Goal: Task Accomplishment & Management: Manage account settings

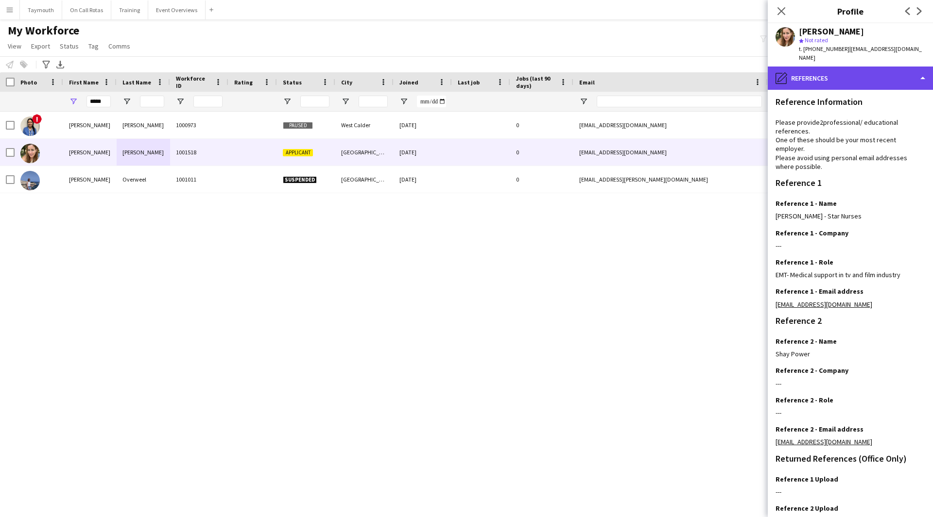
click at [817, 74] on div "pencil4 References" at bounding box center [850, 78] width 165 height 23
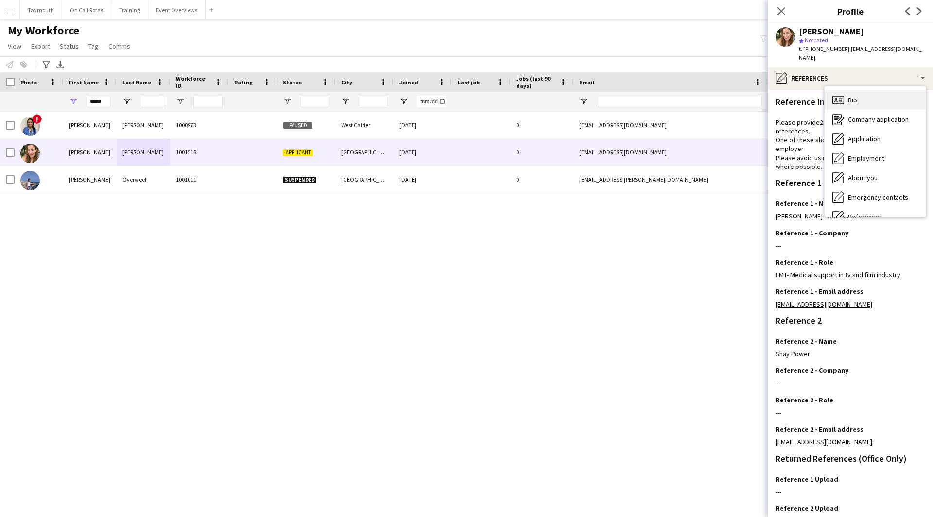
click at [868, 90] on div "Bio Bio" at bounding box center [874, 99] width 101 height 19
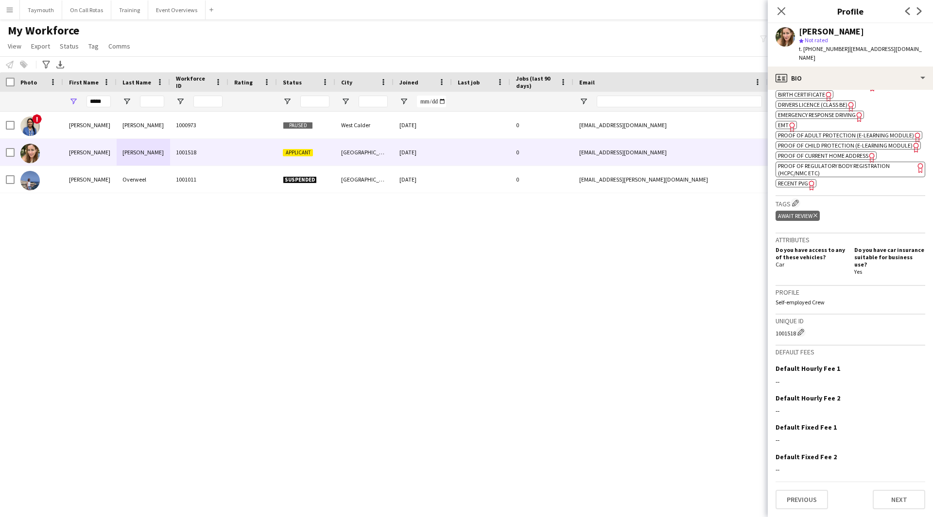
scroll to position [358, 0]
drag, startPoint x: 105, startPoint y: 102, endPoint x: -70, endPoint y: 81, distance: 176.6
click at [0, 81] on html "Menu Boards Boards Boards All jobs Status Workforce Workforce My Workforce Recr…" at bounding box center [466, 258] width 933 height 517
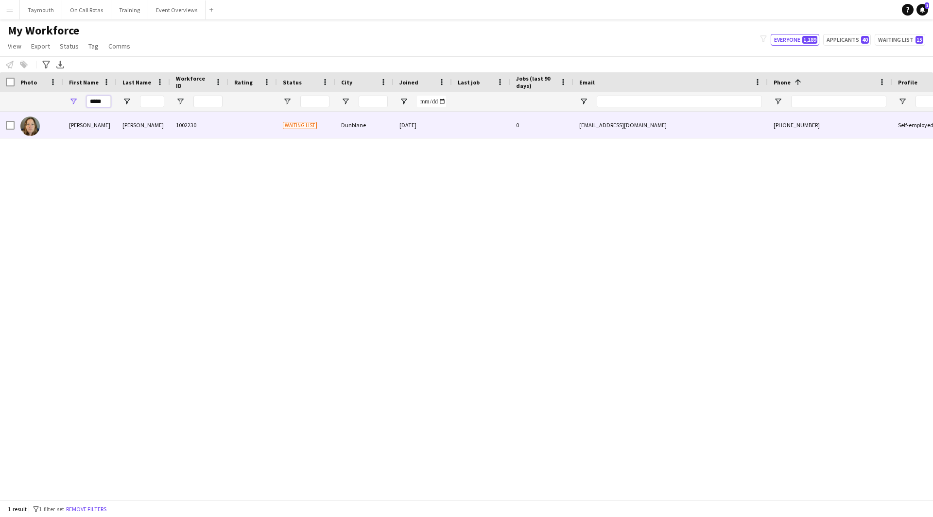
type input "*****"
click at [190, 128] on div "1002230" at bounding box center [199, 125] width 58 height 27
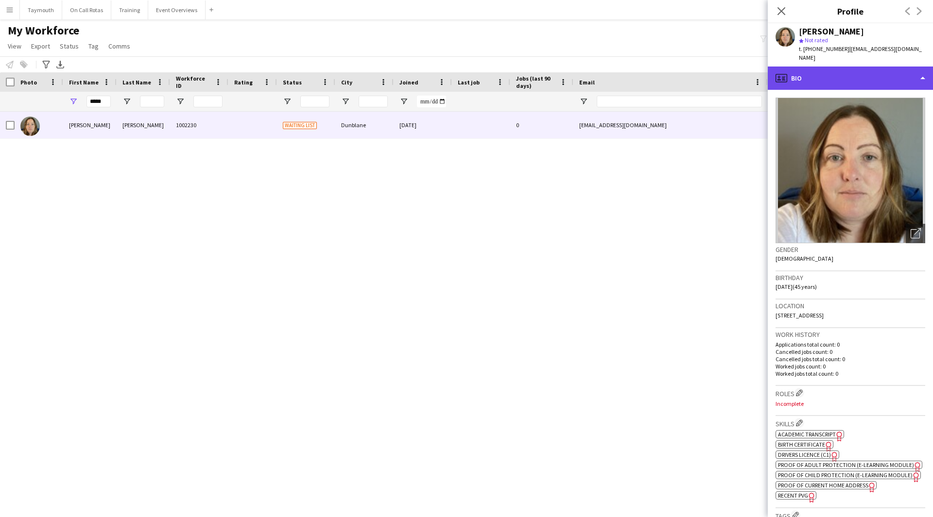
click at [878, 67] on div "profile Bio" at bounding box center [850, 78] width 165 height 23
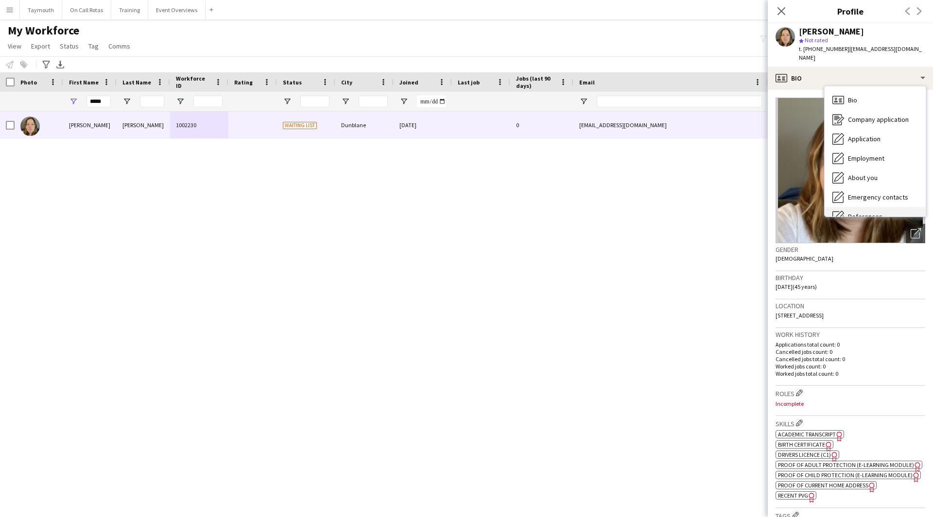
click at [885, 207] on div "References References" at bounding box center [874, 216] width 101 height 19
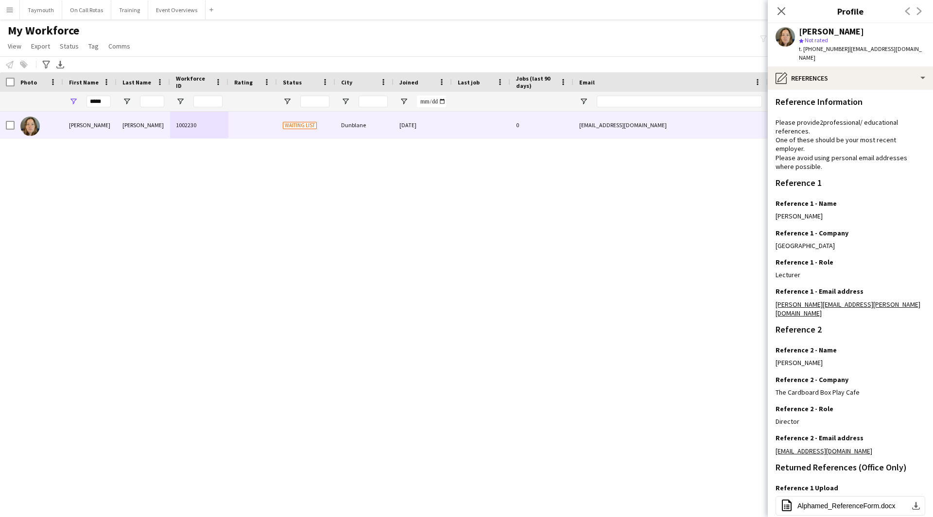
scroll to position [77, 0]
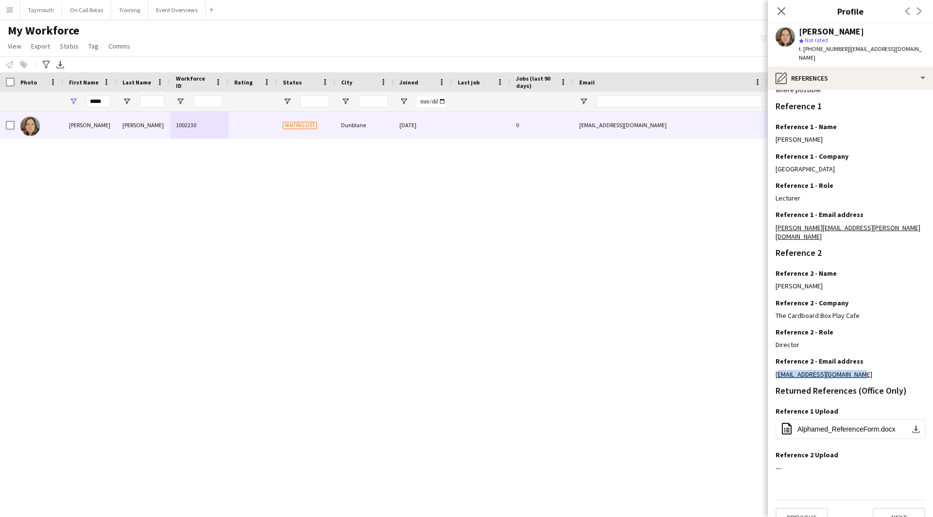
drag, startPoint x: 872, startPoint y: 357, endPoint x: 770, endPoint y: 361, distance: 102.1
click at [770, 361] on app-section-data-types "Reference Information Please provide 2 professional/ educational references. On…" at bounding box center [850, 304] width 165 height 428
copy link "[EMAIL_ADDRESS][DOMAIN_NAME]"
click at [170, 7] on button "Event Overviews Close" at bounding box center [176, 9] width 57 height 19
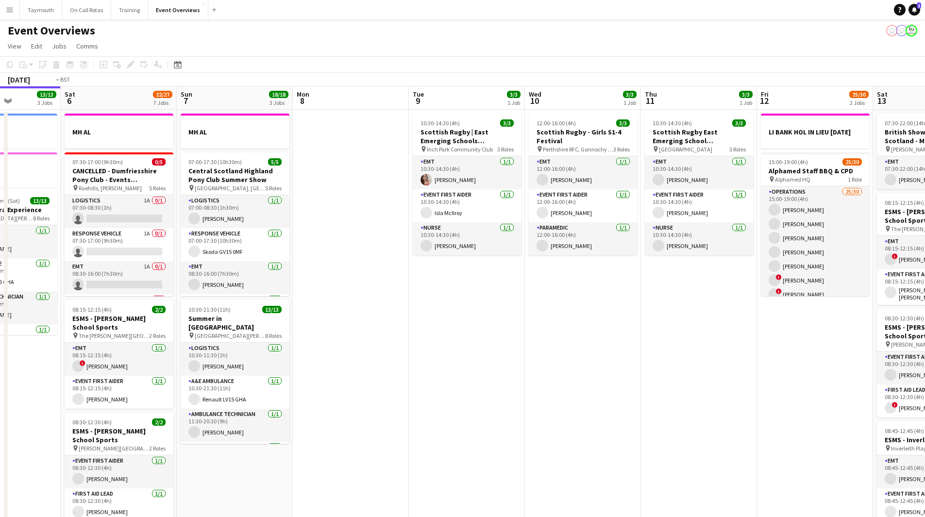
drag, startPoint x: 626, startPoint y: 313, endPoint x: 86, endPoint y: 327, distance: 539.4
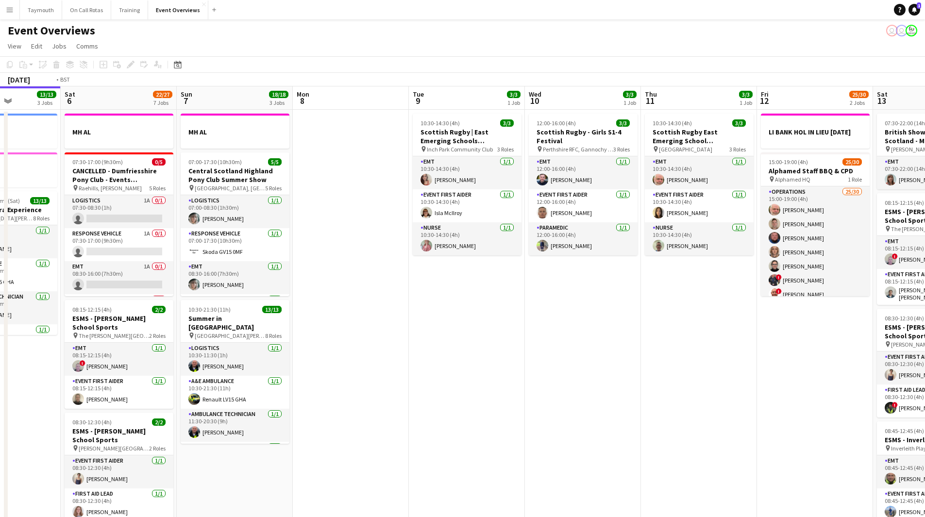
click at [81, 330] on app-calendar-viewport "Tue 2 1/1 2 Jobs Wed 3 2 Jobs Thu 4 2 Jobs Fri 5 13/13 3 Jobs Sat 6 22/27 7 Job…" at bounding box center [462, 513] width 925 height 855
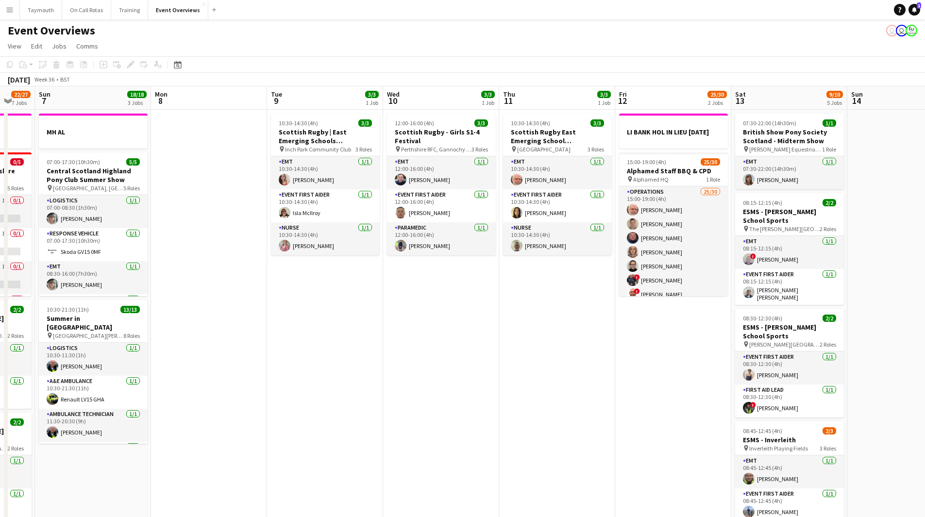
drag, startPoint x: 813, startPoint y: 386, endPoint x: 756, endPoint y: 378, distance: 57.3
click at [925, 379] on html "Menu Boards Boards Boards All jobs Status Workforce Workforce My Workforce Recr…" at bounding box center [462, 471] width 925 height 942
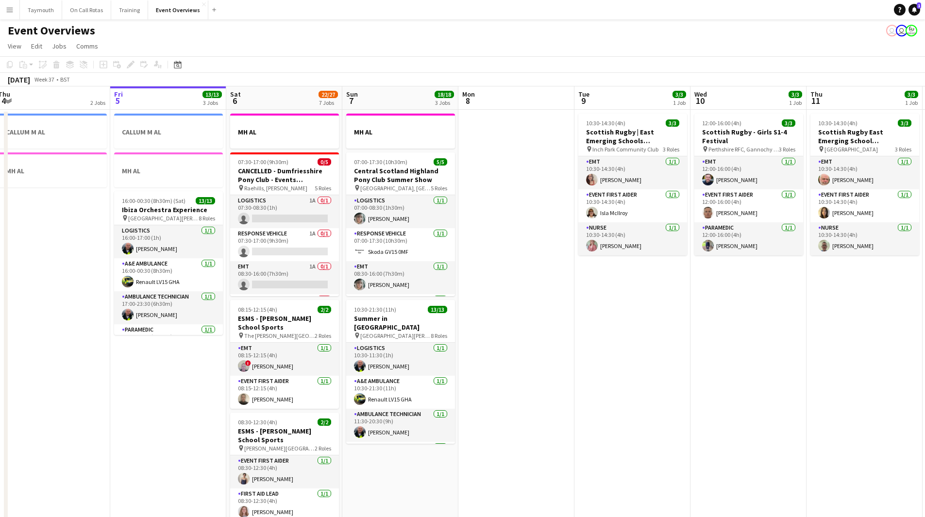
drag, startPoint x: 617, startPoint y: 373, endPoint x: 780, endPoint y: 365, distance: 163.9
click at [781, 365] on app-calendar-viewport "Tue 2 1/1 2 Jobs Wed 3 2 Jobs Thu 4 2 Jobs Fri 5 13/13 3 Jobs Sat 6 22/27 7 Job…" at bounding box center [462, 513] width 925 height 855
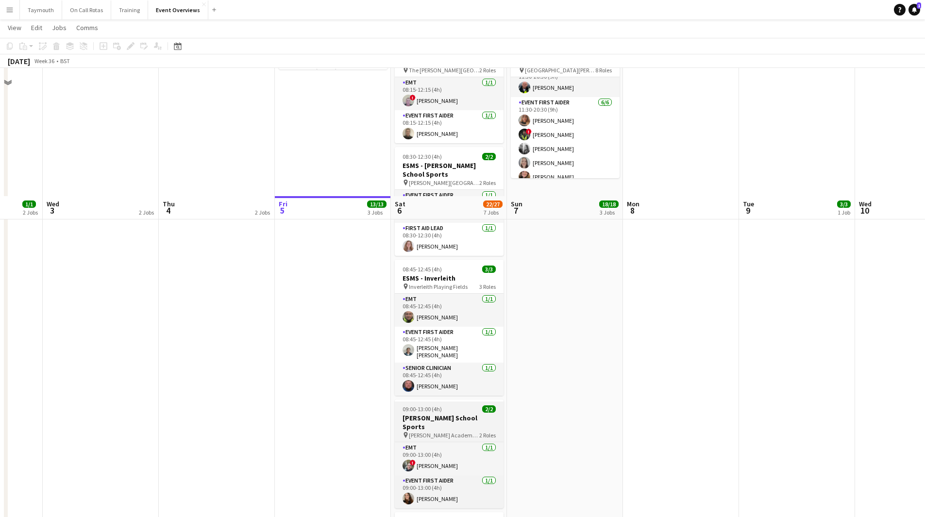
scroll to position [423, 0]
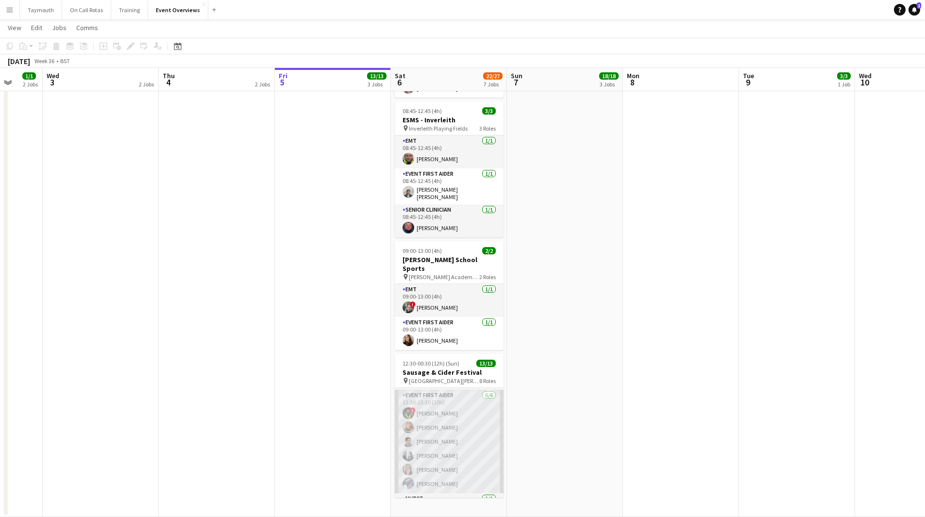
click at [457, 444] on app-card-role "Event First Aider [DATE] 13:30-23:30 (10h) ! [PERSON_NAME] [PERSON_NAME] [PERSO…" at bounding box center [449, 441] width 109 height 103
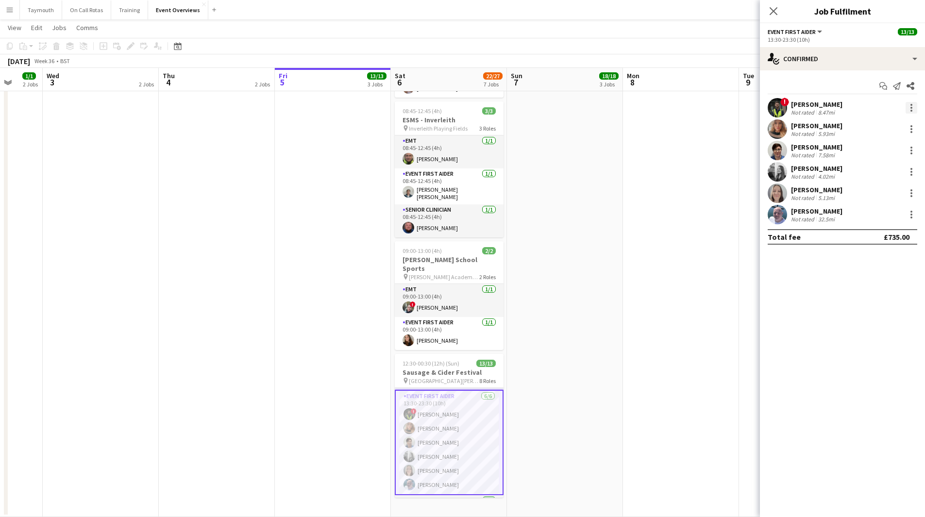
drag, startPoint x: 917, startPoint y: 98, endPoint x: 913, endPoint y: 103, distance: 7.0
click at [914, 101] on div "Start chat Send notification Share ! [PERSON_NAME] Not rated 8.47mi [PERSON_NAM…" at bounding box center [842, 161] width 165 height 182
click at [913, 105] on div at bounding box center [912, 108] width 12 height 12
click at [882, 220] on span "Remove" at bounding box center [880, 219] width 60 height 9
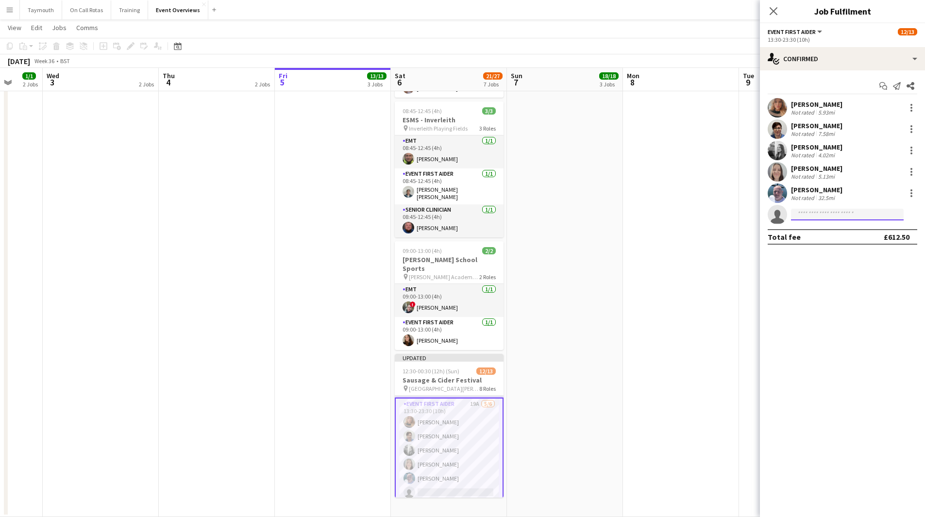
click at [835, 215] on input at bounding box center [847, 215] width 113 height 12
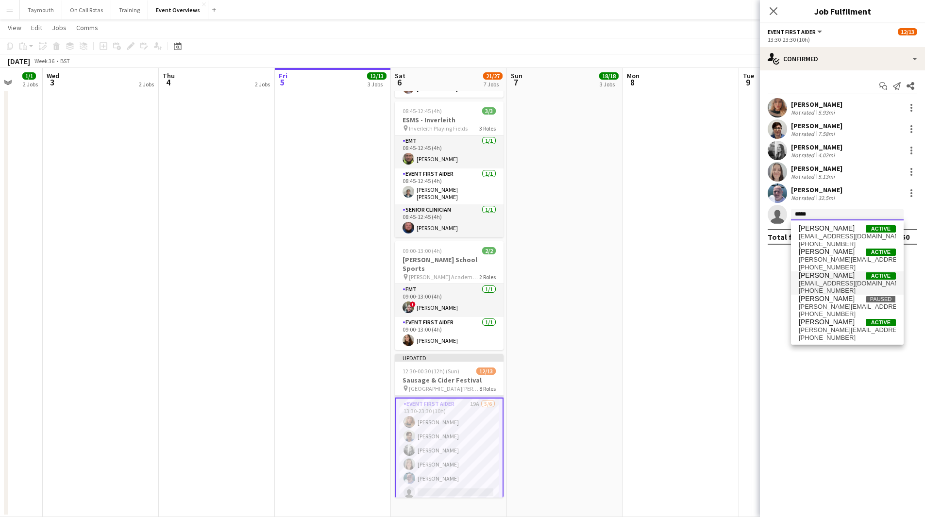
type input "*****"
click at [847, 278] on span "[PERSON_NAME] Active" at bounding box center [847, 276] width 97 height 8
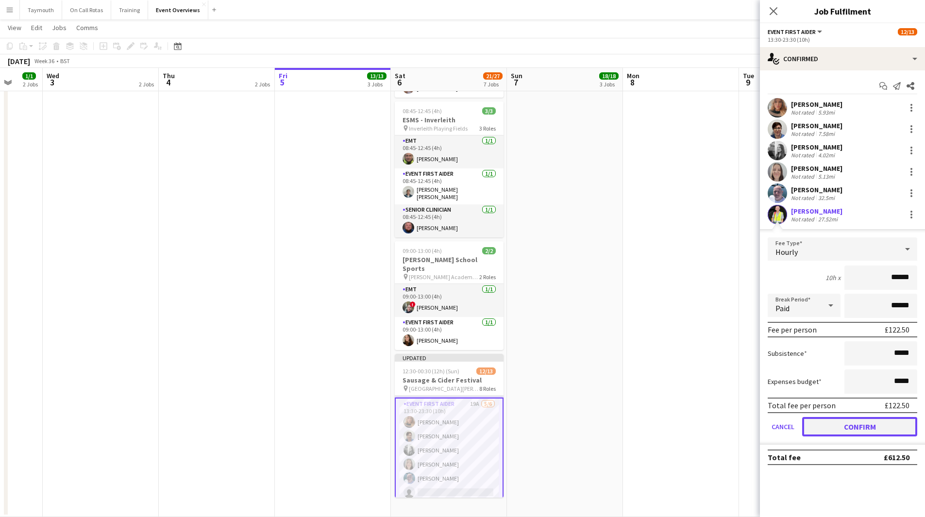
click at [868, 428] on button "Confirm" at bounding box center [860, 426] width 115 height 19
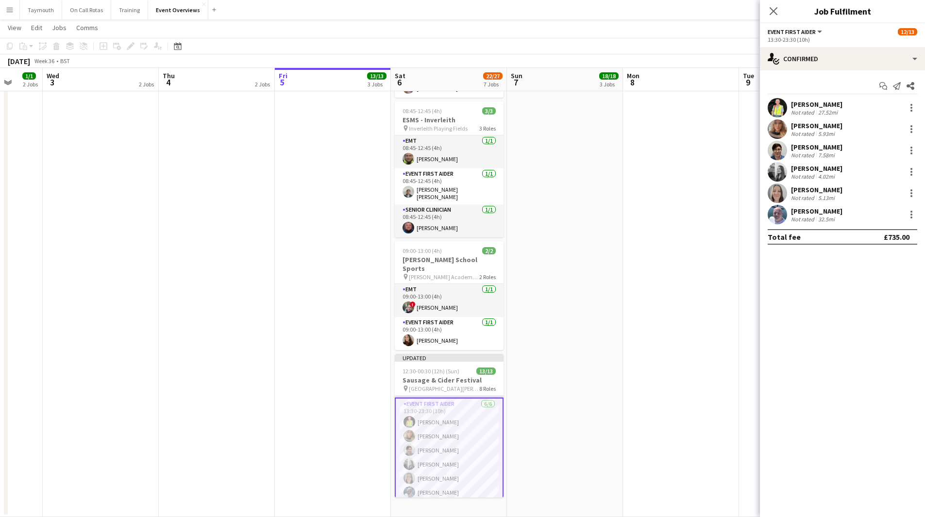
click at [608, 401] on app-date-cell "MH AL 07:00-17:30 (10h30m) 5/5 Central Scotland Highland Pony Club Summer Show …" at bounding box center [565, 102] width 116 height 832
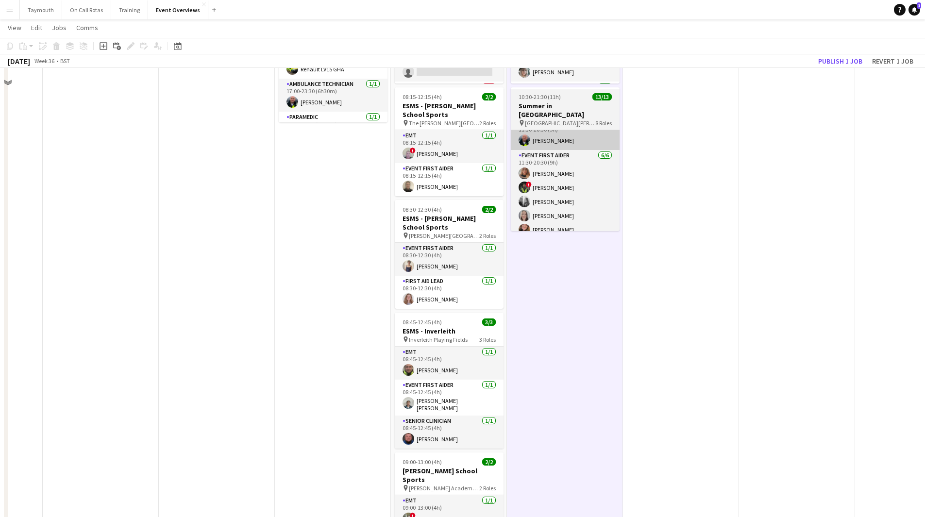
scroll to position [132, 0]
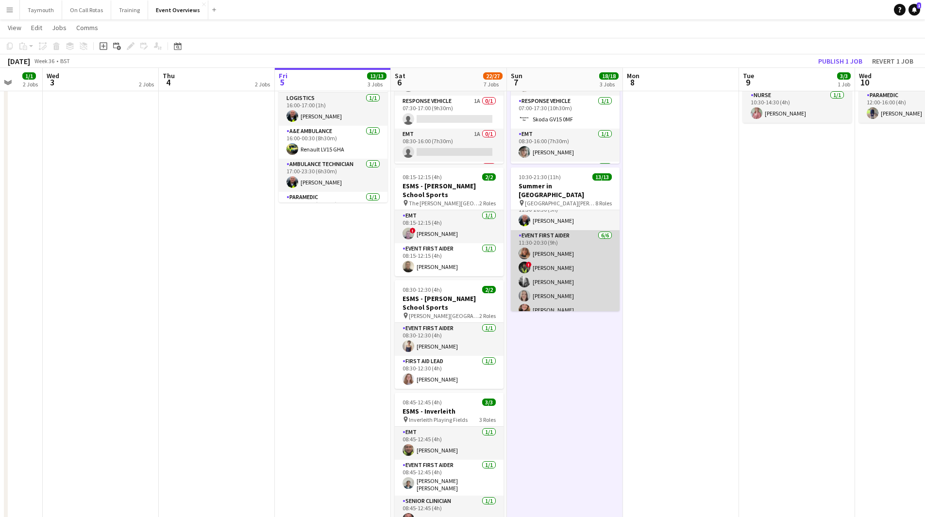
click at [579, 234] on app-card-role "Event First Aider [DATE] 11:30-20:30 (9h) [PERSON_NAME] ! [PERSON_NAME] [PERSON…" at bounding box center [565, 281] width 109 height 103
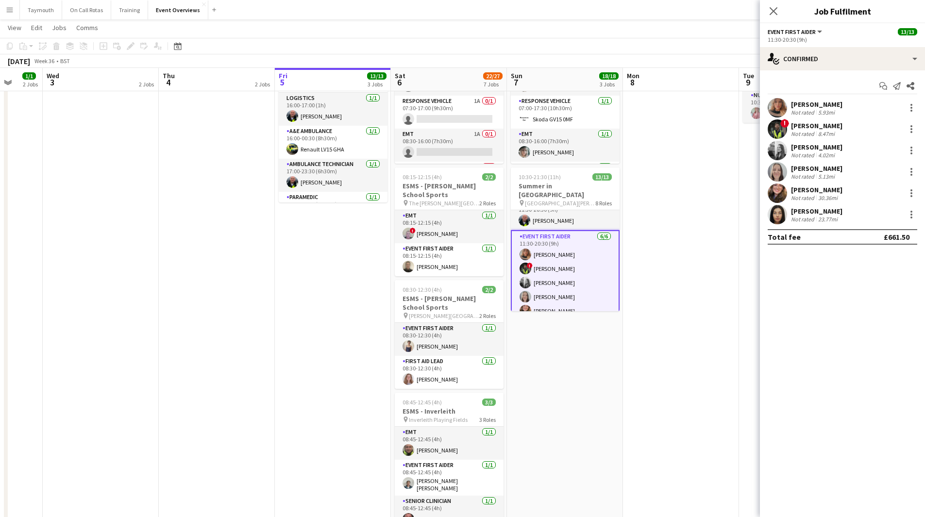
click at [835, 130] on div "8.47mi" at bounding box center [827, 133] width 20 height 7
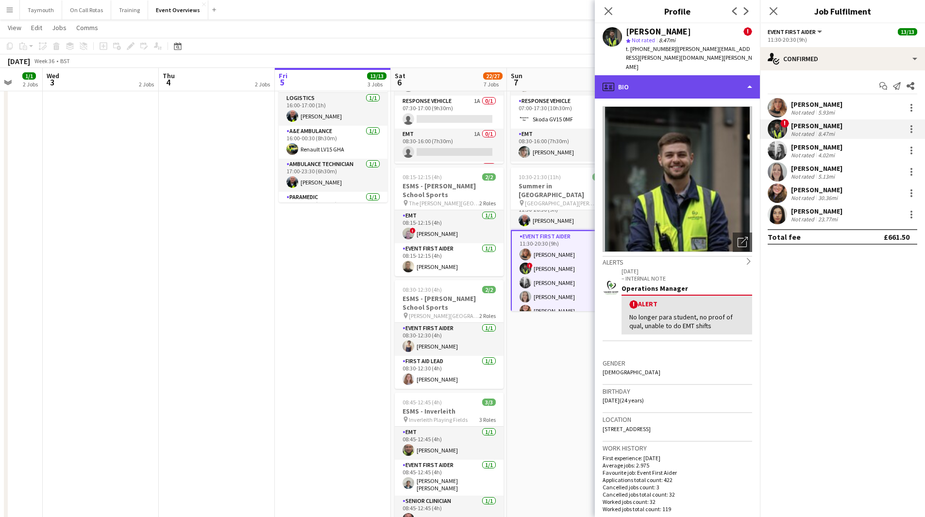
click at [710, 78] on div "profile Bio" at bounding box center [677, 86] width 165 height 23
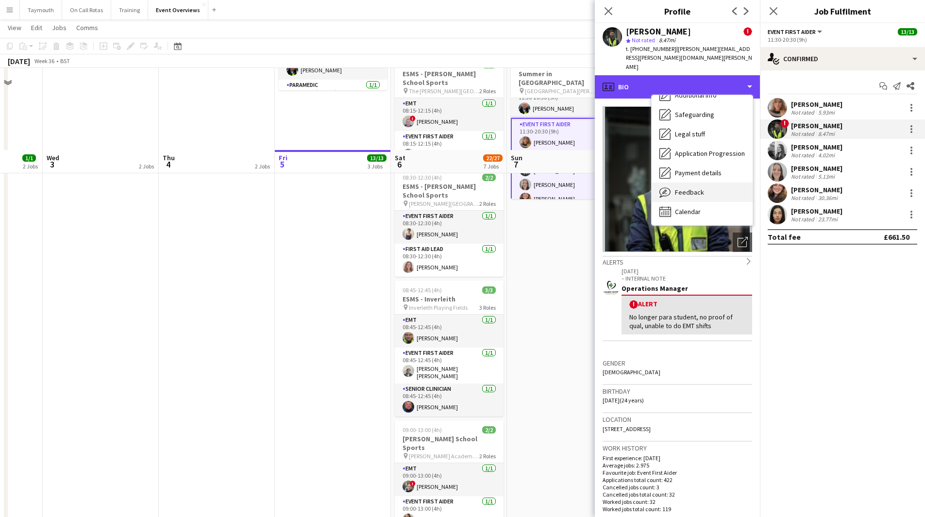
scroll to position [326, 0]
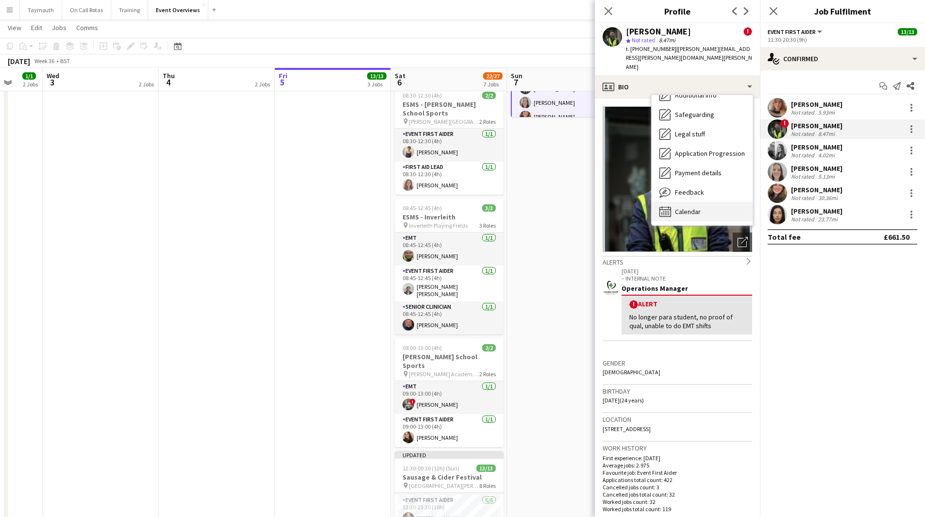
click at [692, 202] on div "Calendar Calendar" at bounding box center [702, 211] width 101 height 19
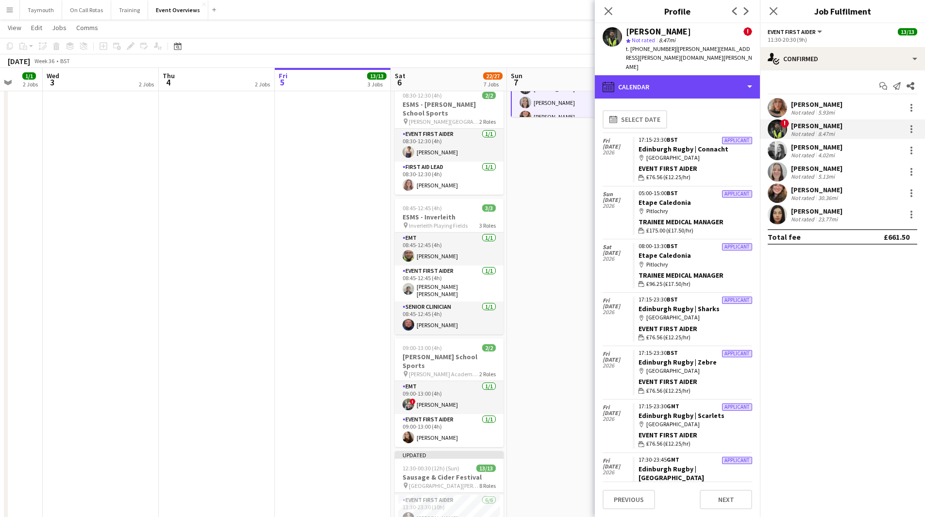
drag, startPoint x: 698, startPoint y: 70, endPoint x: 699, endPoint y: 99, distance: 29.2
click at [698, 75] on div "calendar-full Calendar" at bounding box center [677, 86] width 165 height 23
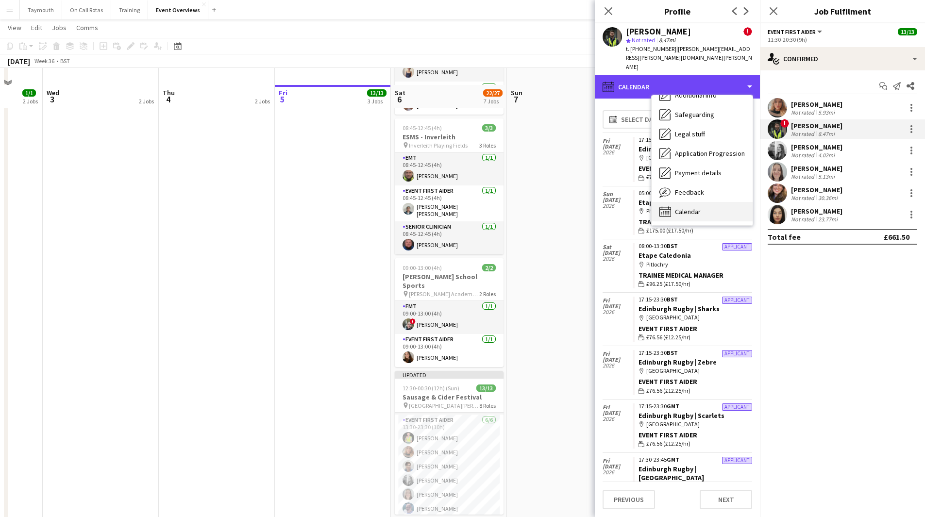
scroll to position [423, 0]
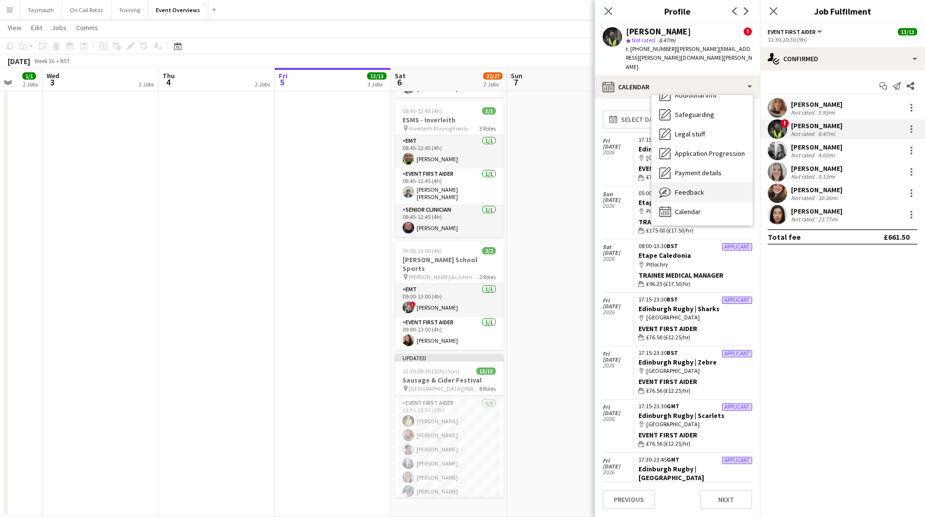
click at [690, 188] on span "Feedback" at bounding box center [689, 192] width 29 height 9
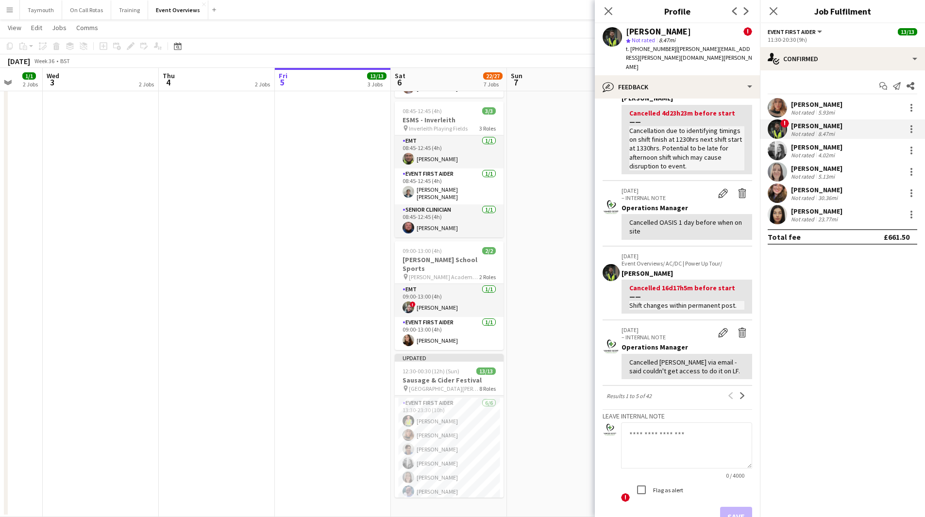
scroll to position [285, 0]
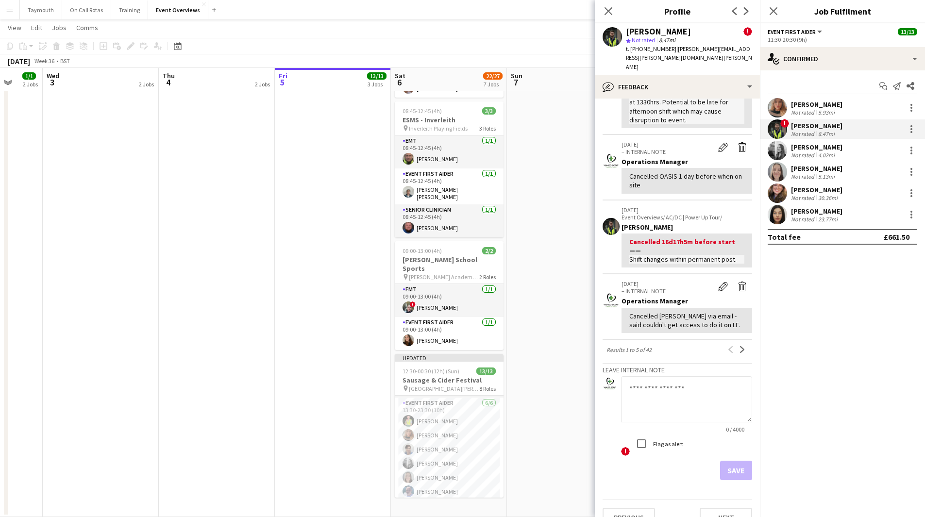
click at [665, 381] on textarea at bounding box center [686, 400] width 131 height 46
drag, startPoint x: 682, startPoint y: 392, endPoint x: 688, endPoint y: 391, distance: 6.4
click at [685, 392] on textarea "**********" at bounding box center [683, 400] width 124 height 46
drag, startPoint x: 701, startPoint y: 395, endPoint x: 706, endPoint y: 394, distance: 5.4
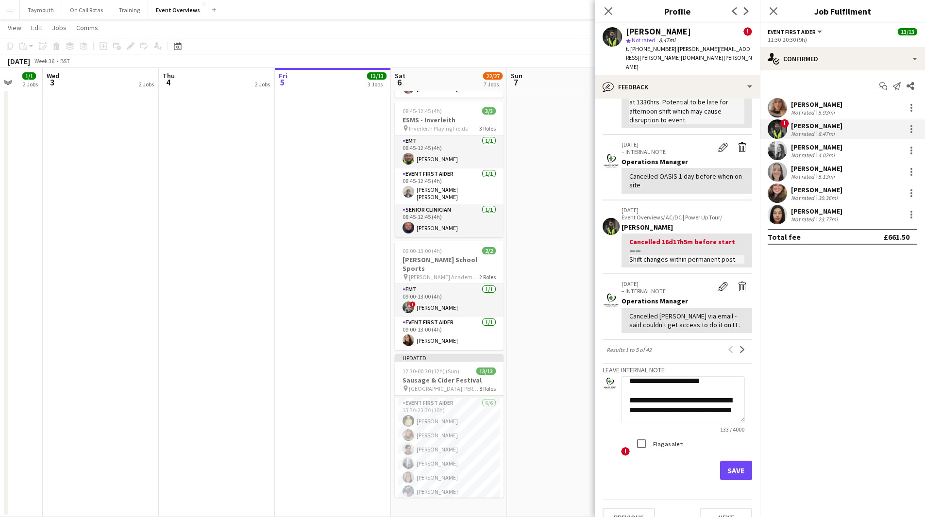
click at [706, 394] on textarea "**********" at bounding box center [683, 400] width 124 height 46
click at [705, 391] on textarea "**********" at bounding box center [683, 400] width 124 height 46
click at [702, 397] on textarea "**********" at bounding box center [683, 400] width 124 height 46
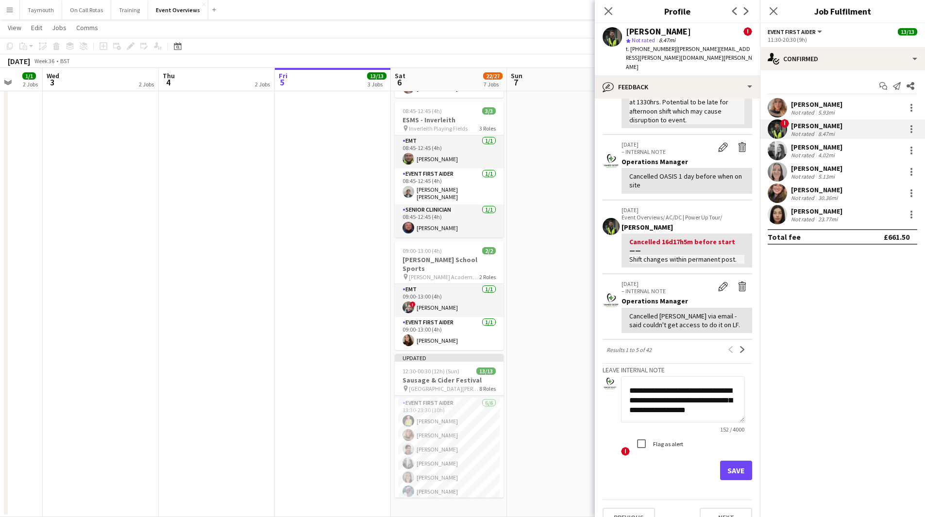
type textarea "**********"
click at [736, 461] on button "Save" at bounding box center [736, 470] width 32 height 19
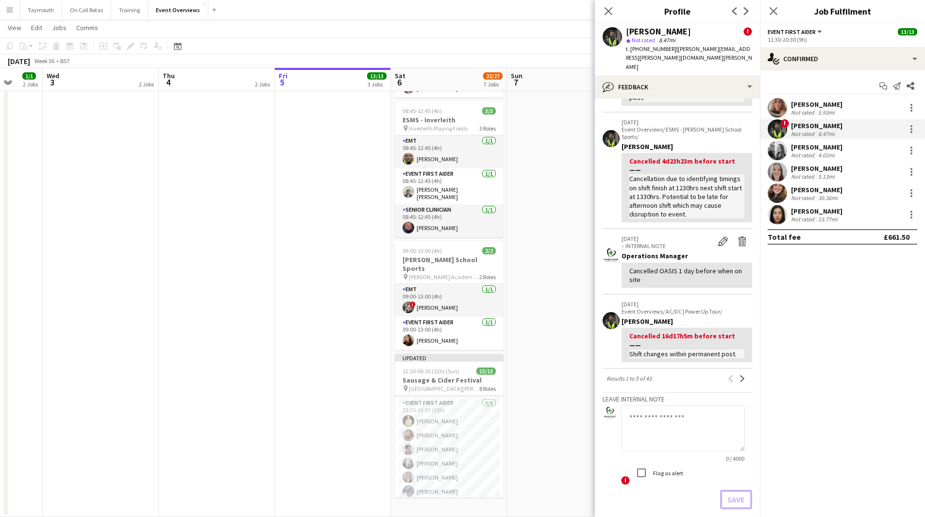
scroll to position [321, 0]
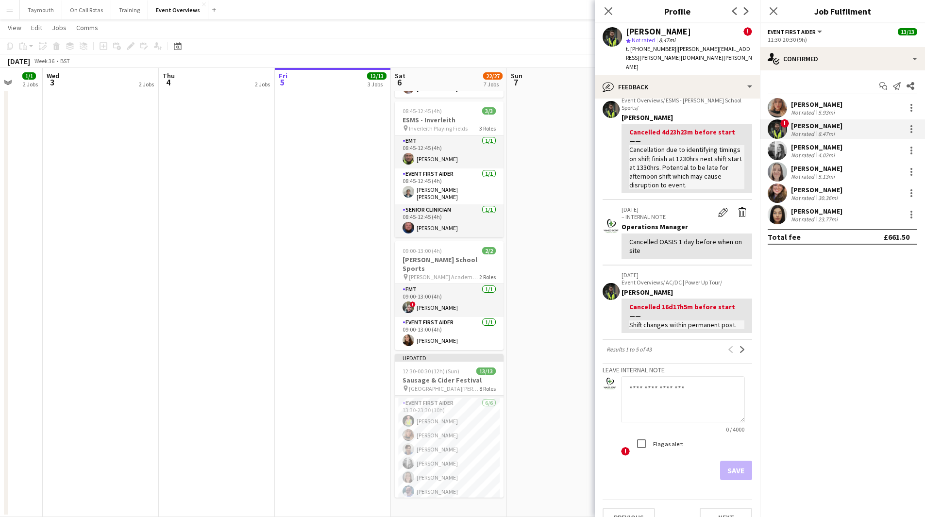
click at [530, 382] on app-date-cell "MH AL 07:00-17:30 (10h30m) 5/5 Central Scotland Highland Pony Club Summer Show …" at bounding box center [565, 102] width 116 height 832
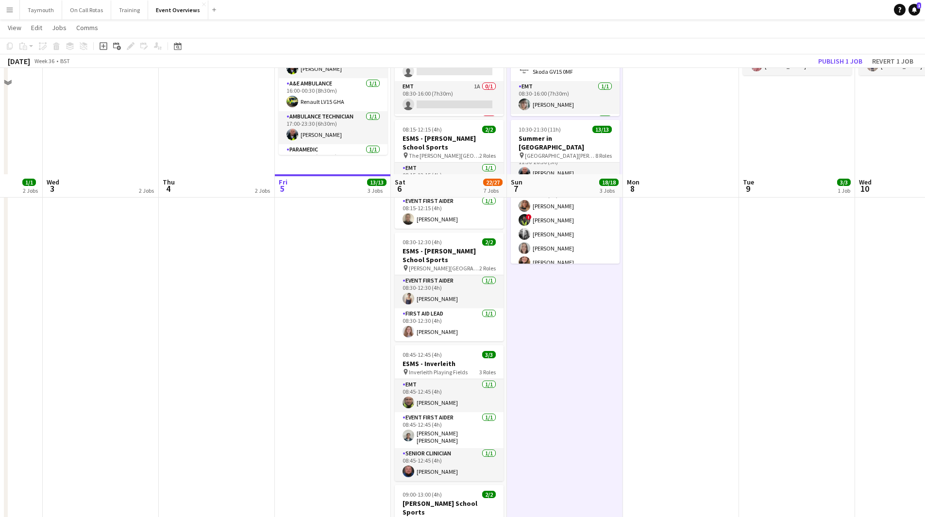
scroll to position [0, 0]
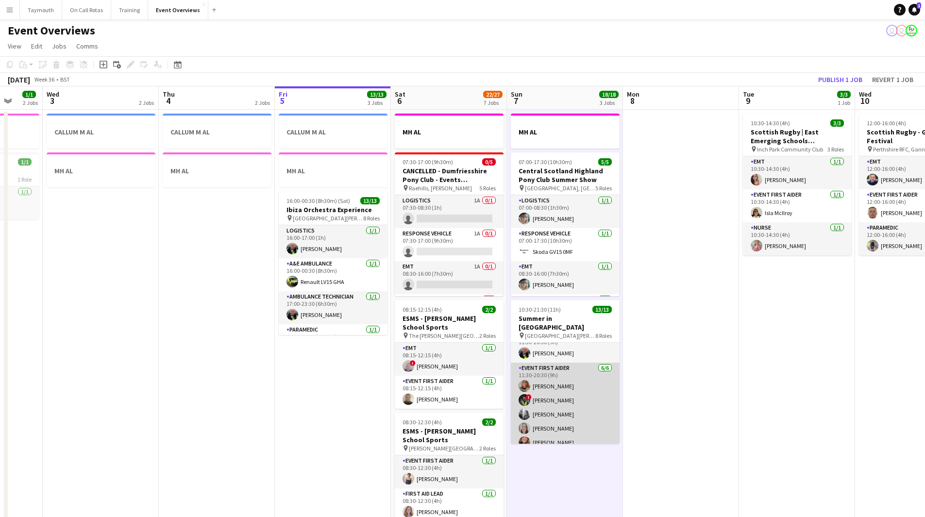
click at [599, 402] on app-card-role "Event First Aider [DATE] 11:30-20:30 (9h) [PERSON_NAME] ! [PERSON_NAME] [PERSON…" at bounding box center [565, 414] width 109 height 103
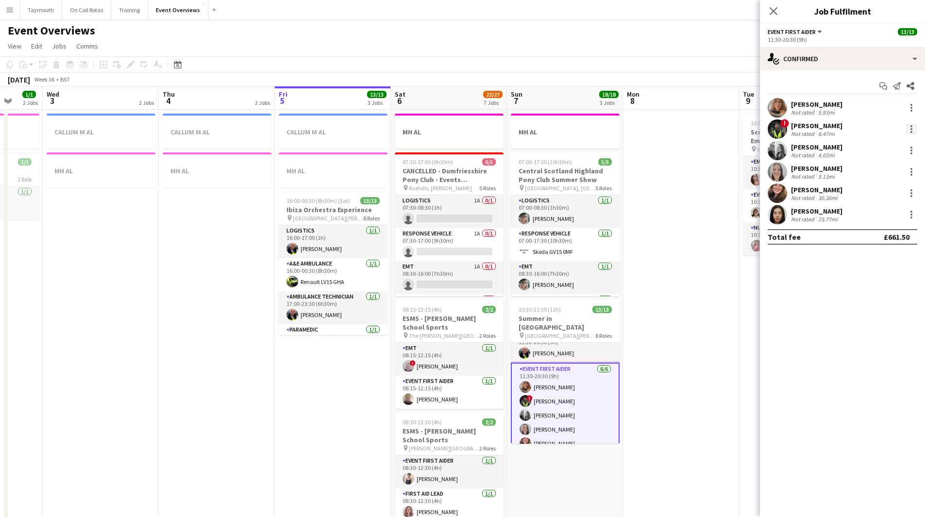
click at [915, 124] on div at bounding box center [912, 129] width 12 height 12
click at [880, 238] on span "Remove" at bounding box center [880, 240] width 60 height 9
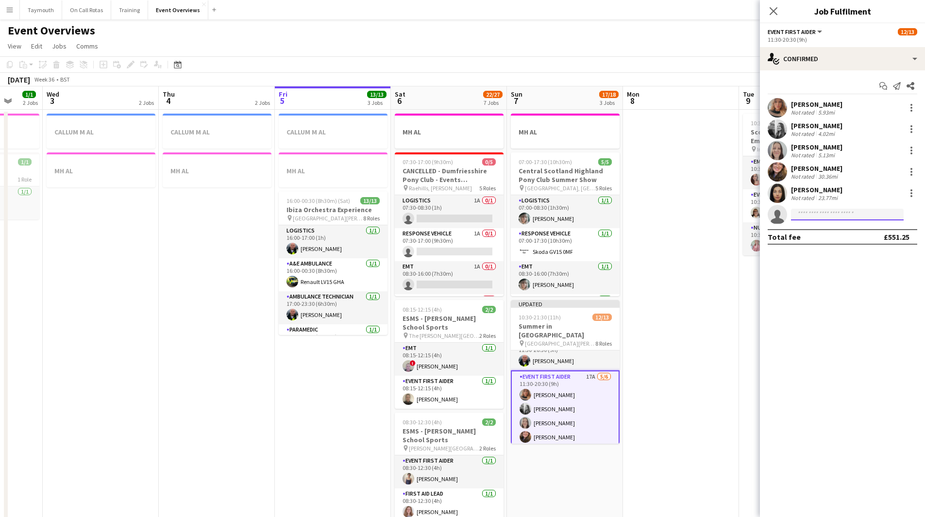
click at [821, 215] on input at bounding box center [847, 215] width 113 height 12
type input "***"
click at [818, 231] on span "[PERSON_NAME]" at bounding box center [827, 228] width 56 height 8
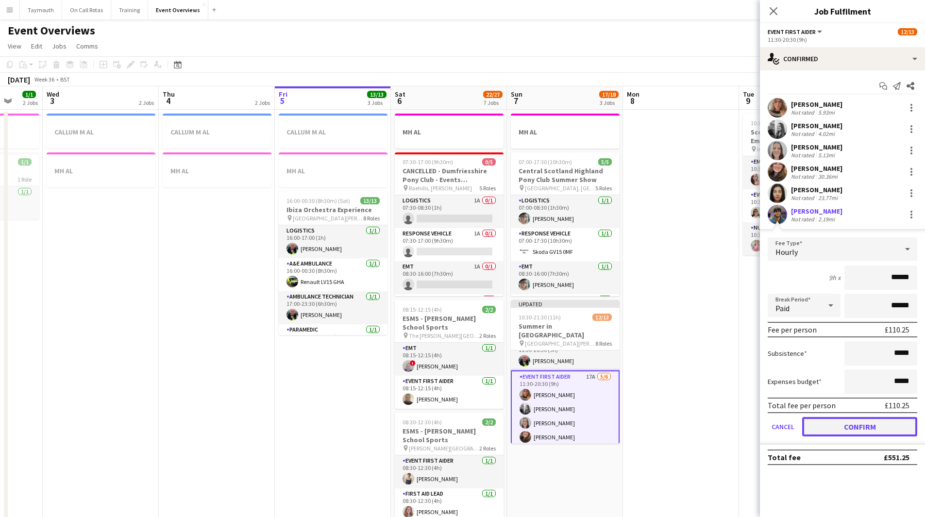
click at [856, 431] on button "Confirm" at bounding box center [860, 426] width 115 height 19
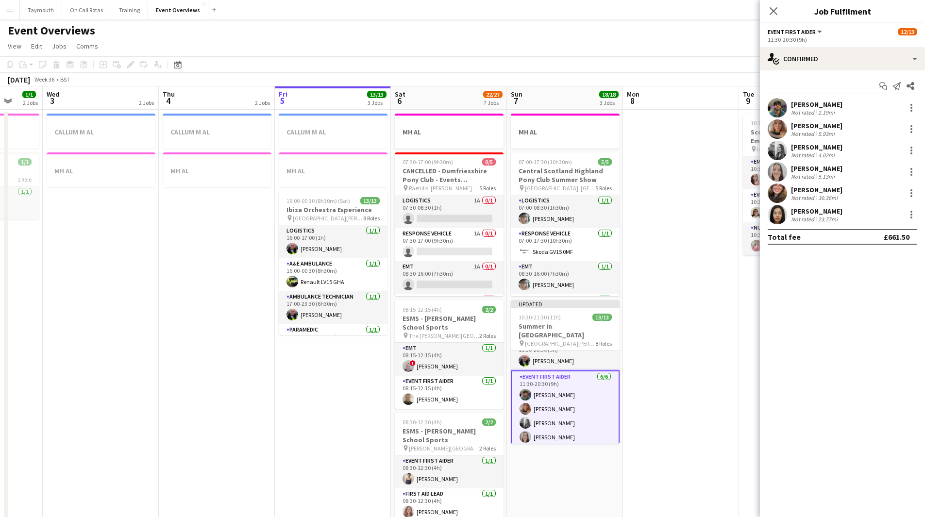
click at [664, 404] on app-date-cell at bounding box center [681, 526] width 116 height 832
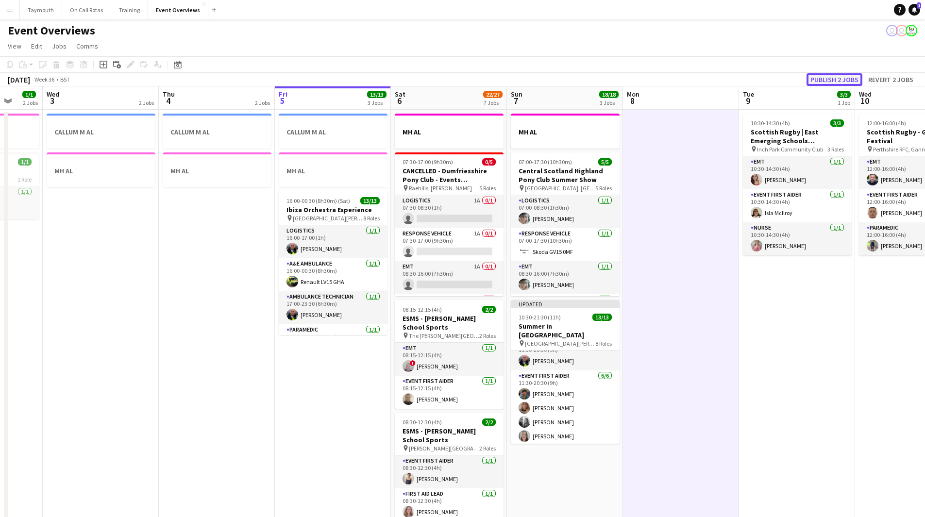
click at [846, 82] on button "Publish 2 jobs" at bounding box center [835, 79] width 56 height 13
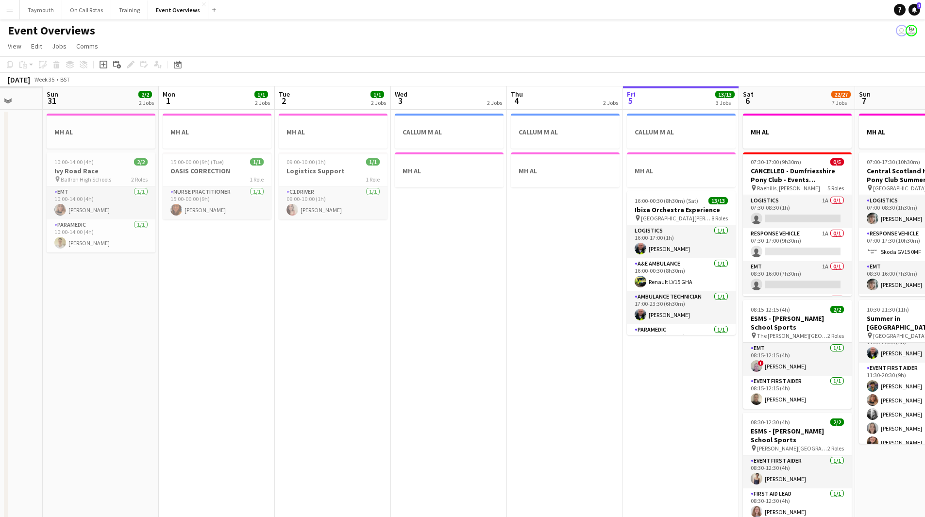
drag, startPoint x: 175, startPoint y: 324, endPoint x: 558, endPoint y: 330, distance: 382.9
click at [606, 329] on app-calendar-viewport "Thu 28 Fri 29 Sat 30 Sun 31 2/2 2 Jobs Mon 1 1/1 2 Jobs Tue 2 1/1 2 Jobs Wed 3 …" at bounding box center [462, 513] width 925 height 855
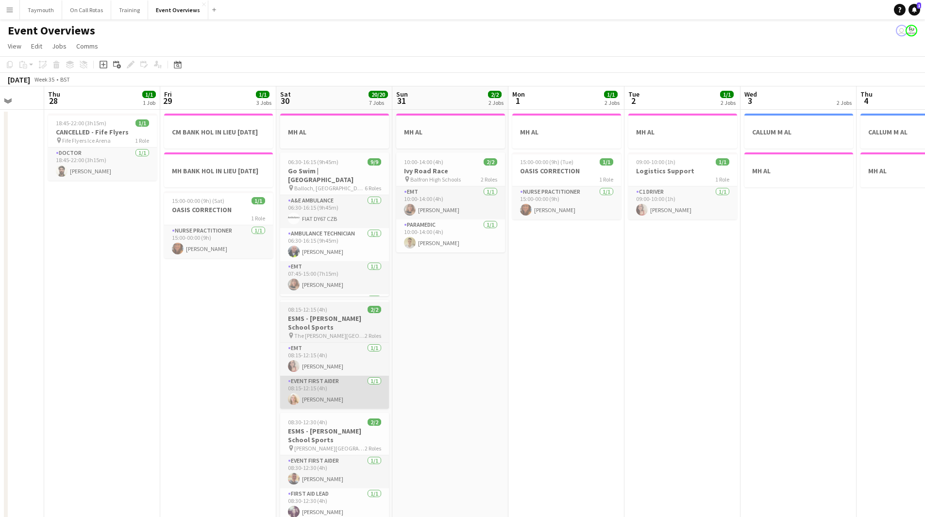
drag, startPoint x: 370, startPoint y: 343, endPoint x: 535, endPoint y: 399, distance: 174.4
click at [925, 322] on html "Menu Boards Boards Boards All jobs Status Workforce Workforce My Workforce Recr…" at bounding box center [462, 471] width 925 height 942
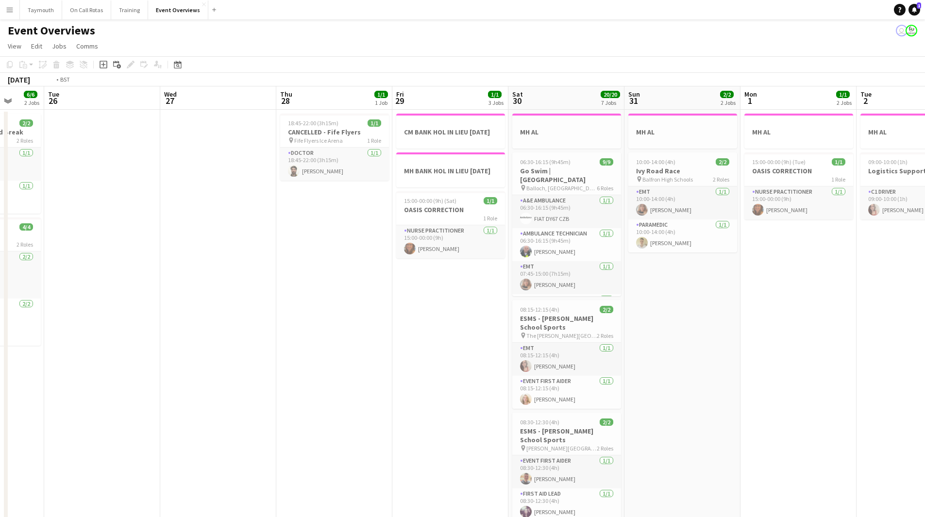
click at [605, 407] on app-calendar-viewport "Sat 23 13/13 6 Jobs Sun 24 1/1 1 Job Mon 25 6/6 2 Jobs Tue 26 Wed 27 Thu 28 1/1…" at bounding box center [462, 513] width 925 height 855
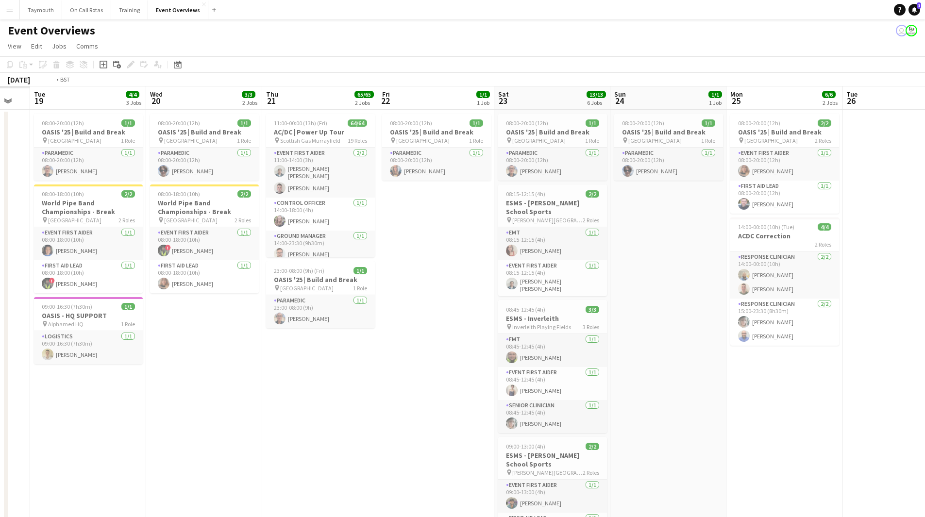
drag, startPoint x: 307, startPoint y: 374, endPoint x: 264, endPoint y: 378, distance: 43.0
click at [555, 376] on app-calendar-viewport "Sun 17 Mon 18 Tue 19 4/4 3 Jobs Wed 20 3/3 2 Jobs Thu 21 65/65 2 Jobs Fri 22 1/…" at bounding box center [462, 513] width 925 height 855
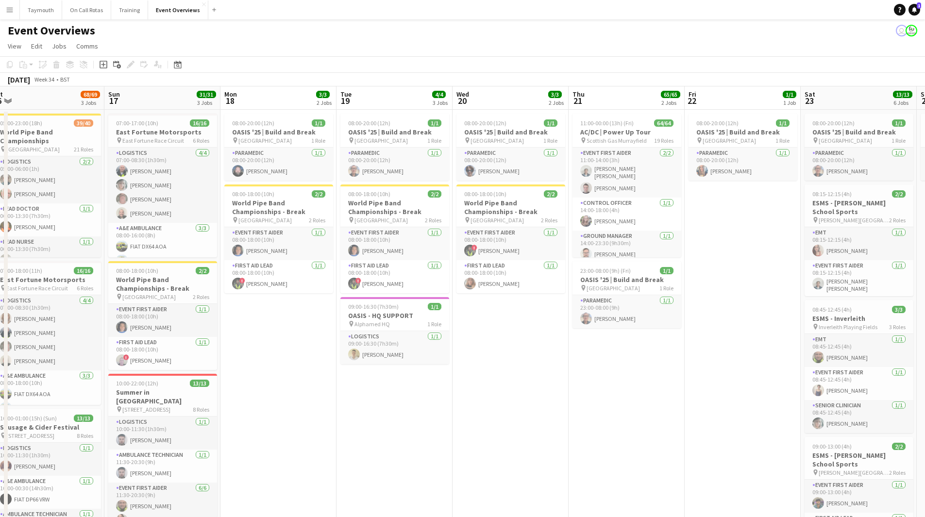
click at [518, 376] on app-calendar-viewport "Thu 14 4/4 3 Jobs Fri 15 36/36 3 Jobs Sat 16 68/69 3 Jobs Sun 17 31/31 3 Jobs M…" at bounding box center [462, 513] width 925 height 855
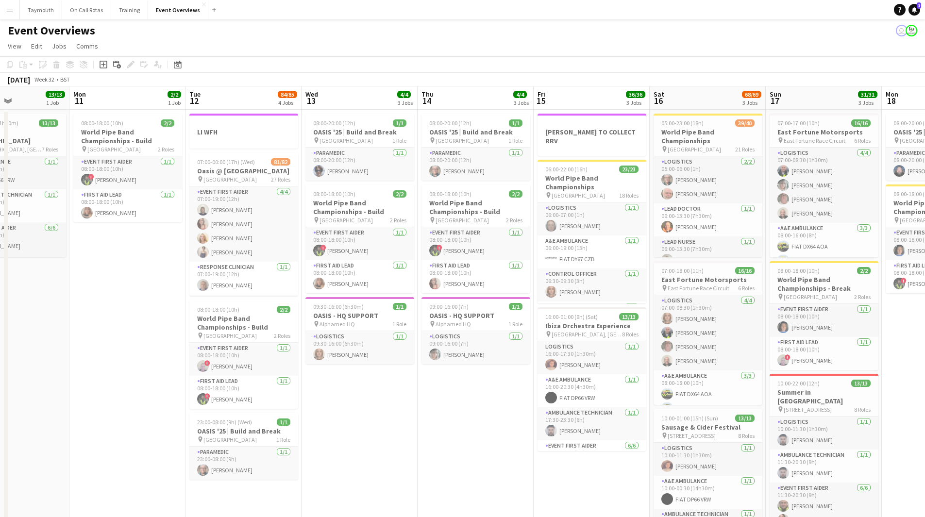
drag, startPoint x: 312, startPoint y: 368, endPoint x: 453, endPoint y: 382, distance: 141.6
click at [748, 371] on app-calendar-viewport "Fri 8 Sat 9 Sun 10 13/13 1 Job Mon 11 2/2 1 Job Tue 12 84/85 4 Jobs Wed 13 4/4 …" at bounding box center [462, 513] width 925 height 855
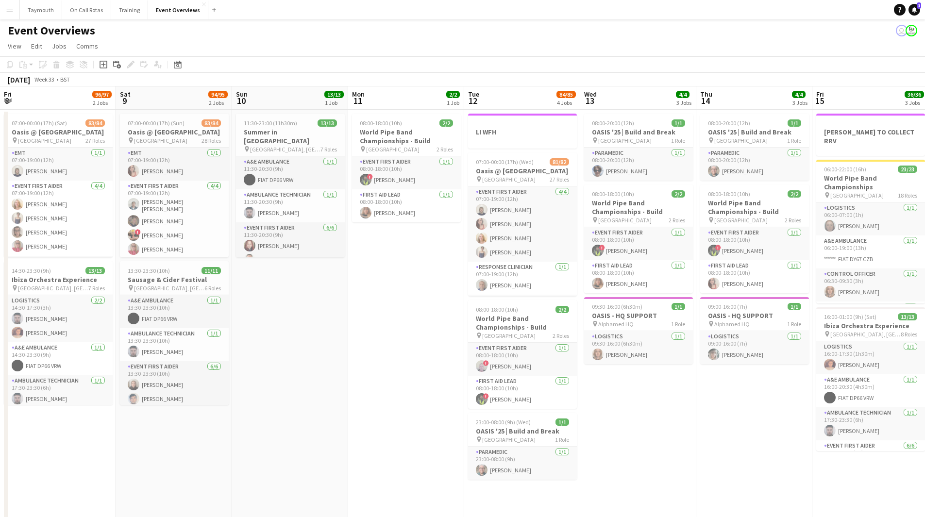
drag, startPoint x: 318, startPoint y: 377, endPoint x: 821, endPoint y: 375, distance: 502.3
click at [799, 375] on app-calendar-viewport "Wed 6 2/2 2 Jobs Thu 7 4/4 3 Jobs Fri 8 96/97 2 Jobs Sat 9 94/95 2 Jobs Sun 10 …" at bounding box center [462, 513] width 925 height 855
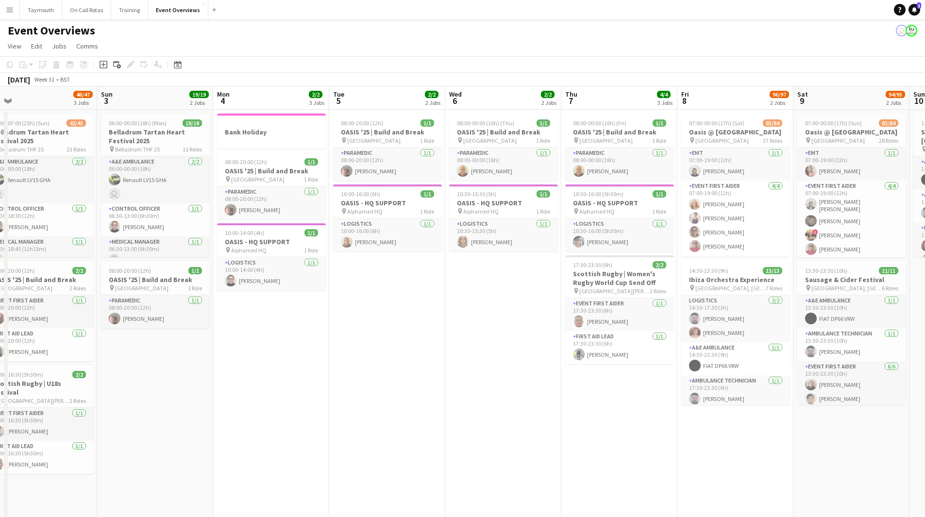
click at [868, 390] on app-calendar-viewport "Fri 1 Sat 2 46/47 3 Jobs Sun 3 19/19 2 Jobs Mon 4 2/2 3 Jobs Tue 5 2/2 2 Jobs W…" at bounding box center [462, 513] width 925 height 855
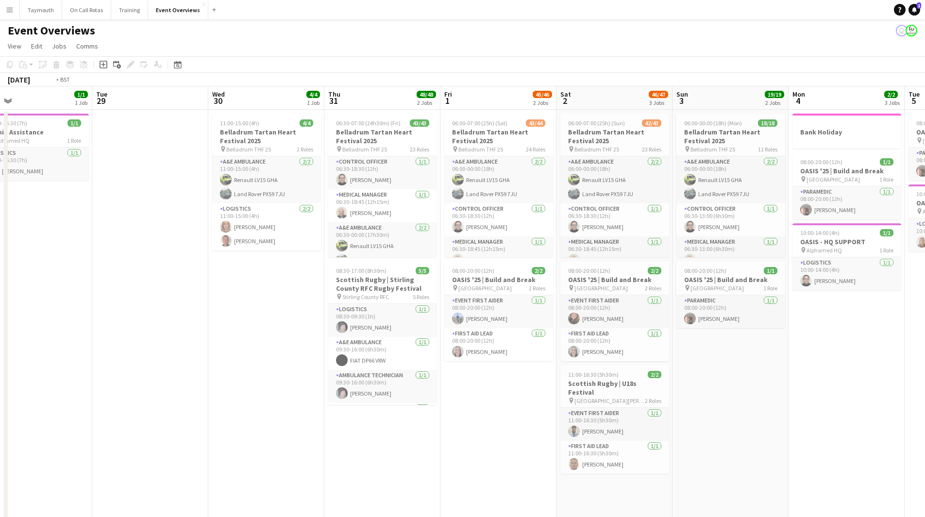
drag, startPoint x: 352, startPoint y: 390, endPoint x: 805, endPoint y: 390, distance: 453.3
click at [792, 392] on app-calendar-viewport "Sun 27 1 Job Mon 28 1/1 1 Job Tue 29 Wed 30 4/4 1 Job Thu 31 48/48 2 Jobs Fri 1…" at bounding box center [462, 513] width 925 height 855
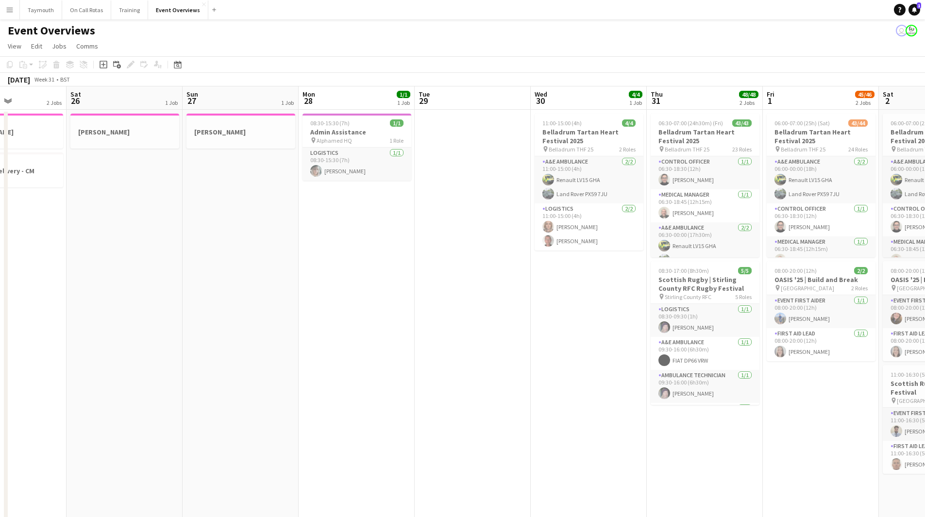
drag, startPoint x: 290, startPoint y: 392, endPoint x: 867, endPoint y: 370, distance: 577.6
click at [791, 377] on app-calendar-viewport "Wed 23 1/1 2 Jobs Thu 24 5/5 2 Jobs Fri 25 2 Jobs Sat 26 1 Job Sun 27 1 Job Mon…" at bounding box center [462, 513] width 925 height 855
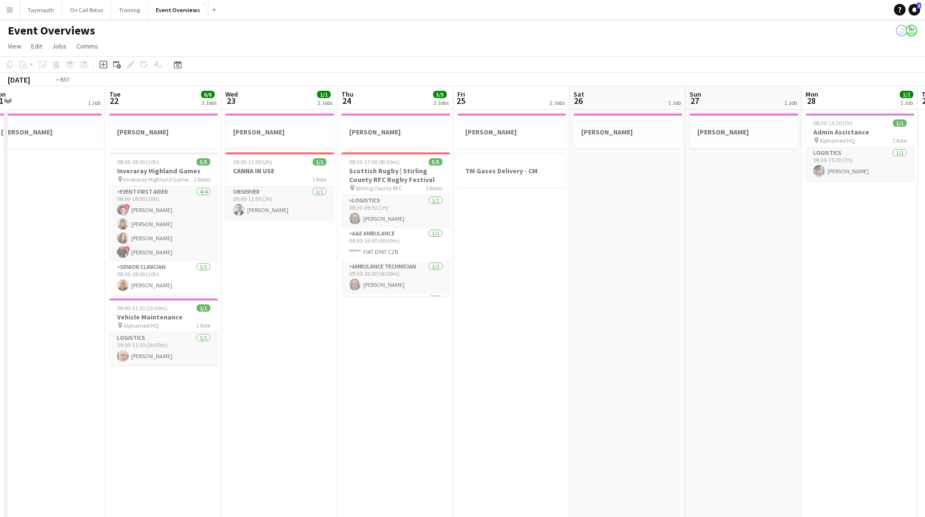
drag, startPoint x: 206, startPoint y: 389, endPoint x: 842, endPoint y: 366, distance: 636.8
click at [787, 368] on app-calendar-viewport "Sat 19 15/15 2 Jobs Sun 20 25/25 4 Jobs Mon 21 1 Job Tue 22 6/6 3 Jobs Wed 23 1…" at bounding box center [462, 513] width 925 height 855
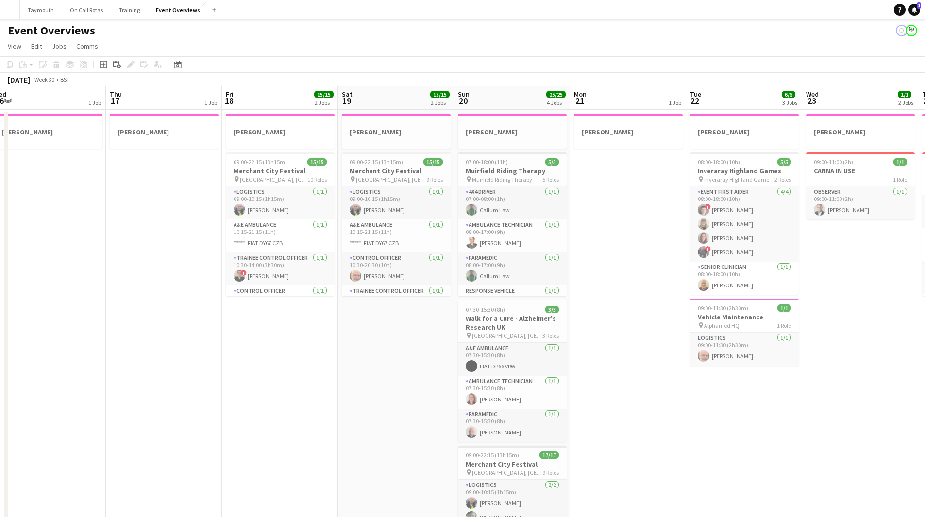
drag, startPoint x: 483, startPoint y: 379, endPoint x: 782, endPoint y: 375, distance: 299.3
click at [782, 375] on app-calendar-viewport "Mon 14 3/3 3 Jobs Tue 15 3 Jobs Wed 16 1 Job Thu 17 1 Job Fri 18 15/15 2 Jobs S…" at bounding box center [462, 513] width 925 height 855
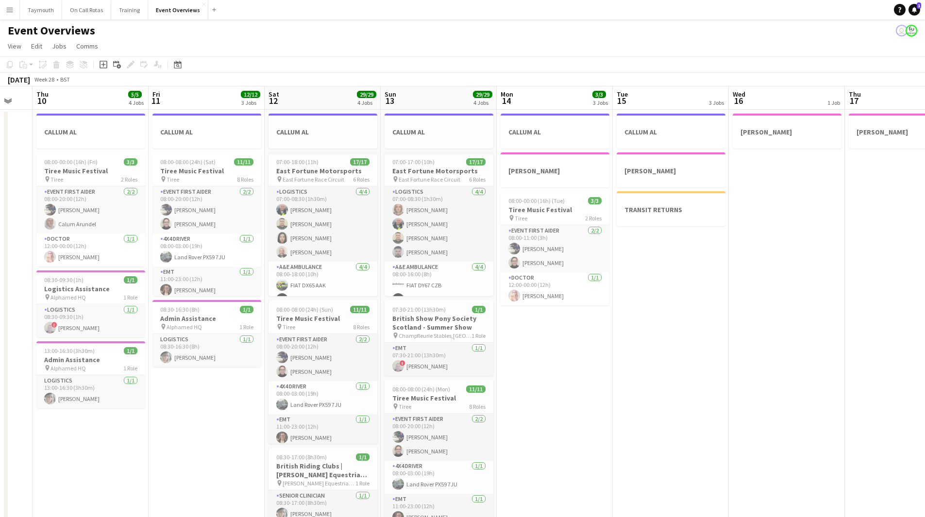
drag, startPoint x: 410, startPoint y: 379, endPoint x: 844, endPoint y: 373, distance: 434.9
click at [844, 373] on app-calendar-viewport "Tue 8 Wed 9 Thu 10 5/5 4 Jobs Fri 11 12/12 3 Jobs Sat 12 29/29 4 Jobs Sun 13 29…" at bounding box center [462, 513] width 925 height 855
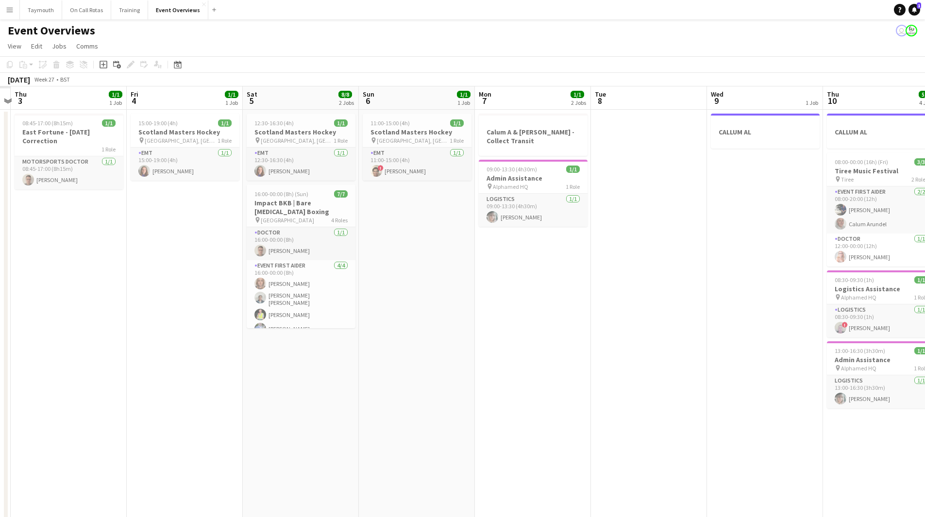
drag, startPoint x: 817, startPoint y: 390, endPoint x: 825, endPoint y: 392, distance: 8.0
click at [826, 392] on app-calendar-viewport "Tue 1 Wed 2 Thu 3 1/1 1 Job Fri 4 1/1 1 Job Sat 5 8/8 2 Jobs Sun 6 1/1 1 Job Mo…" at bounding box center [462, 513] width 925 height 855
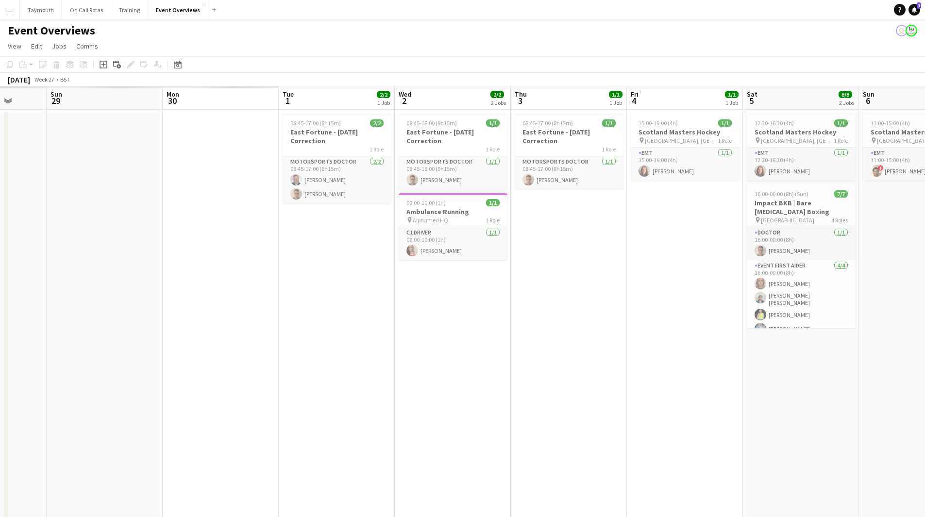
drag, startPoint x: 104, startPoint y: 358, endPoint x: 760, endPoint y: 359, distance: 655.9
click at [832, 346] on app-calendar-viewport "Sat 28 Sun 29 Mon 30 Tue 1 2/2 1 Job Wed 2 2/2 2 Jobs Thu 3 1/1 1 Job Fri 4 1/1…" at bounding box center [462, 513] width 925 height 855
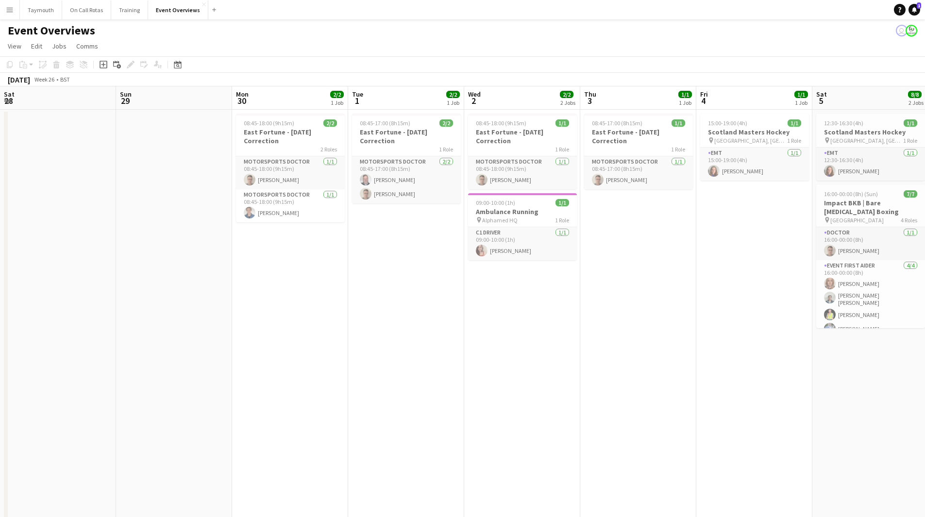
click at [659, 341] on app-calendar-viewport "Thu 26 2/2 2 Jobs Fri 27 1/1 1 Job Sat 28 Sun 29 Mon 30 2/2 1 Job Tue 1 2/2 1 J…" at bounding box center [462, 513] width 925 height 855
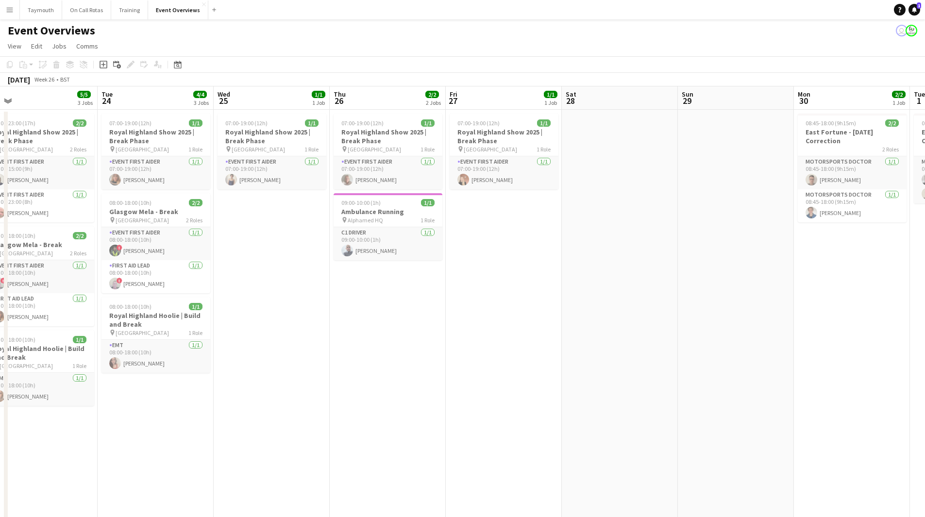
scroll to position [0, 251]
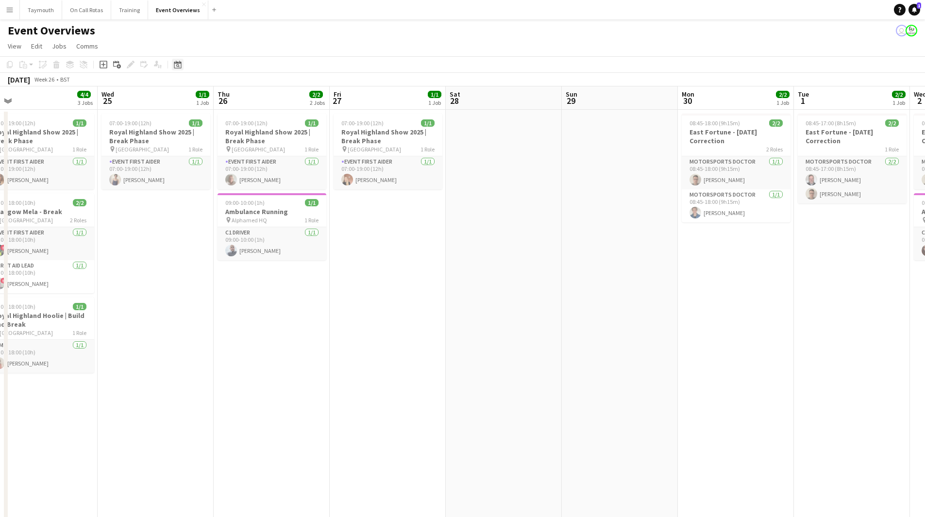
click at [177, 66] on icon at bounding box center [177, 65] width 3 height 3
click at [236, 99] on span "Previous month" at bounding box center [236, 97] width 19 height 19
click at [239, 100] on span "Previous month" at bounding box center [236, 97] width 19 height 19
click at [235, 98] on span "Previous month" at bounding box center [236, 97] width 19 height 19
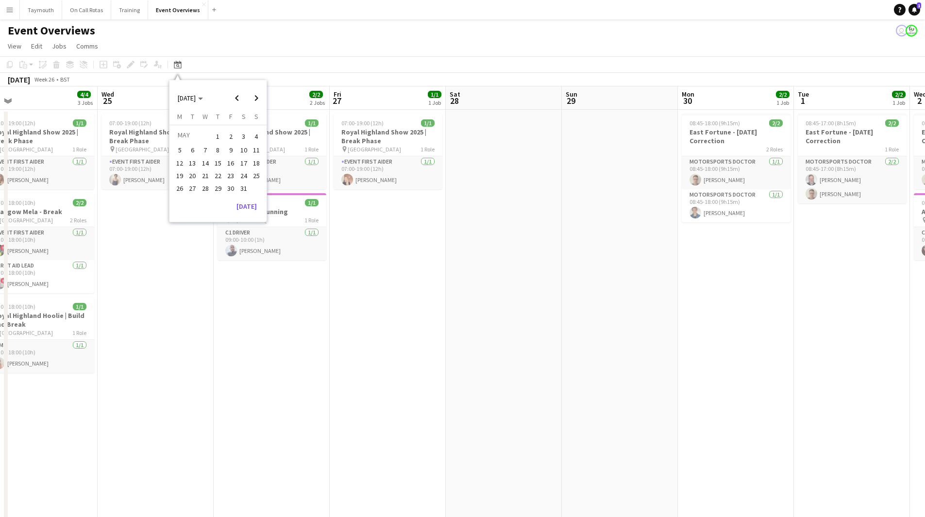
click at [224, 134] on button "2" at bounding box center [230, 136] width 13 height 15
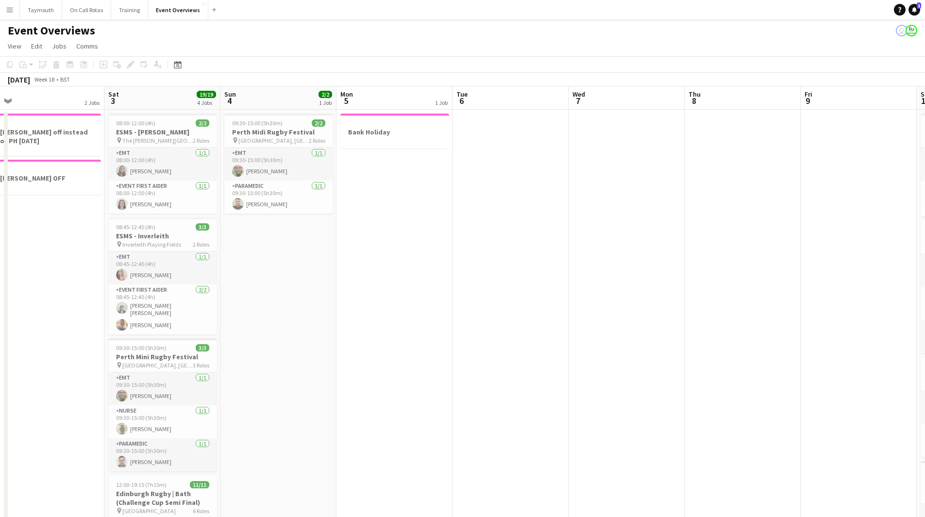
drag, startPoint x: 672, startPoint y: 276, endPoint x: 131, endPoint y: 292, distance: 541.4
click at [131, 293] on app-calendar-viewport "Tue 29 3/3 1 Job Wed 30 Thu 1 Fri 2 2 Jobs Sat 3 19/19 4 Jobs Sun 4 2/2 1 Job M…" at bounding box center [462, 513] width 925 height 855
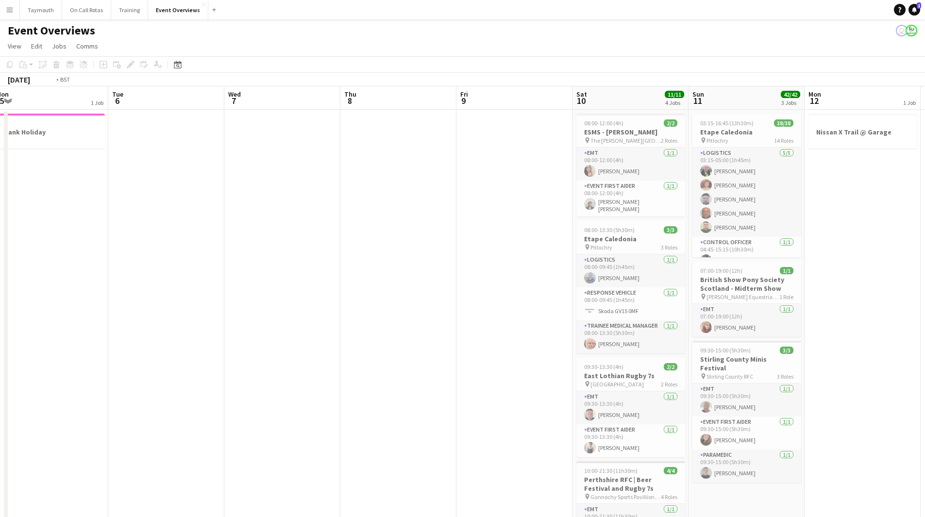
drag, startPoint x: 492, startPoint y: 298, endPoint x: 336, endPoint y: 304, distance: 156.1
click at [336, 304] on app-calendar-viewport "Fri 2 2 Jobs Sat 3 19/19 4 Jobs Sun 4 2/2 1 Job Mon 5 1 Job Tue 6 Wed 7 Thu 8 F…" at bounding box center [462, 513] width 925 height 855
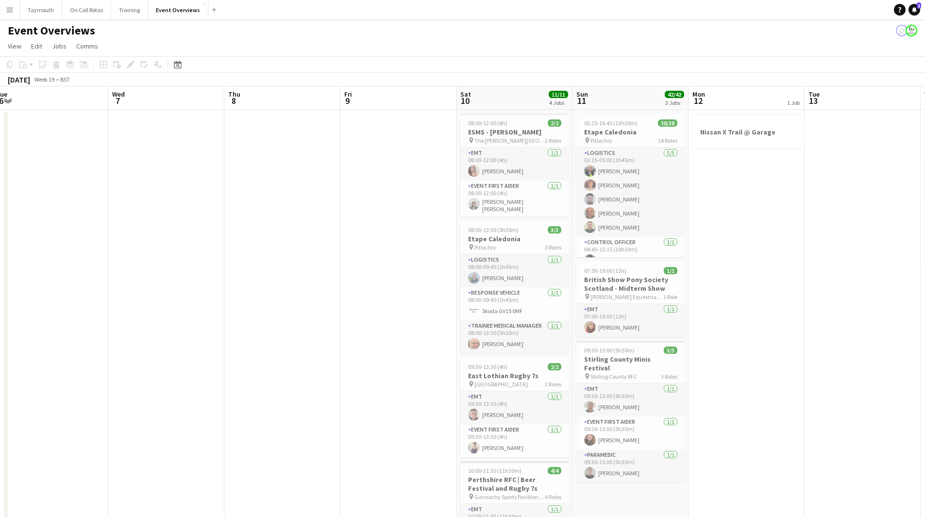
scroll to position [0, 380]
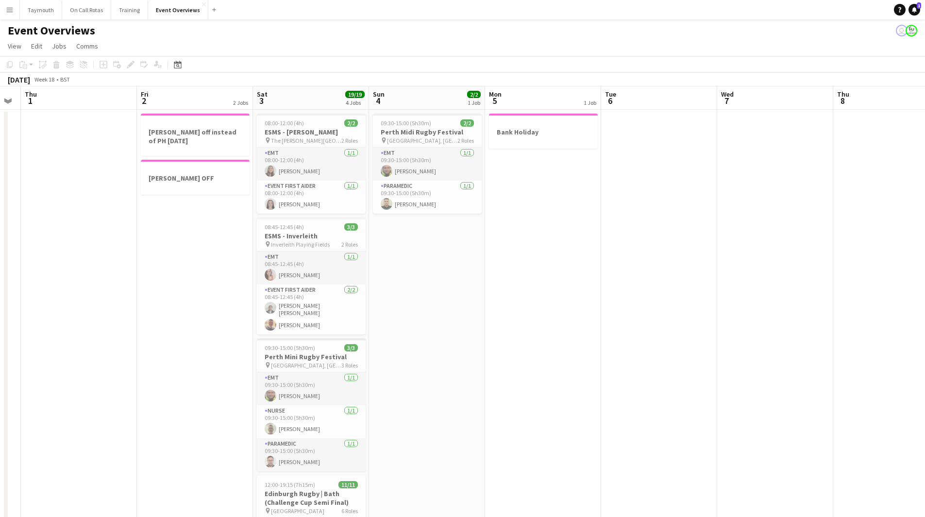
drag, startPoint x: 589, startPoint y: 348, endPoint x: 805, endPoint y: 338, distance: 216.4
click at [925, 320] on html "Menu Boards Boards Boards All jobs Status Workforce Workforce My Workforce Recr…" at bounding box center [462, 471] width 925 height 942
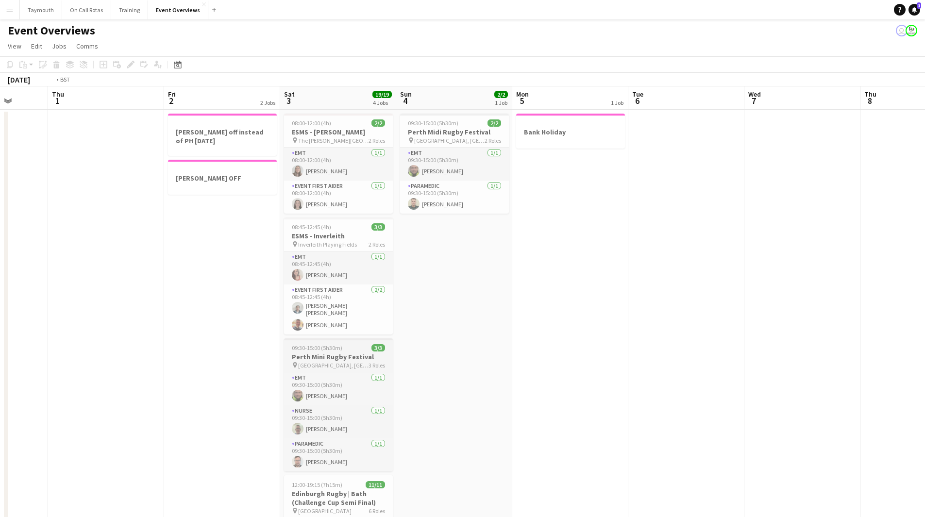
drag, startPoint x: 331, startPoint y: 360, endPoint x: 822, endPoint y: 339, distance: 491.6
click at [790, 339] on app-calendar-viewport "Mon 28 Tue 29 3/3 1 Job Wed 30 Thu 1 Fri 2 2 Jobs Sat 3 19/19 4 Jobs Sun 4 2/2 …" at bounding box center [462, 513] width 925 height 855
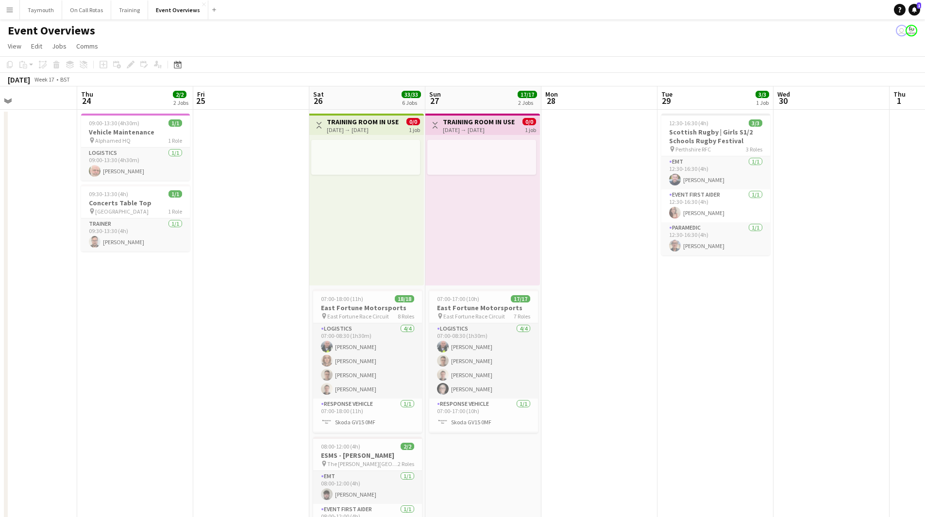
scroll to position [0, 268]
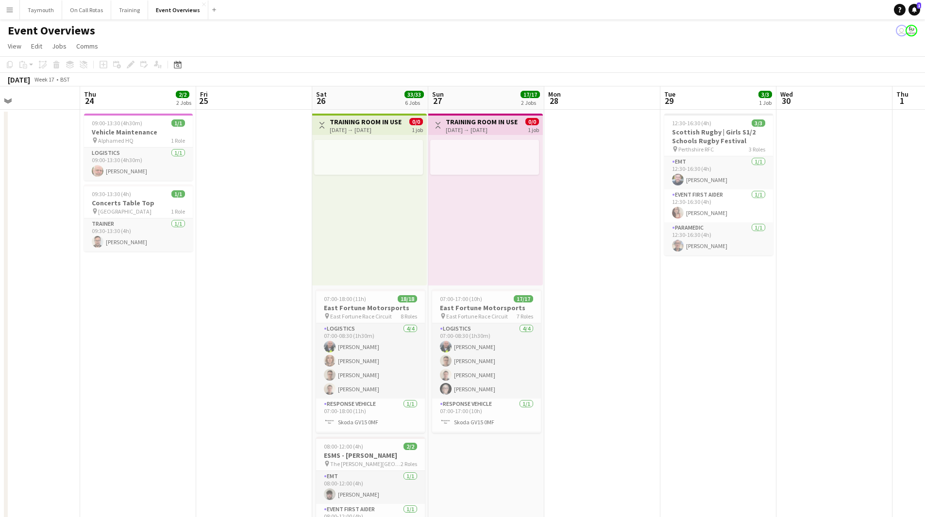
drag, startPoint x: 380, startPoint y: 333, endPoint x: 681, endPoint y: 331, distance: 301.2
click at [681, 331] on app-calendar-viewport "Mon 21 1 Job Tue 22 Wed 23 Thu 24 2/2 2 Jobs Fri 25 Sat 26 33/33 6 Jobs Sun 27 …" at bounding box center [462, 520] width 925 height 869
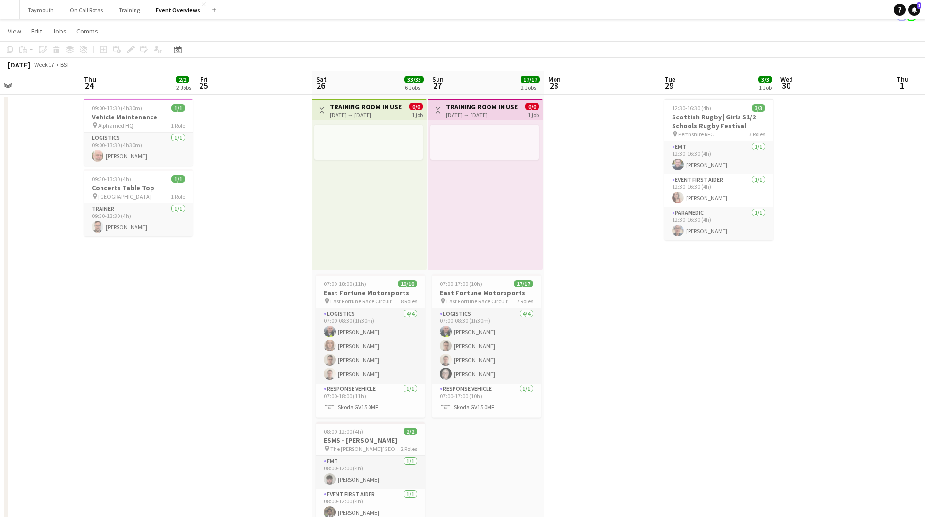
scroll to position [0, 0]
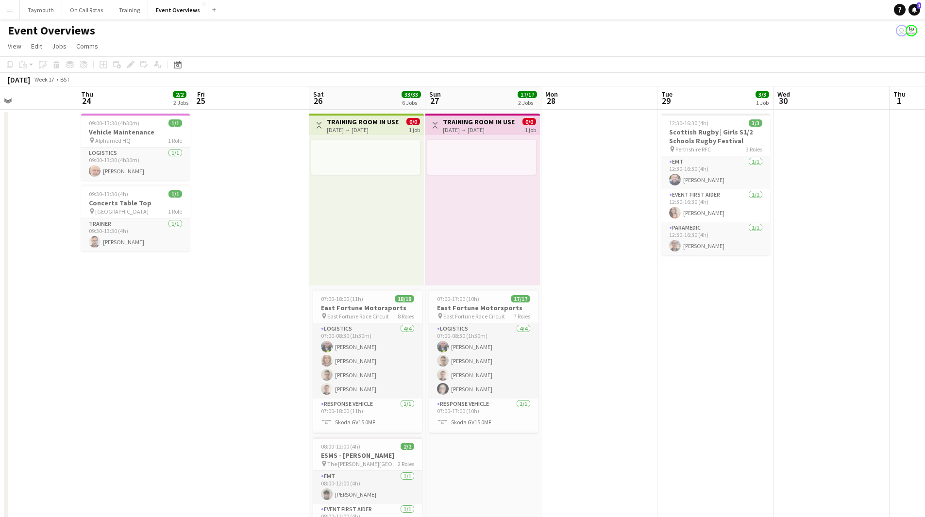
drag, startPoint x: 654, startPoint y: 299, endPoint x: 156, endPoint y: 279, distance: 498.4
click at [156, 279] on app-calendar-viewport "Mon 21 1 Job Tue 22 Wed 23 Thu 24 2/2 2 Jobs Fri 25 Sat 26 33/33 6 Jobs Sun 27 …" at bounding box center [462, 520] width 925 height 869
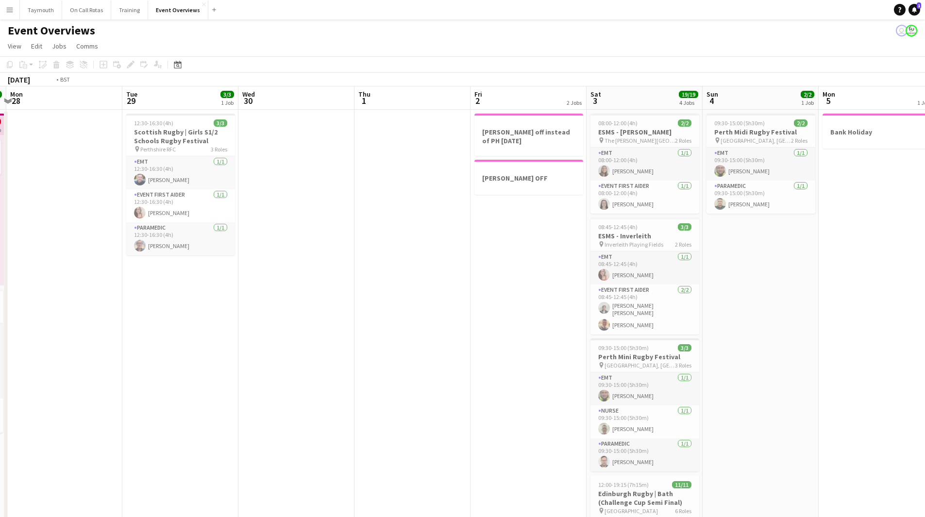
scroll to position [0, 364]
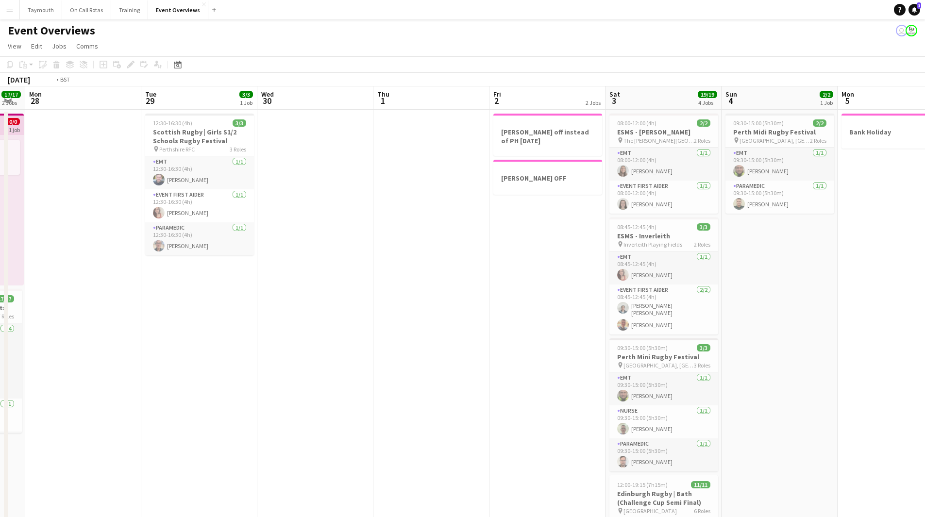
drag, startPoint x: 395, startPoint y: 293, endPoint x: 271, endPoint y: 291, distance: 124.9
click at [276, 291] on app-calendar-viewport "Fri 25 Sat 26 33/33 6 Jobs Sun 27 17/17 2 Jobs Mon 28 Tue 29 3/3 1 Job Wed 30 T…" at bounding box center [462, 520] width 925 height 869
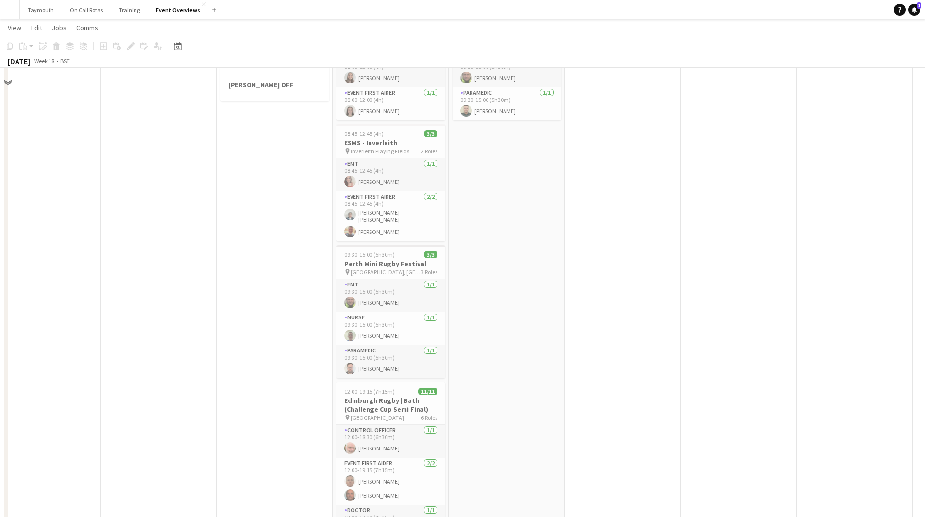
scroll to position [0, 0]
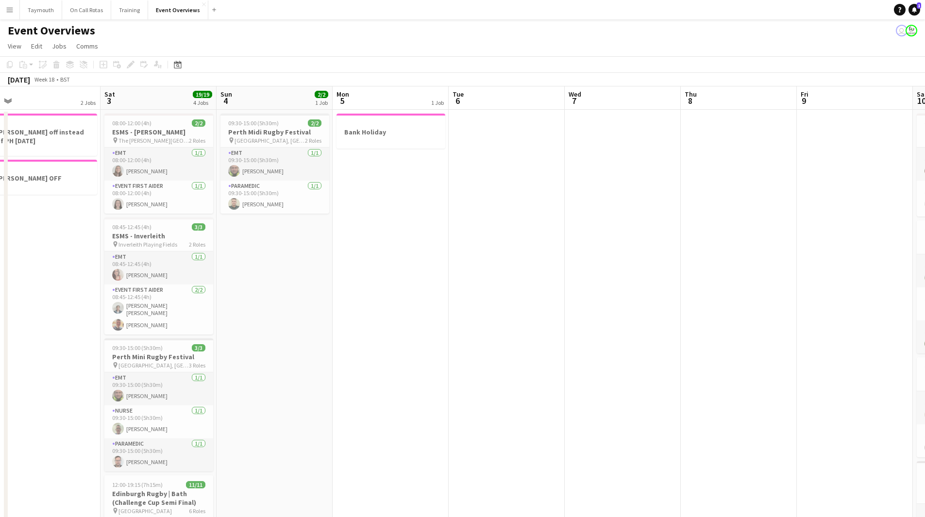
drag, startPoint x: 666, startPoint y: 343, endPoint x: 182, endPoint y: 337, distance: 483.9
click at [222, 344] on app-calendar-viewport "Tue 29 3/3 1 Job Wed 30 Thu 1 Fri 2 2 Jobs Sat 3 19/19 4 Jobs Sun 4 2/2 1 Job M…" at bounding box center [462, 520] width 925 height 869
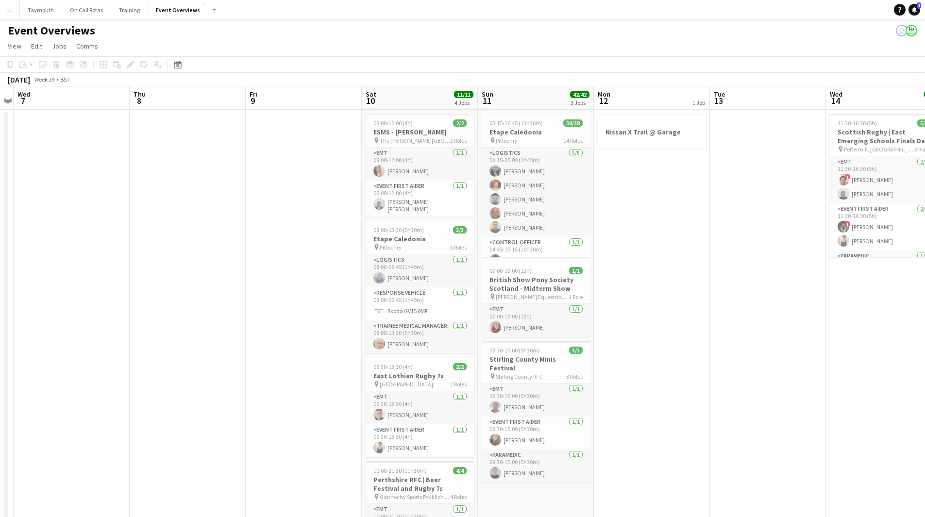
drag, startPoint x: 385, startPoint y: 339, endPoint x: 212, endPoint y: 338, distance: 173.0
click at [246, 340] on app-calendar-viewport "Sun 4 2/2 1 Job Mon 5 1 Job Tue 6 Wed 7 Thu 8 Fri 9 Sat 10 11/11 4 Jobs Sun 11 …" at bounding box center [462, 520] width 925 height 869
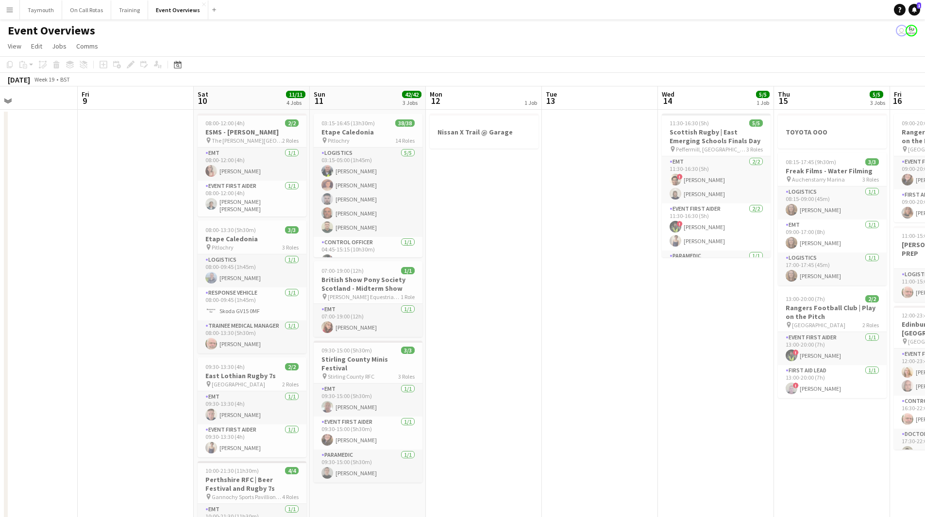
drag, startPoint x: 758, startPoint y: 338, endPoint x: 248, endPoint y: 372, distance: 511.2
click at [249, 372] on app-calendar-viewport "Sun 4 2/2 1 Job Mon 5 1 Job Tue 6 Wed 7 Thu 8 Fri 9 Sat 10 11/11 4 Jobs Sun 11 …" at bounding box center [462, 520] width 925 height 869
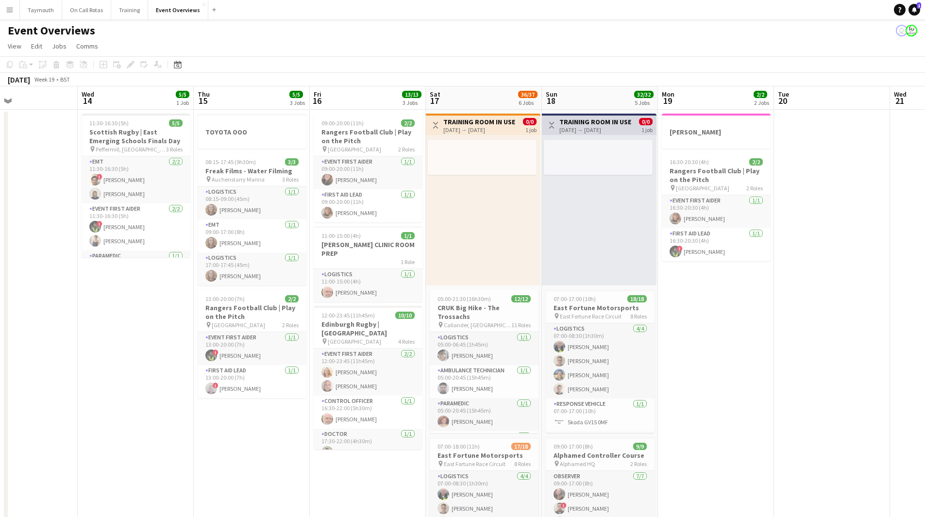
scroll to position [0, 282]
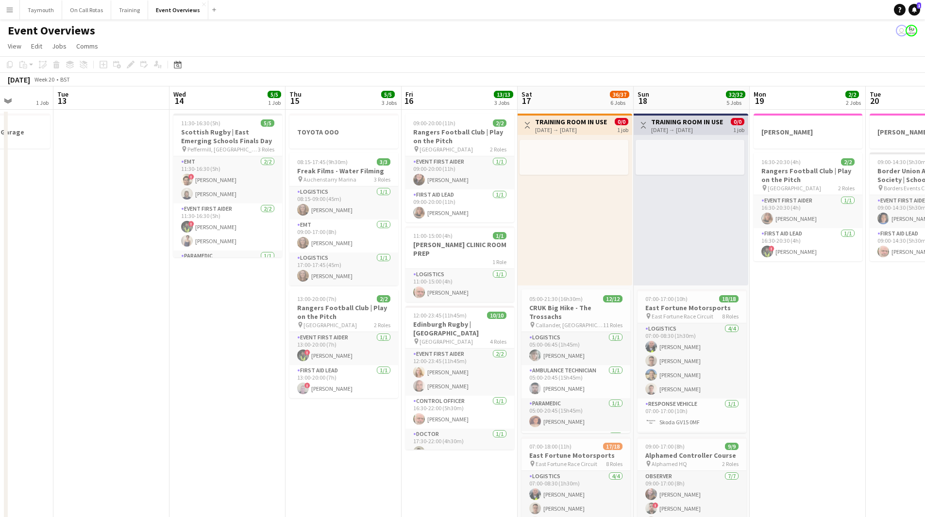
drag, startPoint x: 354, startPoint y: 349, endPoint x: 209, endPoint y: 366, distance: 146.3
click at [209, 366] on app-calendar-viewport "Sat 10 11/11 4 Jobs Sun 11 42/42 3 Jobs Mon 12 1 Job Tue 13 Wed 14 5/5 1 Job Th…" at bounding box center [462, 520] width 925 height 869
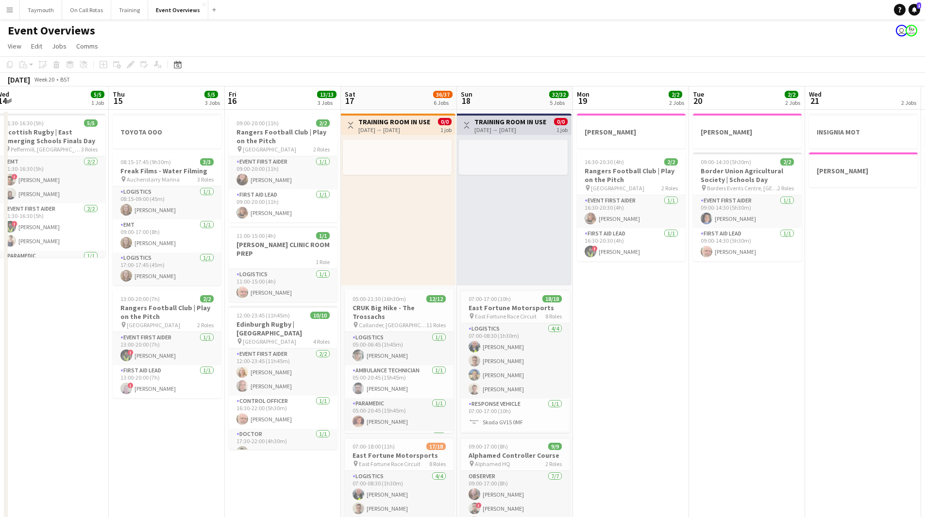
drag, startPoint x: 466, startPoint y: 486, endPoint x: 277, endPoint y: 469, distance: 189.7
click at [250, 479] on app-calendar-viewport "Sun 11 42/42 3 Jobs Mon 12 1 Job Tue 13 Wed 14 5/5 1 Job Thu 15 5/5 3 Jobs Fri …" at bounding box center [462, 520] width 925 height 869
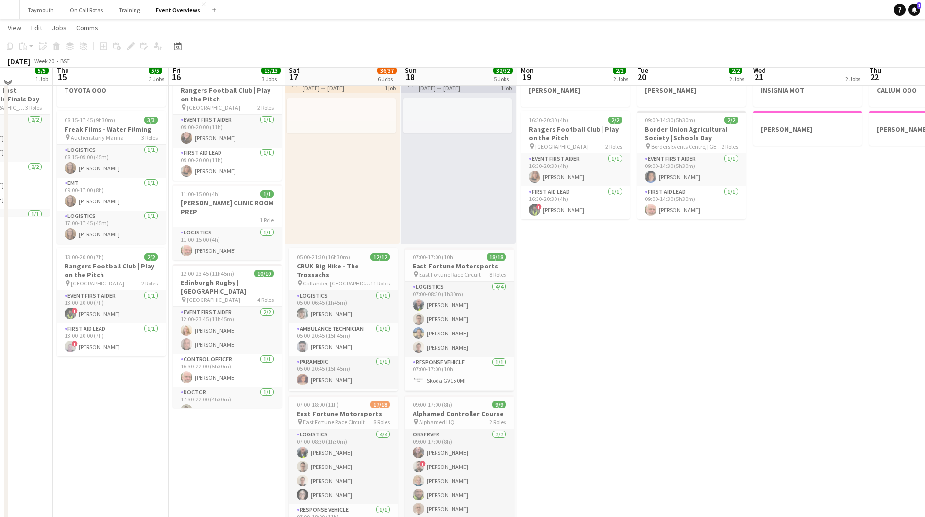
scroll to position [49, 0]
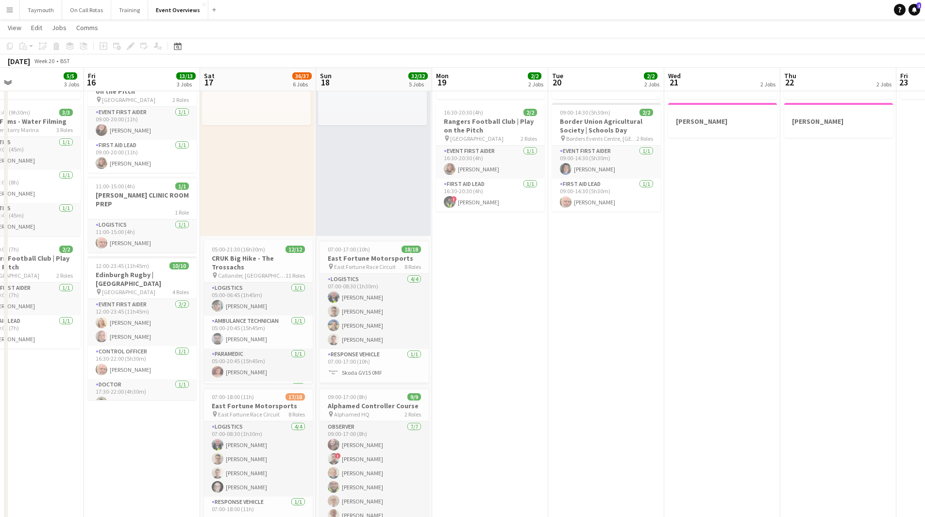
drag, startPoint x: 681, startPoint y: 403, endPoint x: 339, endPoint y: 432, distance: 343.3
click at [332, 437] on app-calendar-viewport "Mon 12 1 Job Tue 13 Wed 14 5/5 1 Job Thu 15 5/5 3 Jobs Fri 16 13/13 3 Jobs Sat …" at bounding box center [462, 447] width 925 height 916
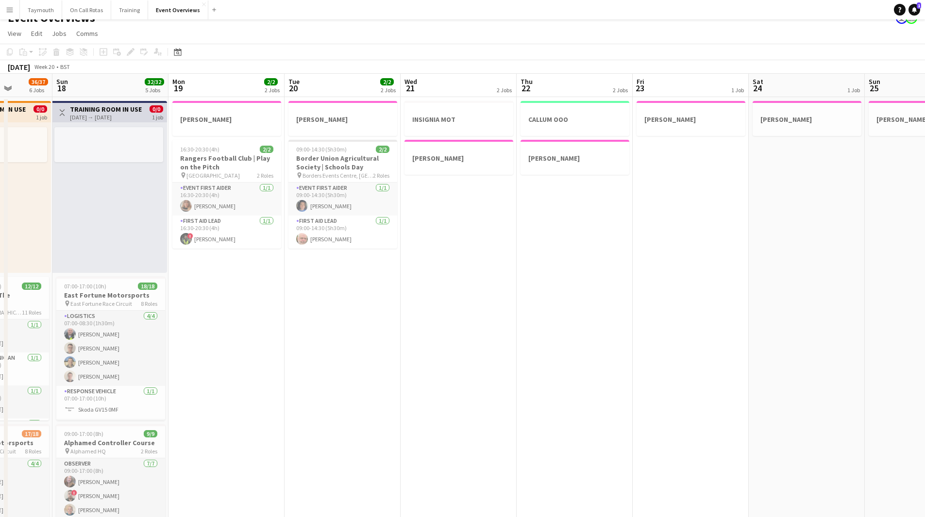
scroll to position [0, 0]
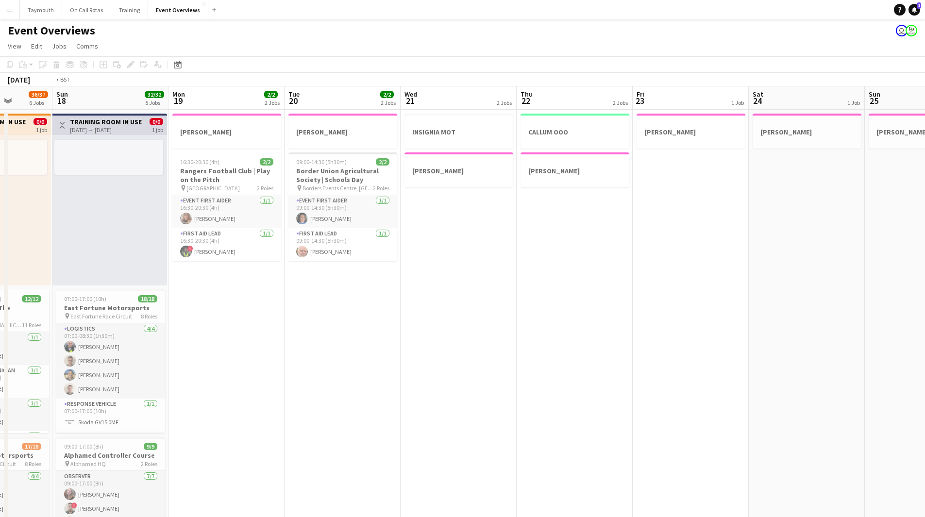
drag, startPoint x: 281, startPoint y: 403, endPoint x: 73, endPoint y: 397, distance: 208.0
click at [90, 400] on app-calendar-viewport "Thu 15 5/5 3 Jobs Fri 16 13/13 3 Jobs Sat 17 36/37 6 Jobs Sun 18 32/32 5 Jobs M…" at bounding box center [462, 520] width 925 height 869
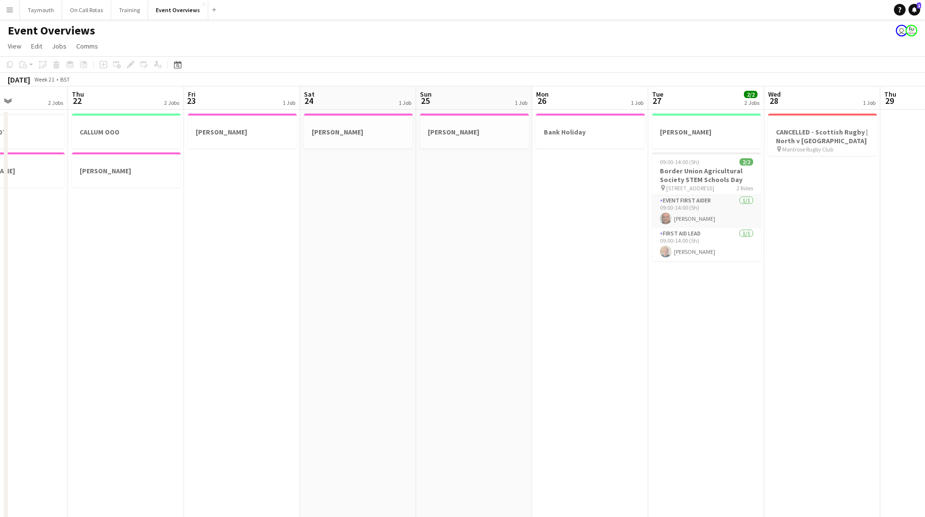
drag, startPoint x: 390, startPoint y: 398, endPoint x: 98, endPoint y: 395, distance: 291.5
click at [103, 398] on app-calendar-viewport "Mon 19 2/2 2 Jobs Tue 20 2/2 2 Jobs Wed 21 2 Jobs Thu 22 2 Jobs Fri 23 1 Job Sa…" at bounding box center [462, 520] width 925 height 869
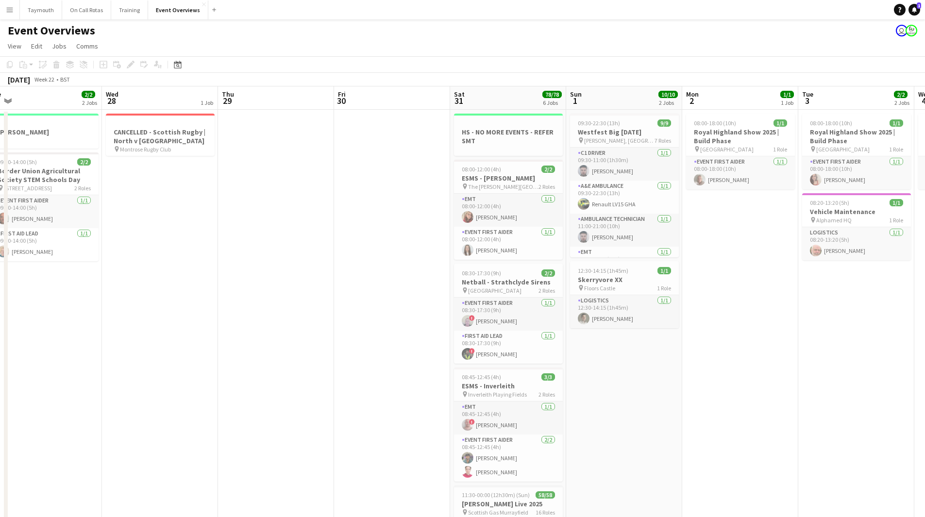
drag, startPoint x: 535, startPoint y: 332, endPoint x: 71, endPoint y: 386, distance: 467.6
click at [71, 387] on app-calendar-viewport "Sat 24 1 Job Sun 25 1 Job Mon 26 1 Job Tue 27 2/2 2 Jobs Wed 28 1 Job Thu 29 Fr…" at bounding box center [462, 520] width 925 height 869
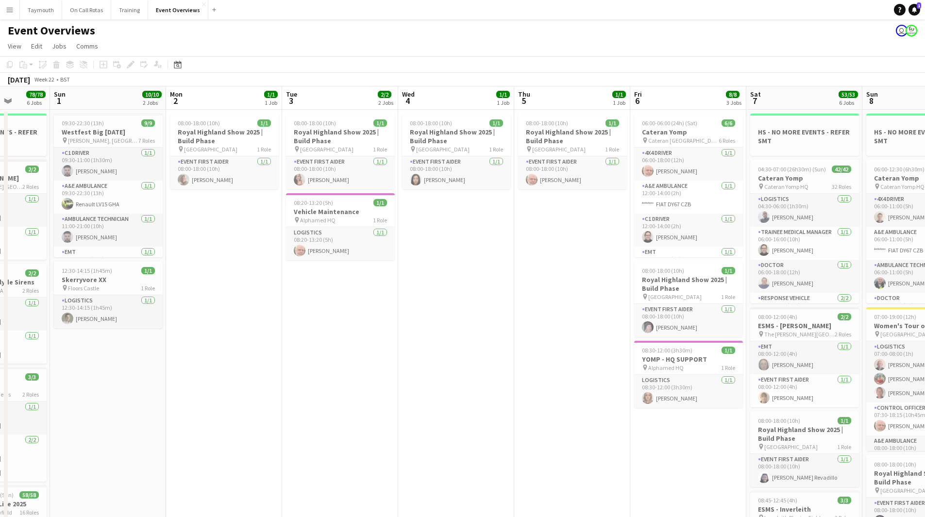
drag, startPoint x: 704, startPoint y: 362, endPoint x: 344, endPoint y: 399, distance: 361.4
click at [344, 399] on app-calendar-viewport "Thu 29 Fri 30 Sat 31 78/78 6 Jobs Sun 1 10/10 2 Jobs Mon 2 1/1 1 Job Tue 3 2/2 …" at bounding box center [462, 520] width 925 height 869
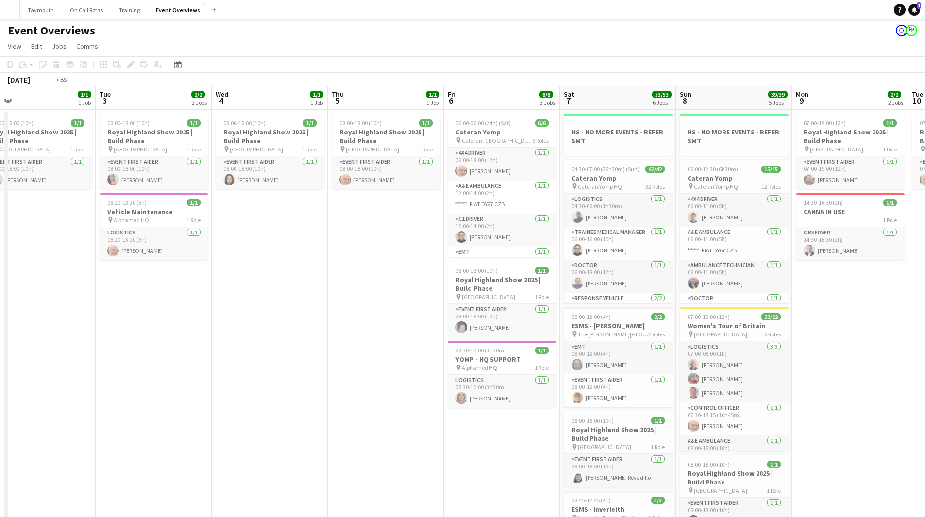
drag, startPoint x: 501, startPoint y: 352, endPoint x: 290, endPoint y: 373, distance: 211.9
click at [290, 373] on app-calendar-viewport "Fri 30 Sat 31 78/78 6 Jobs Sun 1 10/10 2 Jobs Mon 2 1/1 1 Job Tue 3 2/2 2 Jobs …" at bounding box center [462, 520] width 925 height 869
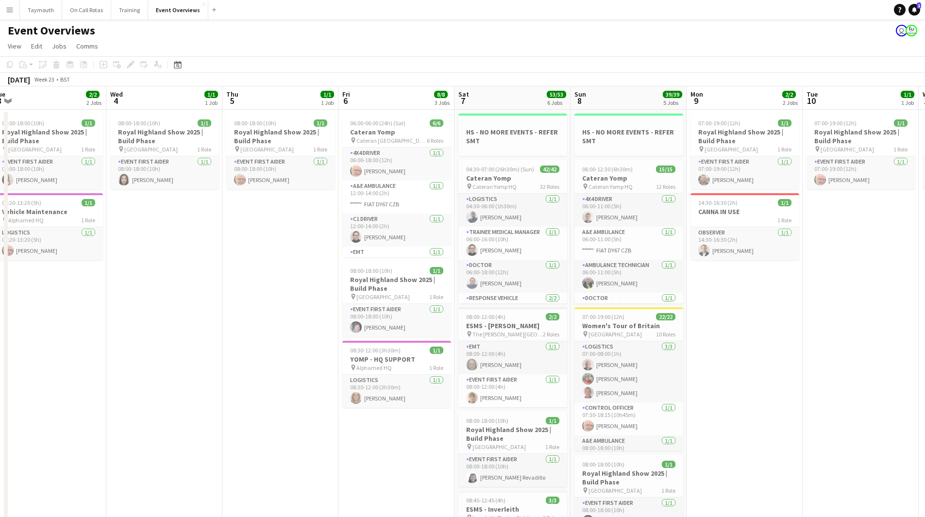
drag, startPoint x: 166, startPoint y: 376, endPoint x: 158, endPoint y: 376, distance: 7.8
click at [158, 376] on app-calendar-viewport "Sat 31 78/78 6 Jobs Sun 1 10/10 2 Jobs Mon 2 1/1 1 Job Tue 3 2/2 2 Jobs Wed 4 1…" at bounding box center [462, 520] width 925 height 869
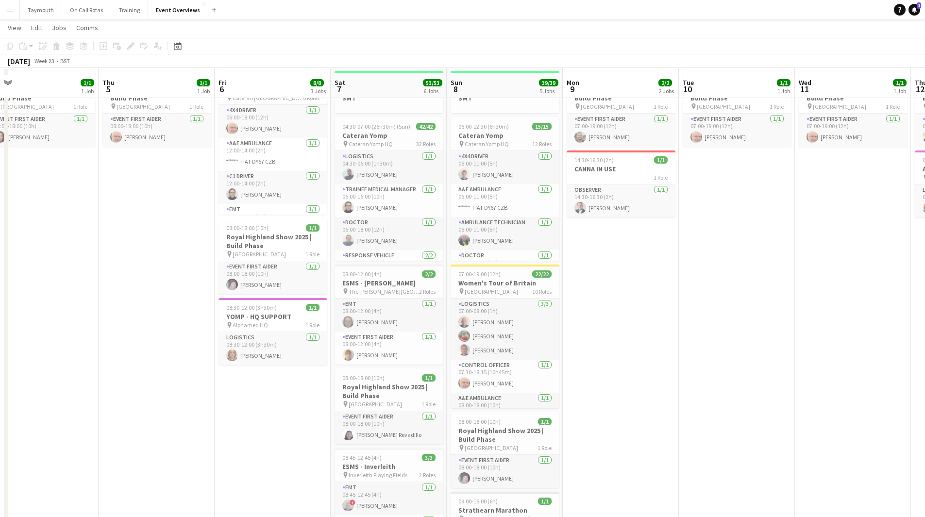
scroll to position [49, 0]
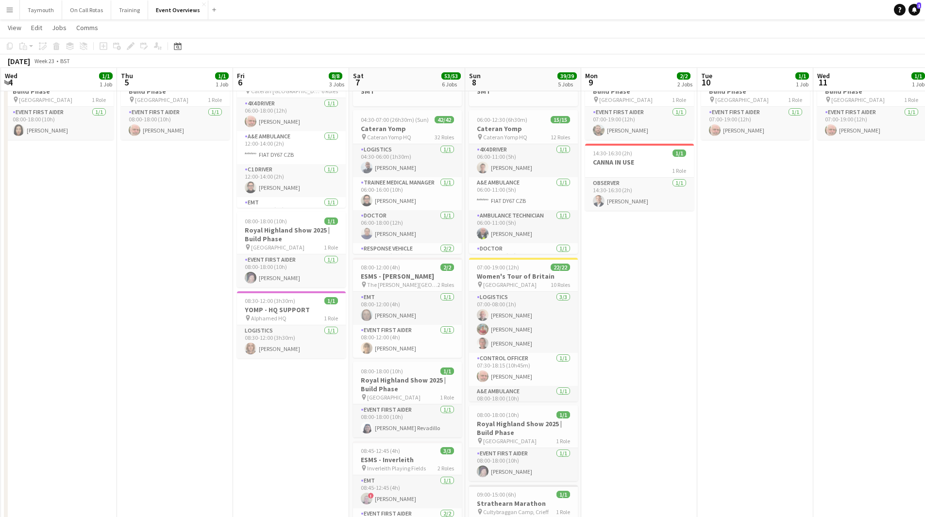
drag, startPoint x: 765, startPoint y: 370, endPoint x: 380, endPoint y: 474, distance: 399.0
click at [384, 482] on app-calendar-viewport "Sun 1 10/10 2 Jobs Mon 2 1/1 1 Job Tue 3 2/2 2 Jobs Wed 4 1/1 1 Job Thu 5 1/1 1…" at bounding box center [462, 447] width 925 height 916
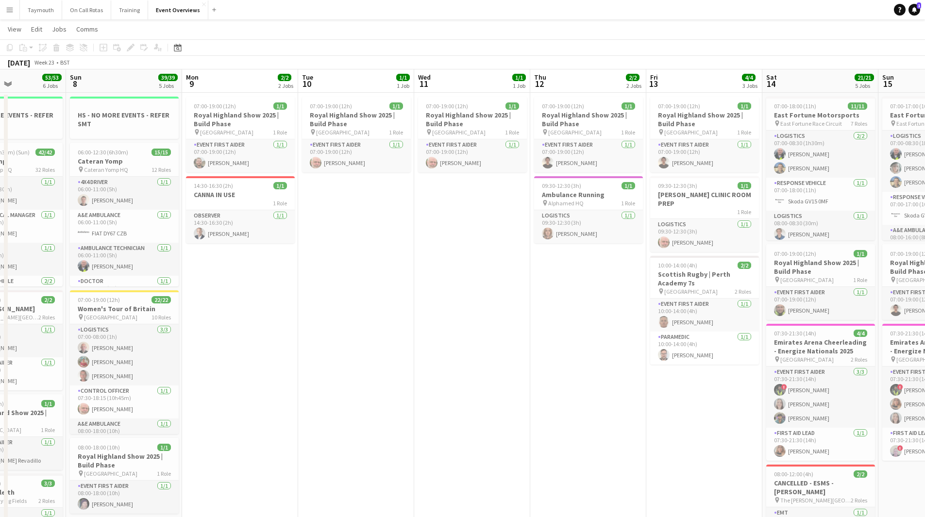
scroll to position [0, 0]
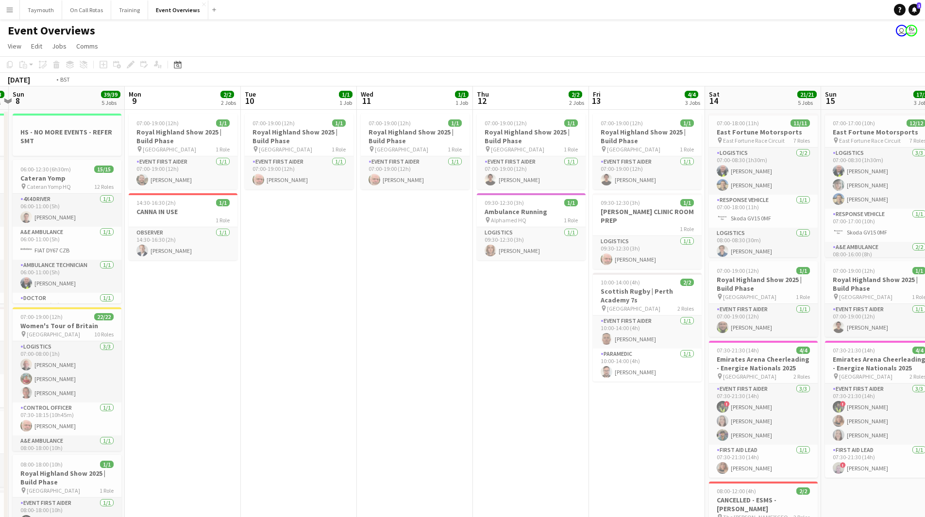
drag, startPoint x: 506, startPoint y: 387, endPoint x: 116, endPoint y: 408, distance: 390.7
click at [116, 408] on app-calendar-viewport "Thu 5 1/1 1 Job Fri 6 8/8 3 Jobs Sat 7 53/53 6 Jobs Sun 8 39/39 5 Jobs Mon 9 2/…" at bounding box center [462, 520] width 925 height 869
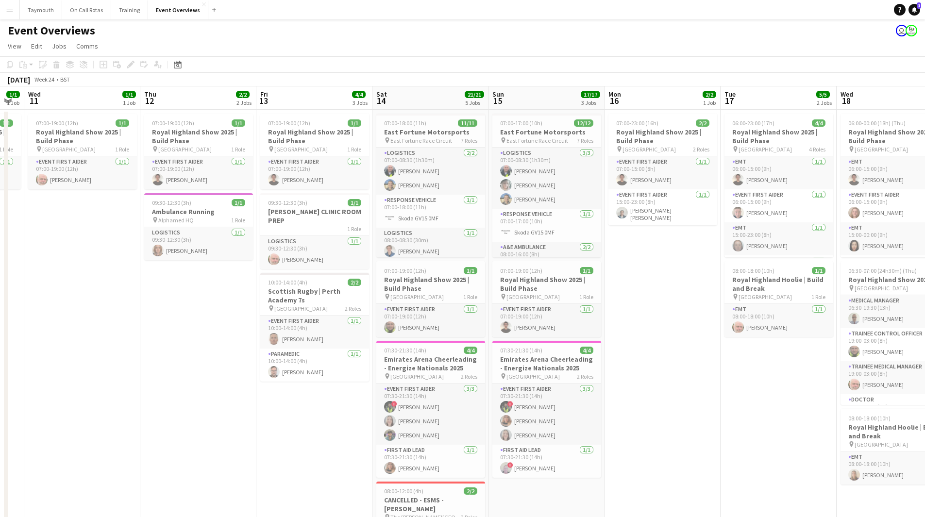
scroll to position [0, 355]
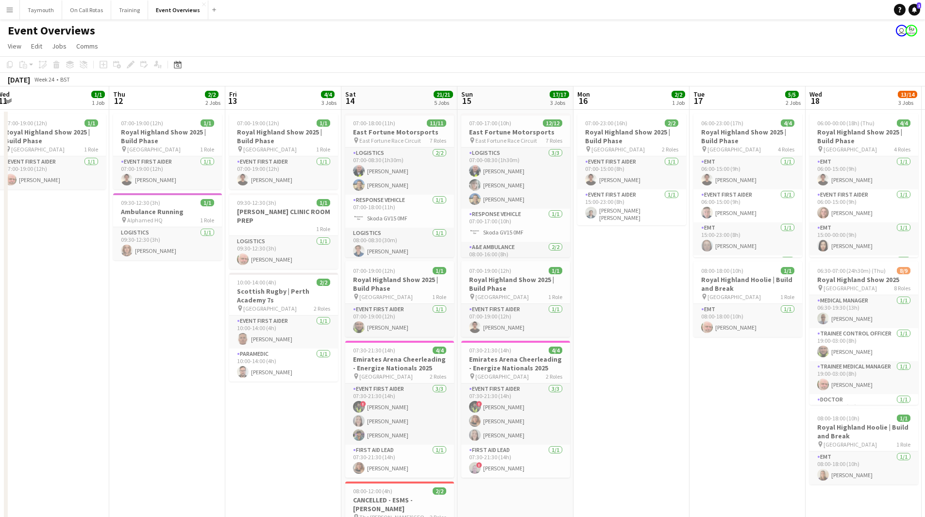
drag, startPoint x: 277, startPoint y: 420, endPoint x: 256, endPoint y: 423, distance: 22.1
click at [256, 423] on app-calendar-viewport "Sun 8 39/39 5 Jobs Mon 9 2/2 2 Jobs Tue 10 1/1 1 Job Wed 11 1/1 1 Job Thu 12 2/…" at bounding box center [462, 520] width 925 height 869
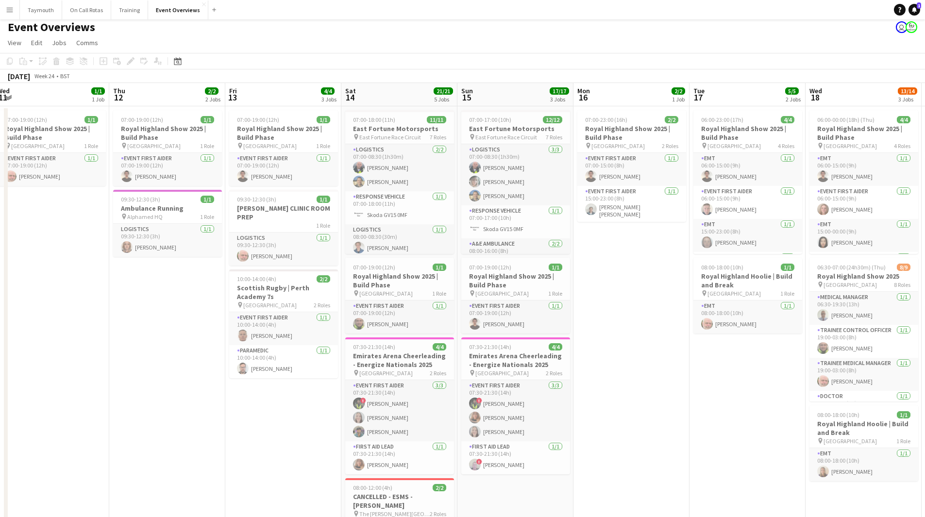
scroll to position [0, 0]
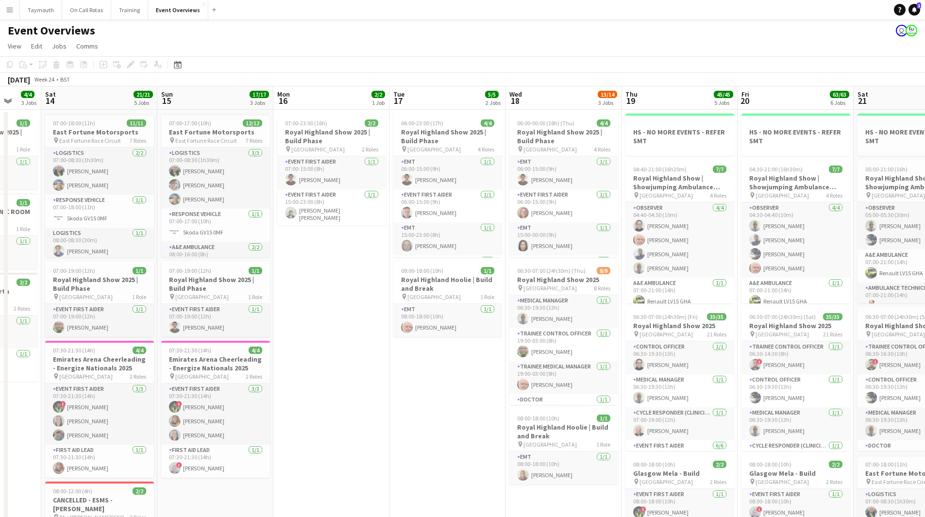
drag, startPoint x: 661, startPoint y: 410, endPoint x: 360, endPoint y: 437, distance: 301.5
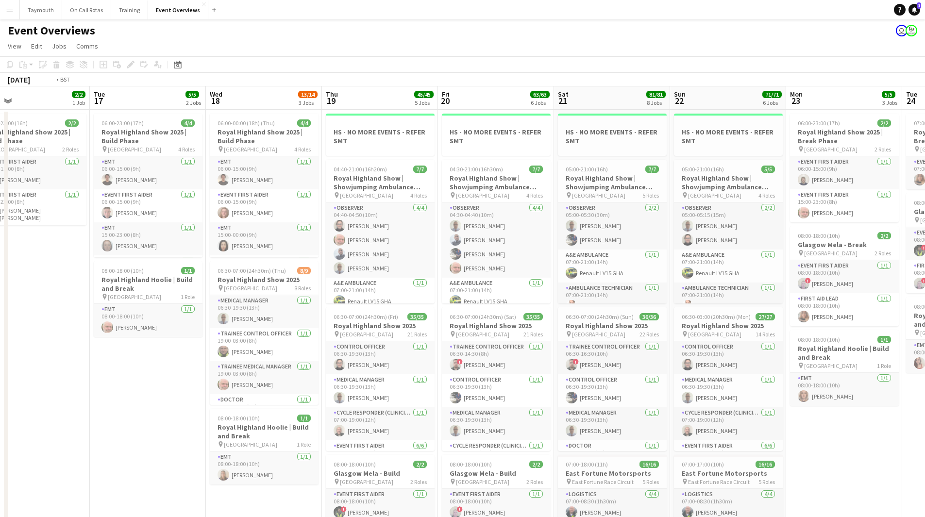
drag, startPoint x: 503, startPoint y: 390, endPoint x: 198, endPoint y: 412, distance: 305.9
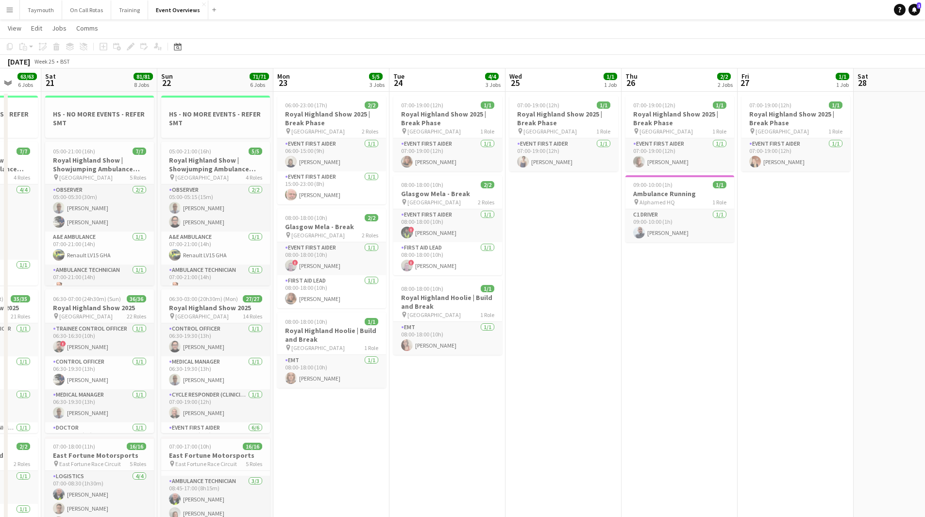
drag, startPoint x: 743, startPoint y: 428, endPoint x: 214, endPoint y: 435, distance: 529.1
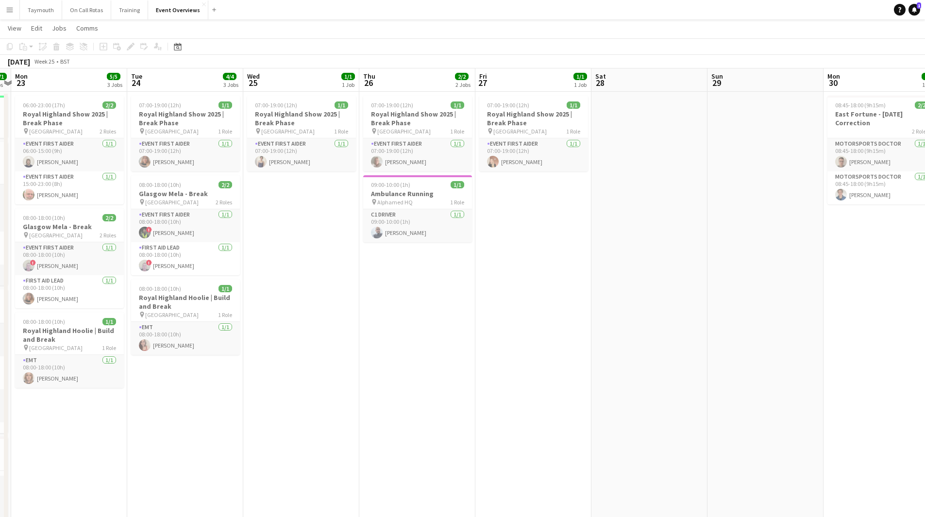
drag, startPoint x: 467, startPoint y: 421, endPoint x: 510, endPoint y: 403, distance: 46.6
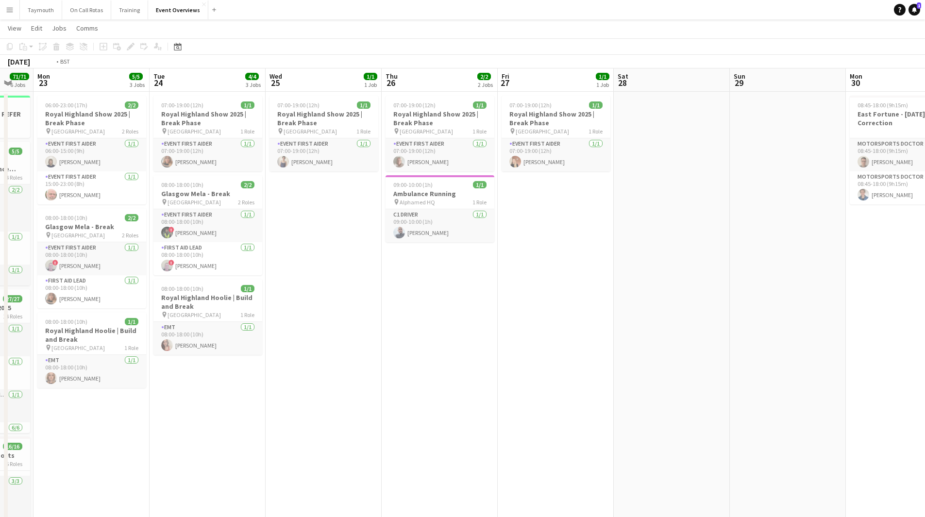
drag, startPoint x: 602, startPoint y: 406, endPoint x: 203, endPoint y: 404, distance: 399.4
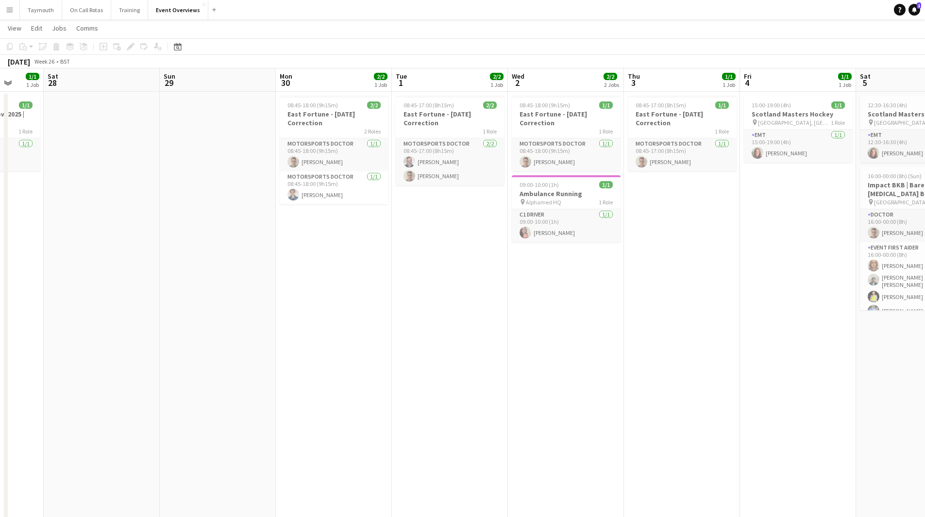
drag, startPoint x: 169, startPoint y: 404, endPoint x: 142, endPoint y: 400, distance: 27.5
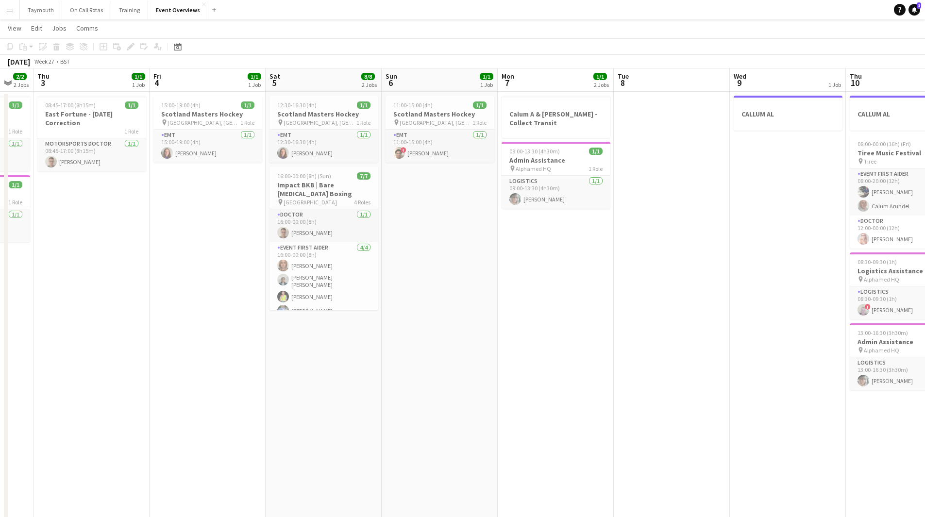
drag, startPoint x: 623, startPoint y: 387, endPoint x: 148, endPoint y: 408, distance: 475.1
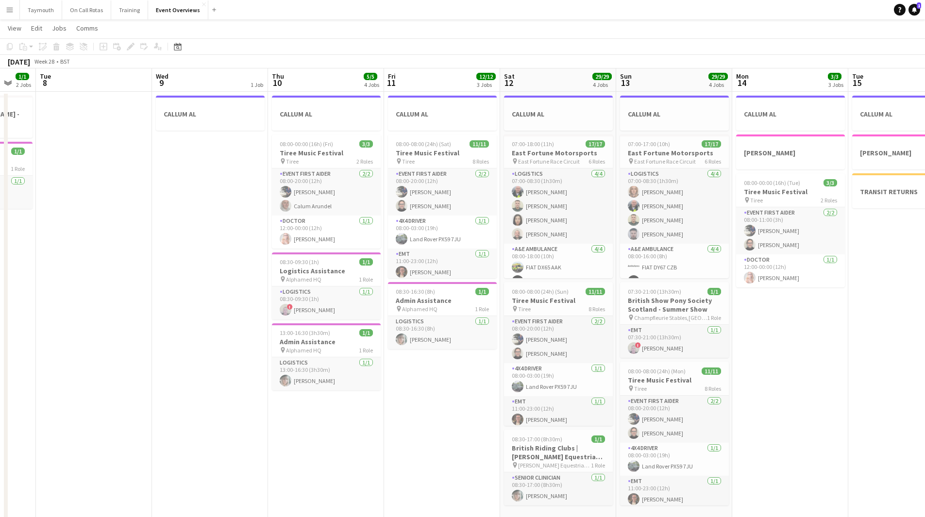
drag, startPoint x: 700, startPoint y: 346, endPoint x: 105, endPoint y: 415, distance: 598.6
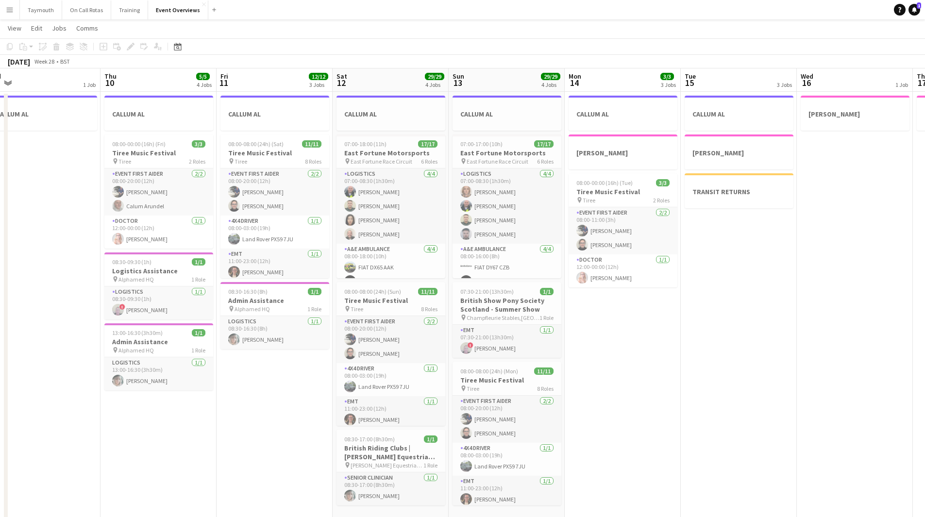
drag, startPoint x: 425, startPoint y: 433, endPoint x: 270, endPoint y: 434, distance: 154.5
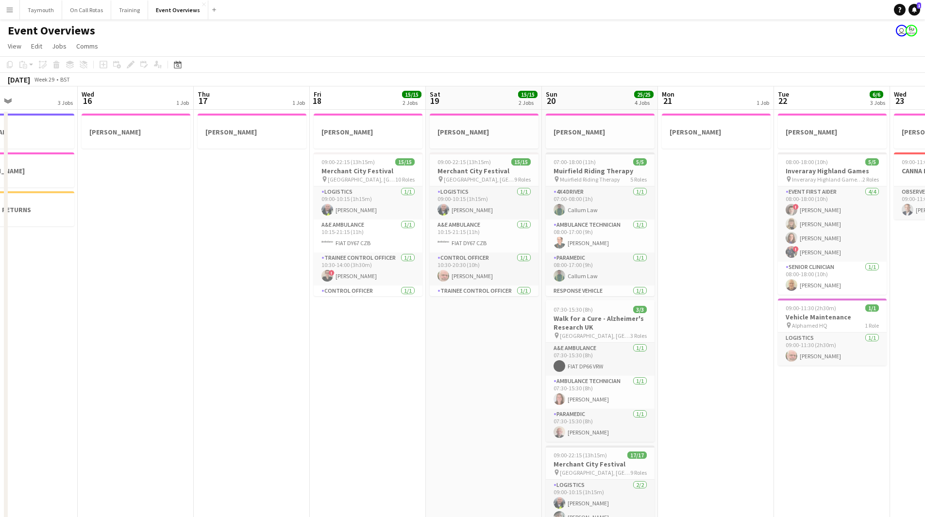
drag, startPoint x: 636, startPoint y: 385, endPoint x: 135, endPoint y: 405, distance: 502.3
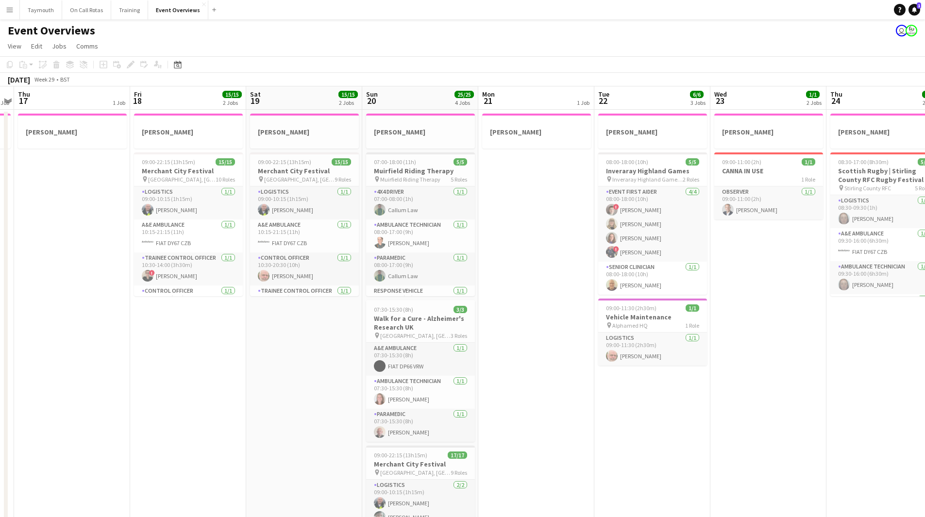
drag, startPoint x: 445, startPoint y: 379, endPoint x: 252, endPoint y: 394, distance: 192.9
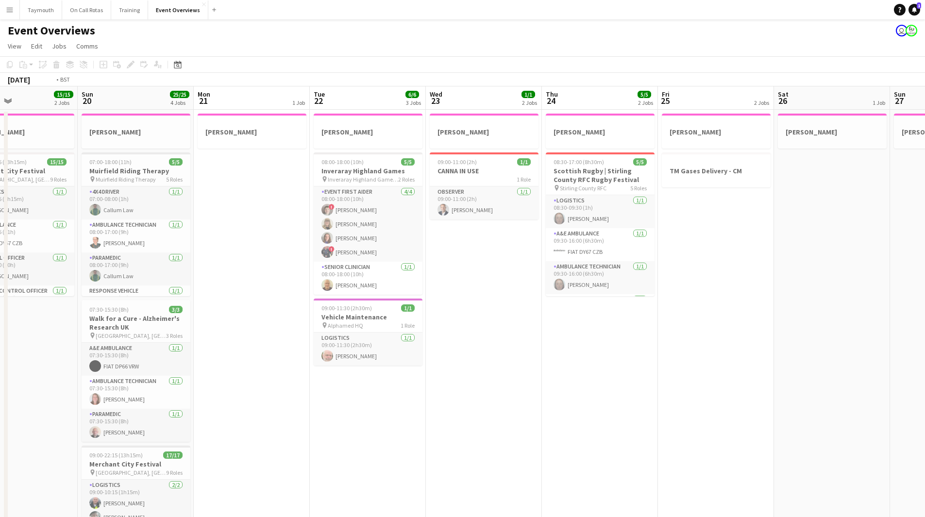
drag, startPoint x: 702, startPoint y: 405, endPoint x: 203, endPoint y: 413, distance: 499.0
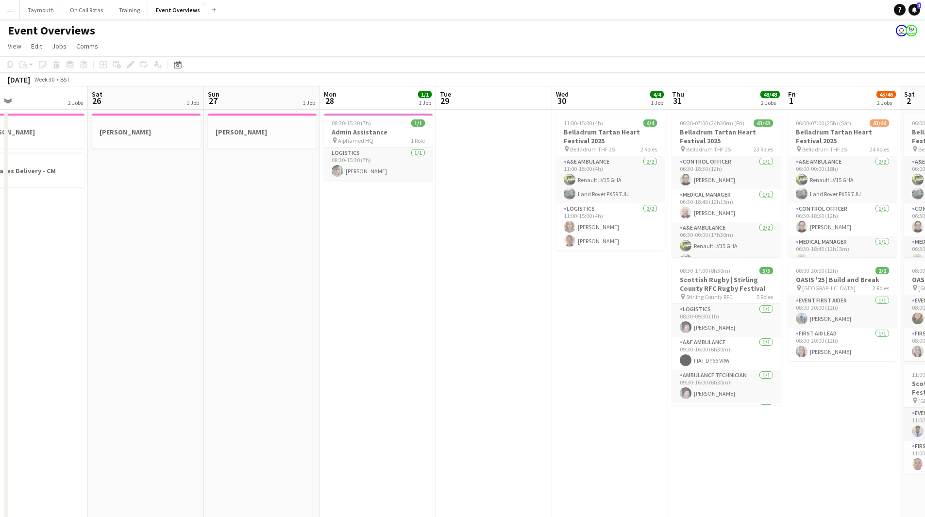
drag, startPoint x: 816, startPoint y: 323, endPoint x: 357, endPoint y: 347, distance: 459.3
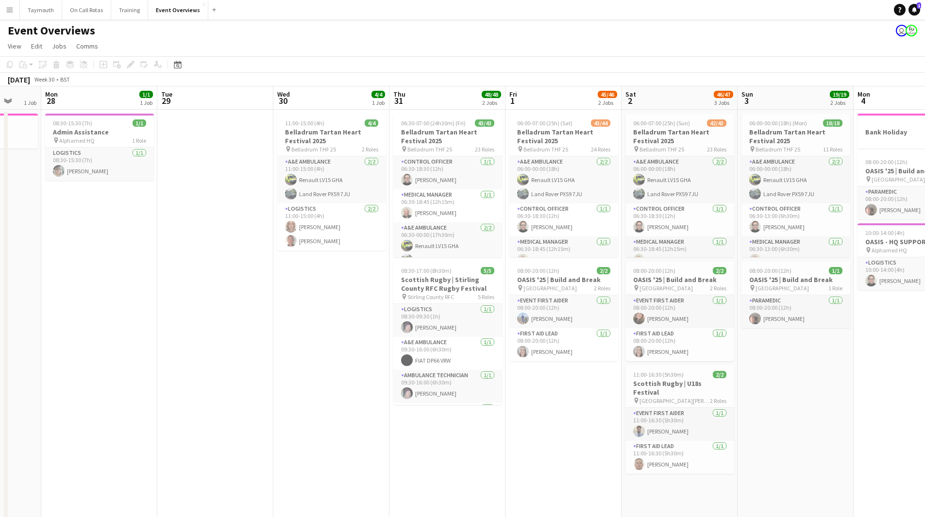
drag, startPoint x: 461, startPoint y: 333, endPoint x: 230, endPoint y: 365, distance: 233.5
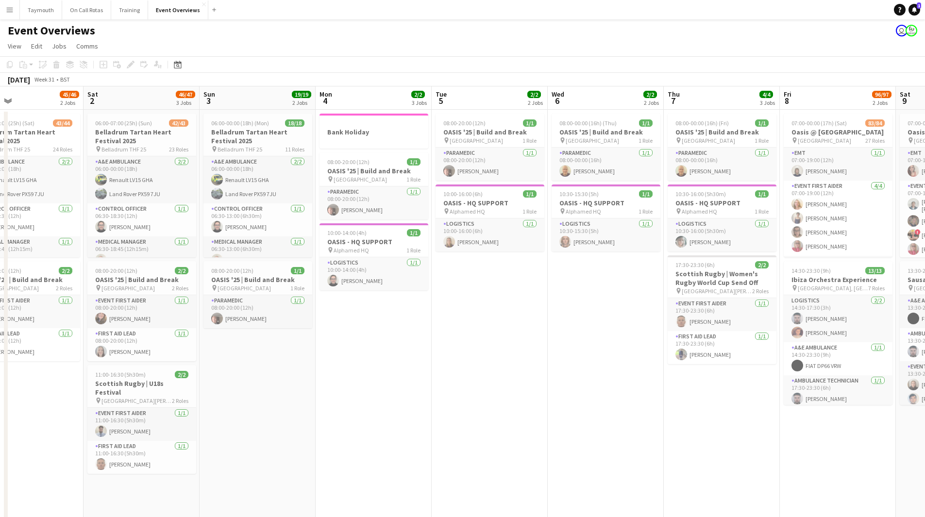
drag, startPoint x: 793, startPoint y: 388, endPoint x: 252, endPoint y: 410, distance: 541.2
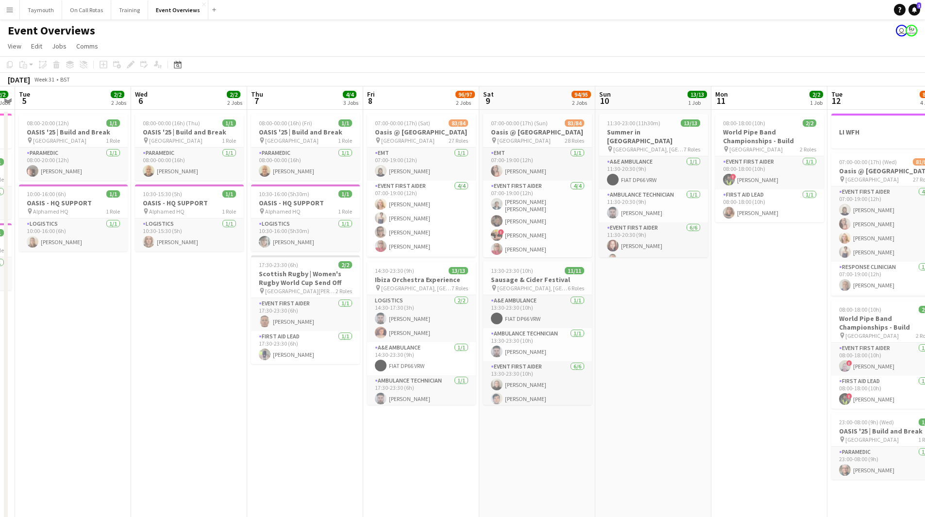
drag, startPoint x: 539, startPoint y: 393, endPoint x: 105, endPoint y: 394, distance: 434.3
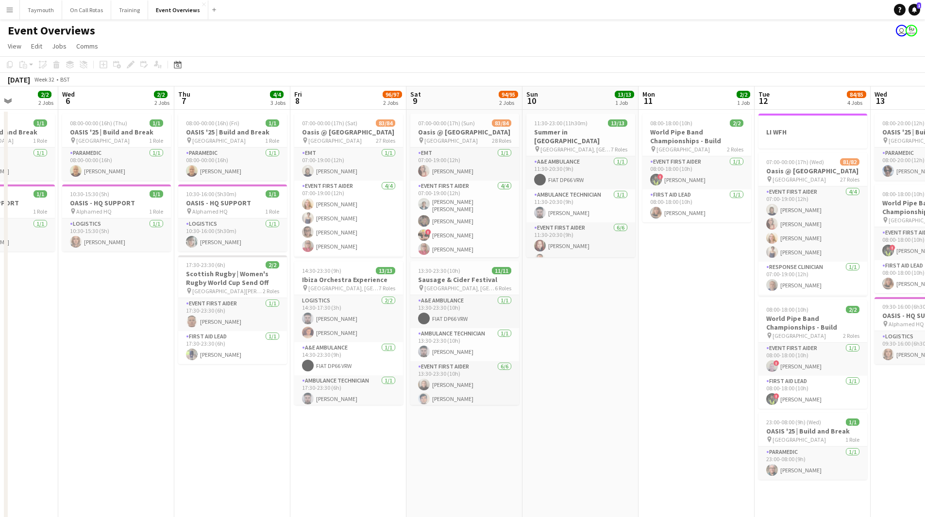
drag, startPoint x: 273, startPoint y: 407, endPoint x: 115, endPoint y: 409, distance: 157.9
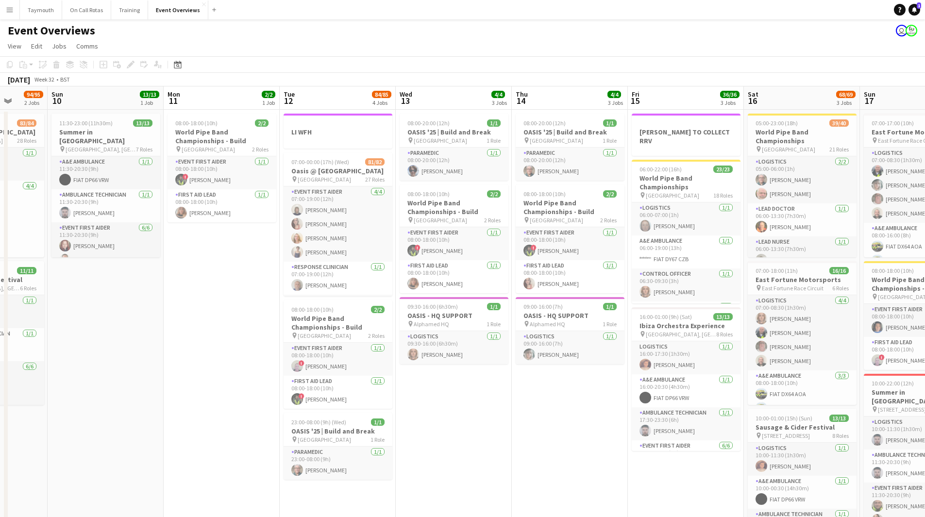
drag, startPoint x: 560, startPoint y: 342, endPoint x: 145, endPoint y: 353, distance: 414.6
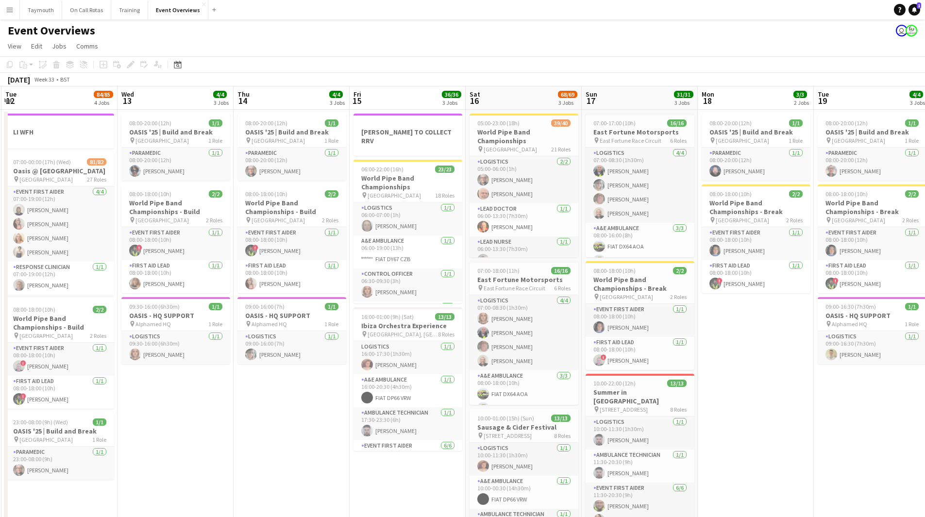
drag, startPoint x: 527, startPoint y: 405, endPoint x: 297, endPoint y: 403, distance: 229.3
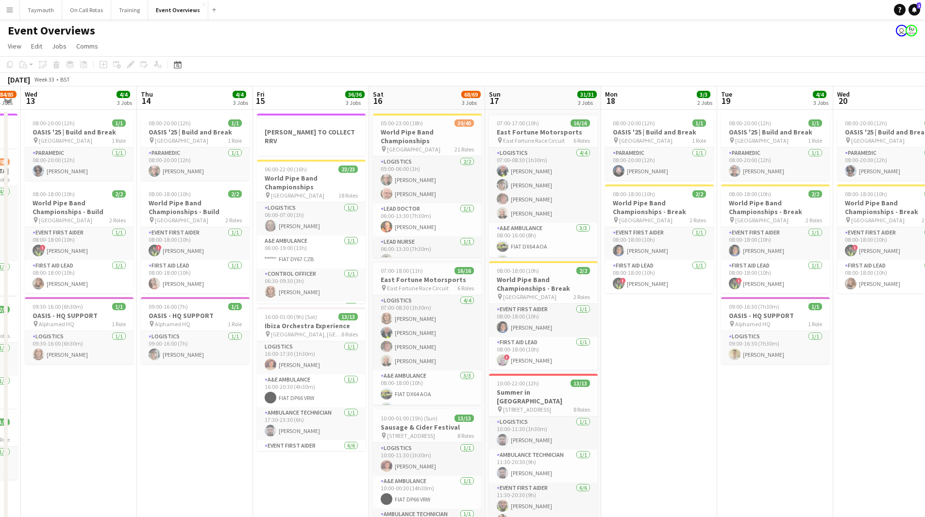
drag, startPoint x: 296, startPoint y: 389, endPoint x: 152, endPoint y: 403, distance: 145.0
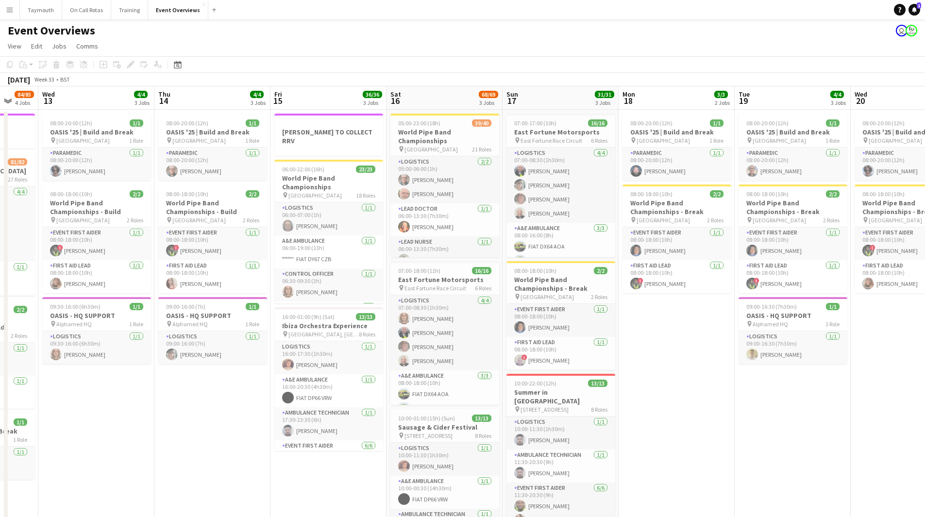
drag, startPoint x: 671, startPoint y: 409, endPoint x: 557, endPoint y: 414, distance: 113.8
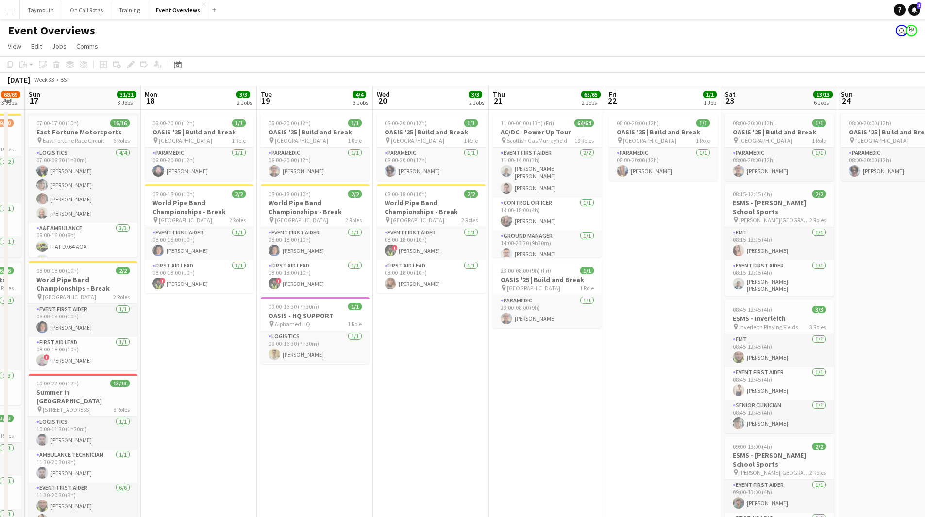
scroll to position [0, 332]
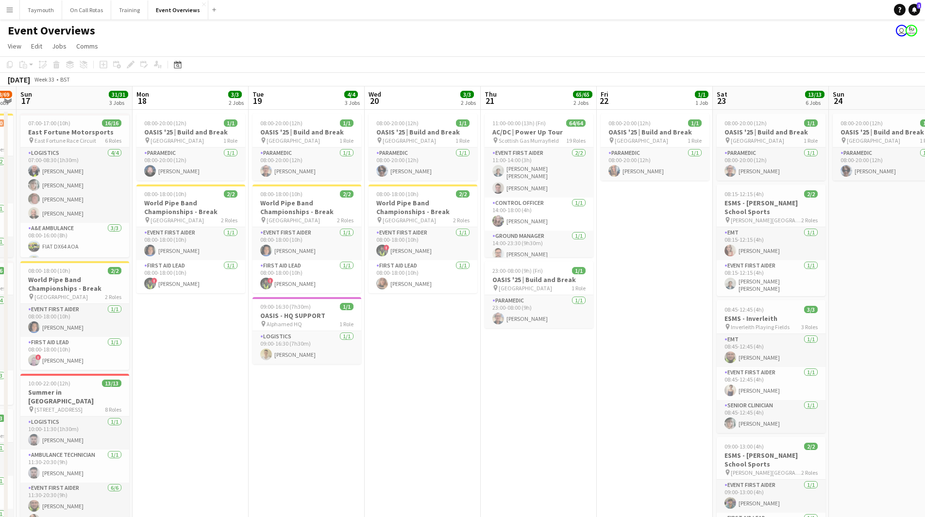
drag, startPoint x: 716, startPoint y: 419, endPoint x: 440, endPoint y: 421, distance: 276.0
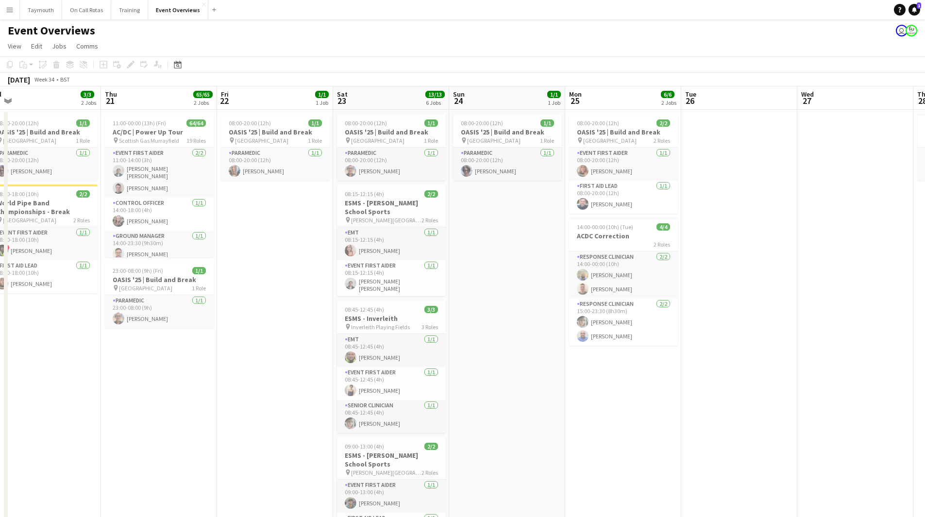
drag, startPoint x: 554, startPoint y: 379, endPoint x: 174, endPoint y: 402, distance: 380.6
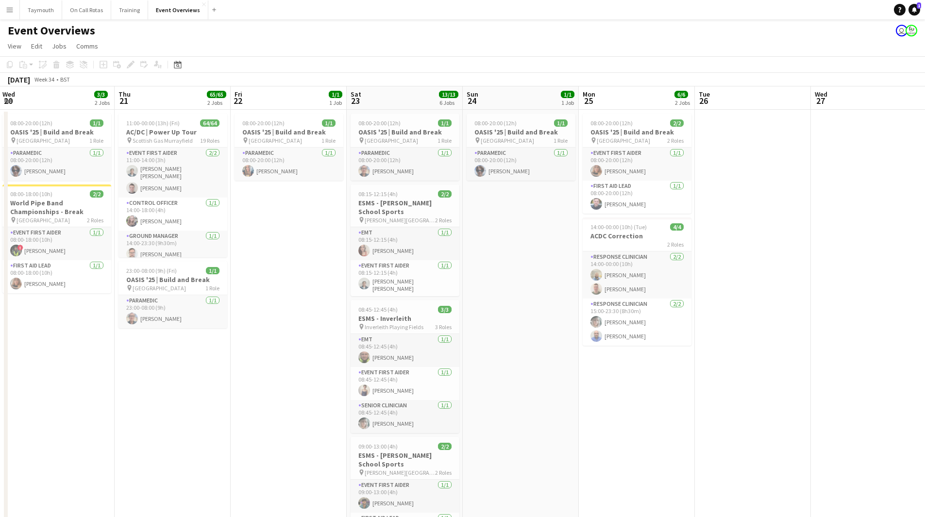
drag, startPoint x: 269, startPoint y: 352, endPoint x: 127, endPoint y: 381, distance: 145.2
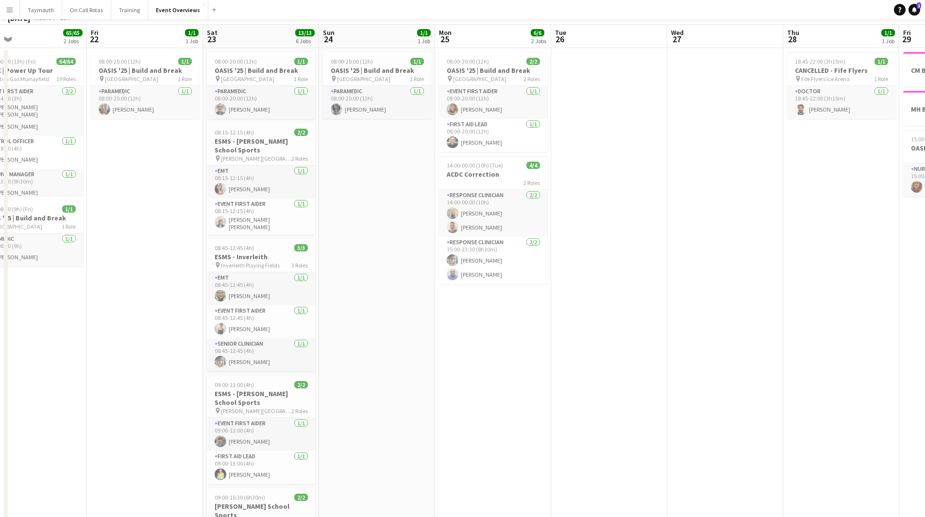
scroll to position [0, 0]
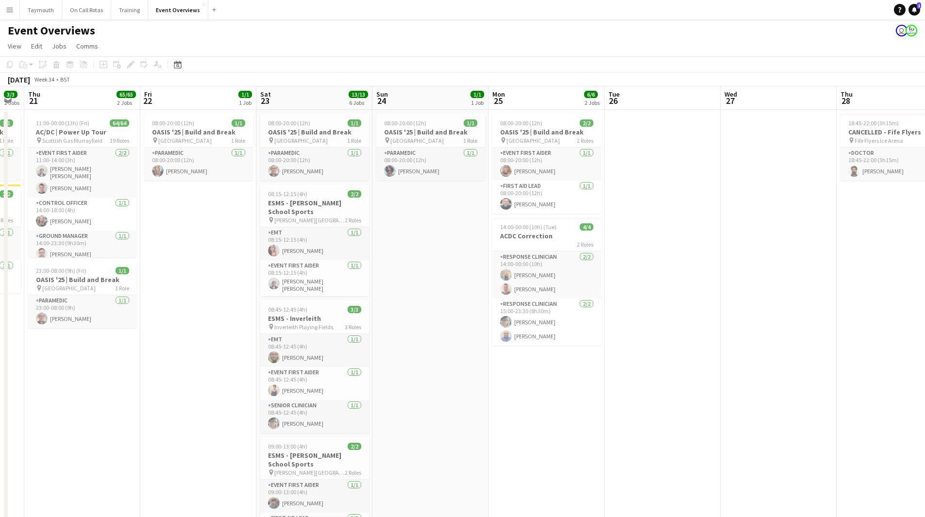
drag, startPoint x: 401, startPoint y: 389, endPoint x: 275, endPoint y: 391, distance: 126.3
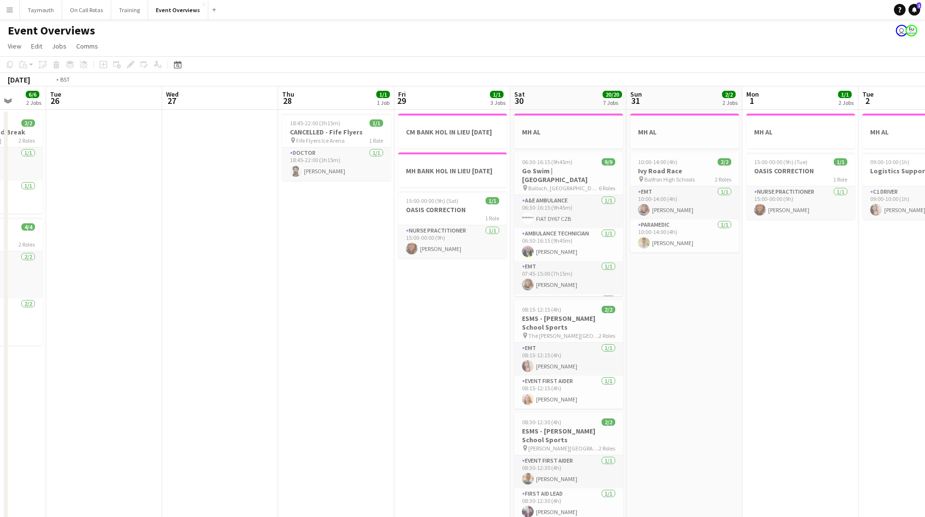
drag, startPoint x: 440, startPoint y: 381, endPoint x: 87, endPoint y: 395, distance: 353.0
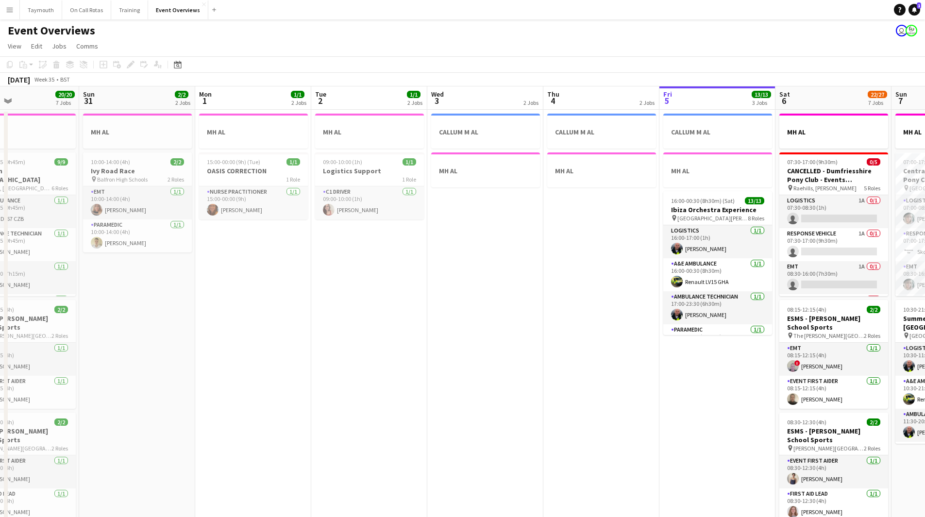
drag, startPoint x: 586, startPoint y: 387, endPoint x: 315, endPoint y: 401, distance: 271.9
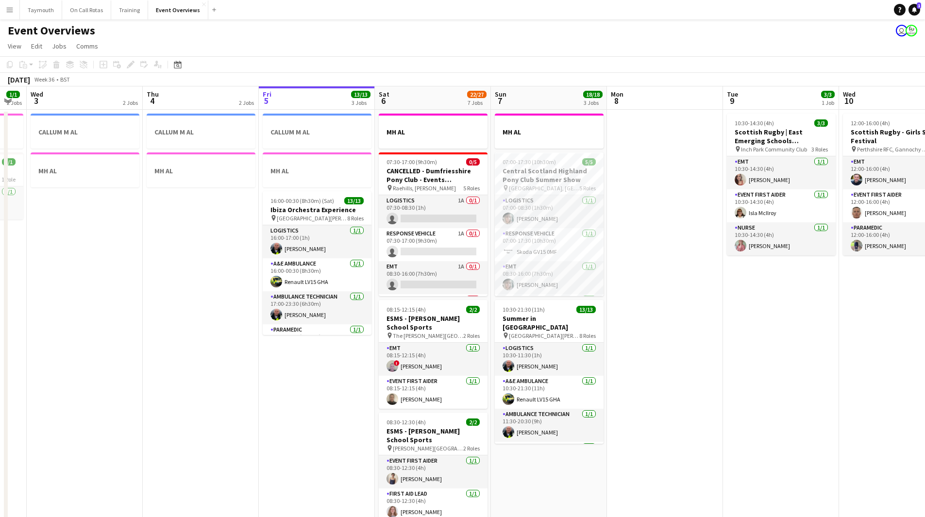
drag, startPoint x: 473, startPoint y: 379, endPoint x: 86, endPoint y: 394, distance: 387.5
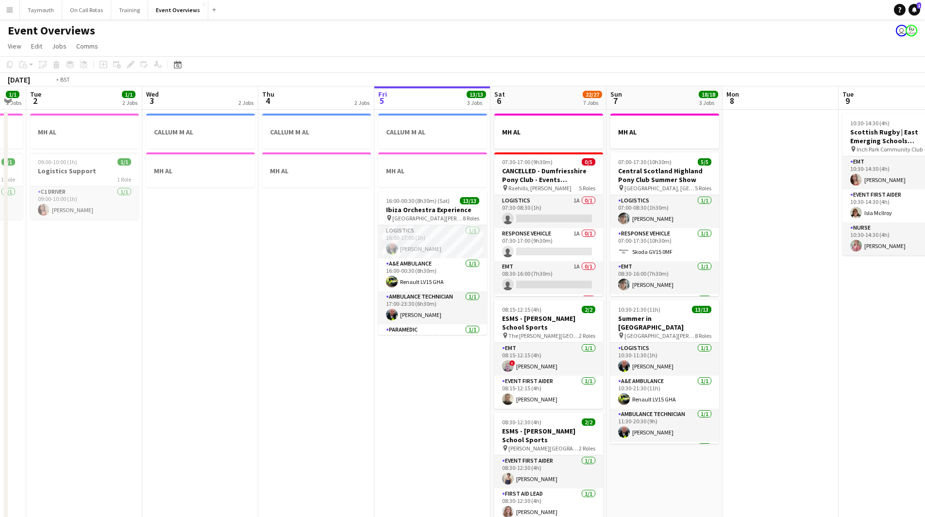
drag, startPoint x: 233, startPoint y: 444, endPoint x: 767, endPoint y: 440, distance: 533.9
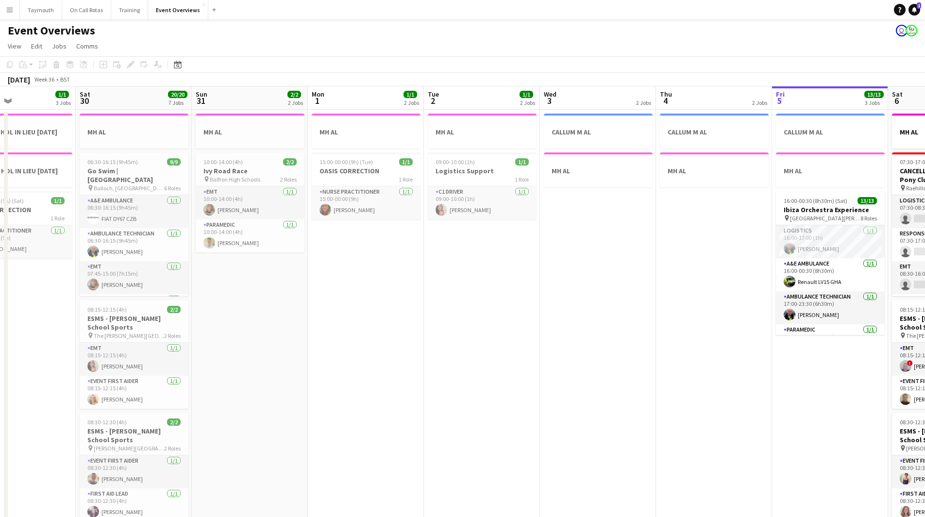
drag, startPoint x: 500, startPoint y: 409, endPoint x: 743, endPoint y: 411, distance: 242.9
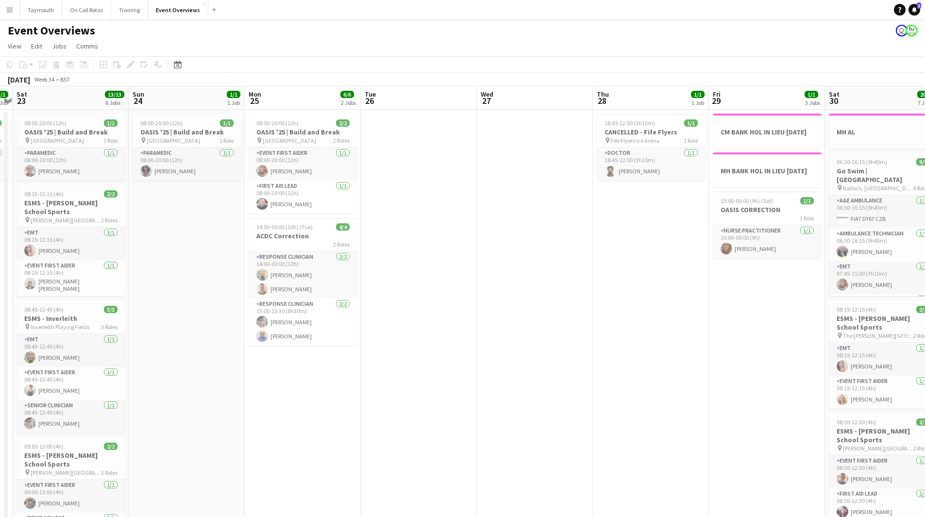
drag, startPoint x: 731, startPoint y: 410, endPoint x: 878, endPoint y: 406, distance: 147.3
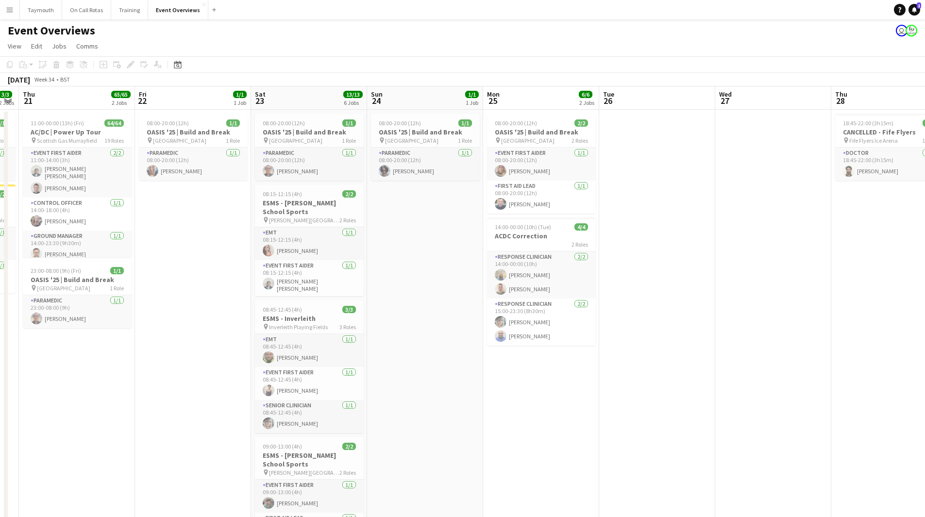
drag, startPoint x: 530, startPoint y: 386, endPoint x: 814, endPoint y: 380, distance: 284.3
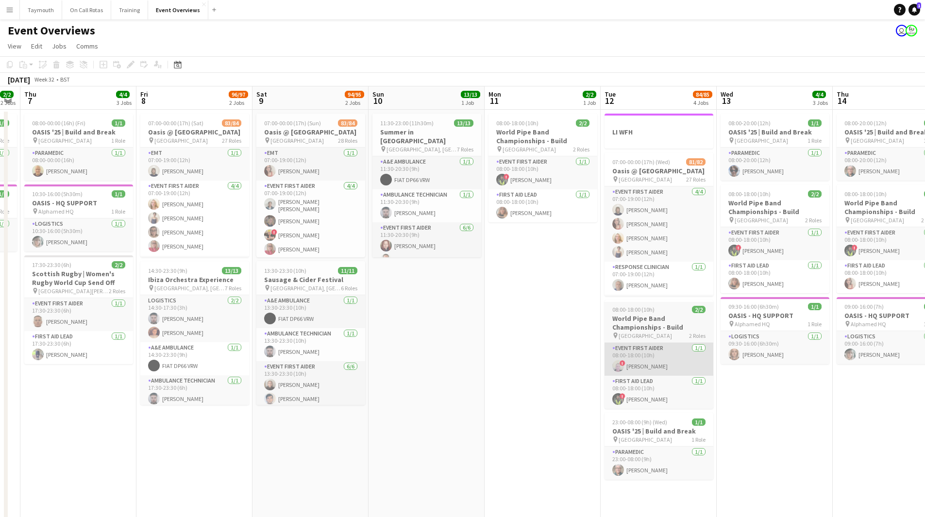
scroll to position [0, 282]
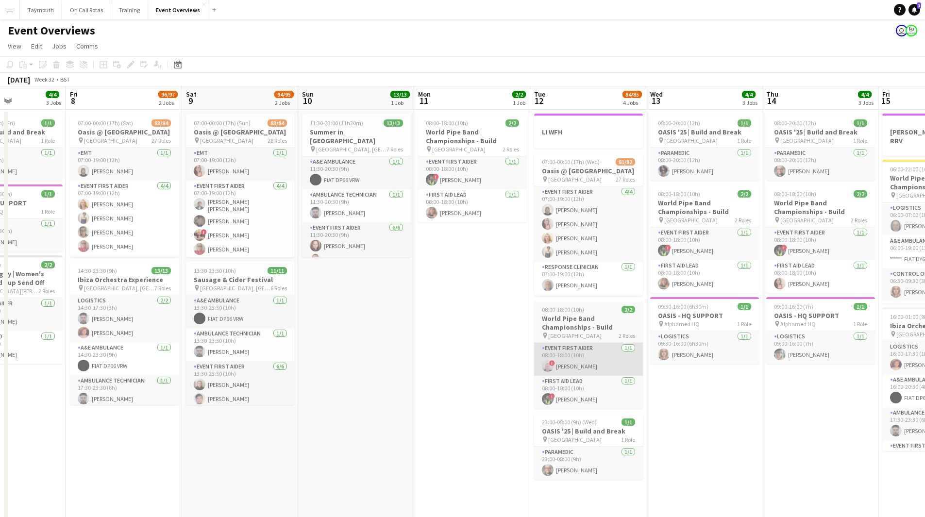
drag, startPoint x: 403, startPoint y: 369, endPoint x: 641, endPoint y: 370, distance: 238.1
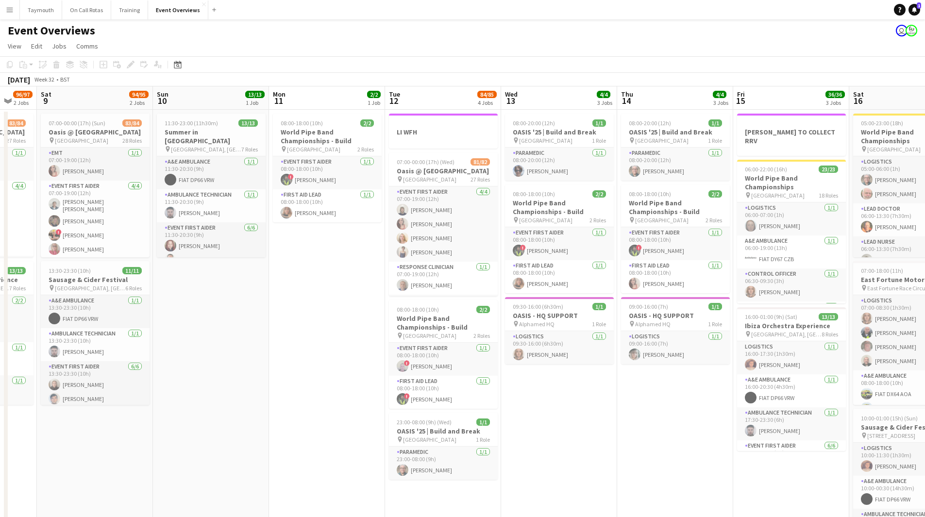
scroll to position [0, 359]
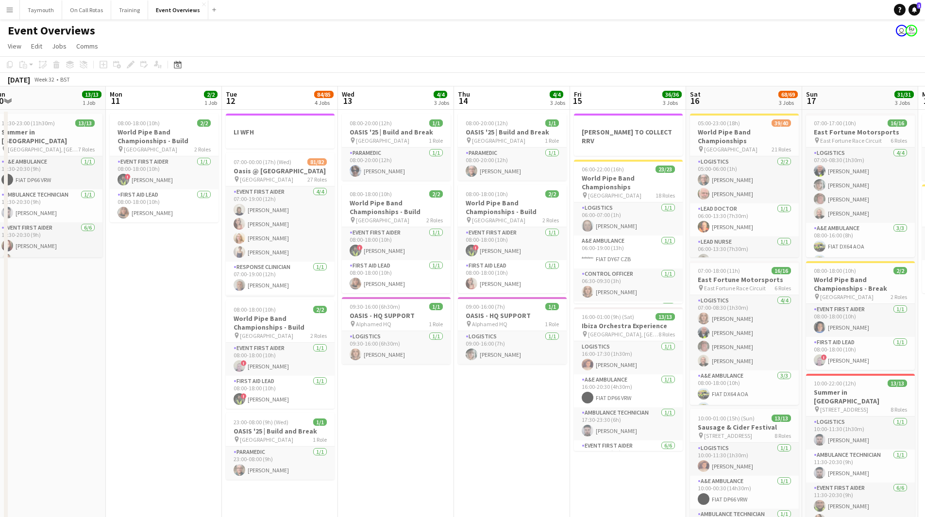
drag, startPoint x: 462, startPoint y: 312, endPoint x: 154, endPoint y: 325, distance: 308.8
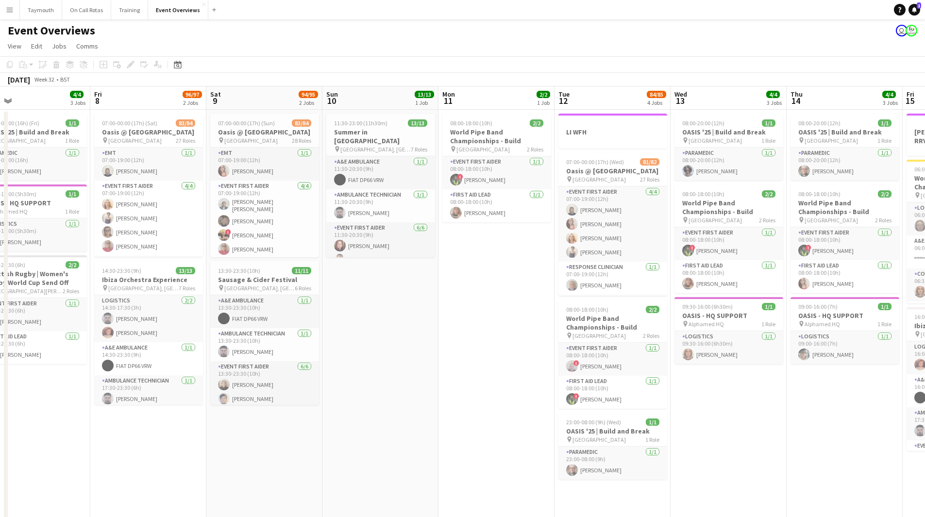
scroll to position [0, 252]
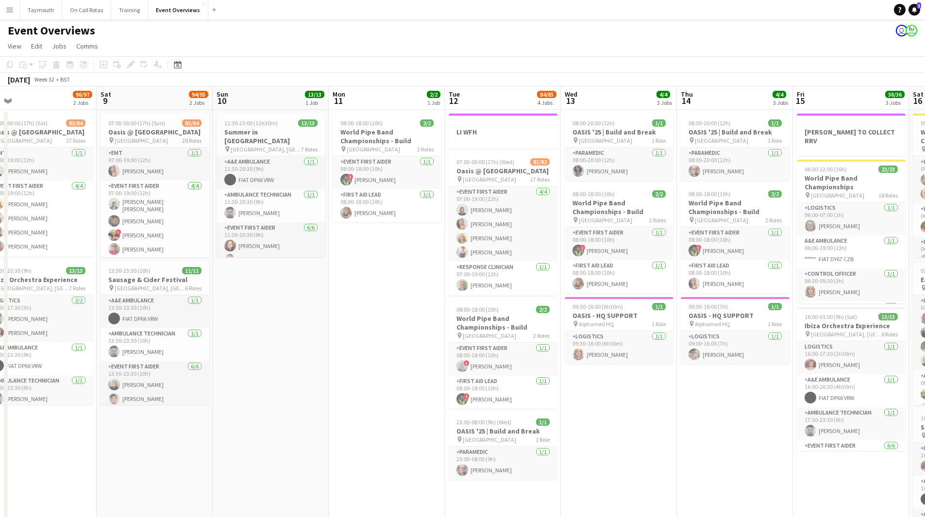
drag, startPoint x: 176, startPoint y: 324, endPoint x: 631, endPoint y: 344, distance: 455.6
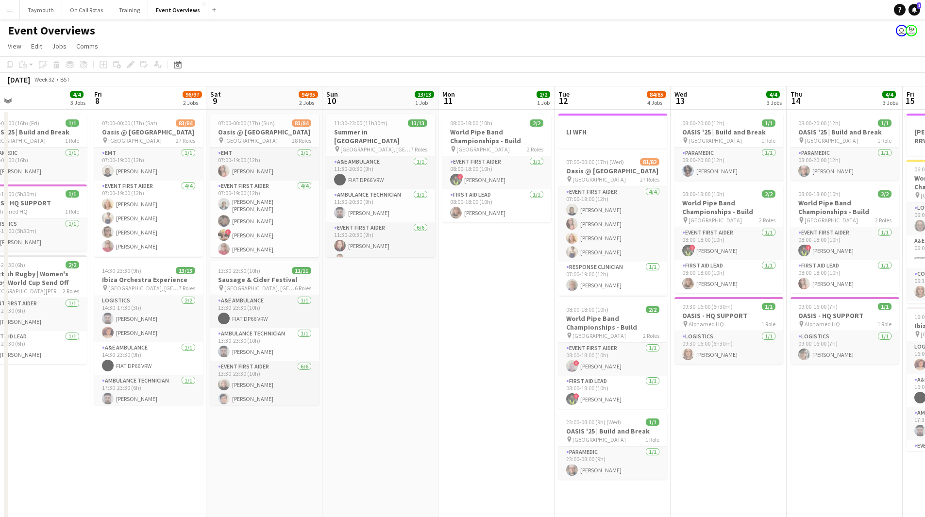
drag, startPoint x: 490, startPoint y: 317, endPoint x: 367, endPoint y: 326, distance: 122.8
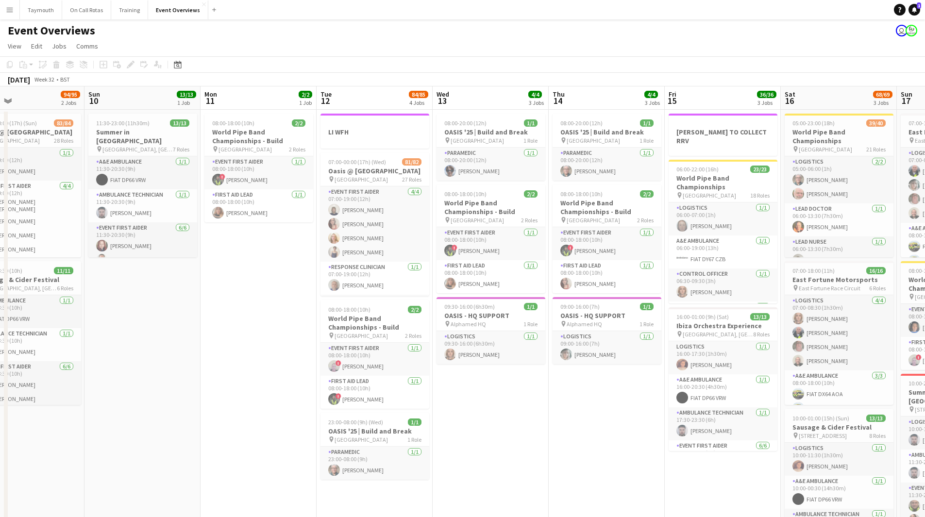
drag, startPoint x: 450, startPoint y: 318, endPoint x: 276, endPoint y: 322, distance: 174.0
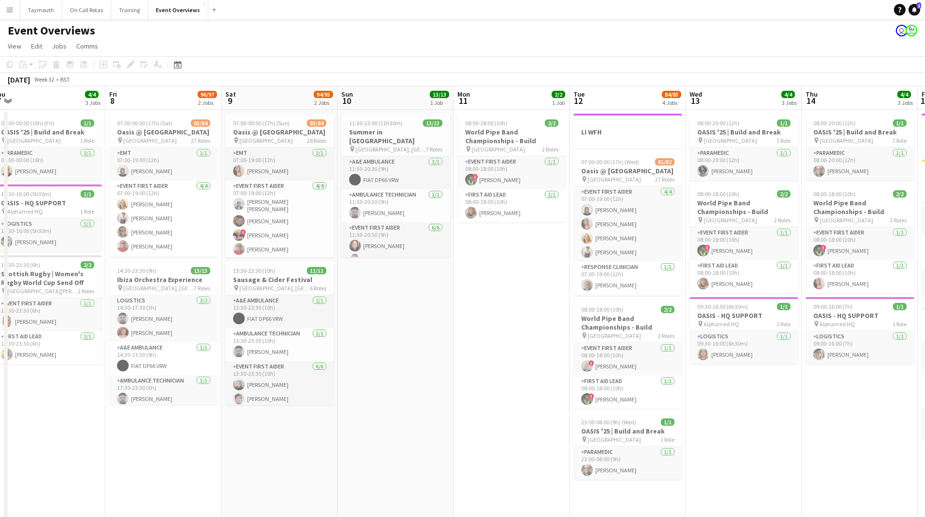
scroll to position [0, 202]
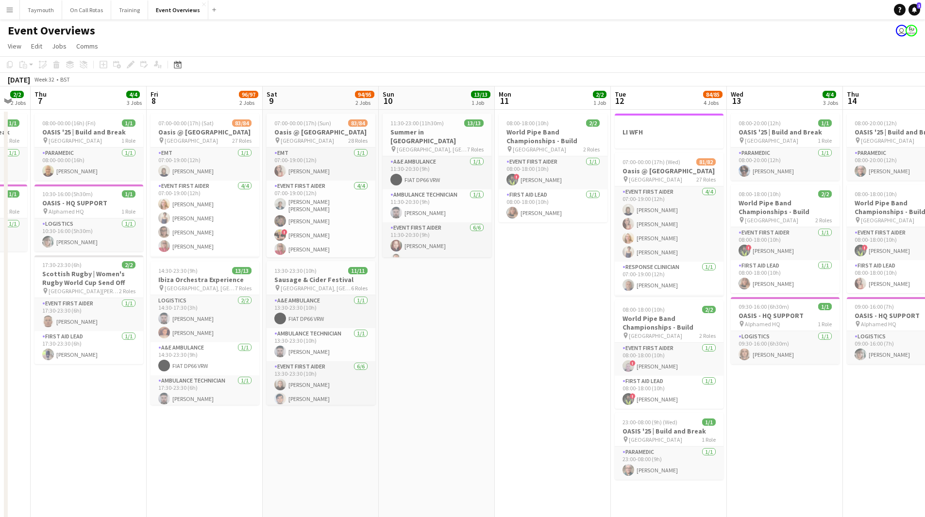
drag, startPoint x: 574, startPoint y: 397, endPoint x: 896, endPoint y: 400, distance: 322.1
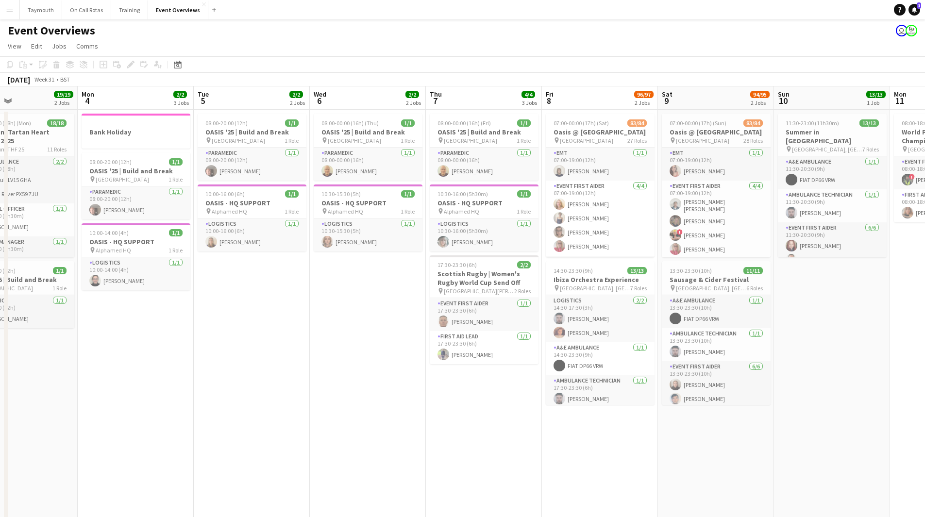
scroll to position [0, 257]
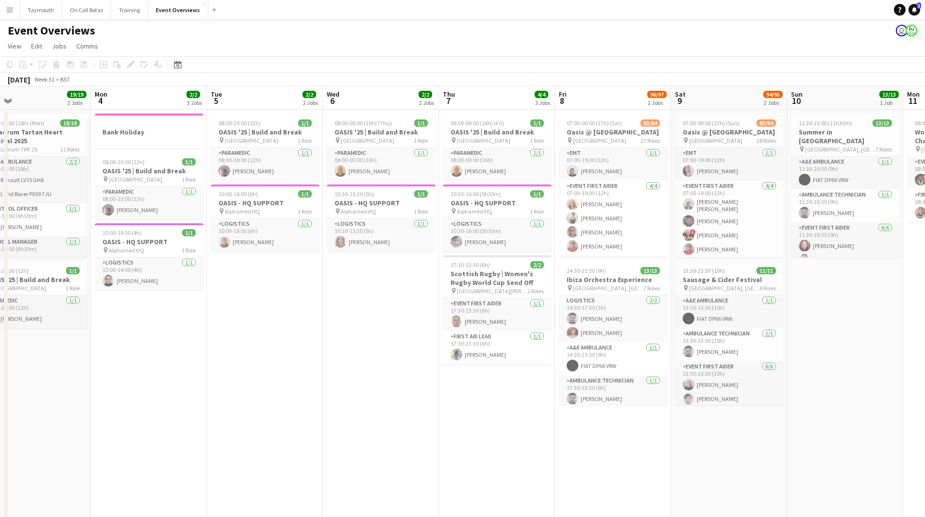
drag, startPoint x: 858, startPoint y: 382, endPoint x: 871, endPoint y: 381, distance: 13.1
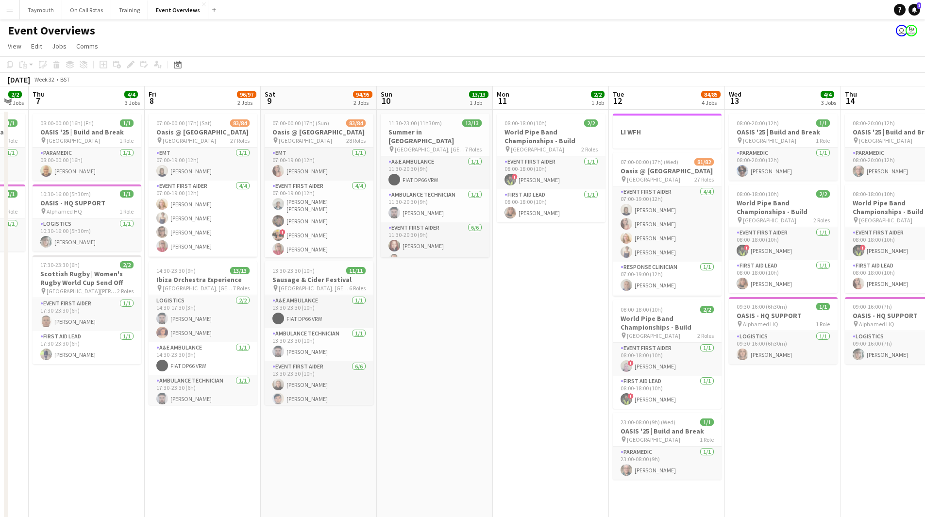
drag, startPoint x: 817, startPoint y: 430, endPoint x: 290, endPoint y: 421, distance: 527.2
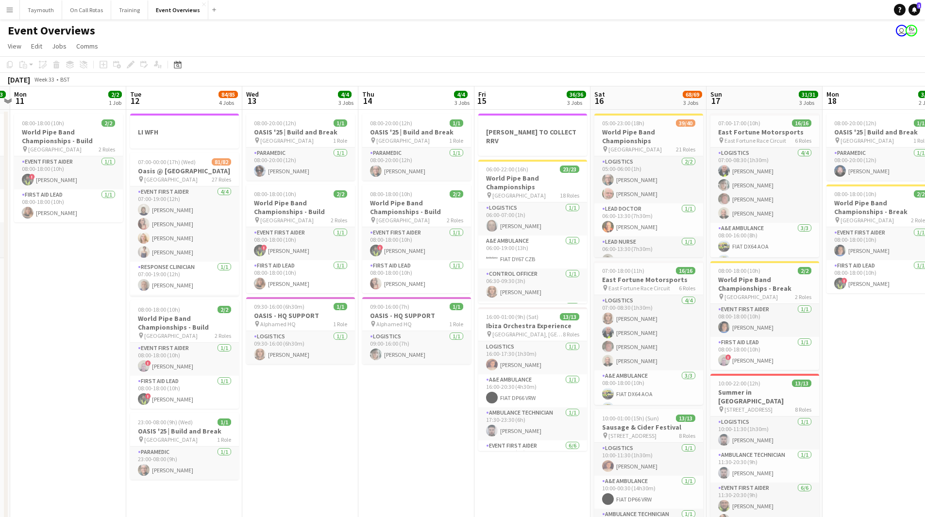
scroll to position [0, 361]
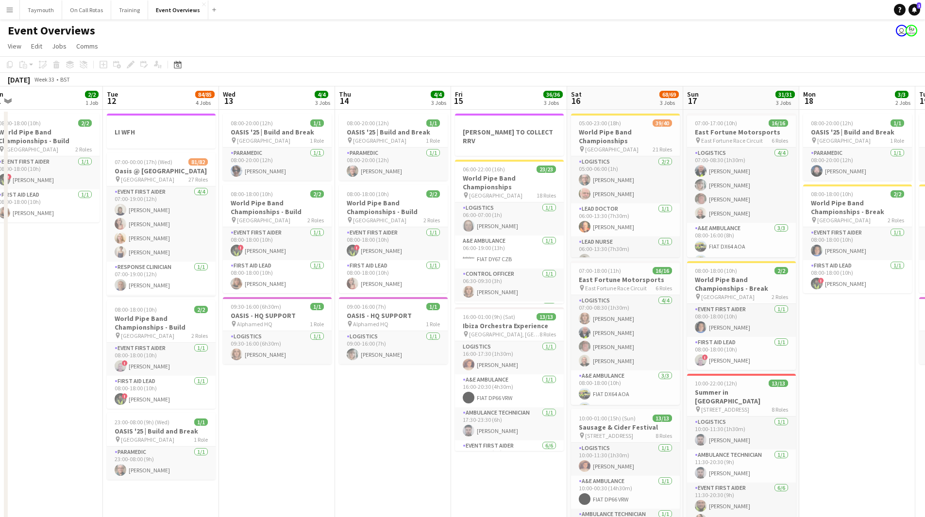
drag, startPoint x: 787, startPoint y: 431, endPoint x: 397, endPoint y: 435, distance: 389.6
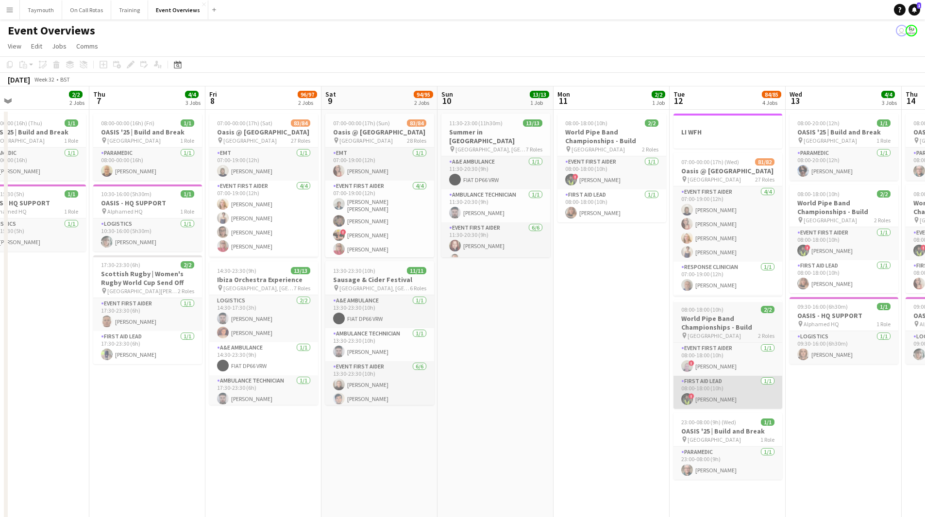
drag, startPoint x: 314, startPoint y: 414, endPoint x: 706, endPoint y: 408, distance: 392.1
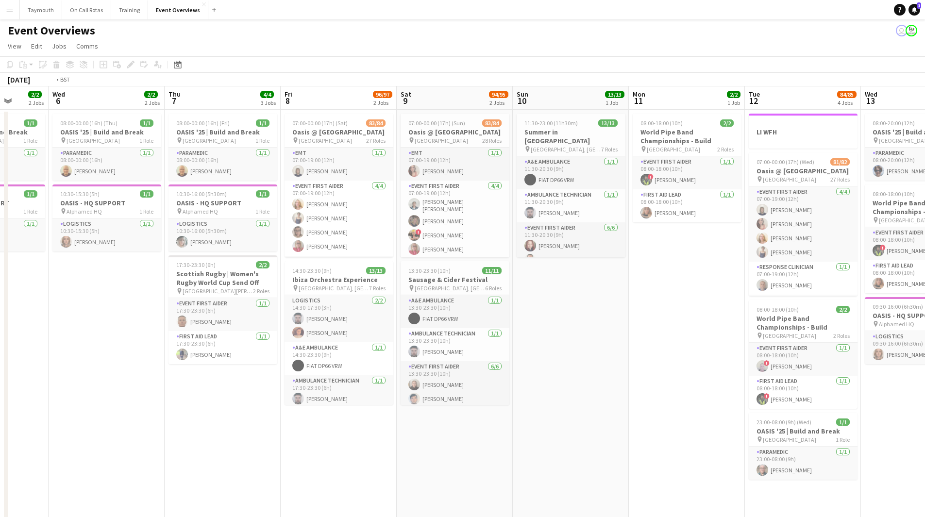
drag, startPoint x: 277, startPoint y: 444, endPoint x: 583, endPoint y: 447, distance: 306.6
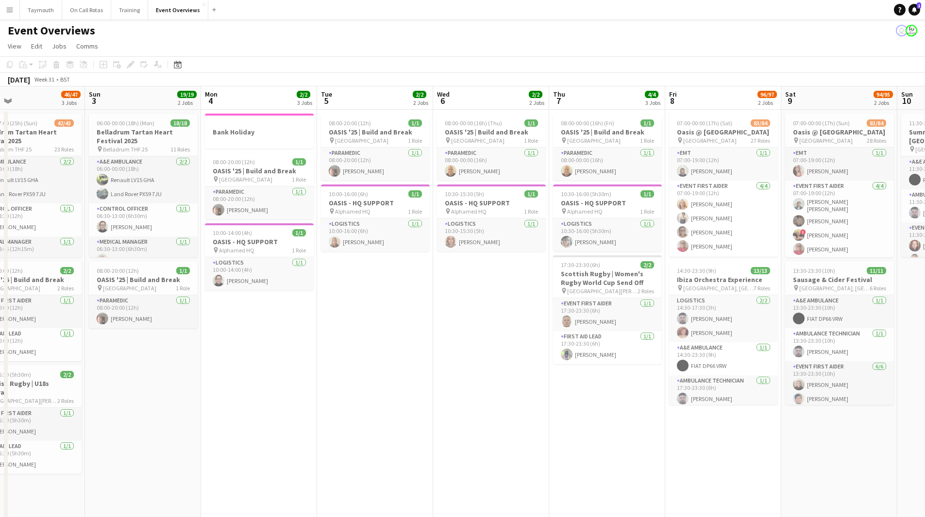
drag, startPoint x: 343, startPoint y: 439, endPoint x: 673, endPoint y: 437, distance: 329.4
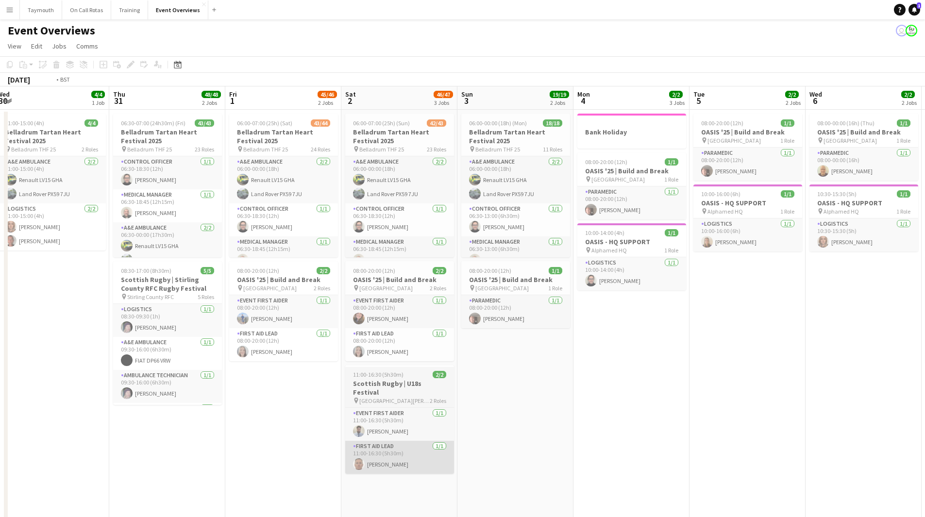
drag, startPoint x: 547, startPoint y: 443, endPoint x: 754, endPoint y: 445, distance: 207.5
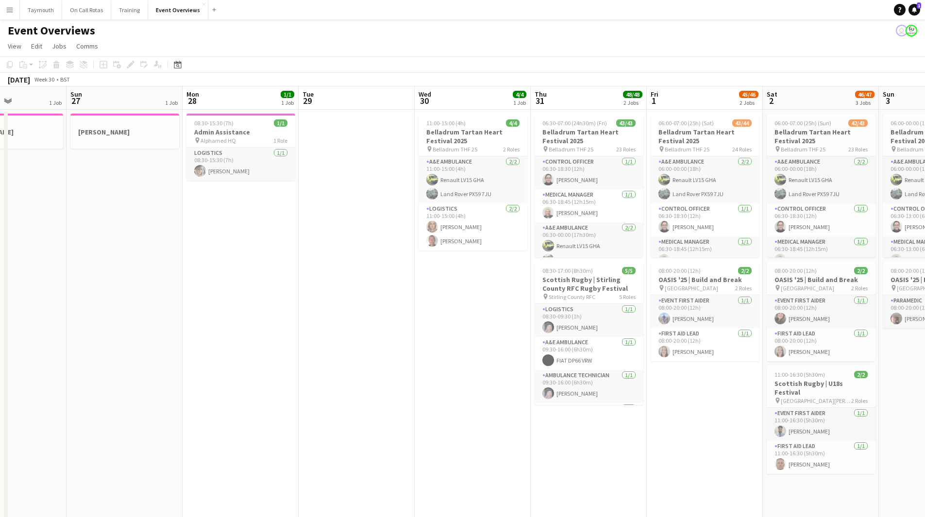
drag, startPoint x: 420, startPoint y: 437, endPoint x: 693, endPoint y: 434, distance: 273.0
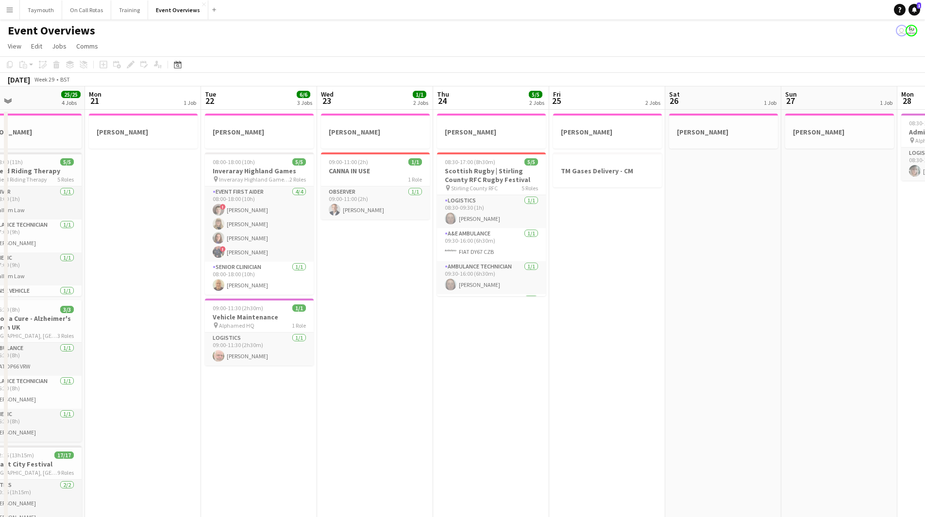
drag, startPoint x: 594, startPoint y: 428, endPoint x: 698, endPoint y: 426, distance: 104.0
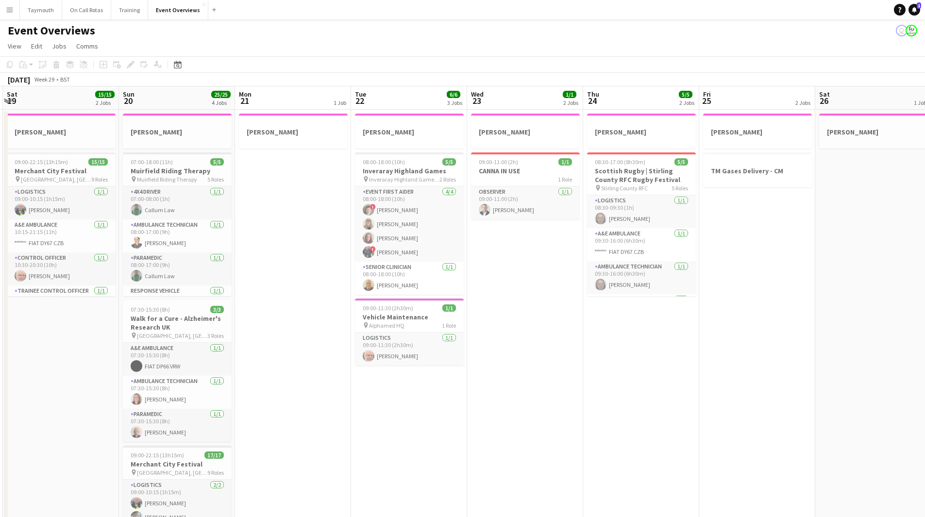
scroll to position [0, 296]
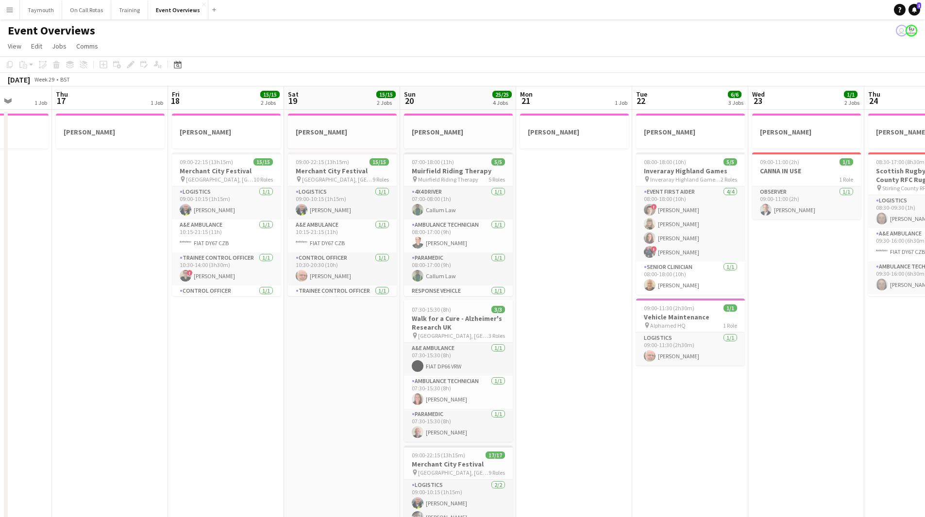
drag, startPoint x: 347, startPoint y: 429, endPoint x: 626, endPoint y: 429, distance: 278.9
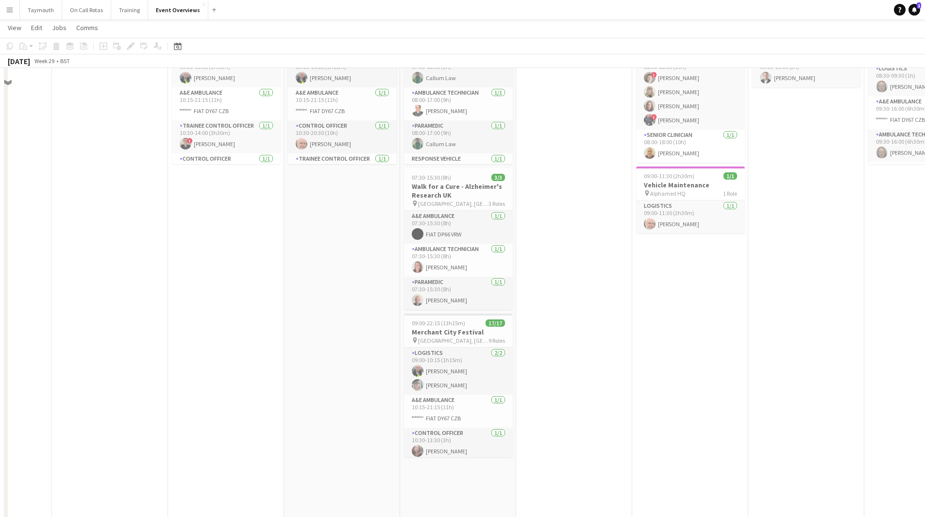
scroll to position [49, 0]
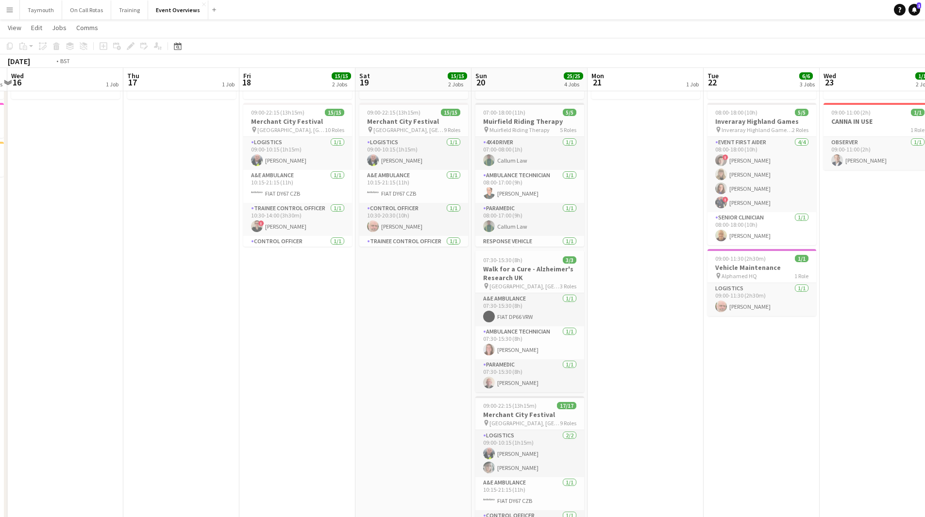
drag, startPoint x: 642, startPoint y: 380, endPoint x: 795, endPoint y: 388, distance: 153.3
click at [806, 381] on app-calendar-viewport "Mon 14 3/3 3 Jobs Tue 15 3 Jobs Wed 16 1 Job Thu 17 1 Job Fri 18 15/15 2 Jobs S…" at bounding box center [462, 505] width 925 height 1032
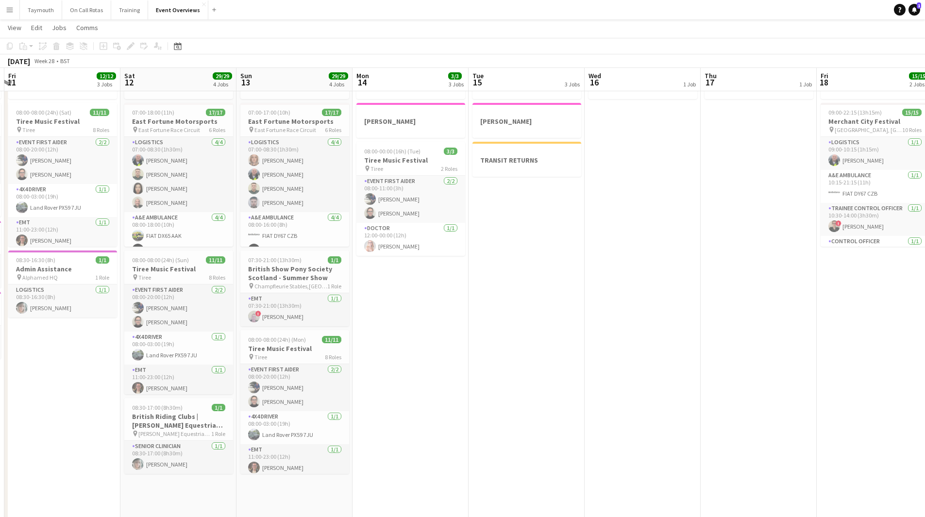
drag, startPoint x: 389, startPoint y: 394, endPoint x: 831, endPoint y: 389, distance: 442.6
click at [831, 389] on app-calendar-viewport "Wed 9 1 Job Thu 10 5/5 4 Jobs Fri 11 12/12 3 Jobs Sat 12 29/29 4 Jobs Sun 13 29…" at bounding box center [462, 505] width 925 height 1032
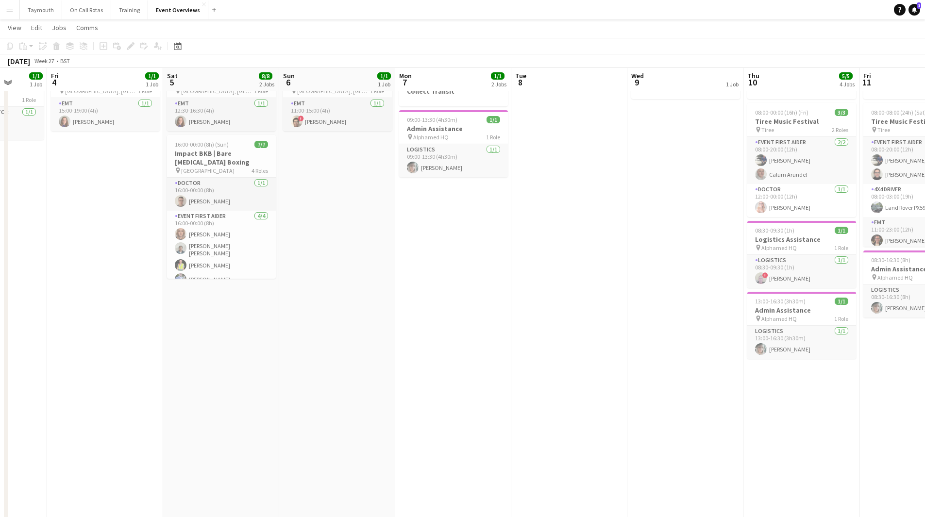
scroll to position [0, 272]
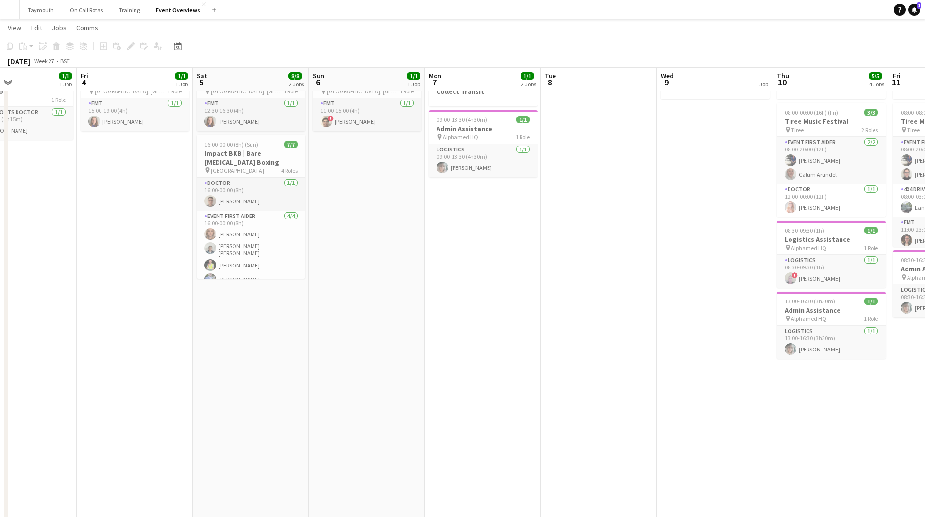
drag, startPoint x: 380, startPoint y: 419, endPoint x: 895, endPoint y: 418, distance: 515.0
click at [895, 418] on app-calendar-viewport "Tue 1 2/2 1 Job Wed 2 2/2 2 Jobs Thu 3 1/1 1 Job Fri 4 1/1 1 Job Sat 5 8/8 2 Jo…" at bounding box center [462, 505] width 925 height 1032
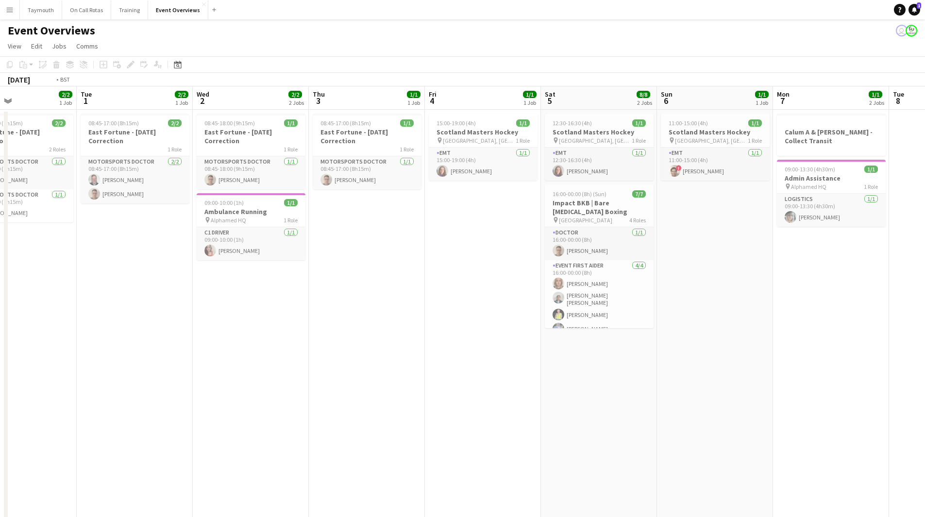
scroll to position [0, 197]
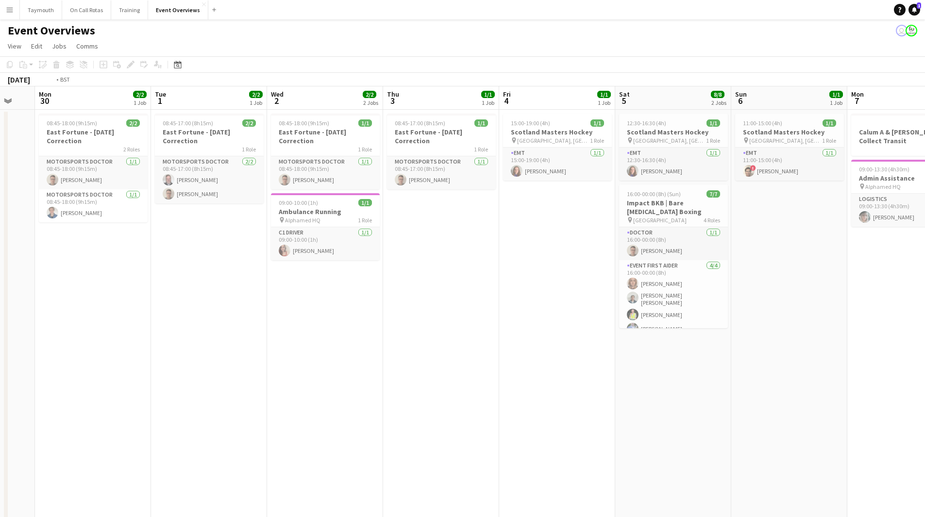
drag, startPoint x: 698, startPoint y: 363, endPoint x: 932, endPoint y: 358, distance: 234.7
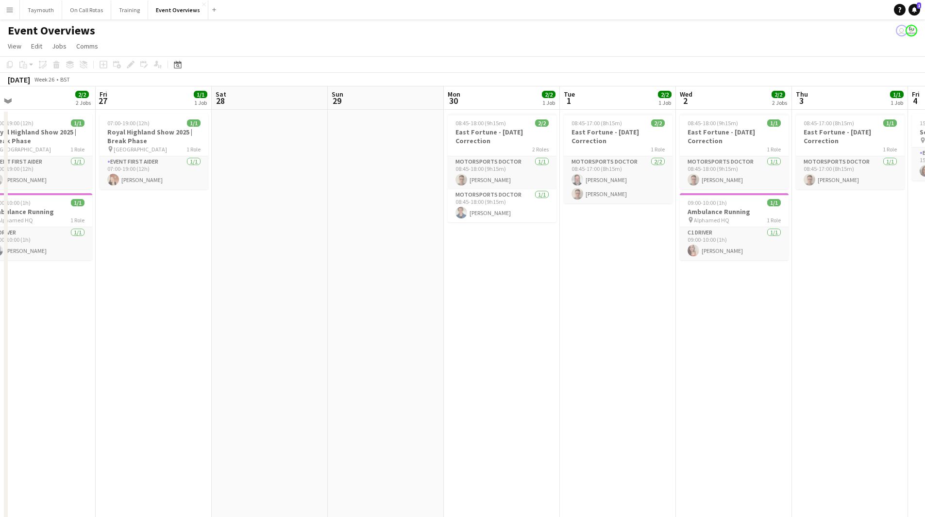
drag, startPoint x: 279, startPoint y: 294, endPoint x: 668, endPoint y: 255, distance: 391.1
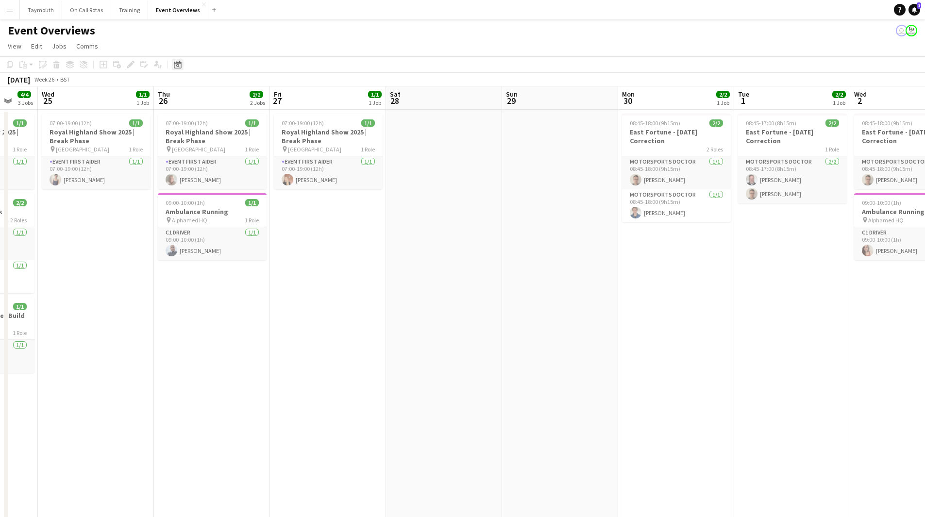
click at [178, 66] on icon "Date picker" at bounding box center [178, 65] width 8 height 8
click at [217, 137] on span "1" at bounding box center [218, 137] width 12 height 14
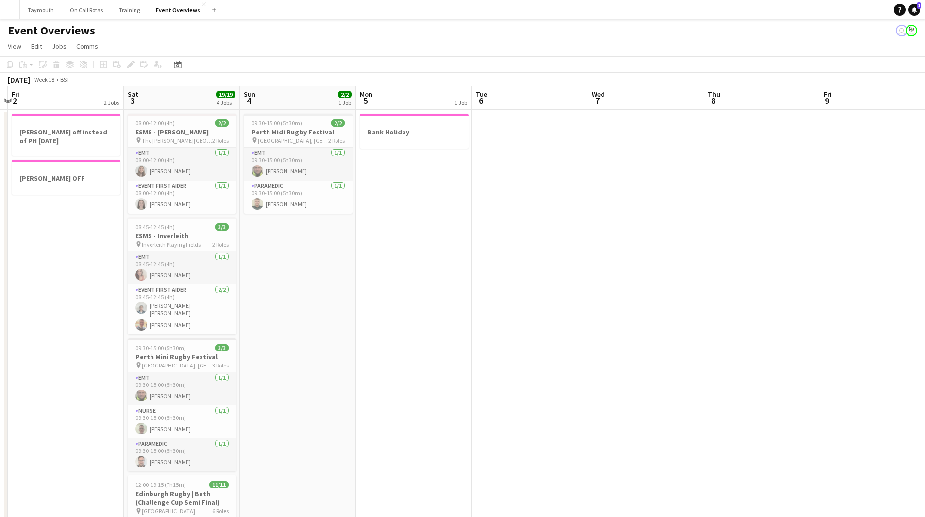
drag, startPoint x: 706, startPoint y: 268, endPoint x: 576, endPoint y: 274, distance: 130.8
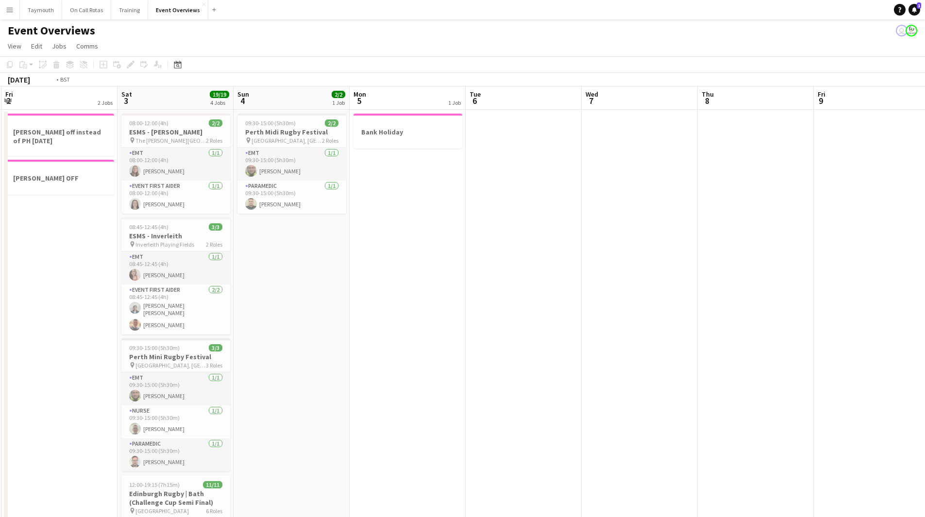
scroll to position [0, 339]
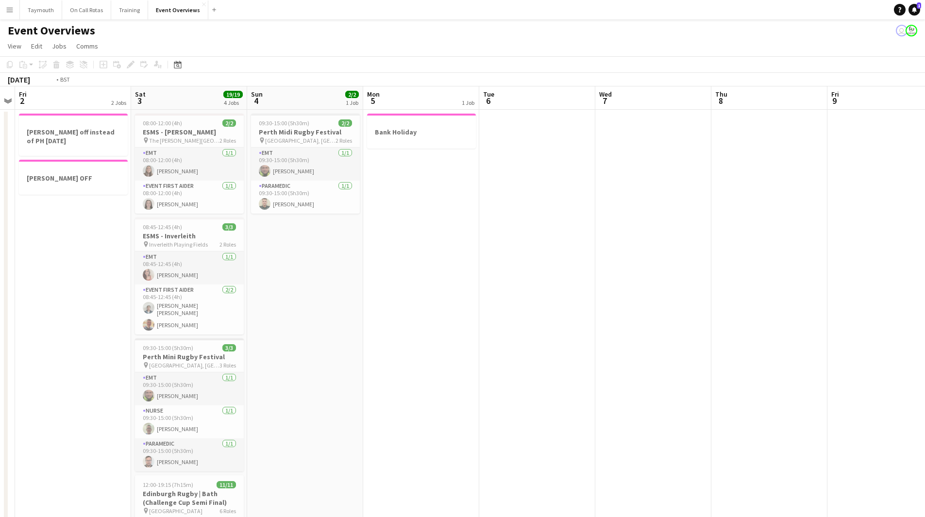
drag, startPoint x: 446, startPoint y: 280, endPoint x: 238, endPoint y: 279, distance: 208.9
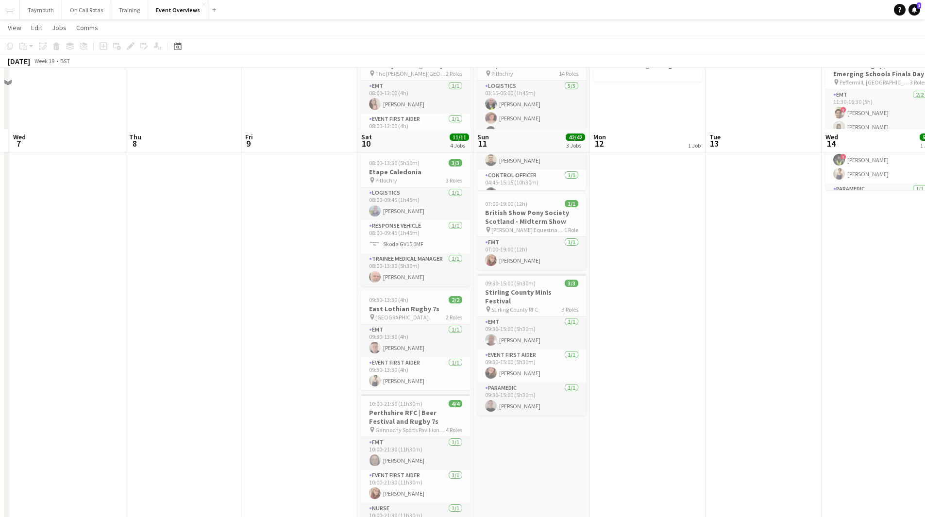
scroll to position [0, 0]
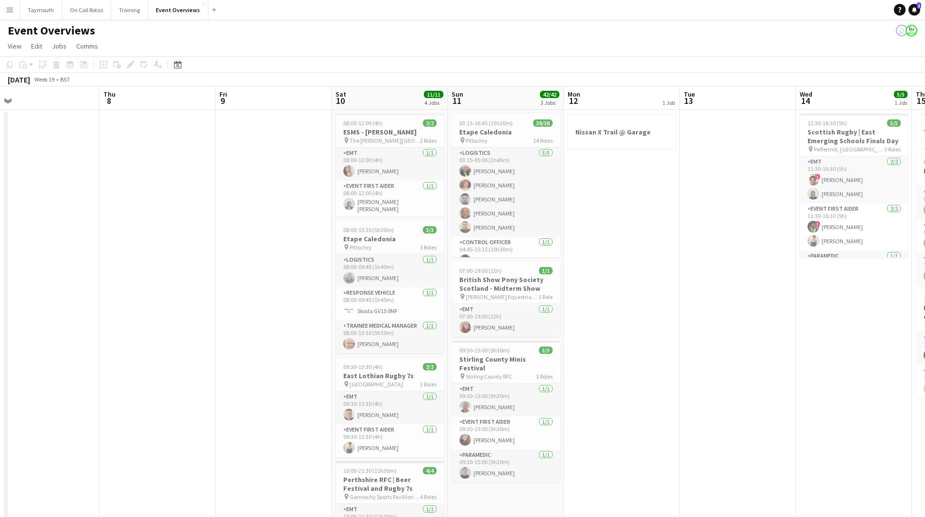
drag, startPoint x: 689, startPoint y: 291, endPoint x: 280, endPoint y: 322, distance: 410.7
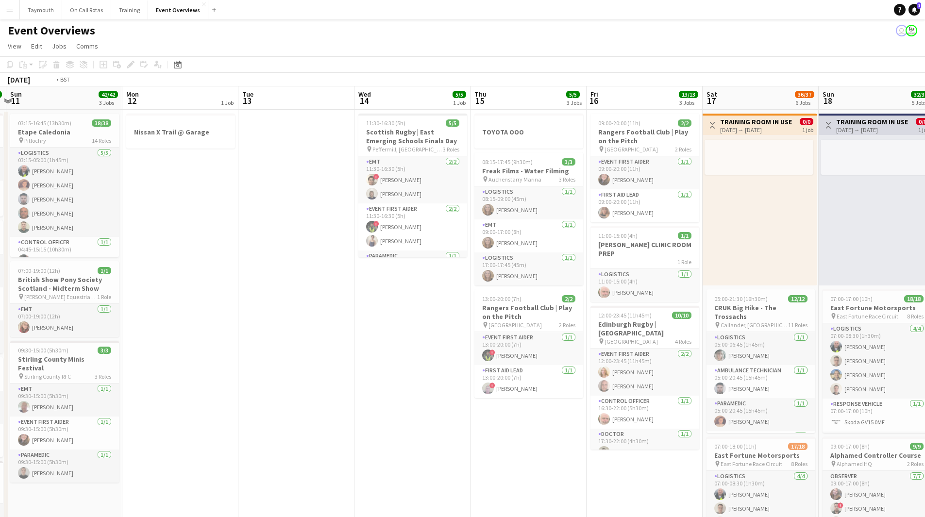
drag, startPoint x: 429, startPoint y: 326, endPoint x: 220, endPoint y: 336, distance: 209.6
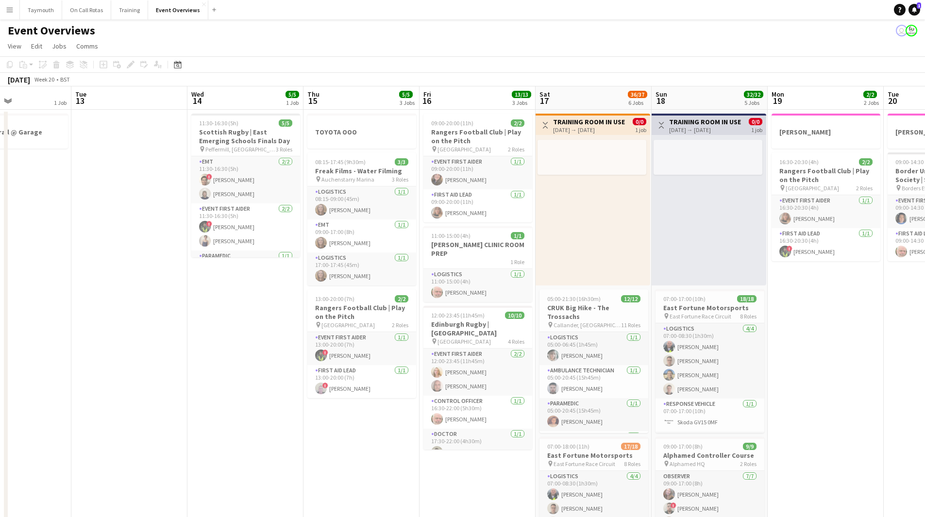
drag, startPoint x: 329, startPoint y: 437, endPoint x: 166, endPoint y: 424, distance: 163.2
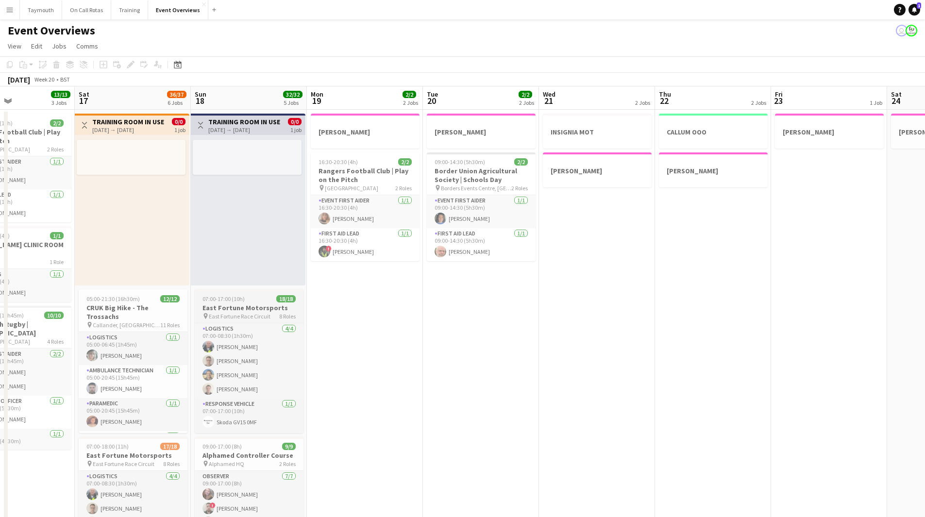
scroll to position [0, 296]
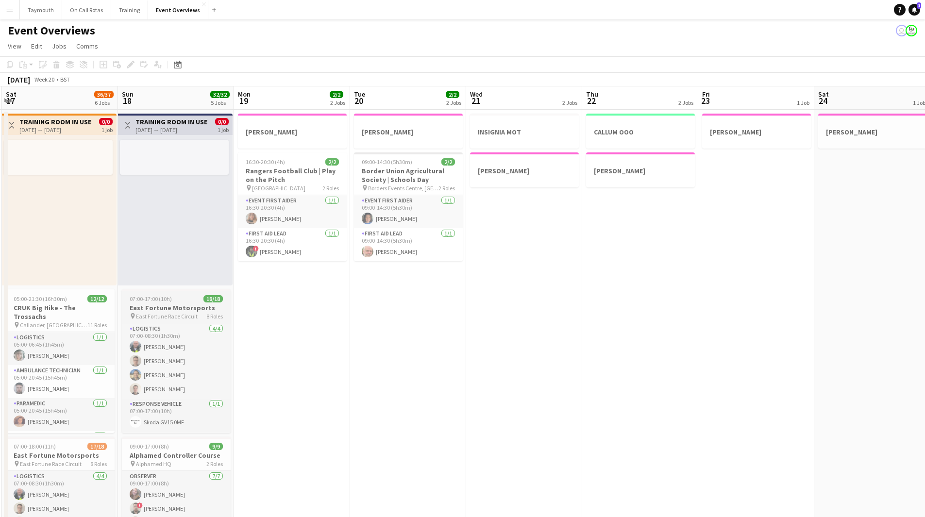
drag, startPoint x: 459, startPoint y: 380, endPoint x: 35, endPoint y: 317, distance: 428.4
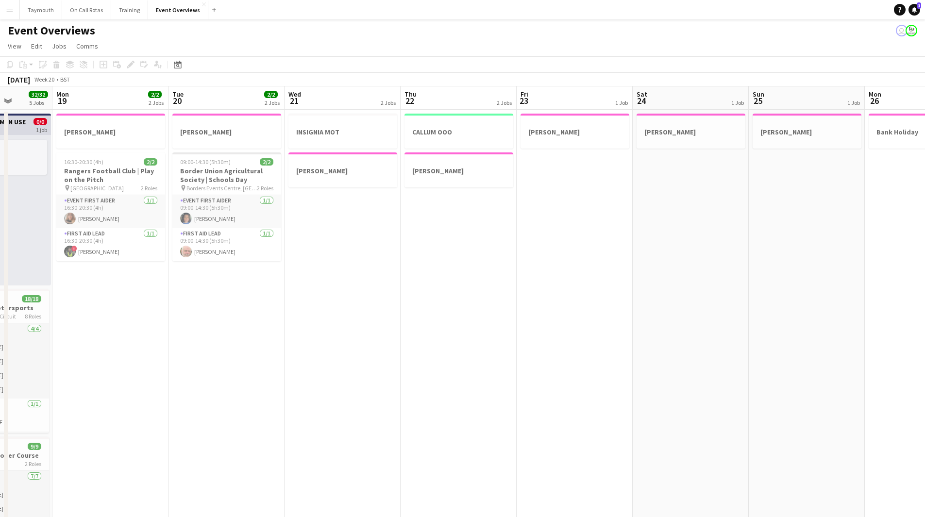
scroll to position [0, 248]
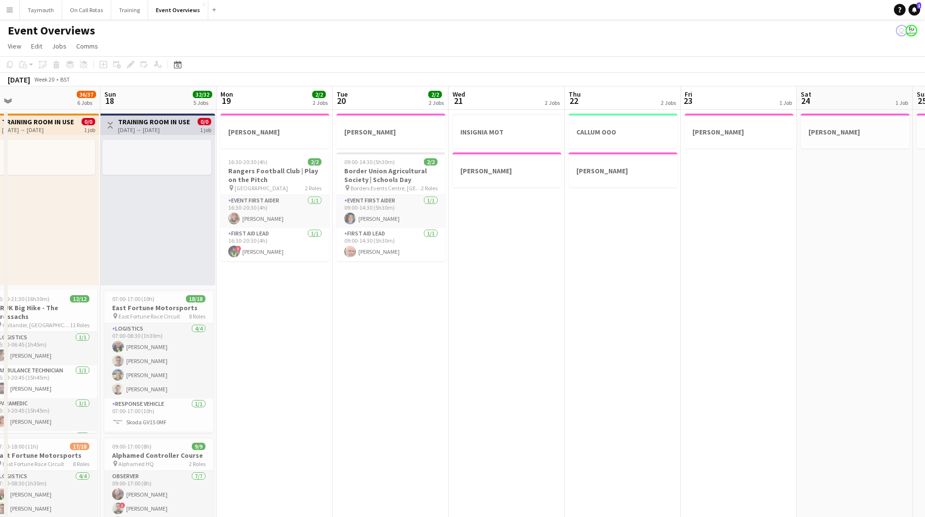
drag, startPoint x: 406, startPoint y: 335, endPoint x: 476, endPoint y: 336, distance: 70.4
drag, startPoint x: 611, startPoint y: 261, endPoint x: 106, endPoint y: 290, distance: 505.6
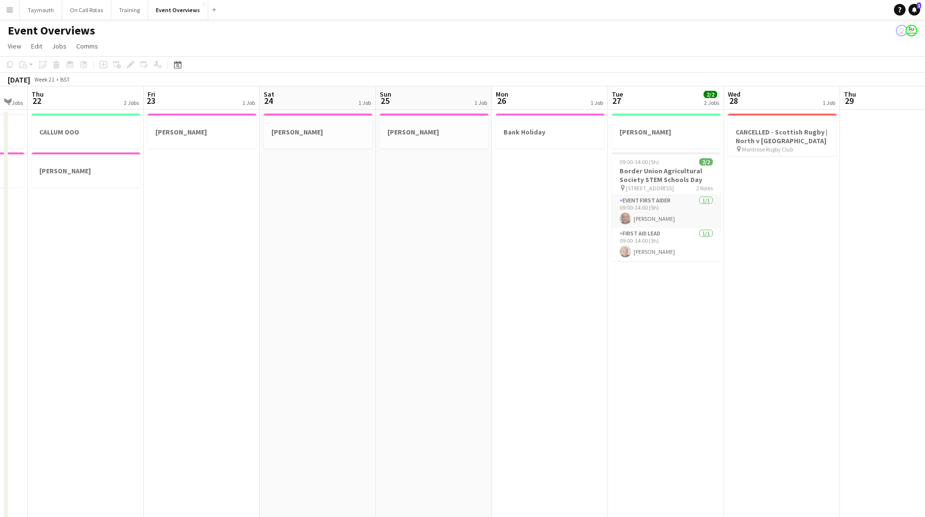
drag, startPoint x: 474, startPoint y: 303, endPoint x: 235, endPoint y: 334, distance: 241.5
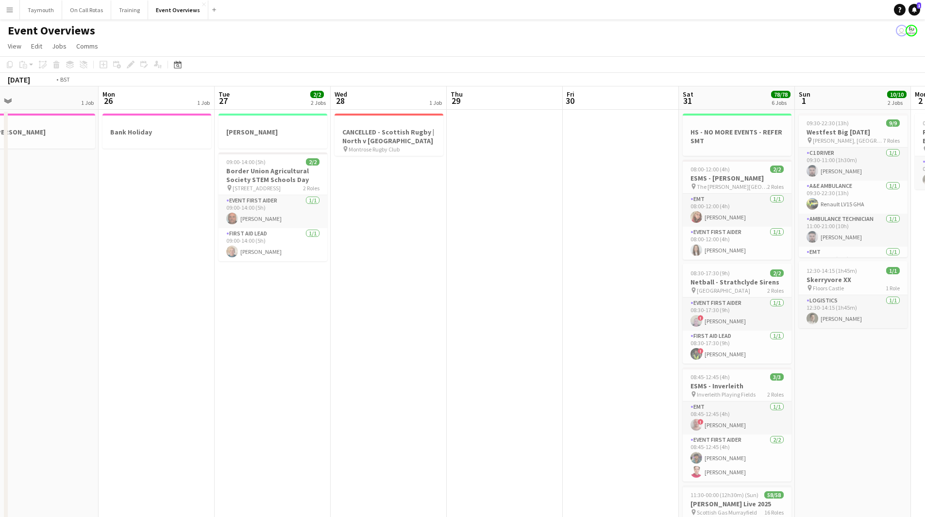
drag, startPoint x: 351, startPoint y: 348, endPoint x: 105, endPoint y: 344, distance: 245.4
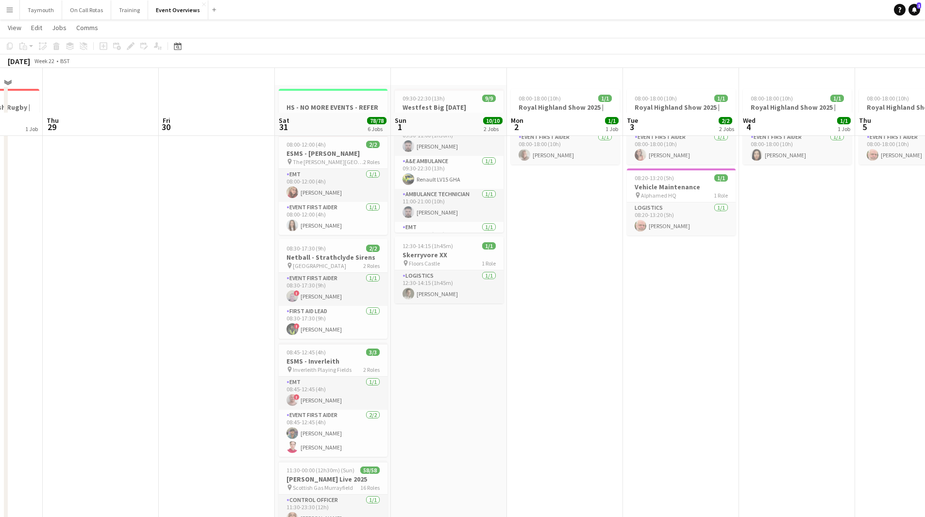
scroll to position [0, 0]
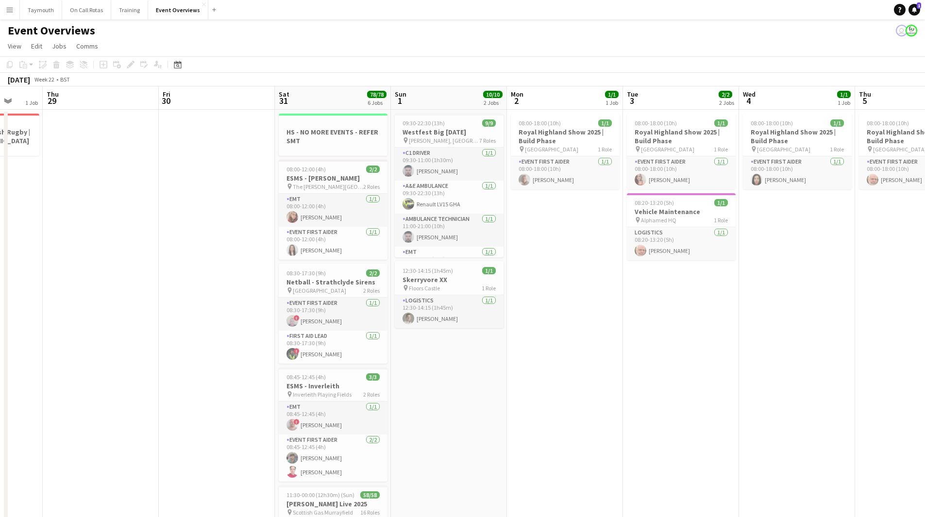
drag, startPoint x: 396, startPoint y: 348, endPoint x: 263, endPoint y: 322, distance: 135.7
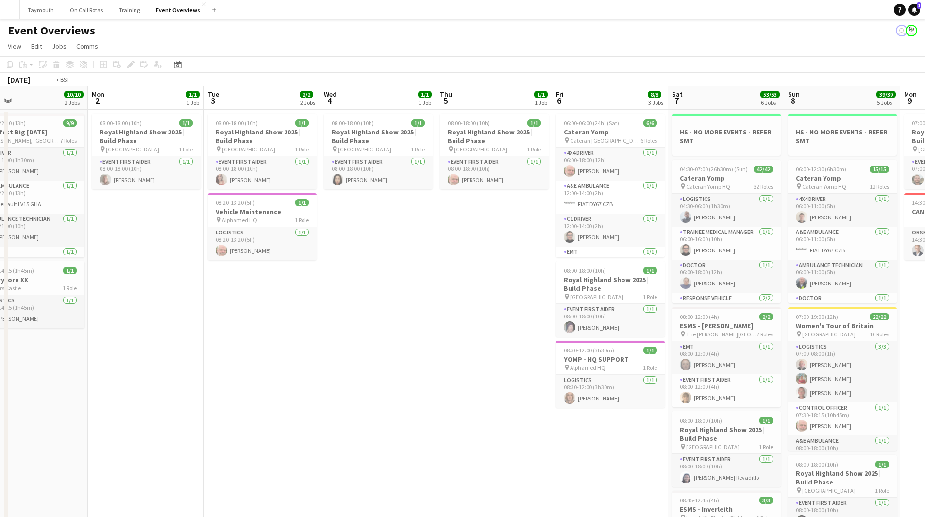
drag, startPoint x: 528, startPoint y: 335, endPoint x: 157, endPoint y: 335, distance: 370.7
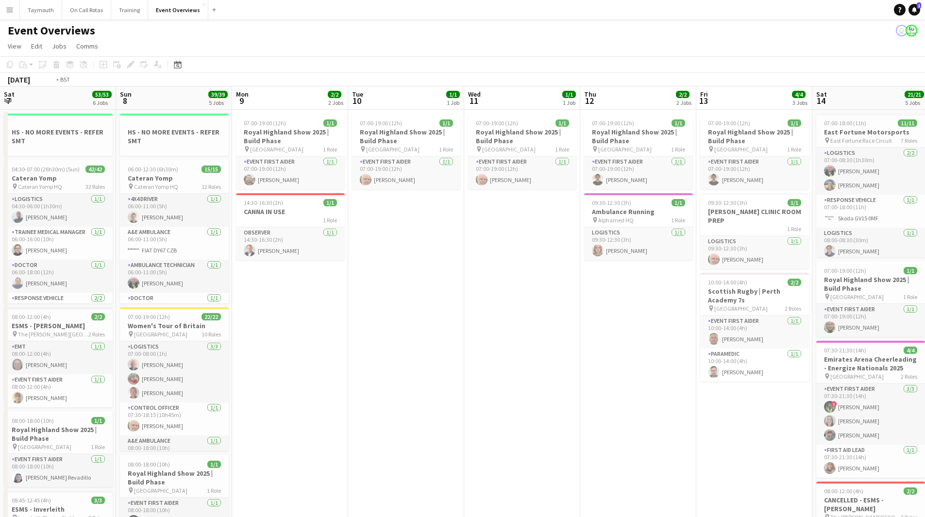
drag, startPoint x: 687, startPoint y: 418, endPoint x: 144, endPoint y: 397, distance: 543.6
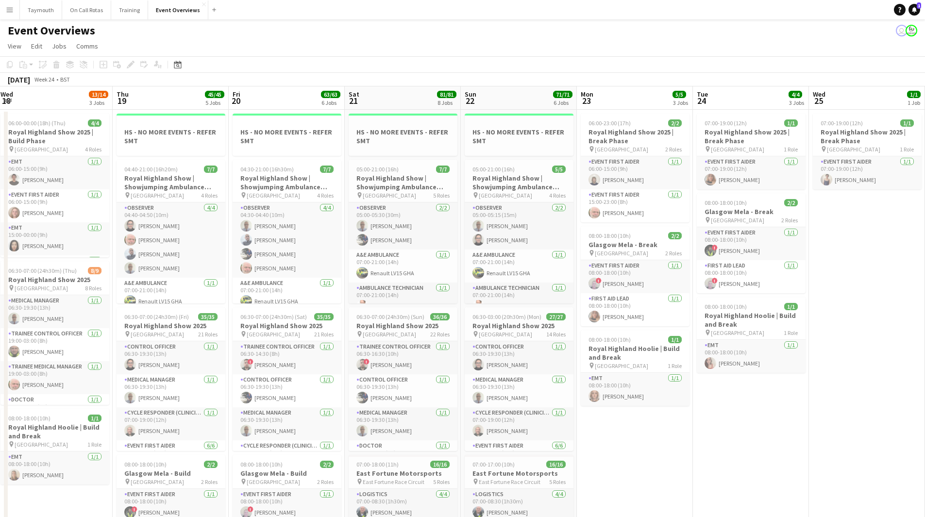
drag, startPoint x: 663, startPoint y: 411, endPoint x: 120, endPoint y: 406, distance: 542.7
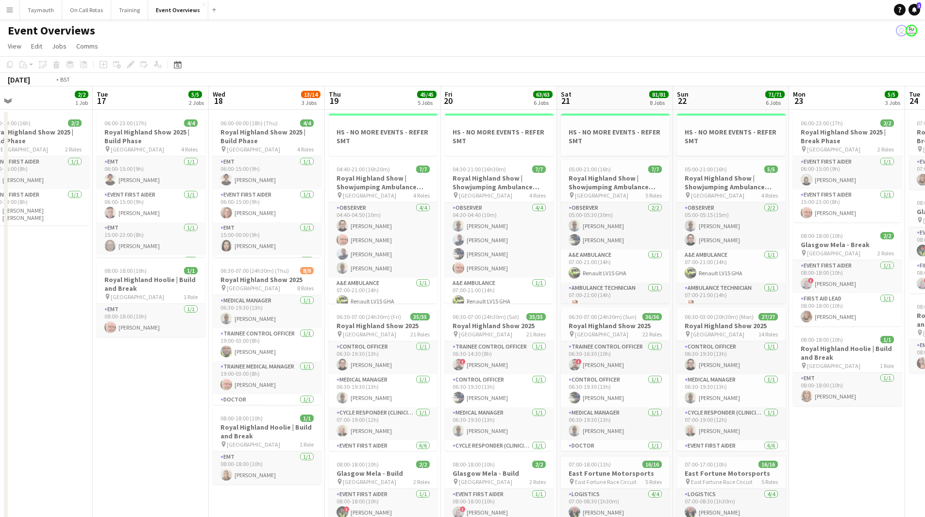
drag, startPoint x: 196, startPoint y: 372, endPoint x: 51, endPoint y: 373, distance: 145.3
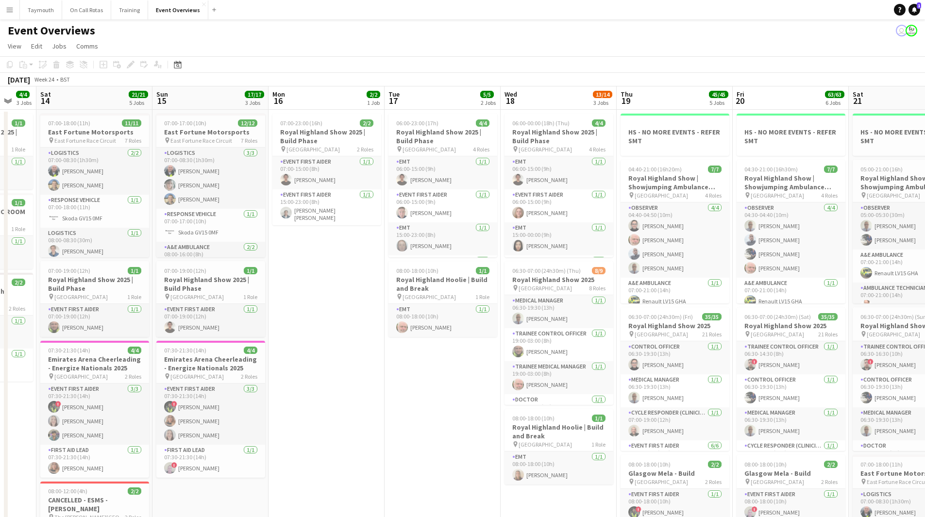
scroll to position [0, 295]
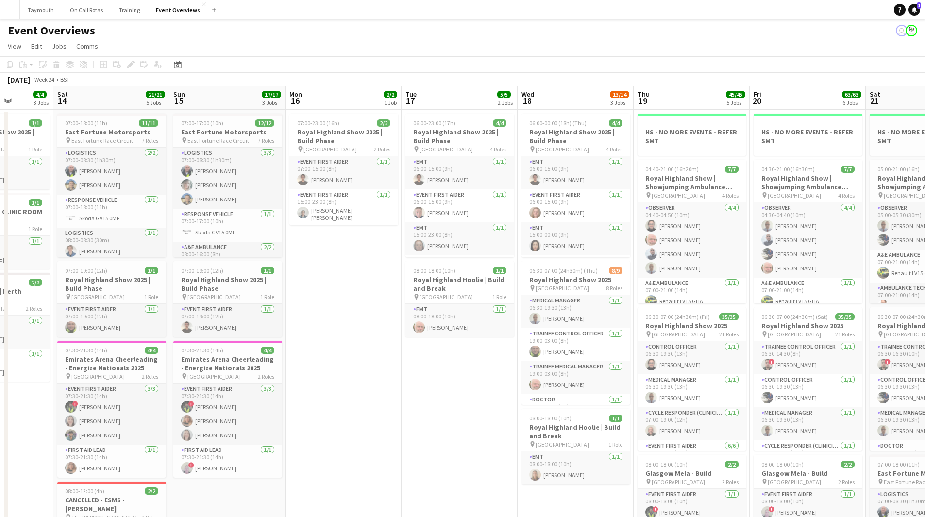
drag, startPoint x: 220, startPoint y: 394, endPoint x: 522, endPoint y: 389, distance: 302.2
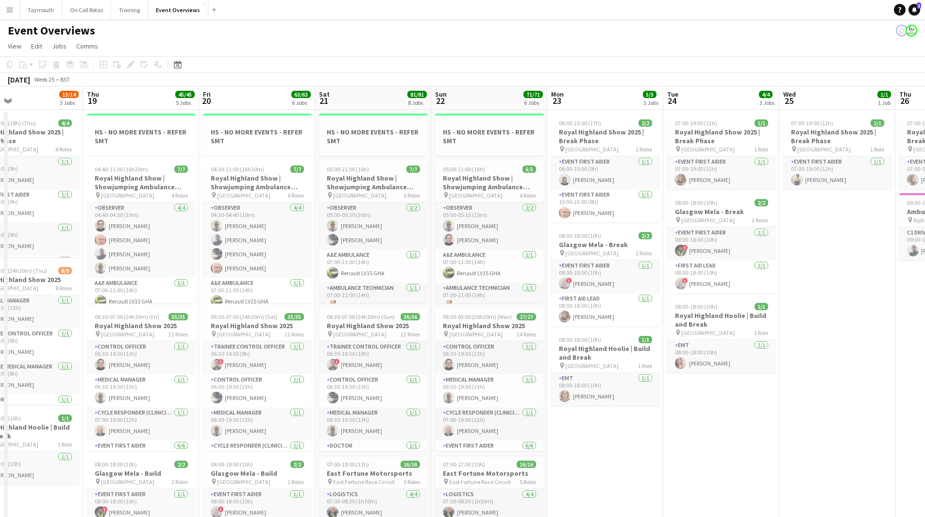
scroll to position [0, 278]
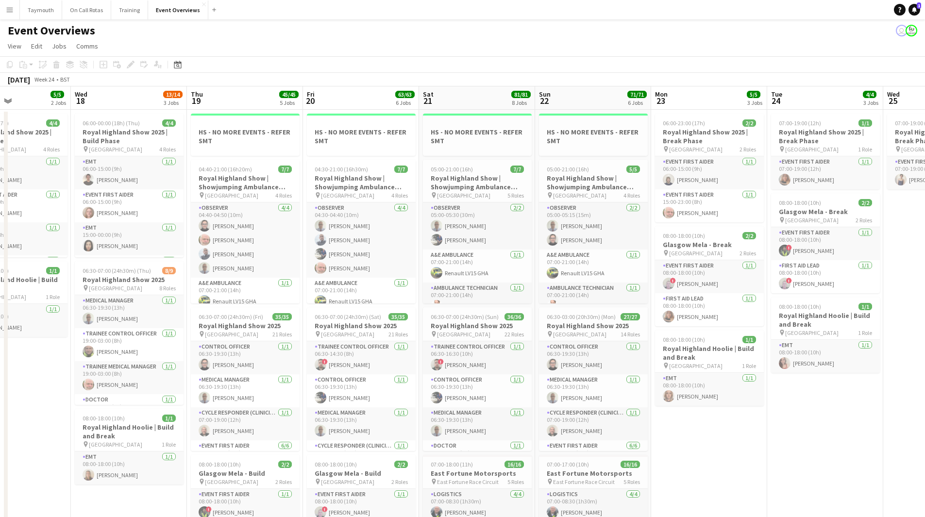
drag, startPoint x: 475, startPoint y: 374, endPoint x: 28, endPoint y: 389, distance: 447.7
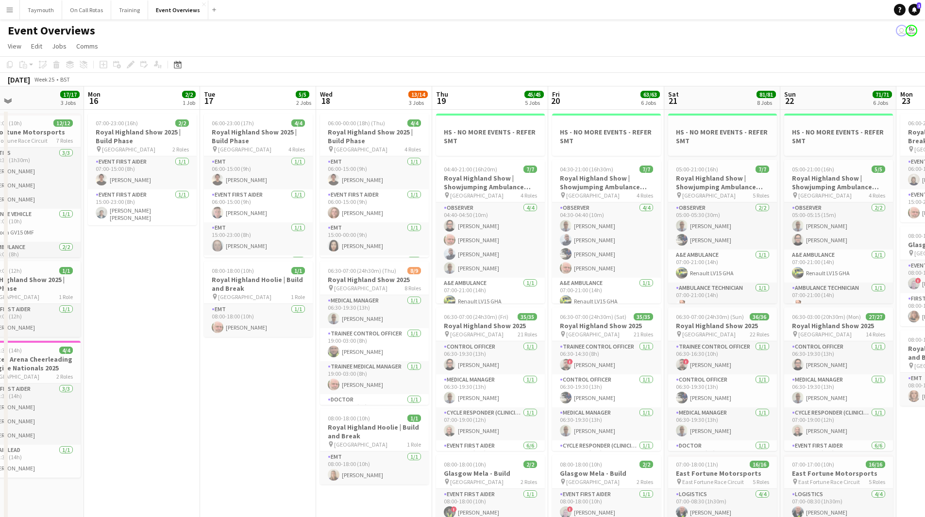
scroll to position [0, 257]
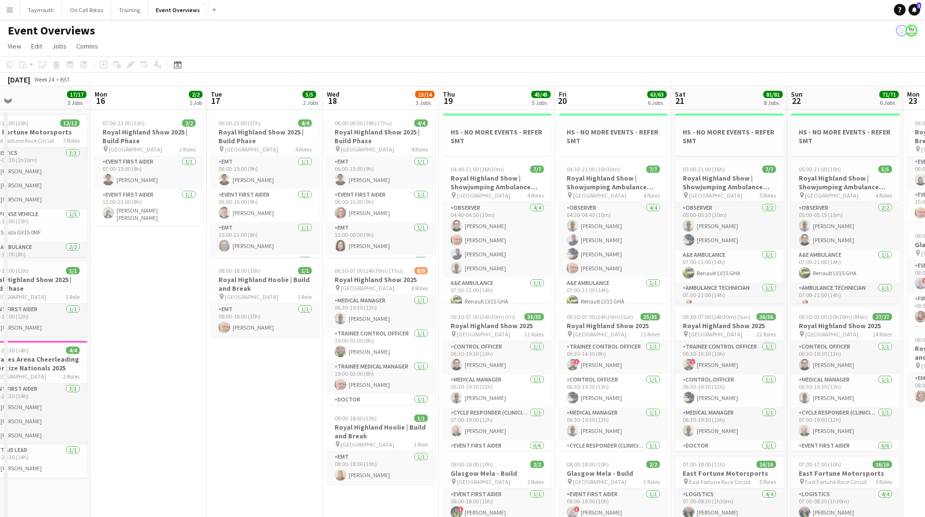
drag, startPoint x: 39, startPoint y: 376, endPoint x: 292, endPoint y: 375, distance: 252.6
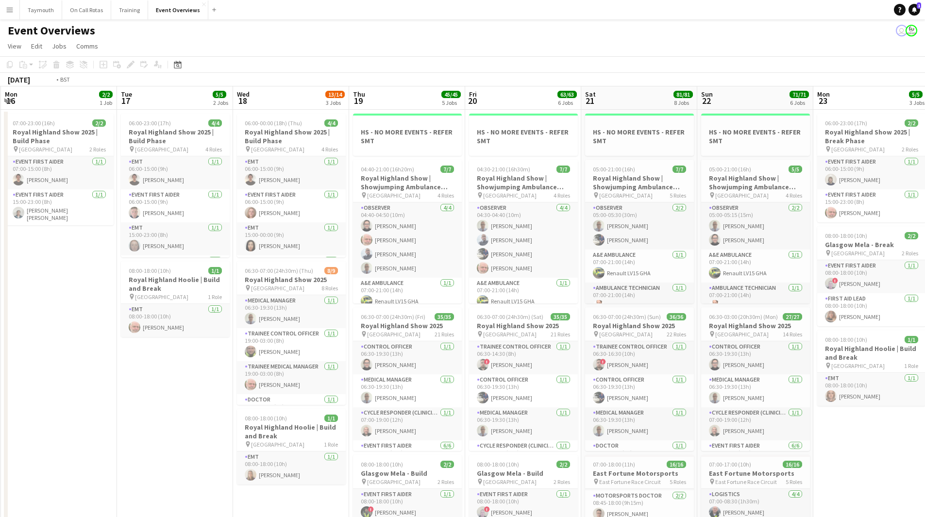
scroll to position [0, 359]
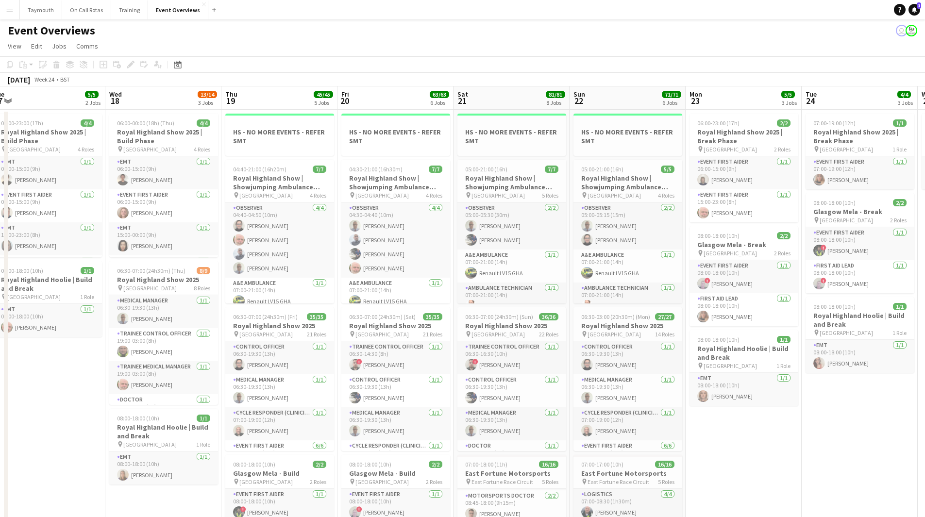
drag, startPoint x: 763, startPoint y: 392, endPoint x: 658, endPoint y: 394, distance: 105.0
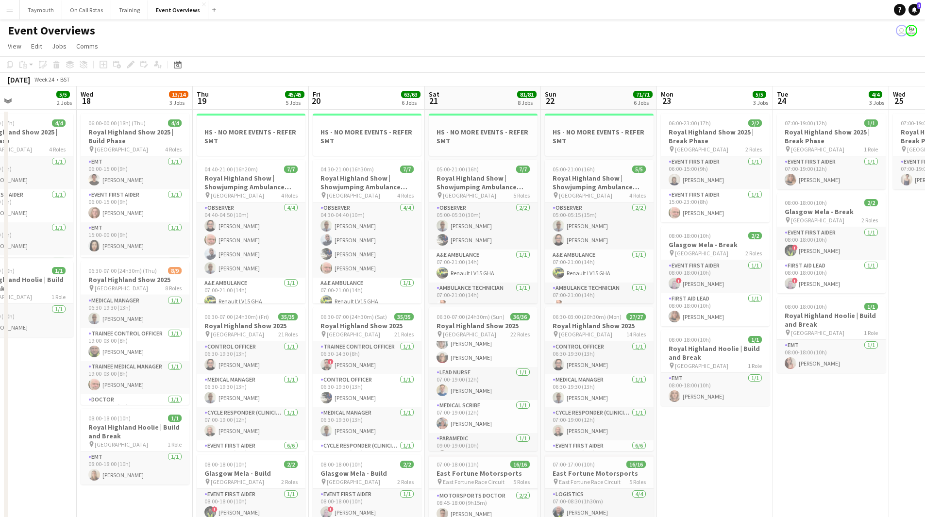
scroll to position [0, 389]
drag, startPoint x: 225, startPoint y: 405, endPoint x: 56, endPoint y: 413, distance: 169.8
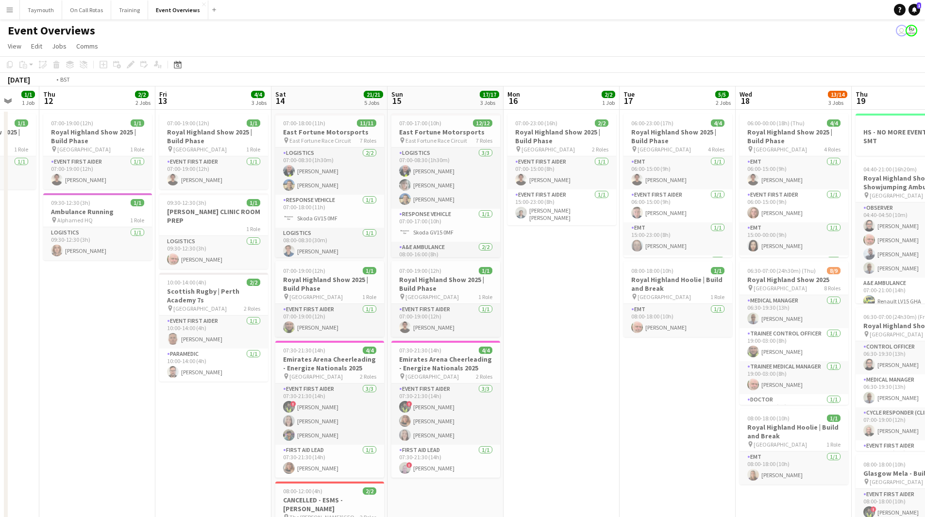
drag, startPoint x: 78, startPoint y: 415, endPoint x: 117, endPoint y: 353, distance: 74.0
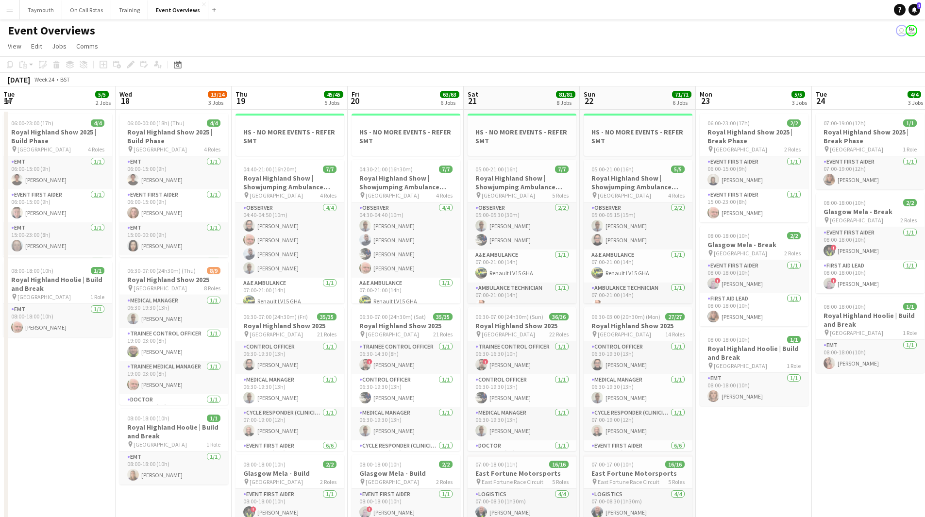
drag, startPoint x: 632, startPoint y: 391, endPoint x: 293, endPoint y: 388, distance: 339.1
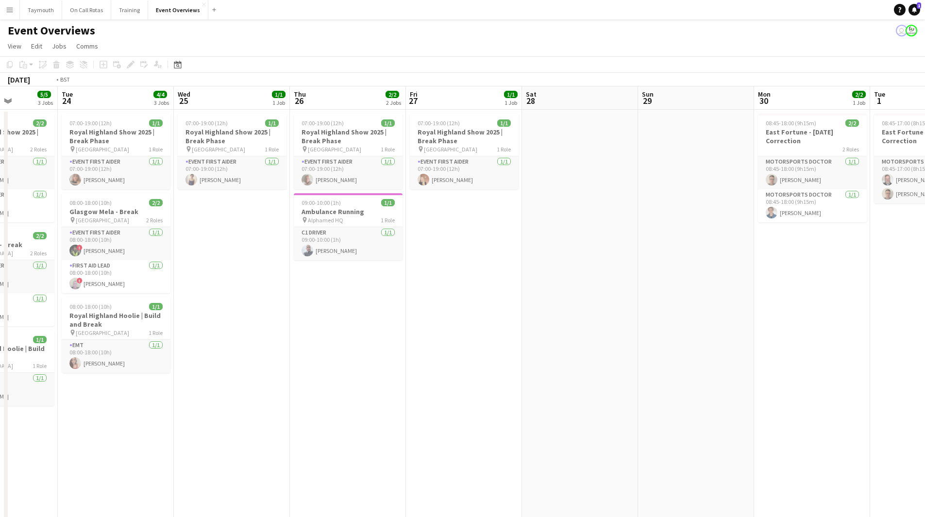
drag, startPoint x: 649, startPoint y: 397, endPoint x: 404, endPoint y: 399, distance: 245.3
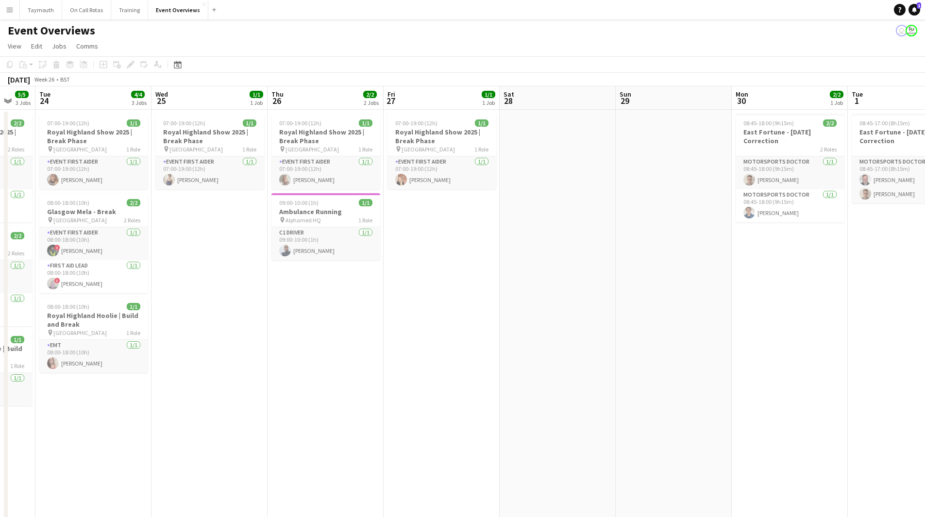
drag, startPoint x: 605, startPoint y: 350, endPoint x: 161, endPoint y: 347, distance: 444.1
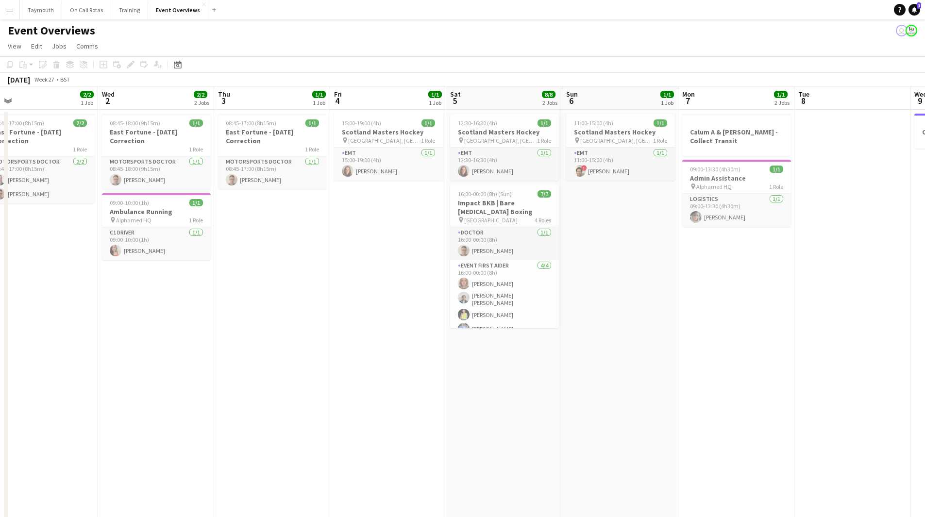
drag, startPoint x: 608, startPoint y: 330, endPoint x: 227, endPoint y: 348, distance: 381.8
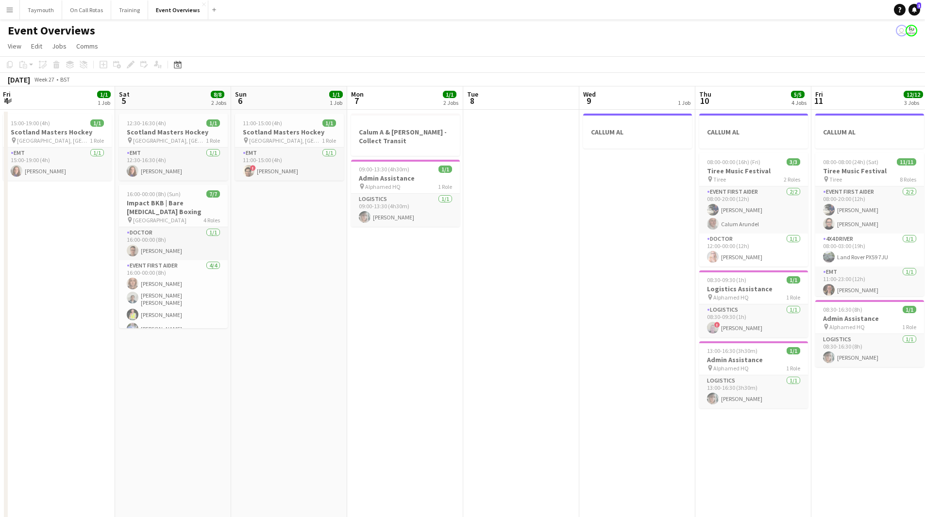
drag, startPoint x: 712, startPoint y: 380, endPoint x: 376, endPoint y: 377, distance: 336.2
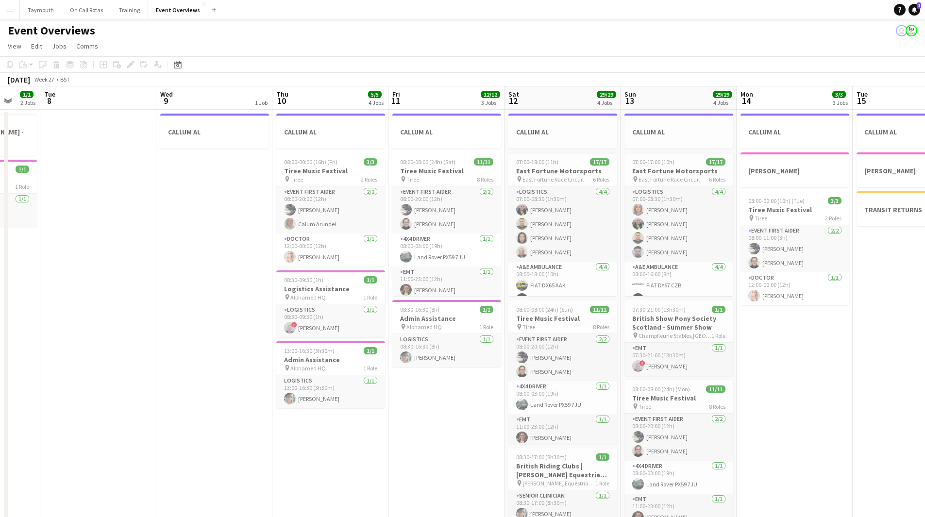
drag, startPoint x: 572, startPoint y: 374, endPoint x: 154, endPoint y: 337, distance: 420.0
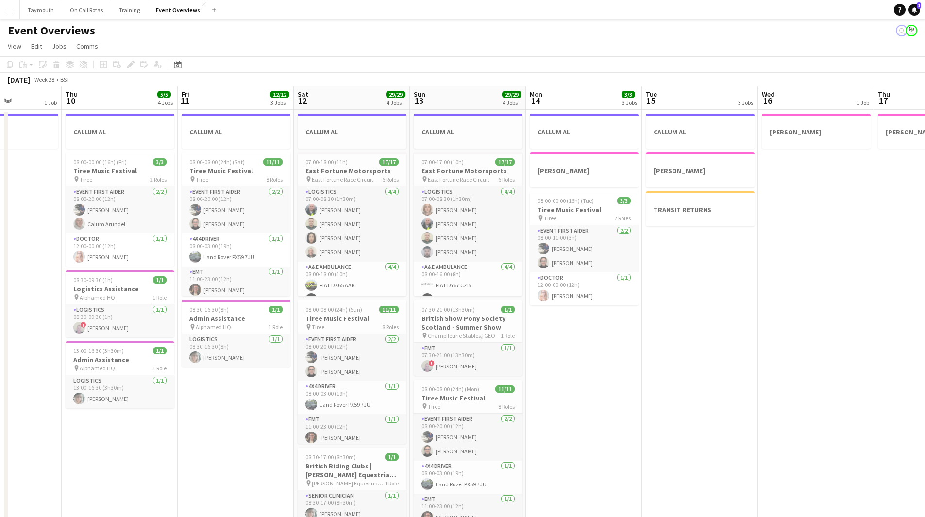
drag, startPoint x: 473, startPoint y: 440, endPoint x: 339, endPoint y: 425, distance: 135.0
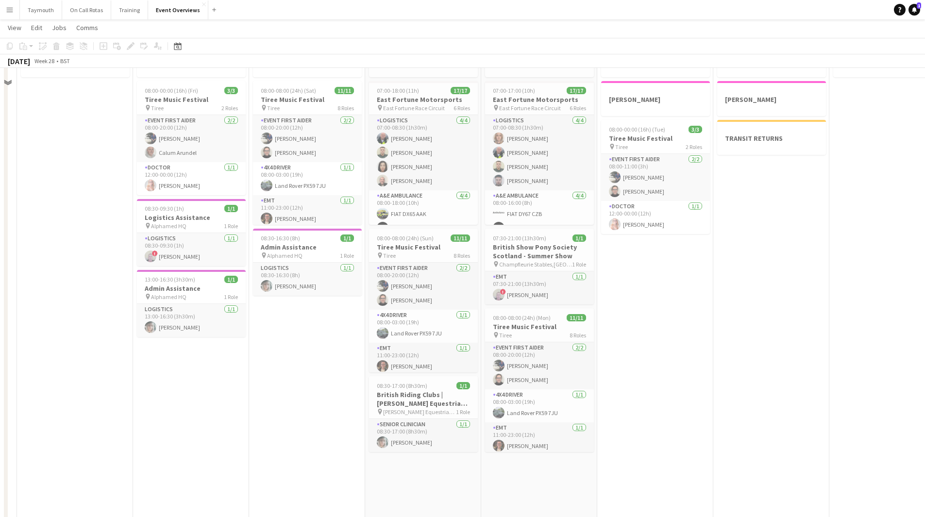
scroll to position [0, 0]
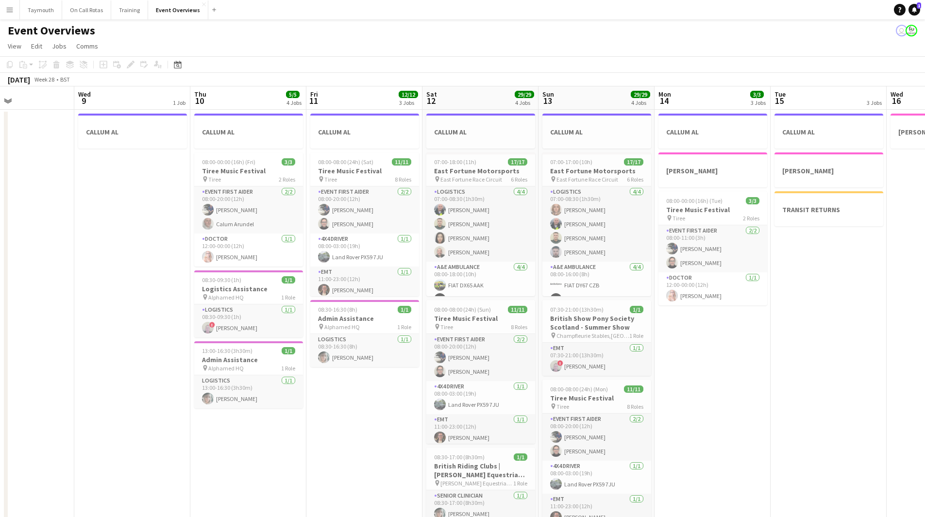
drag, startPoint x: 544, startPoint y: 405, endPoint x: 174, endPoint y: 398, distance: 369.8
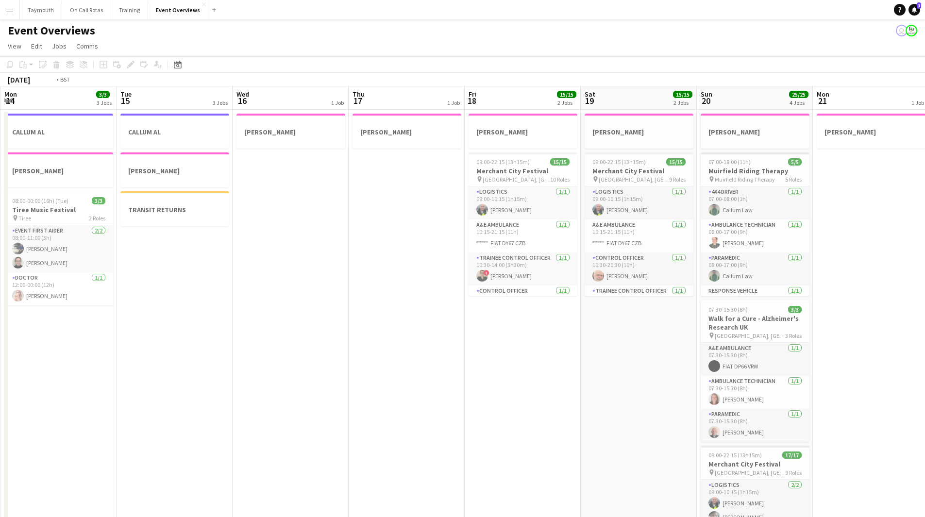
drag, startPoint x: 420, startPoint y: 415, endPoint x: 214, endPoint y: 406, distance: 206.2
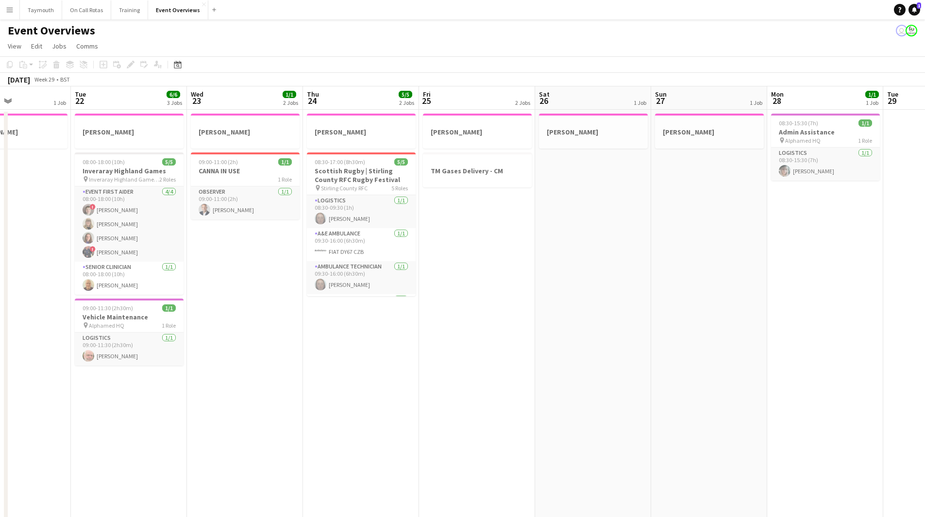
drag, startPoint x: 605, startPoint y: 414, endPoint x: 291, endPoint y: 402, distance: 314.5
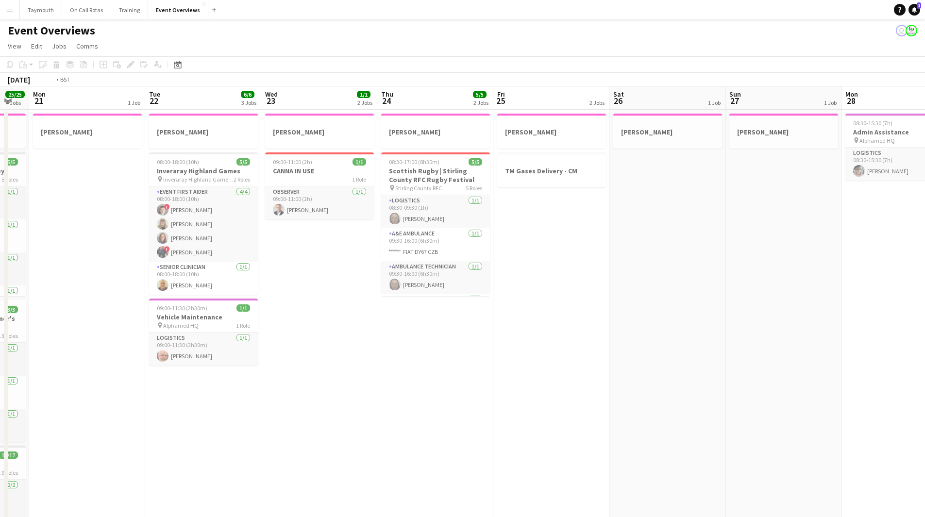
drag, startPoint x: 591, startPoint y: 394, endPoint x: 286, endPoint y: 391, distance: 305.6
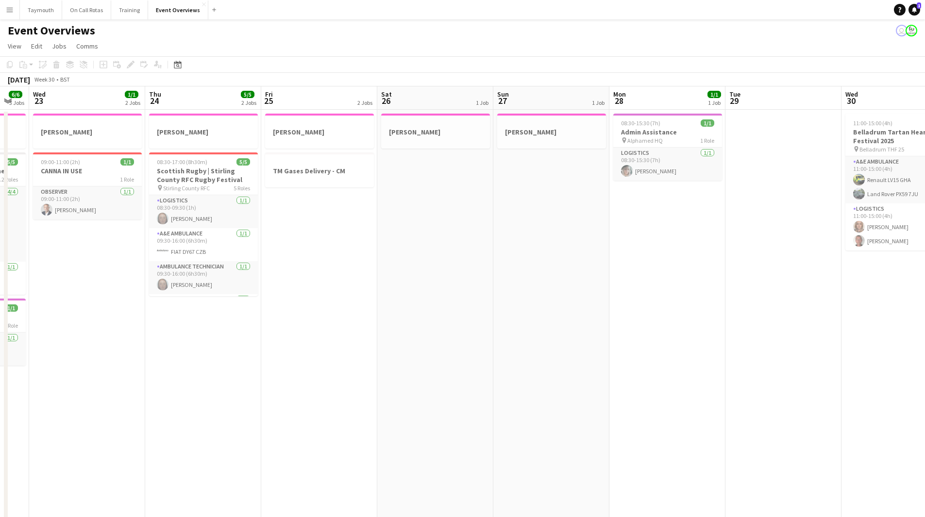
scroll to position [0, 379]
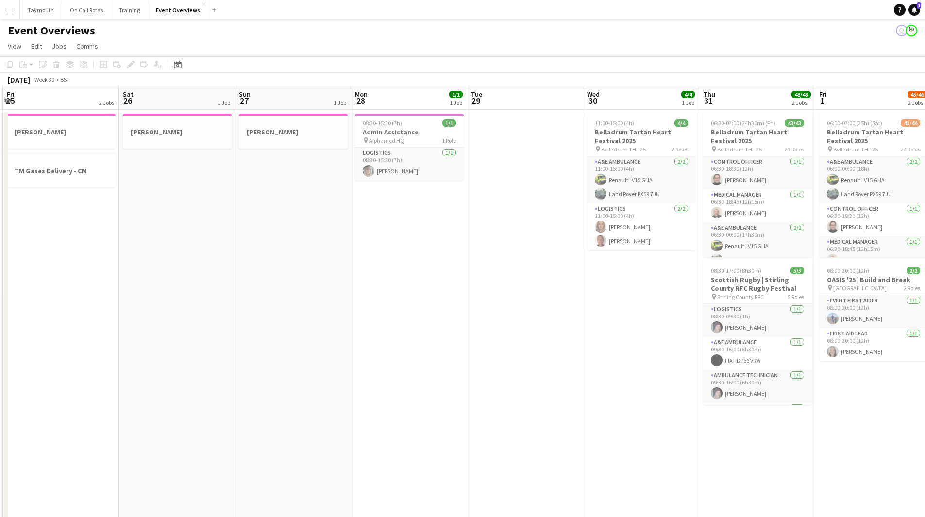
drag, startPoint x: 610, startPoint y: 340, endPoint x: 113, endPoint y: 343, distance: 497.5
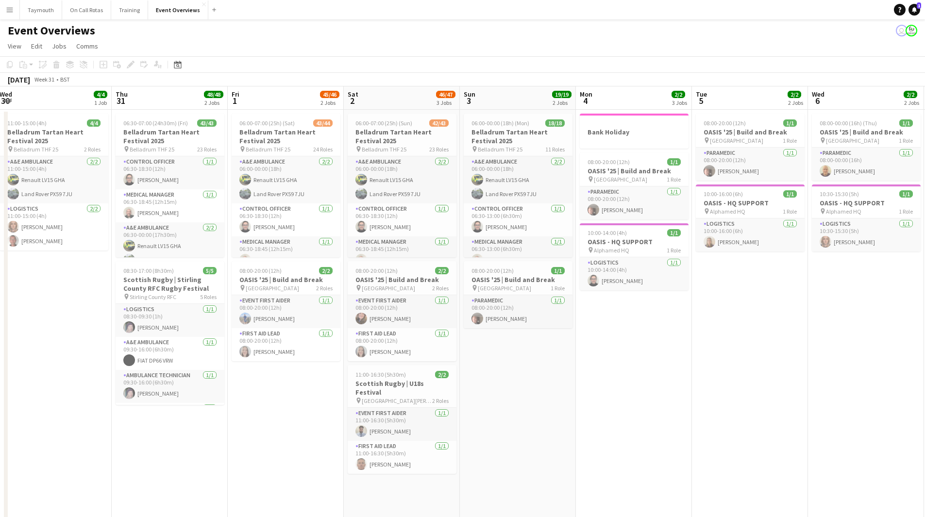
drag, startPoint x: 838, startPoint y: 351, endPoint x: 196, endPoint y: 374, distance: 642.2
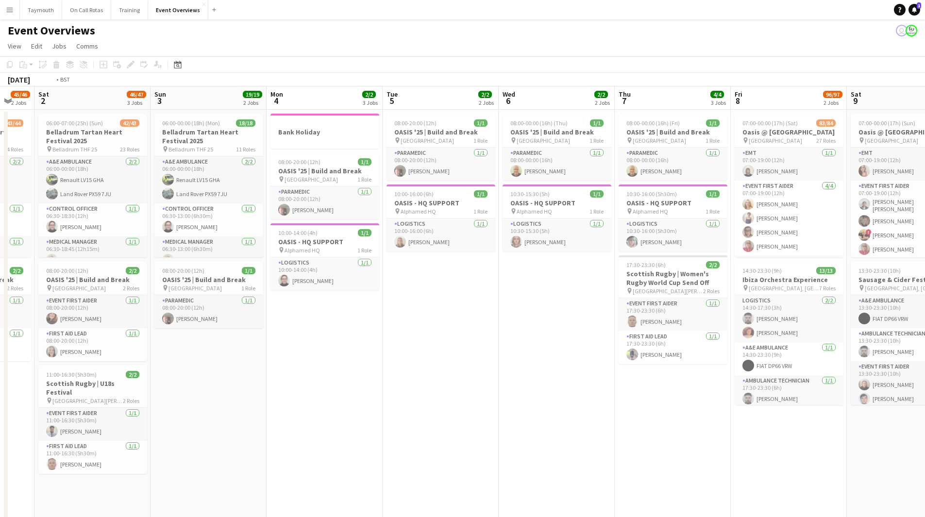
drag, startPoint x: 508, startPoint y: 367, endPoint x: 126, endPoint y: 374, distance: 382.4
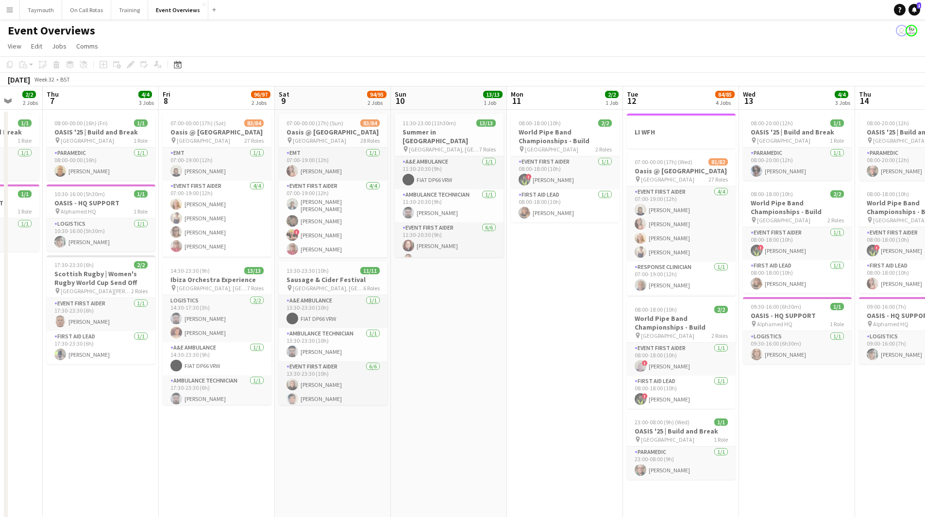
drag, startPoint x: 568, startPoint y: 396, endPoint x: 246, endPoint y: 401, distance: 321.7
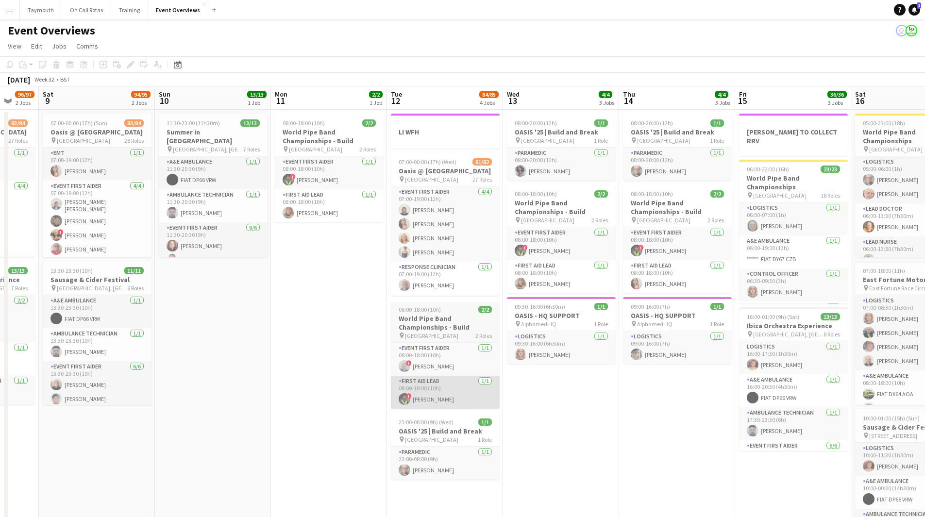
drag, startPoint x: 186, startPoint y: 396, endPoint x: 177, endPoint y: 394, distance: 9.1
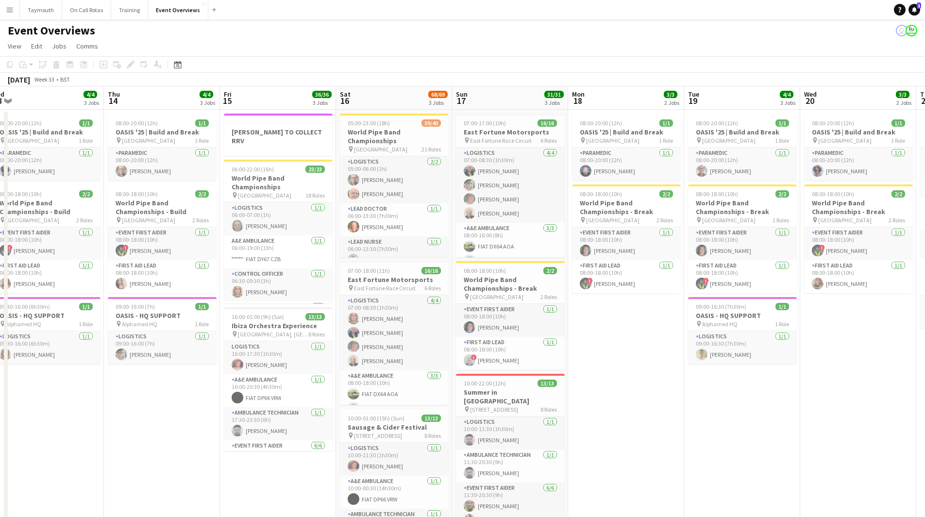
scroll to position [0, 363]
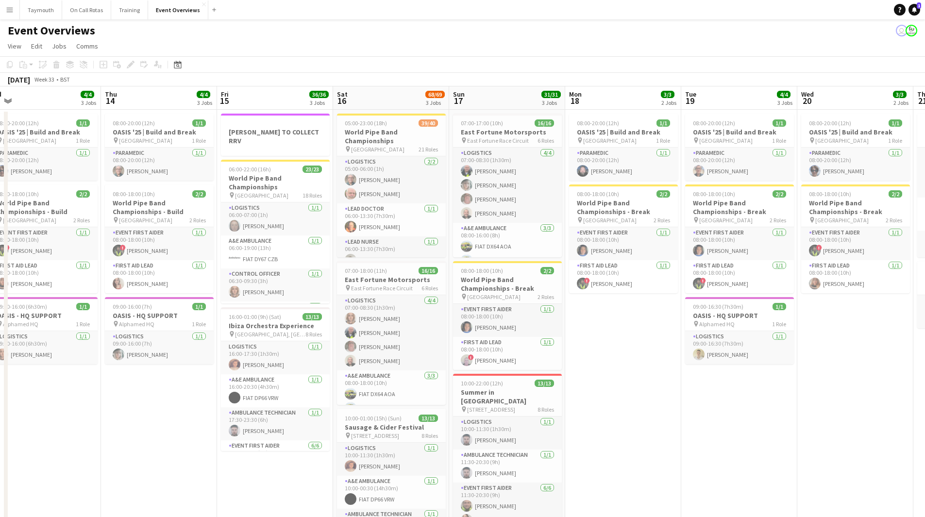
drag, startPoint x: 417, startPoint y: 412, endPoint x: 138, endPoint y: 413, distance: 278.4
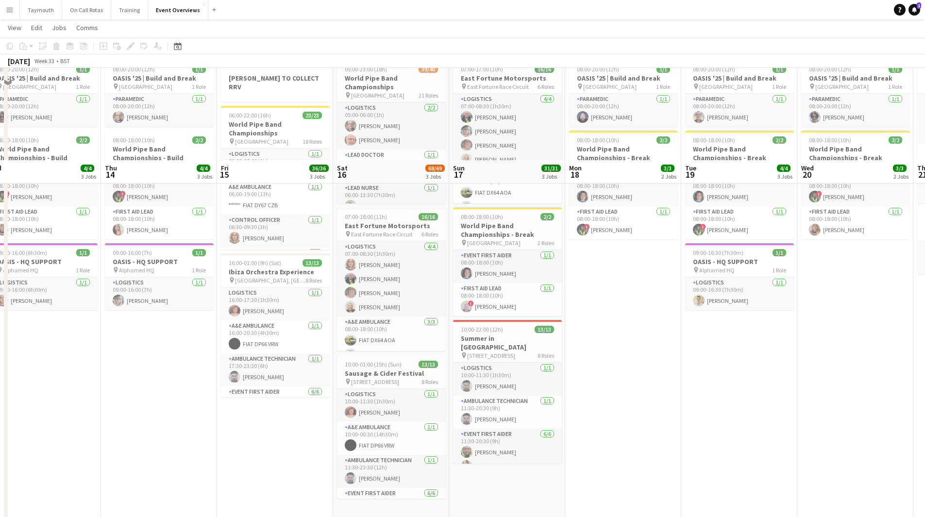
scroll to position [0, 0]
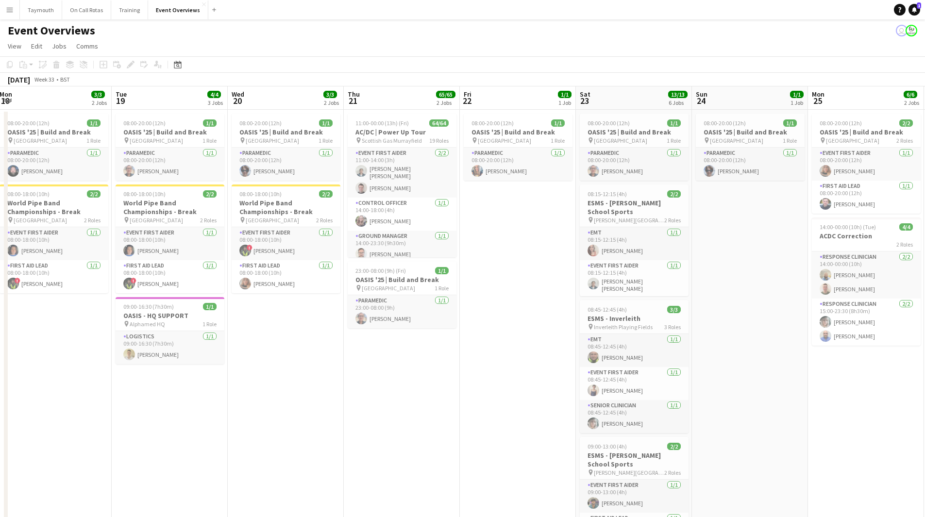
drag, startPoint x: 678, startPoint y: 425, endPoint x: 181, endPoint y: 423, distance: 497.0
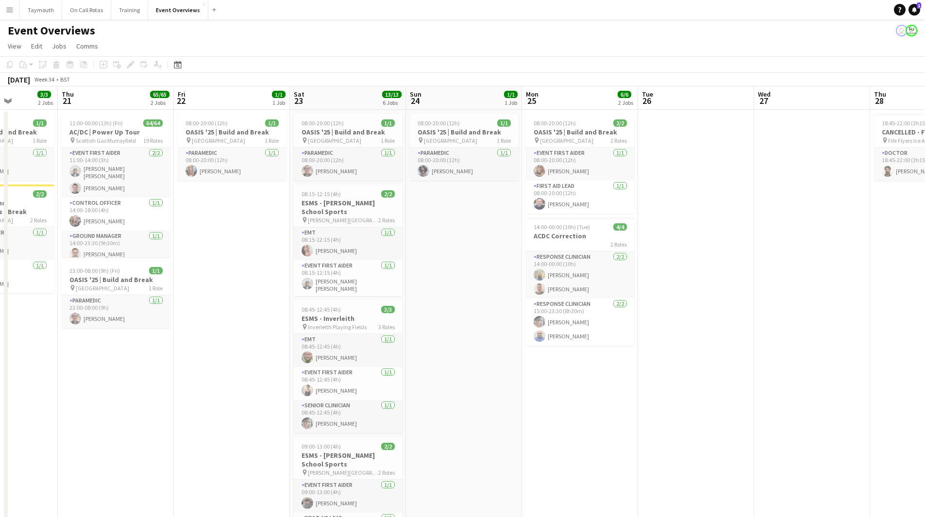
drag, startPoint x: 312, startPoint y: 424, endPoint x: 42, endPoint y: 419, distance: 270.7
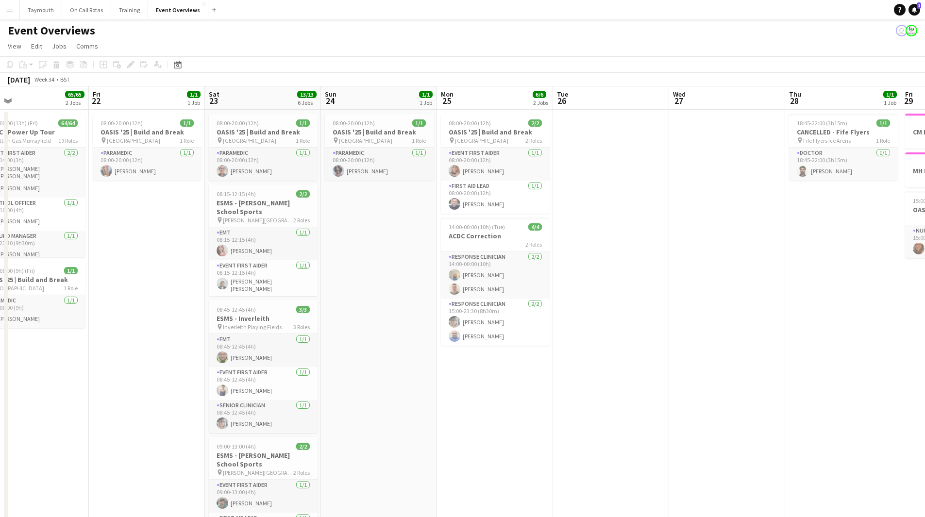
drag, startPoint x: 553, startPoint y: 420, endPoint x: 341, endPoint y: 428, distance: 212.4
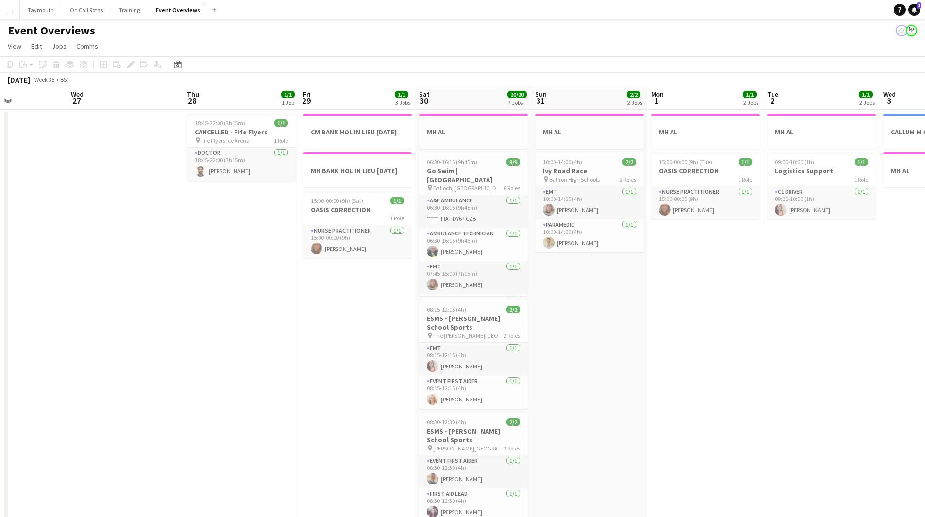
drag, startPoint x: 323, startPoint y: 410, endPoint x: 197, endPoint y: 411, distance: 125.8
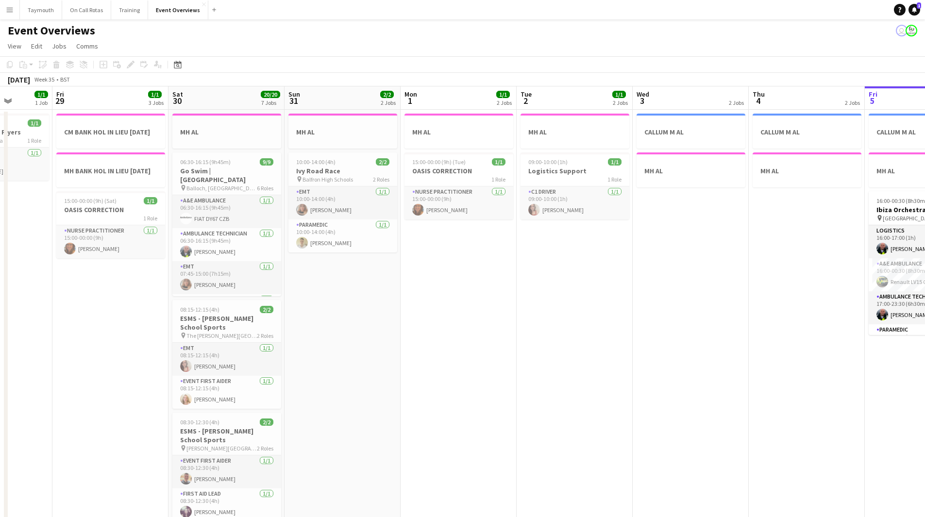
drag, startPoint x: 643, startPoint y: 405, endPoint x: 375, endPoint y: 417, distance: 268.4
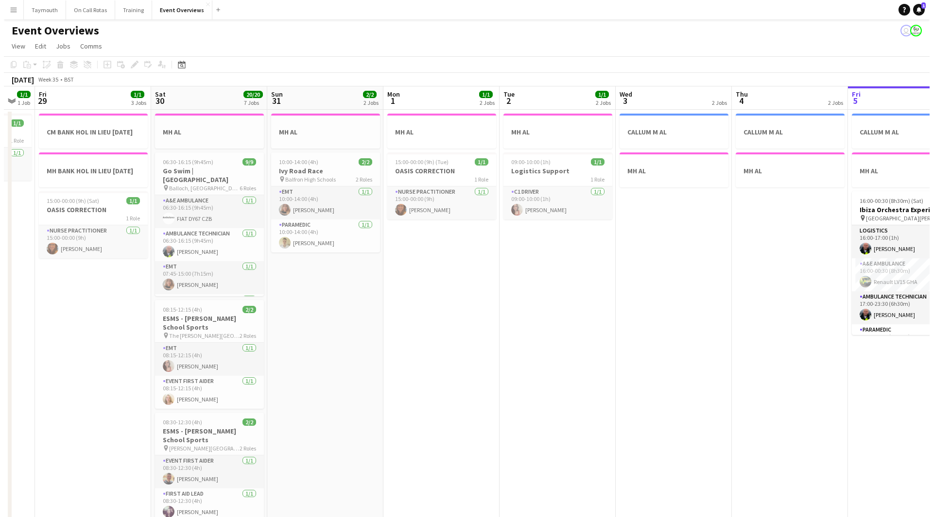
scroll to position [0, 319]
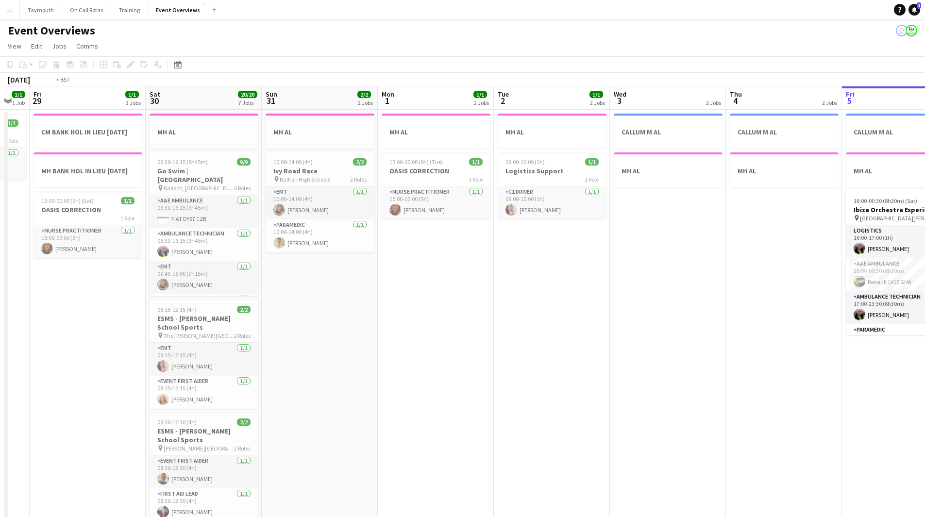
drag, startPoint x: 588, startPoint y: 415, endPoint x: 79, endPoint y: 402, distance: 509.3
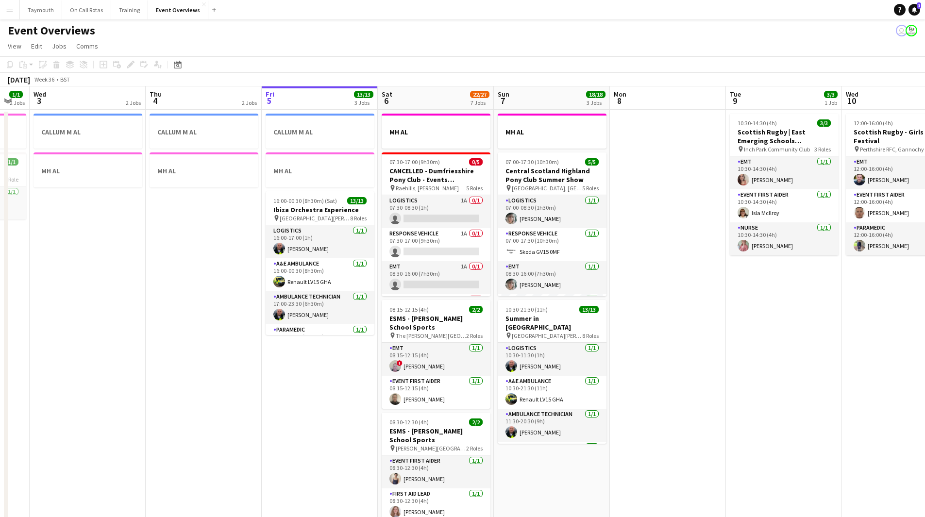
click at [12, 11] on app-icon "Menu" at bounding box center [10, 10] width 8 height 8
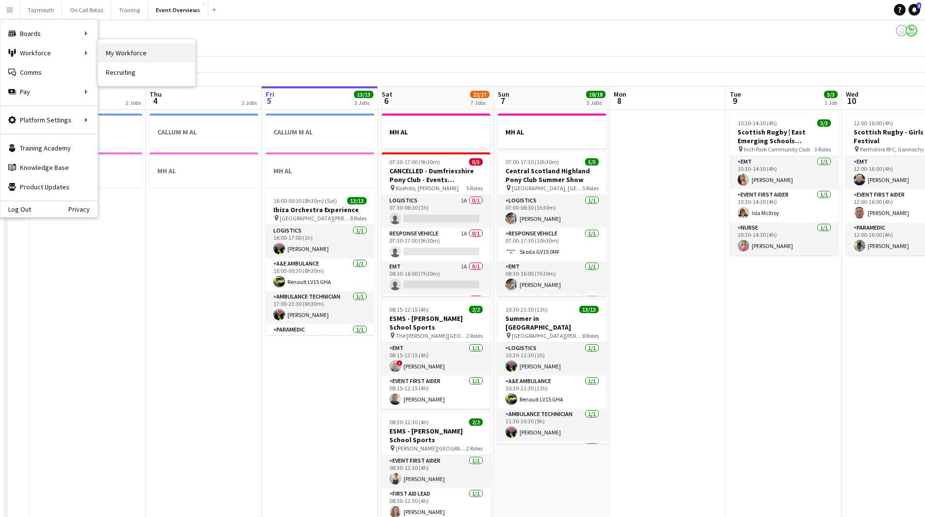
click at [147, 55] on link "My Workforce" at bounding box center [146, 52] width 97 height 19
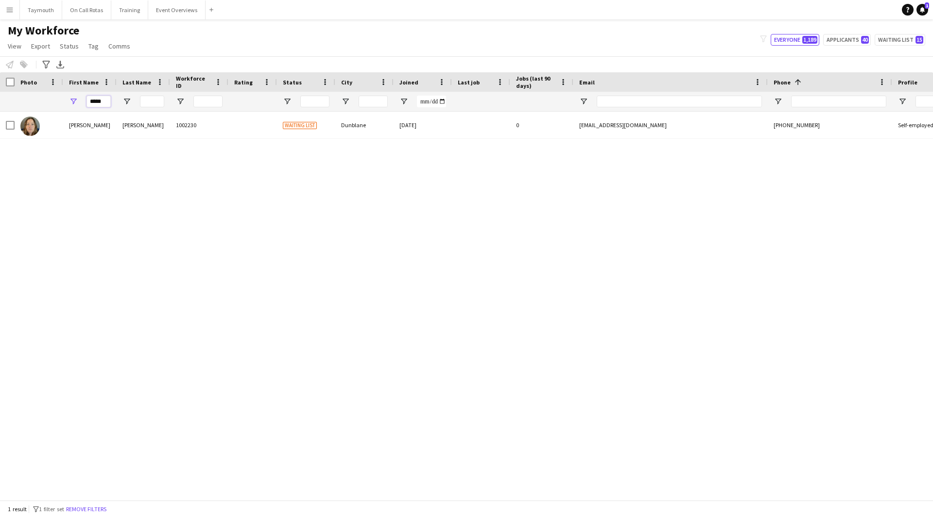
drag, startPoint x: 106, startPoint y: 100, endPoint x: -125, endPoint y: 77, distance: 232.4
click at [0, 77] on html "Menu Boards Boards Boards All jobs Status Workforce Workforce My Workforce Recr…" at bounding box center [466, 258] width 933 height 517
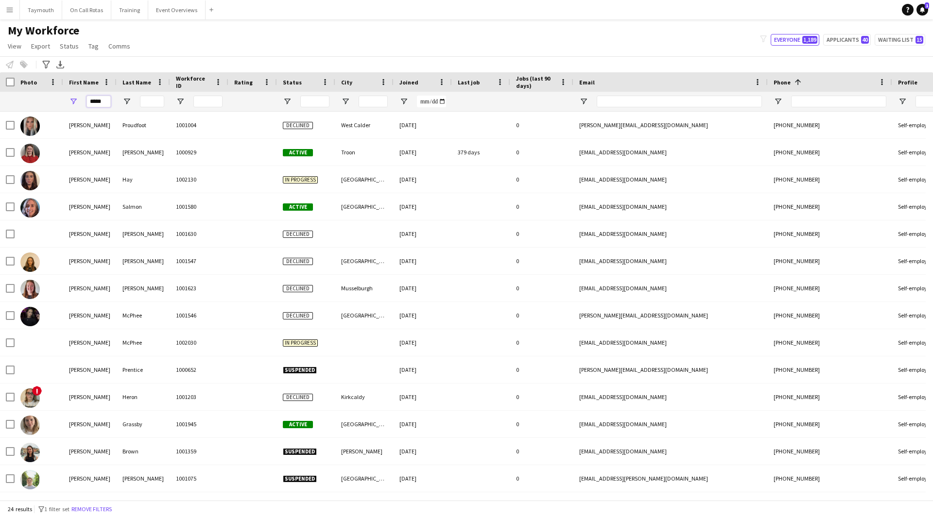
type input "*****"
click at [157, 104] on input "Last Name Filter Input" at bounding box center [152, 102] width 24 height 12
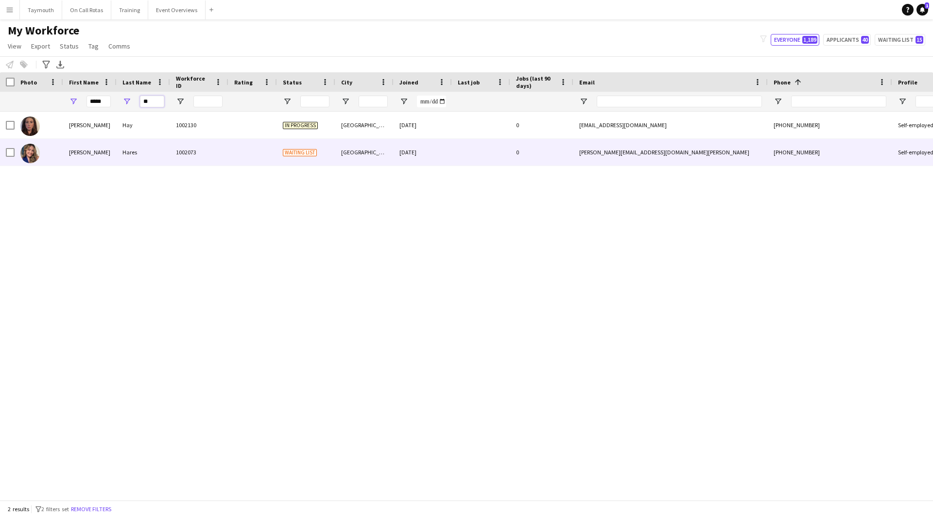
type input "**"
click at [160, 150] on div "Hares" at bounding box center [143, 152] width 53 height 27
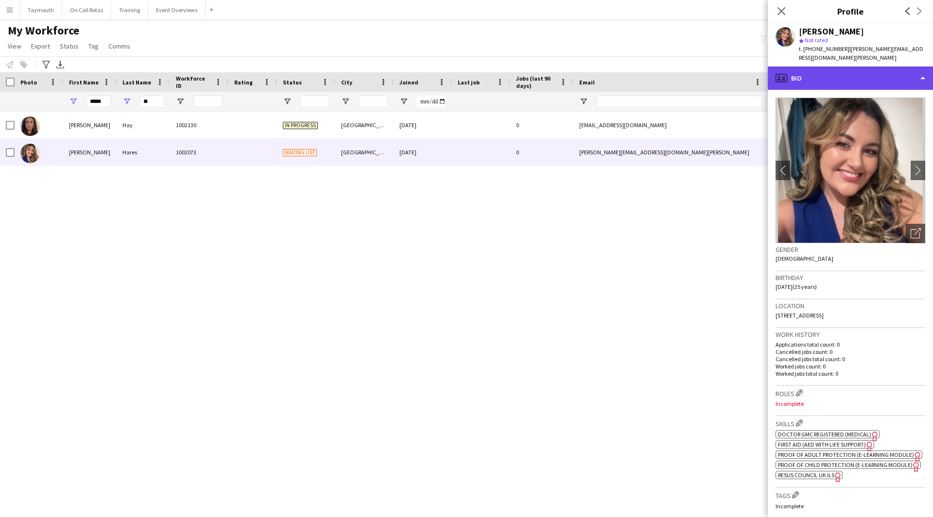
click at [864, 70] on div "profile Bio" at bounding box center [850, 78] width 165 height 23
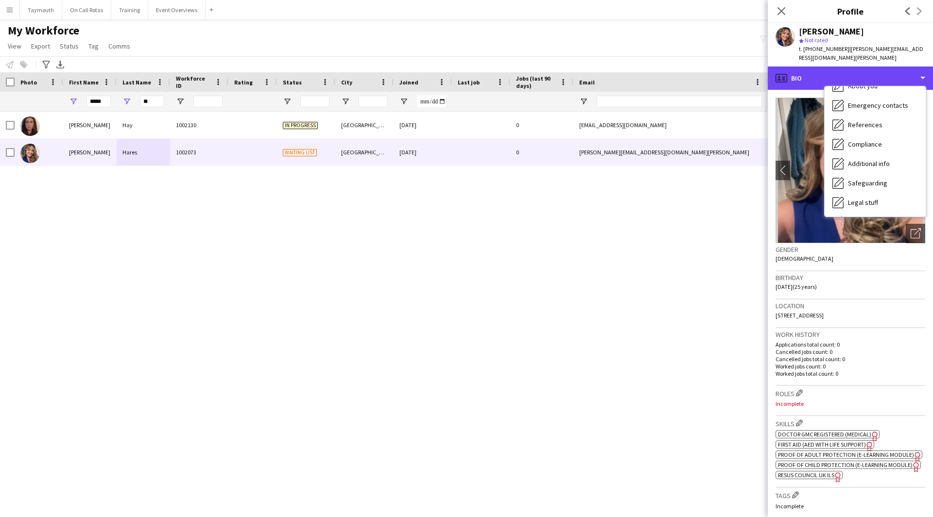
scroll to position [146, 0]
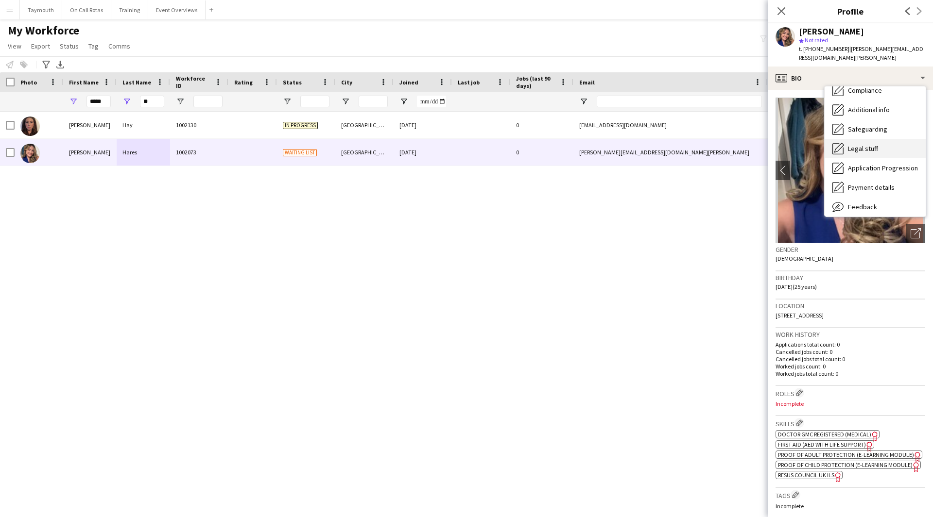
click at [874, 144] on span "Legal stuff" at bounding box center [863, 148] width 30 height 9
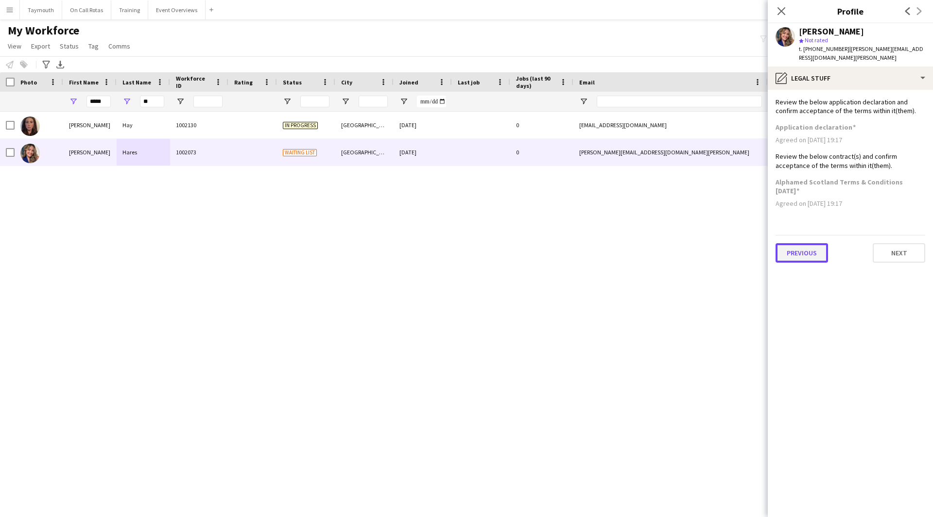
click at [805, 246] on button "Previous" at bounding box center [801, 252] width 52 height 19
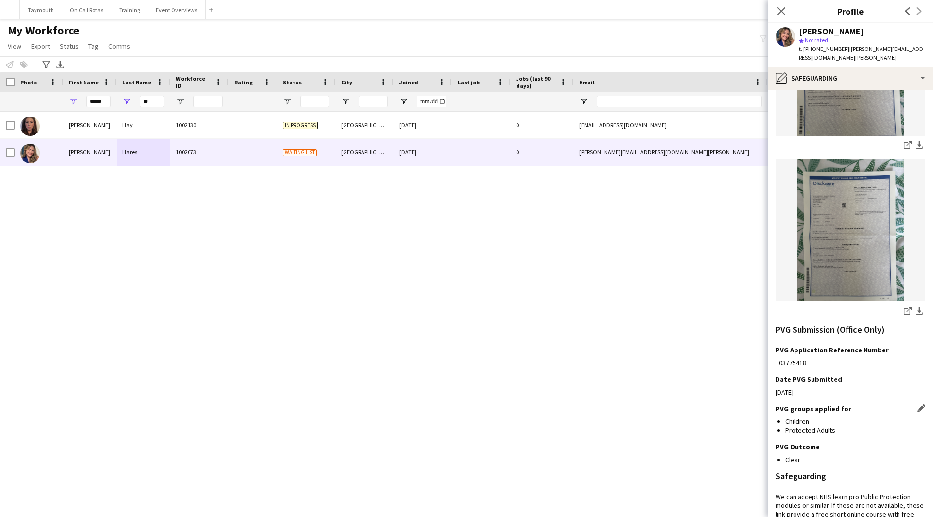
scroll to position [442, 0]
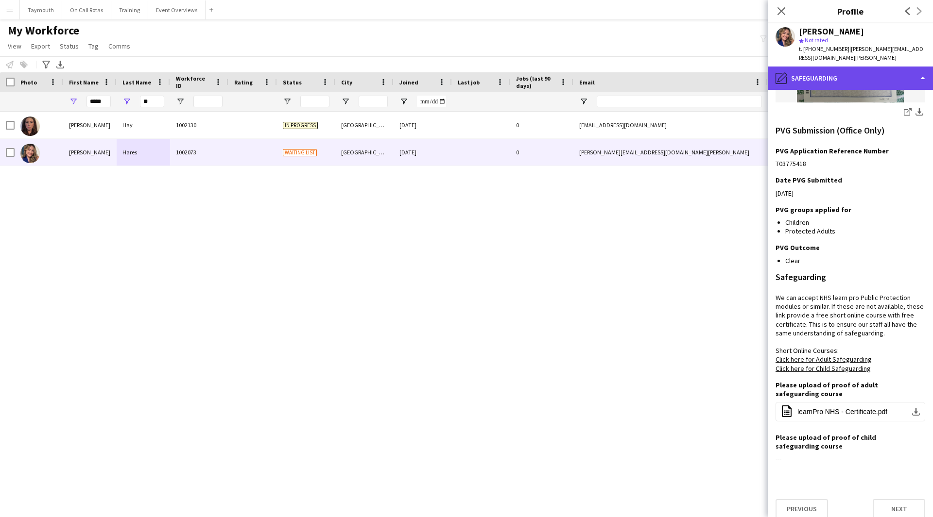
click at [877, 70] on div "pencil4 Safeguarding" at bounding box center [850, 78] width 165 height 23
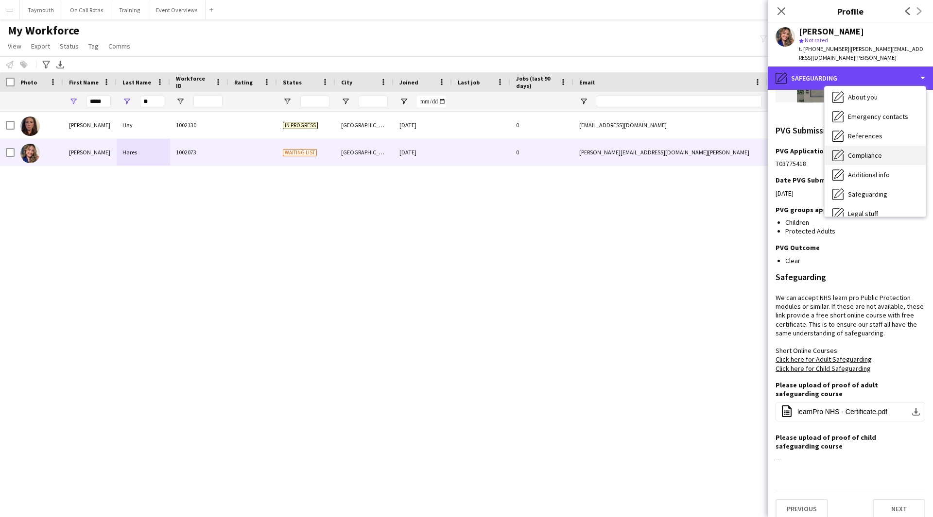
scroll to position [72, 0]
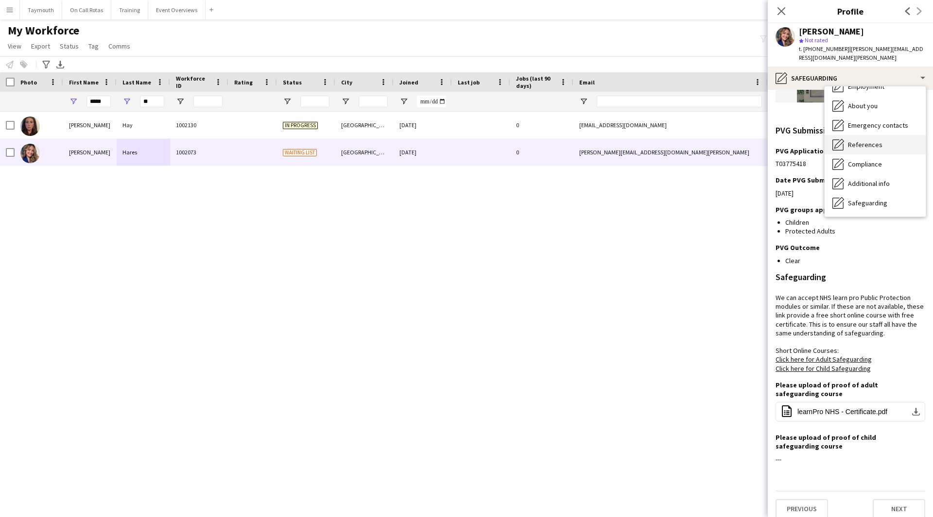
click at [879, 140] on span "References" at bounding box center [865, 144] width 34 height 9
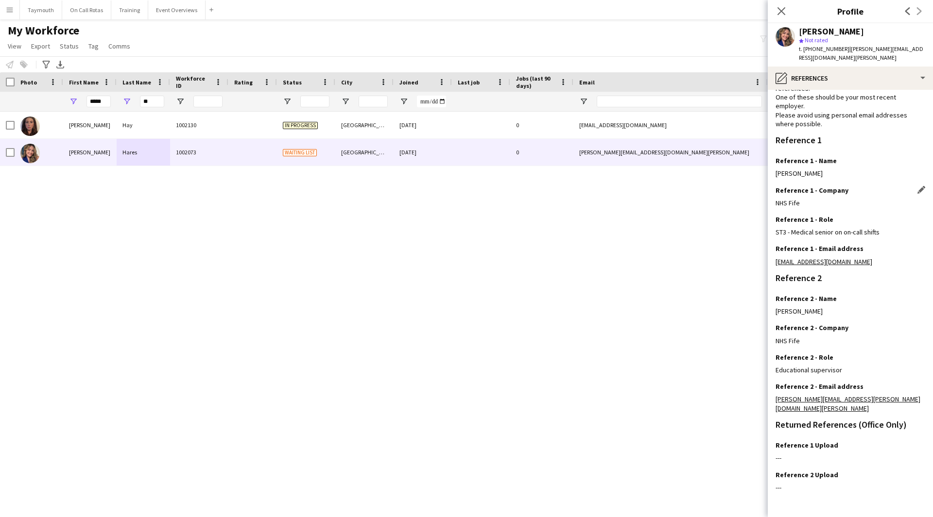
scroll to position [62, 0]
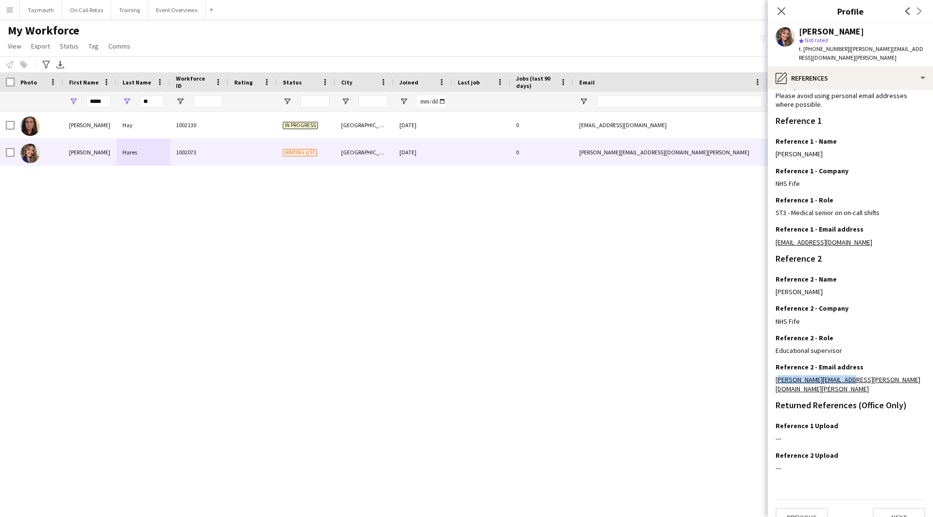
drag, startPoint x: 849, startPoint y: 371, endPoint x: 764, endPoint y: 373, distance: 85.5
click at [767, 374] on body "Menu Boards Boards Boards All jobs Status Workforce Workforce My Workforce Recr…" at bounding box center [466, 258] width 933 height 517
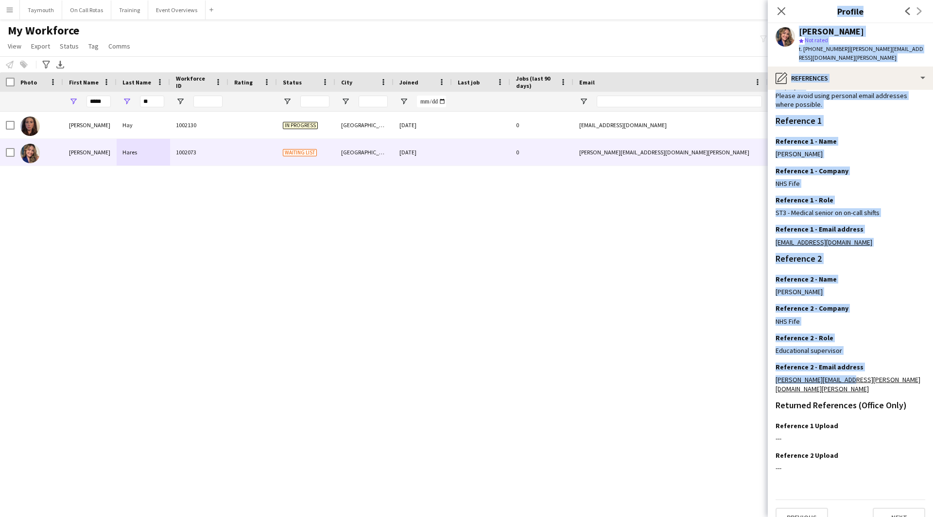
copy body "Lorem ips-do Sitamet Consecte Adip Elitsed Doeiu temp Inc utlab e. +61480421581…"
drag, startPoint x: 840, startPoint y: 376, endPoint x: 860, endPoint y: 374, distance: 20.5
click at [840, 376] on div "Reference 2 - Email address Edit this field [PERSON_NAME][EMAIL_ADDRESS][PERSON…" at bounding box center [850, 382] width 150 height 38
drag, startPoint x: 864, startPoint y: 373, endPoint x: 753, endPoint y: 368, distance: 111.4
click at [753, 368] on body "Menu Boards Boards Boards All jobs Status Workforce Workforce My Workforce Recr…" at bounding box center [466, 258] width 933 height 517
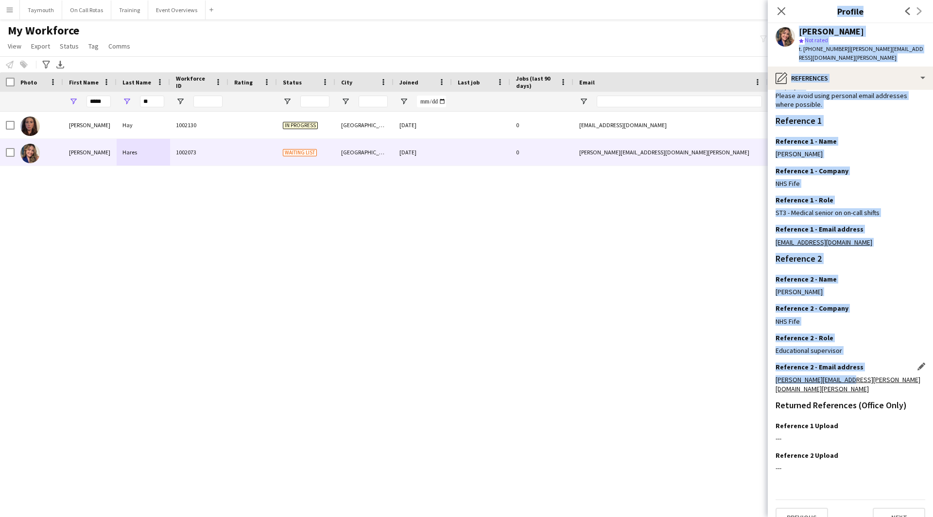
click at [851, 376] on div "[PERSON_NAME][EMAIL_ADDRESS][PERSON_NAME][DOMAIN_NAME][PERSON_NAME]" at bounding box center [850, 384] width 150 height 17
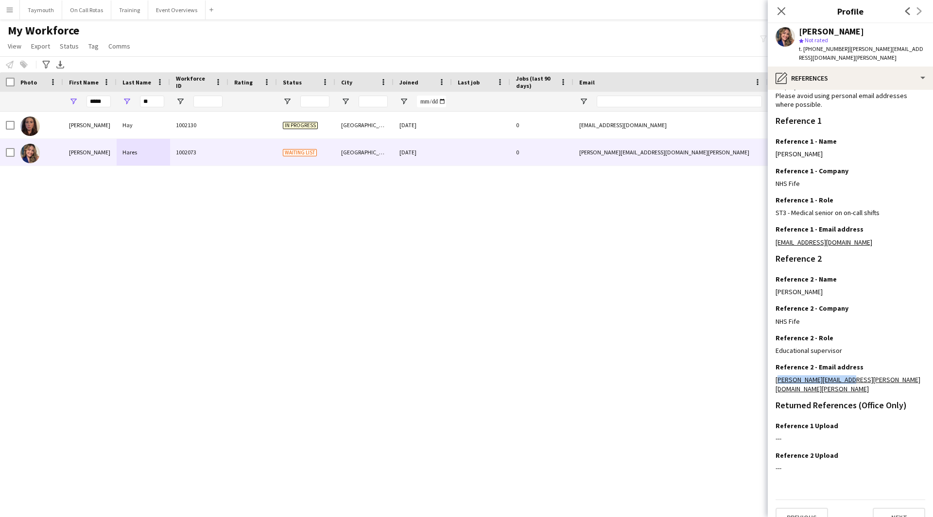
drag, startPoint x: 849, startPoint y: 372, endPoint x: 774, endPoint y: 374, distance: 74.8
click at [774, 374] on app-section-data-types "Reference Information Please provide 2 professional/ educational references. On…" at bounding box center [850, 304] width 165 height 428
copy link "[PERSON_NAME][EMAIL_ADDRESS][PERSON_NAME][DOMAIN_NAME][PERSON_NAME]"
drag, startPoint x: 142, startPoint y: 103, endPoint x: 40, endPoint y: 100, distance: 102.1
click at [40, 100] on div "***** **" at bounding box center [601, 101] width 1203 height 19
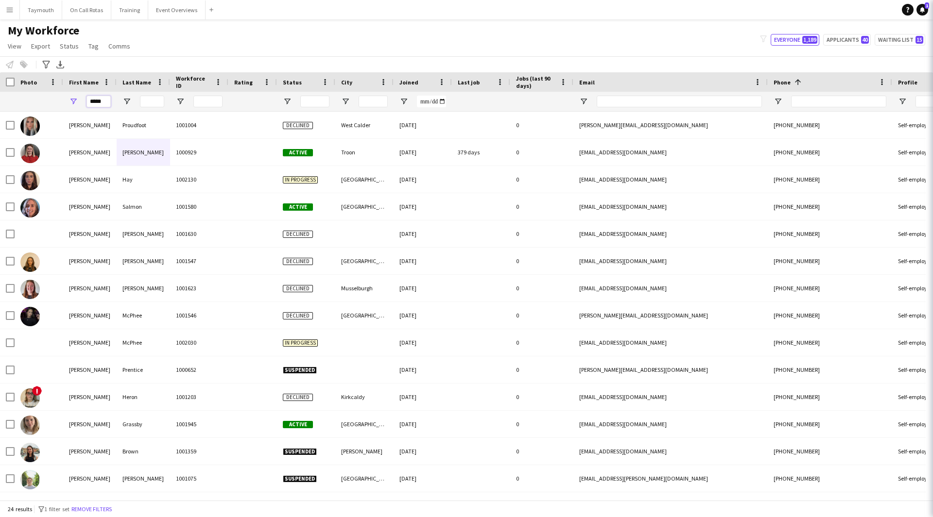
drag, startPoint x: 104, startPoint y: 101, endPoint x: -115, endPoint y: 99, distance: 219.6
click at [0, 99] on html "Menu Boards Boards Boards All jobs Status Workforce Workforce My Workforce Recr…" at bounding box center [466, 258] width 933 height 517
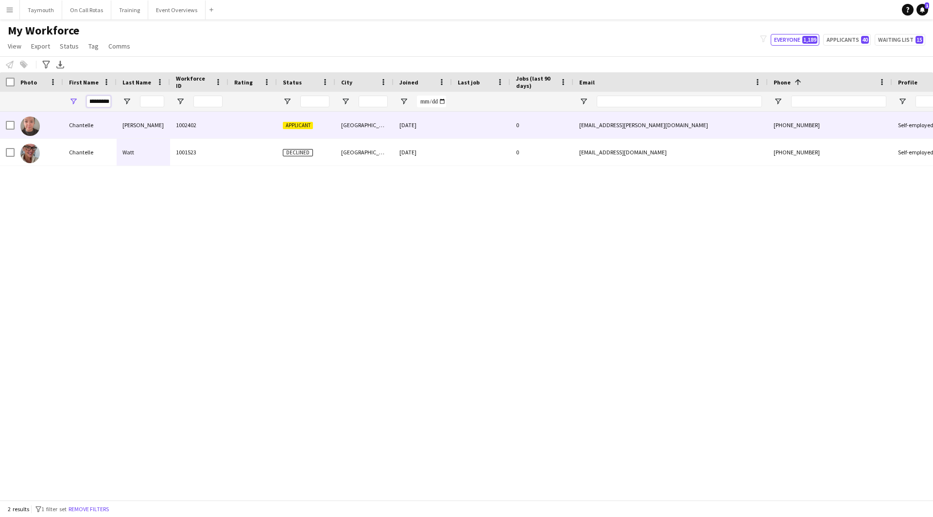
type input "*********"
click at [108, 130] on div "Chantelle" at bounding box center [89, 125] width 53 height 27
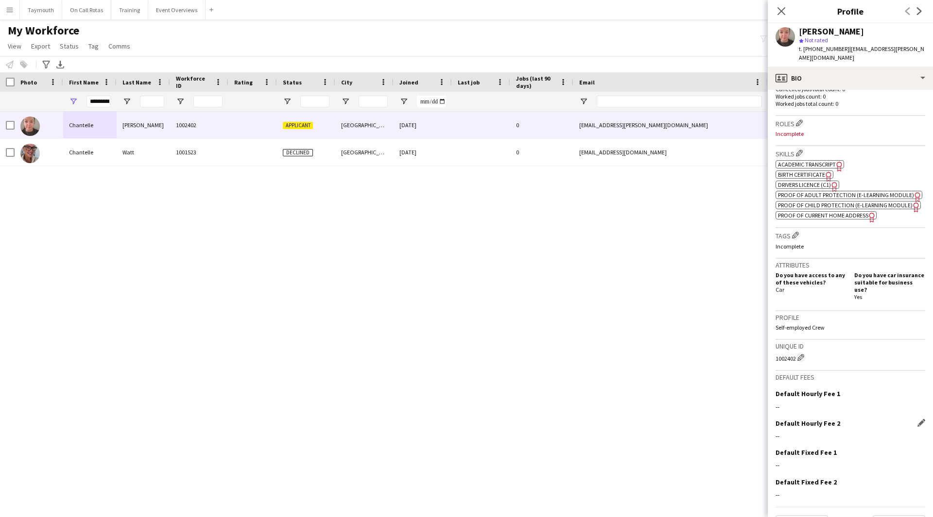
scroll to position [293, 0]
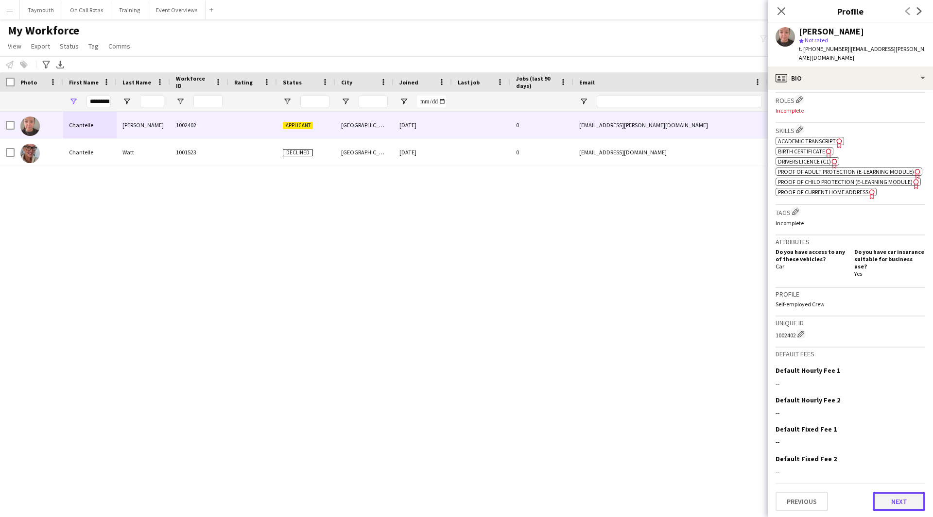
click at [893, 499] on button "Next" at bounding box center [899, 501] width 52 height 19
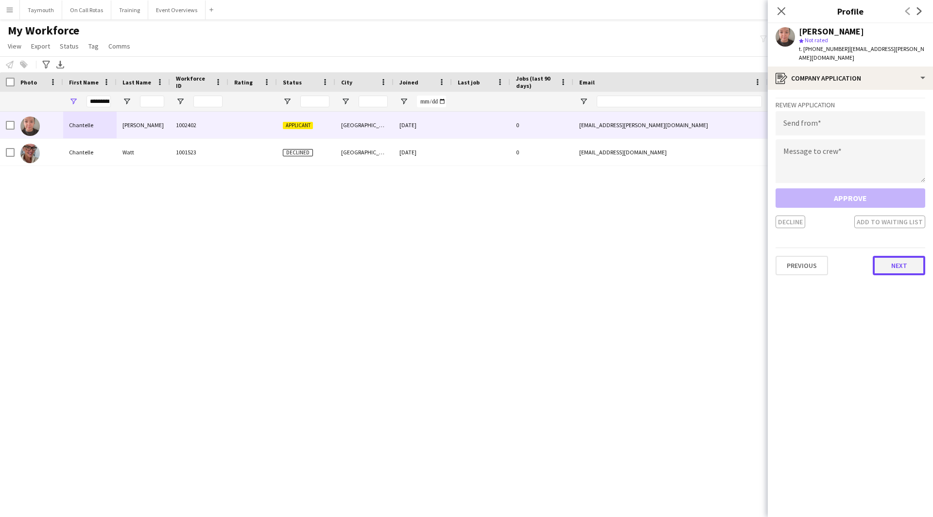
click at [879, 258] on button "Next" at bounding box center [899, 265] width 52 height 19
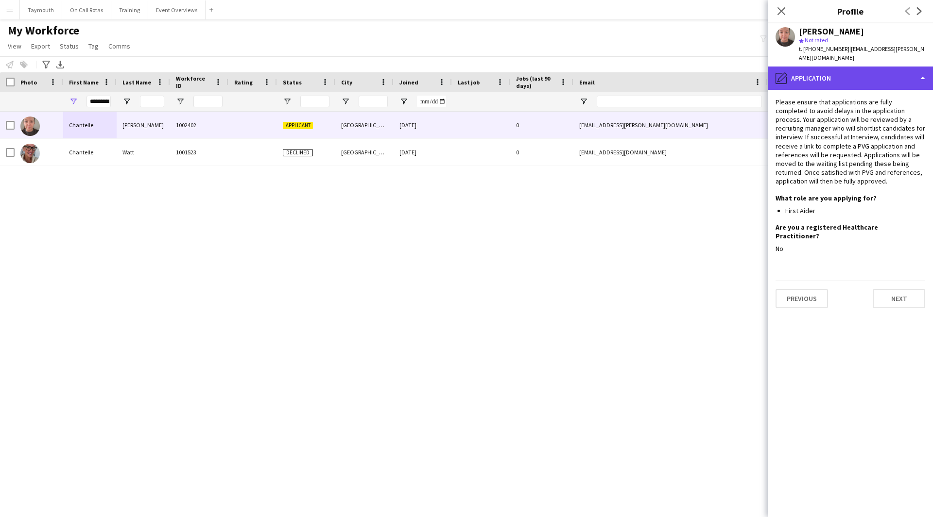
click at [846, 72] on div "pencil4 Application" at bounding box center [850, 78] width 165 height 23
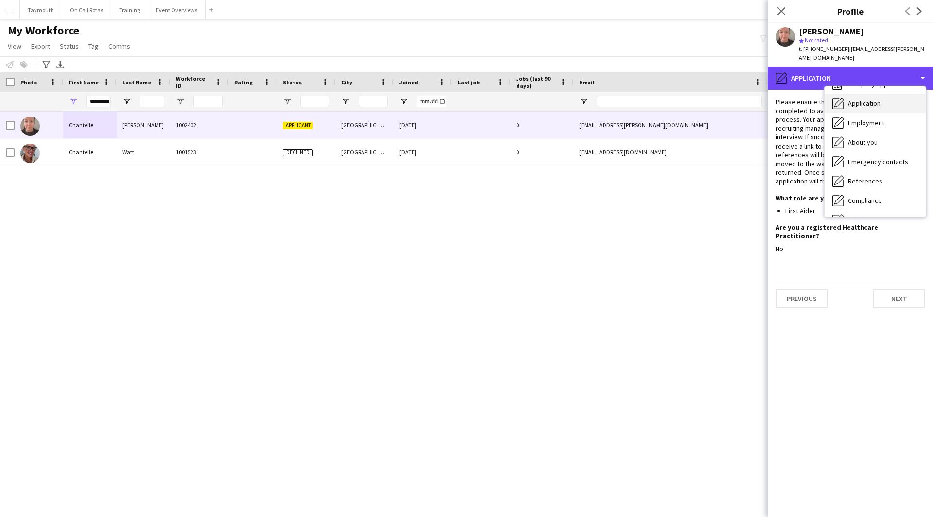
scroll to position [49, 0]
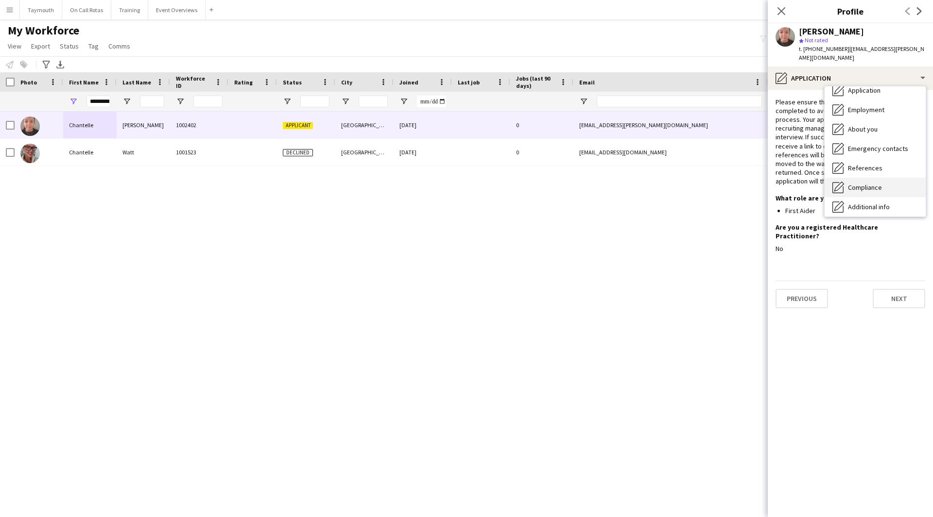
click at [889, 178] on div "Compliance Compliance" at bounding box center [874, 187] width 101 height 19
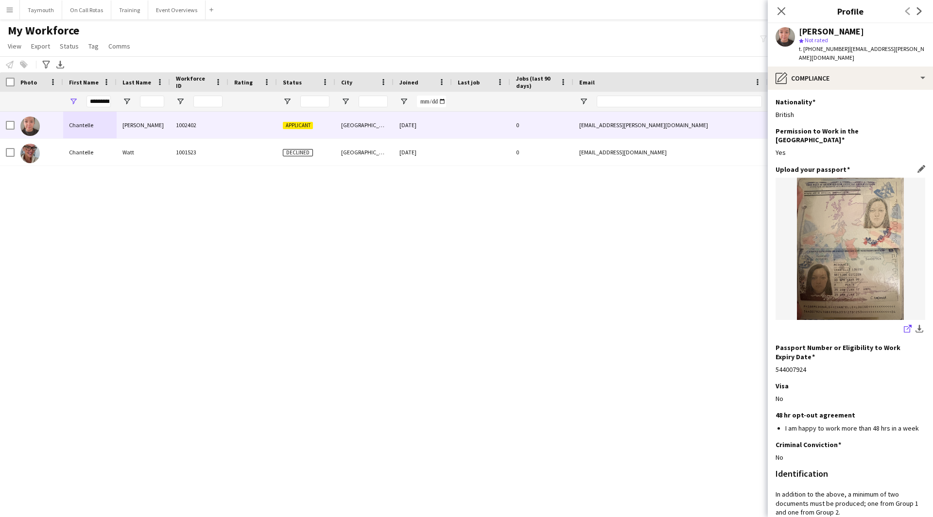
click at [904, 325] on icon "share-external-link-1" at bounding box center [908, 329] width 8 height 8
drag, startPoint x: 926, startPoint y: 51, endPoint x: 844, endPoint y: 51, distance: 81.6
click at [844, 51] on app-profile-header "[PERSON_NAME] star Not rated t. [PHONE_NUMBER] | [EMAIL_ADDRESS][PERSON_NAME][D…" at bounding box center [850, 44] width 165 height 43
copy span "[EMAIL_ADDRESS][PERSON_NAME][DOMAIN_NAME]"
click at [823, 77] on div "pencil4 Compliance" at bounding box center [850, 78] width 165 height 23
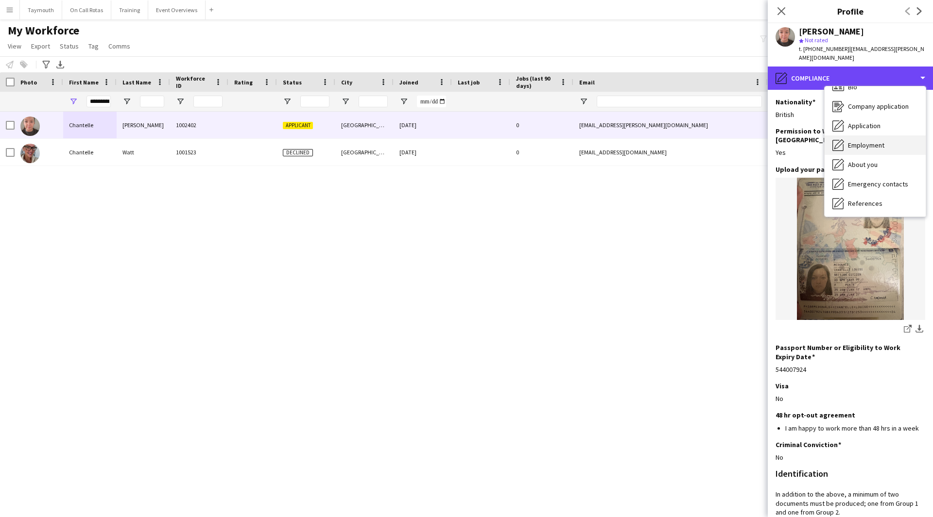
scroll to position [0, 0]
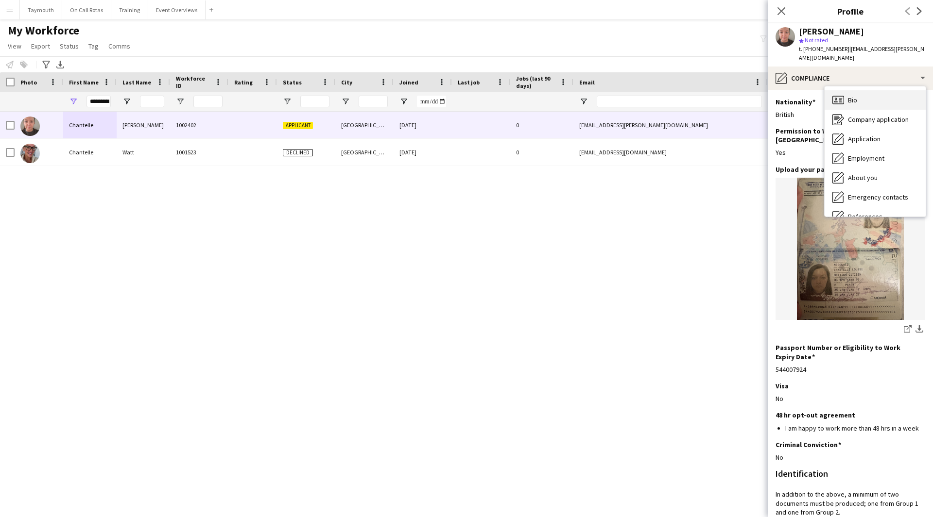
click at [894, 92] on div "Bio Bio" at bounding box center [874, 99] width 101 height 19
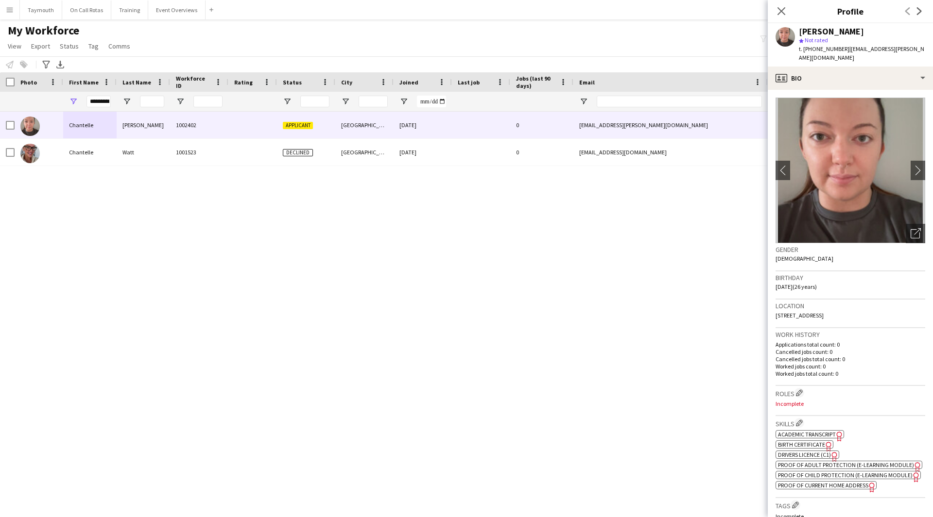
drag, startPoint x: 873, startPoint y: 309, endPoint x: 843, endPoint y: 308, distance: 30.1
click at [843, 308] on div "Location [STREET_ADDRESS]" at bounding box center [850, 314] width 150 height 28
copy span "PH1 3BN"
click at [884, 76] on div "profile Bio" at bounding box center [850, 78] width 165 height 23
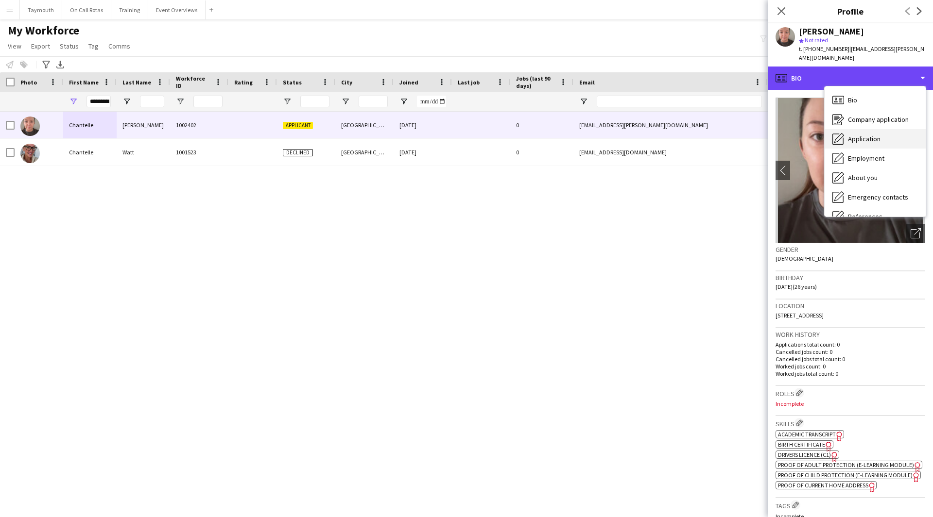
scroll to position [49, 0]
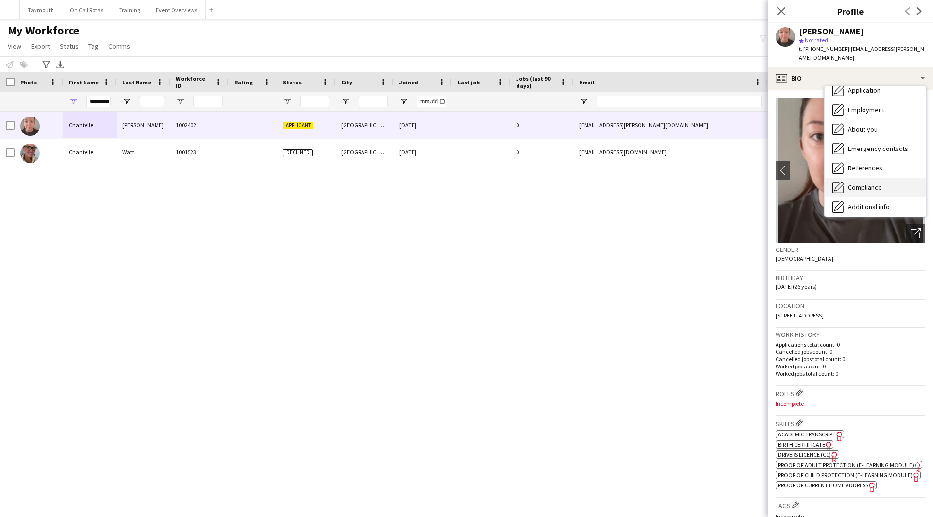
click at [865, 185] on div "Compliance Compliance" at bounding box center [874, 187] width 101 height 19
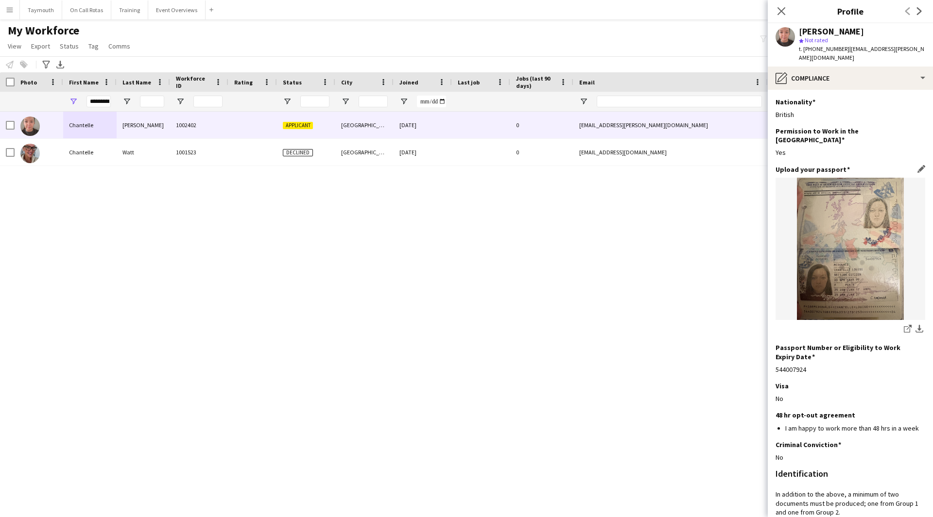
scroll to position [243, 0]
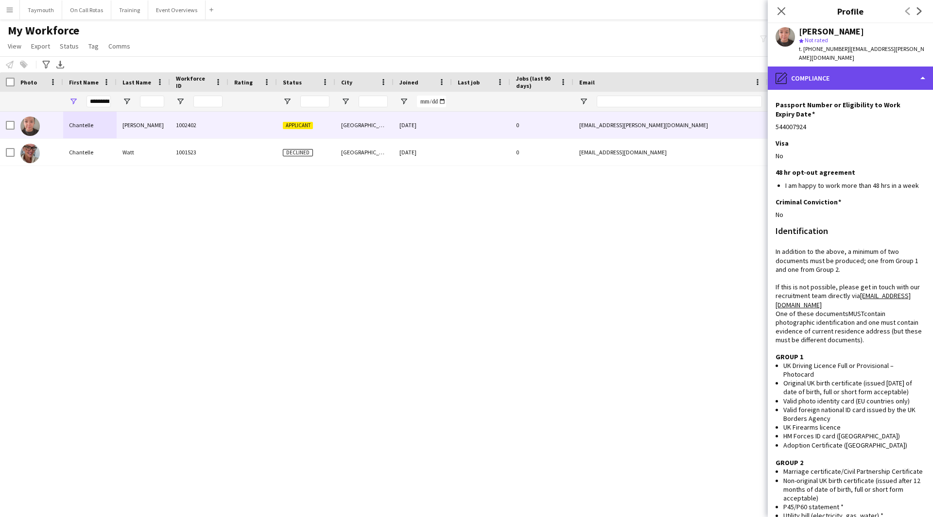
click at [853, 67] on div "pencil4 Compliance" at bounding box center [850, 78] width 165 height 23
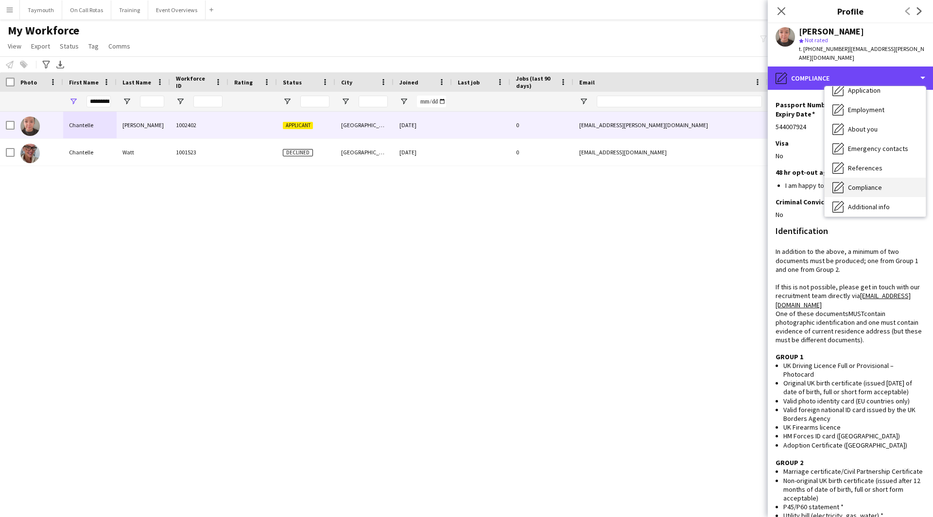
scroll to position [97, 0]
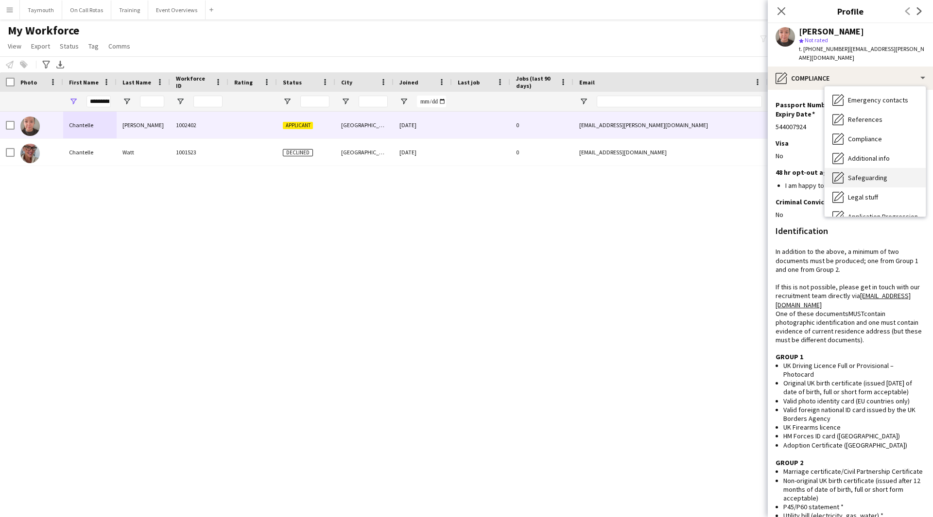
click at [880, 173] on span "Safeguarding" at bounding box center [867, 177] width 39 height 9
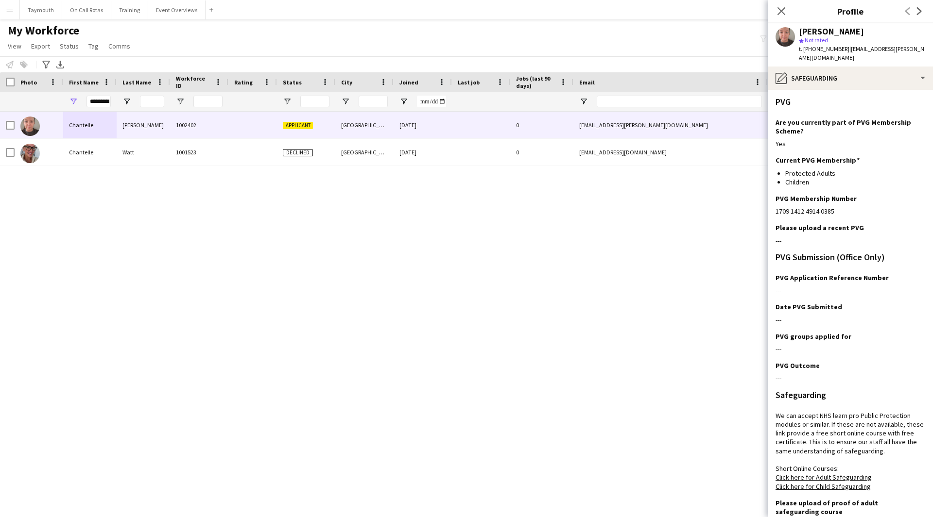
scroll to position [103, 0]
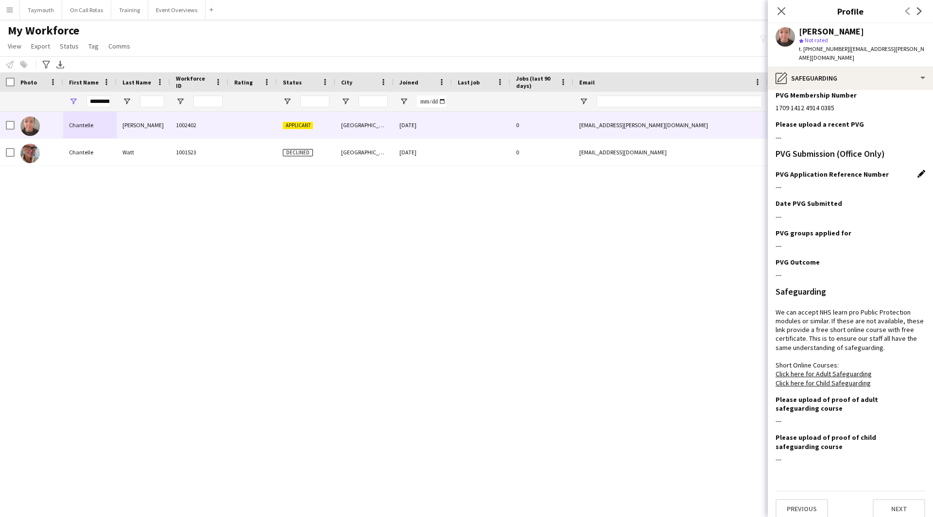
click at [917, 170] on app-icon "Edit this field" at bounding box center [921, 174] width 8 height 8
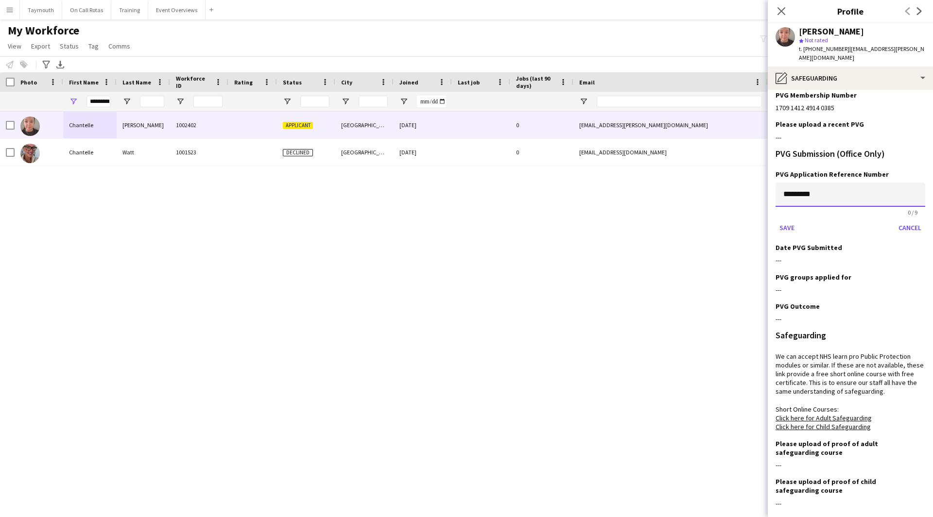
click at [798, 190] on input "*********" at bounding box center [850, 195] width 150 height 24
paste input
type input "*********"
click at [789, 220] on button "Save" at bounding box center [786, 228] width 23 height 16
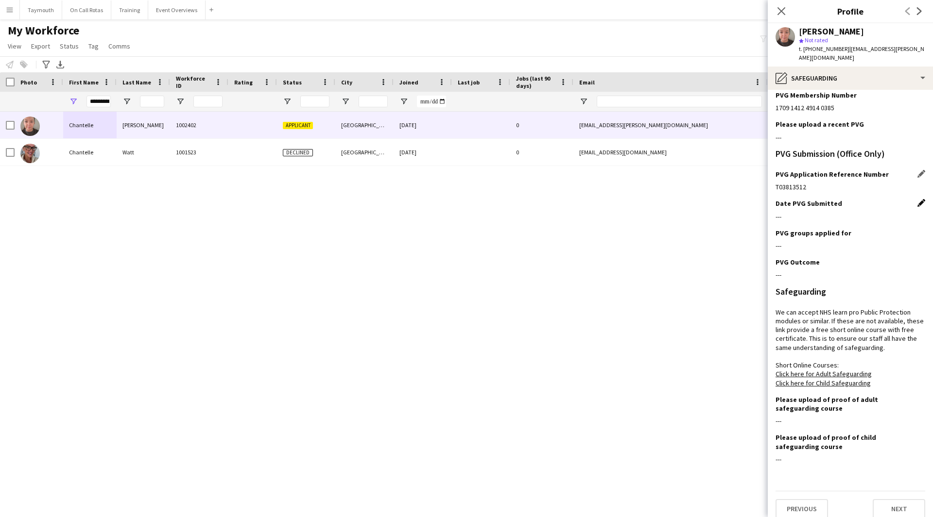
click at [917, 199] on app-icon "Edit this field" at bounding box center [921, 203] width 8 height 8
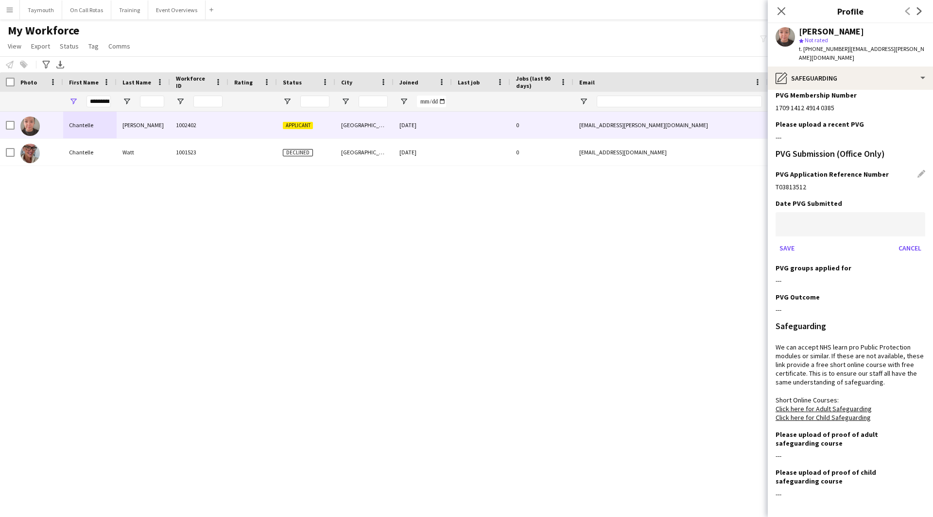
click at [791, 217] on body "Menu Boards Boards Boards All jobs Status Workforce Workforce My Workforce Recr…" at bounding box center [466, 258] width 933 height 517
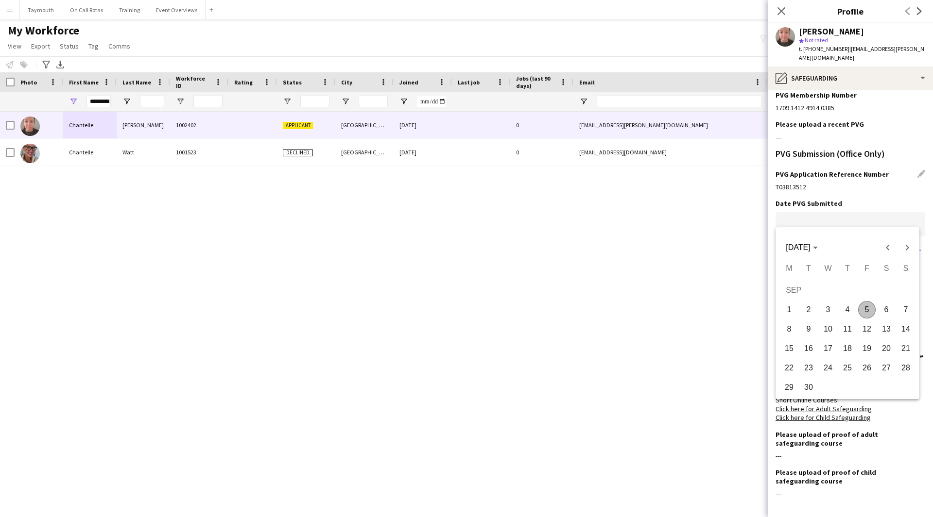
click at [870, 309] on span "5" at bounding box center [866, 309] width 17 height 17
type input "**********"
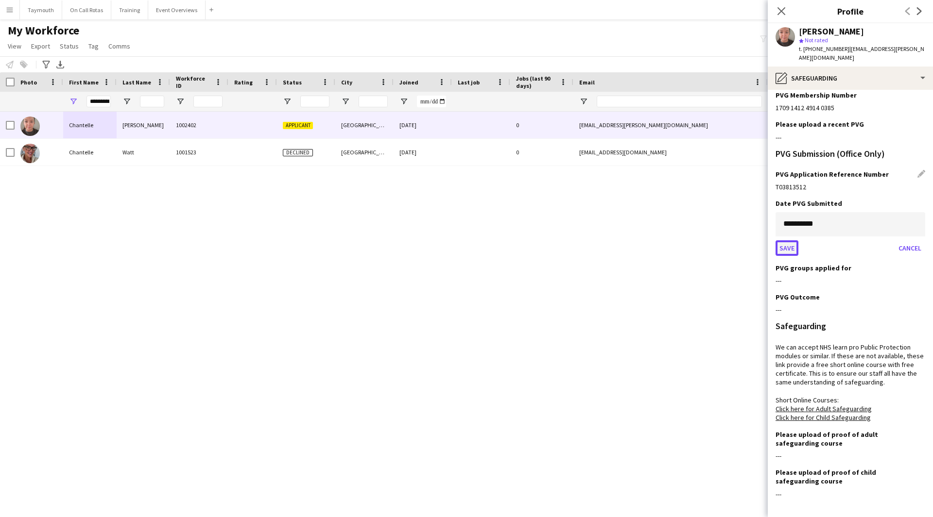
click at [786, 241] on button "Save" at bounding box center [786, 248] width 23 height 16
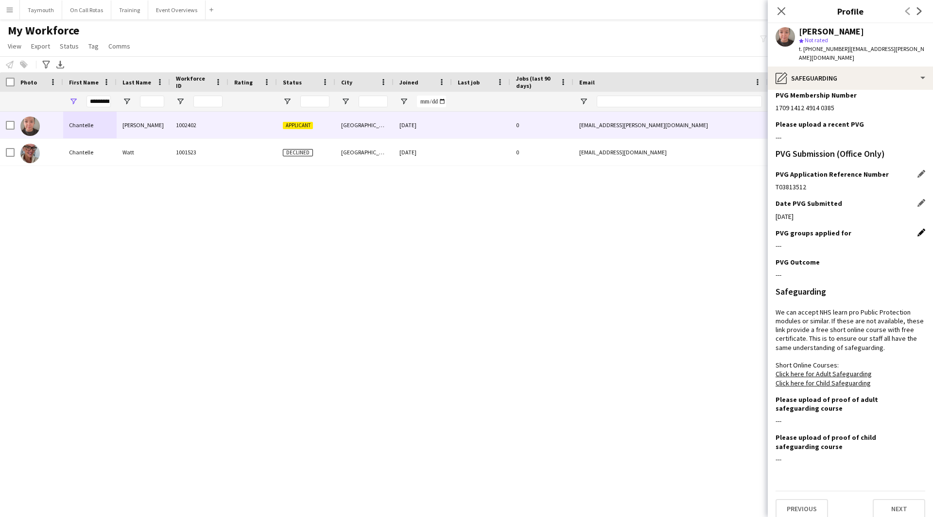
click at [917, 229] on app-icon "Edit this field" at bounding box center [921, 233] width 8 height 8
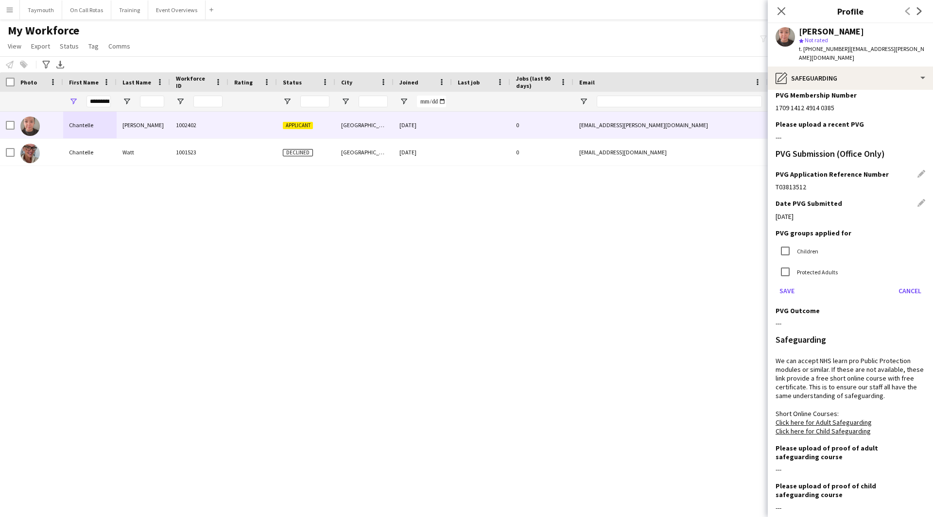
click at [803, 248] on label "Children" at bounding box center [806, 251] width 23 height 7
click at [799, 269] on label "Protected Adults" at bounding box center [816, 272] width 43 height 7
click at [787, 283] on button "Save" at bounding box center [786, 291] width 23 height 16
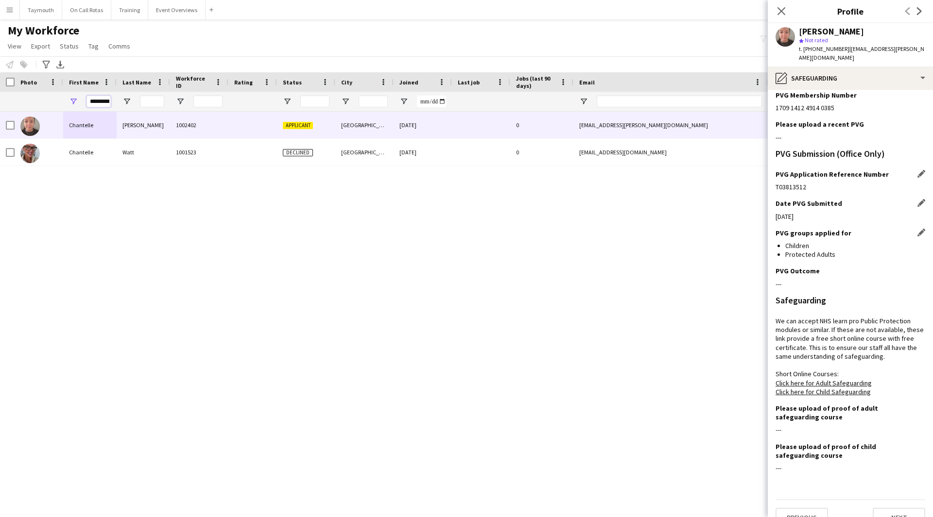
click at [90, 105] on input "*********" at bounding box center [98, 102] width 24 height 12
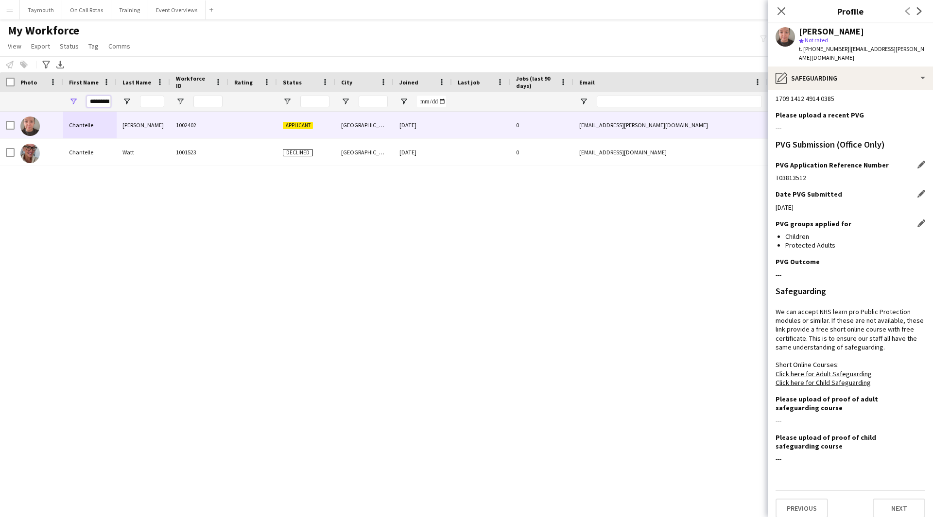
scroll to position [0, 0]
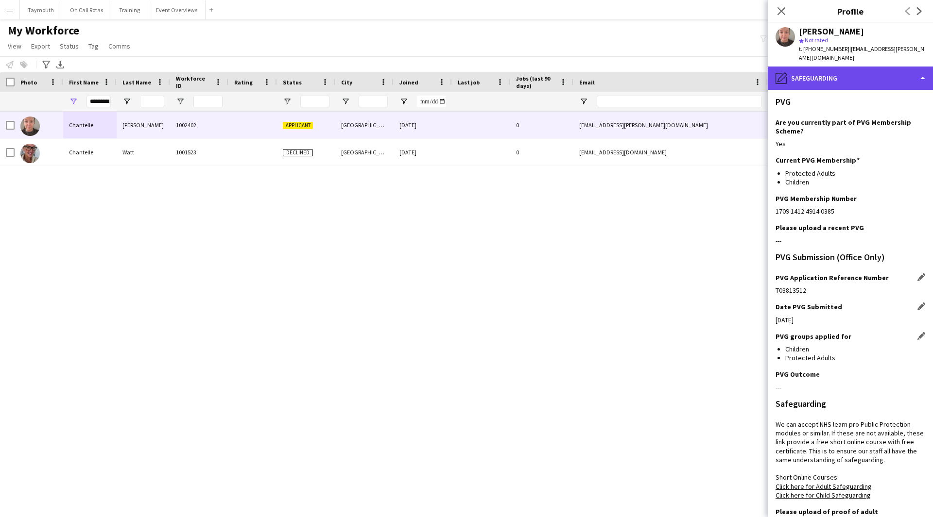
click at [874, 69] on div "pencil4 Safeguarding" at bounding box center [850, 78] width 165 height 23
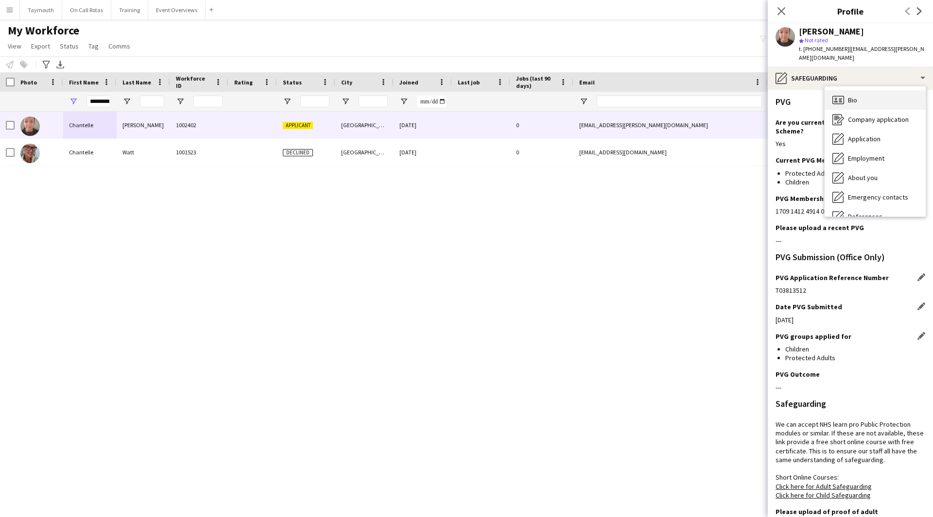
click at [879, 92] on div "Bio Bio" at bounding box center [874, 99] width 101 height 19
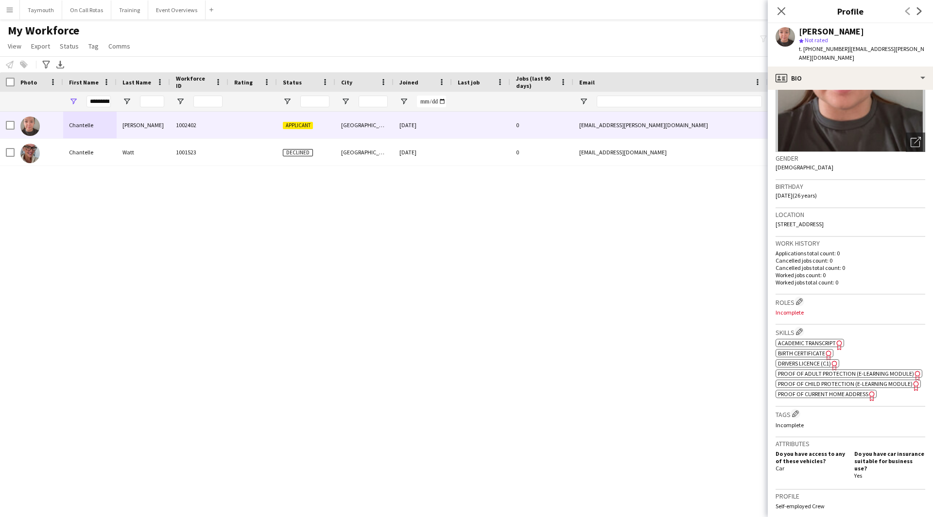
scroll to position [146, 0]
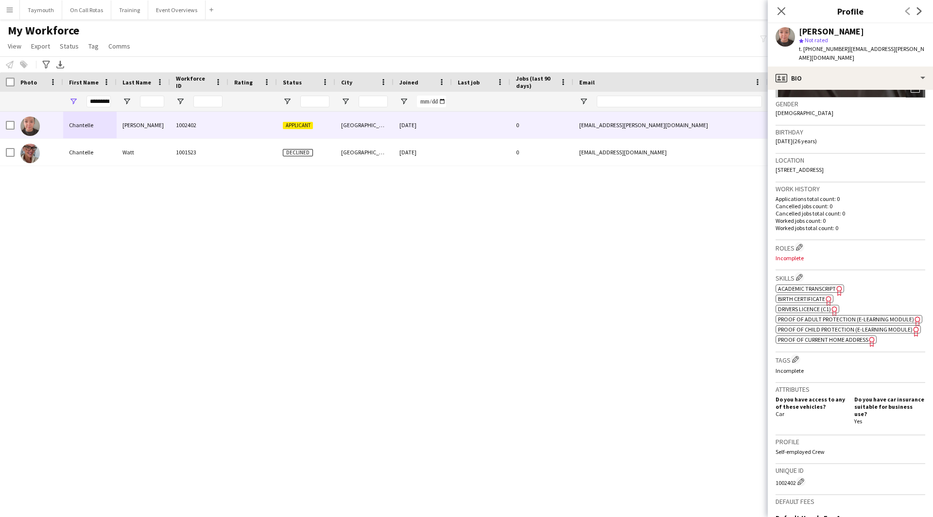
click at [869, 318] on app-spec-pill "ok-circled2 background Layer 1 cross-circle-red background Layer 1 Proof of Adu…" at bounding box center [848, 319] width 147 height 8
click at [859, 327] on span "Proof of Child Protection (e-Learning Module)" at bounding box center [845, 329] width 135 height 7
click at [883, 74] on div "profile Bio" at bounding box center [850, 78] width 165 height 23
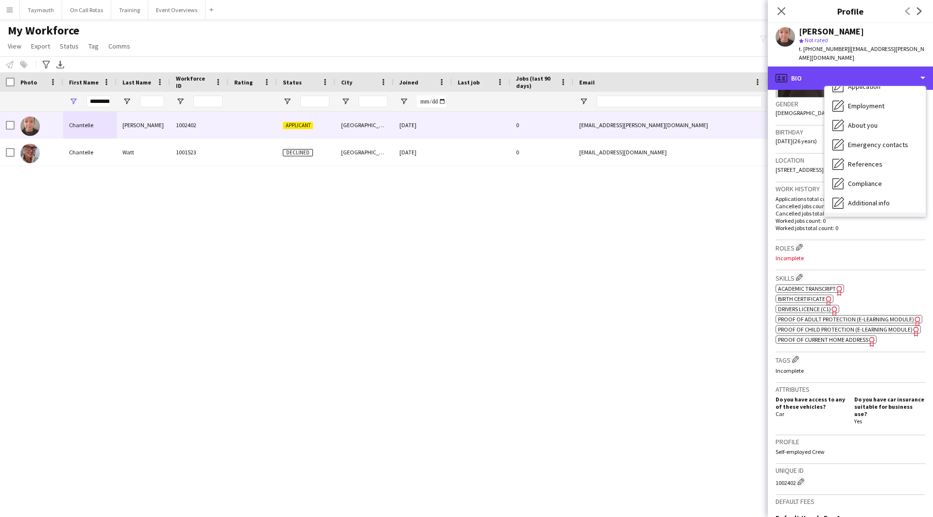
scroll to position [97, 0]
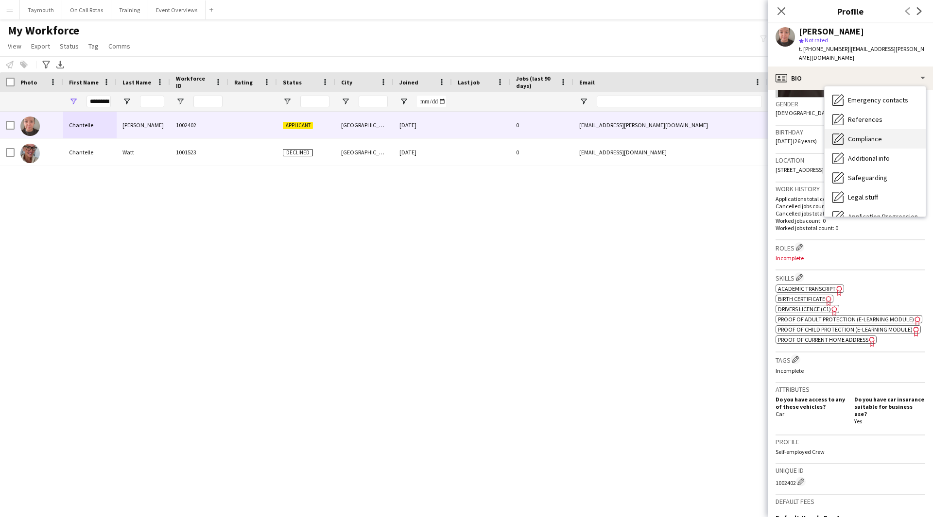
click at [889, 136] on div "Compliance Compliance" at bounding box center [874, 138] width 101 height 19
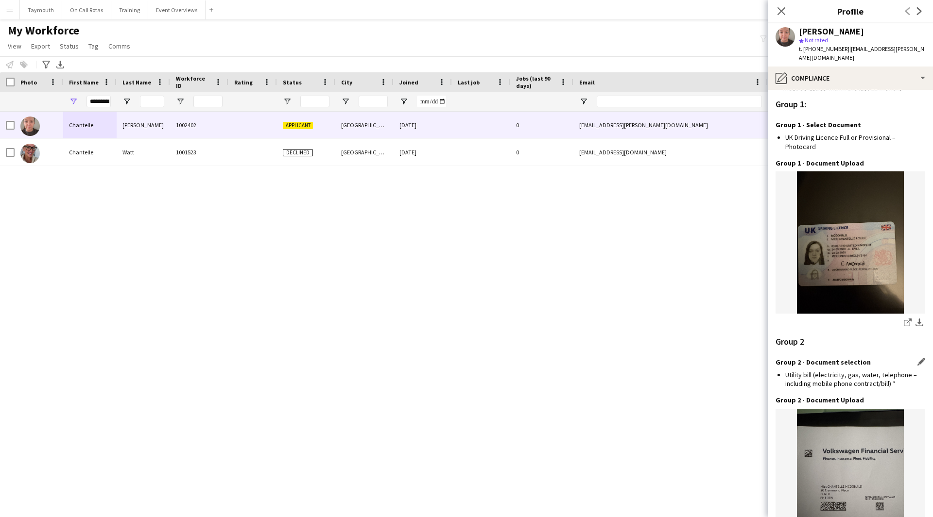
scroll to position [960, 0]
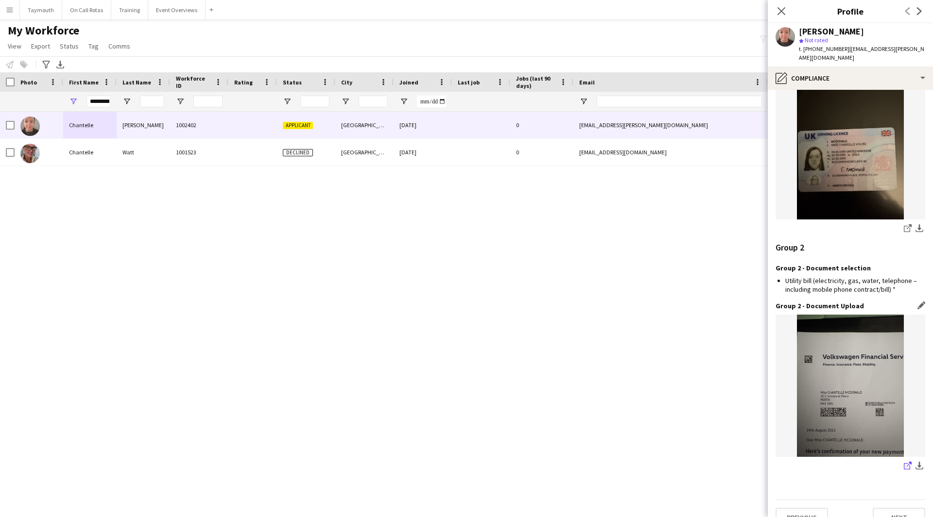
click at [904, 463] on icon at bounding box center [907, 466] width 6 height 6
click at [165, 6] on button "Event Overviews Close" at bounding box center [176, 9] width 57 height 19
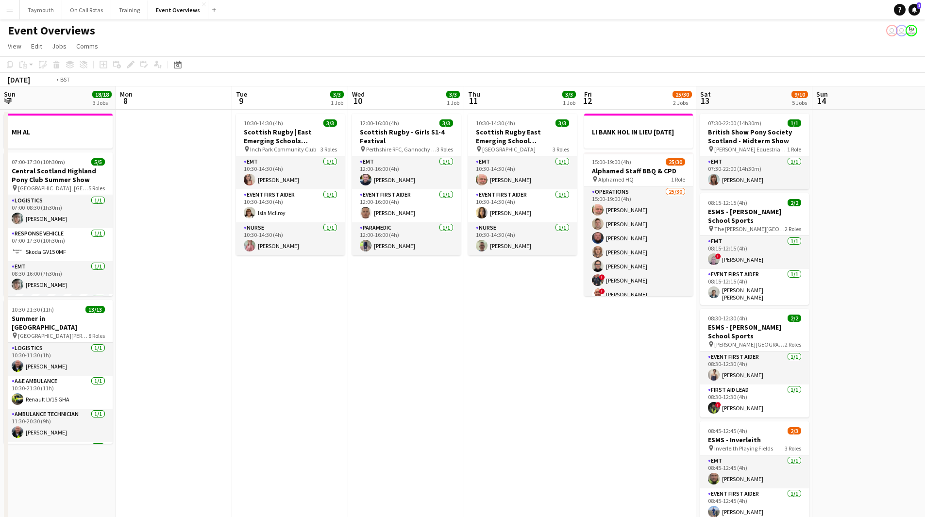
scroll to position [0, 360]
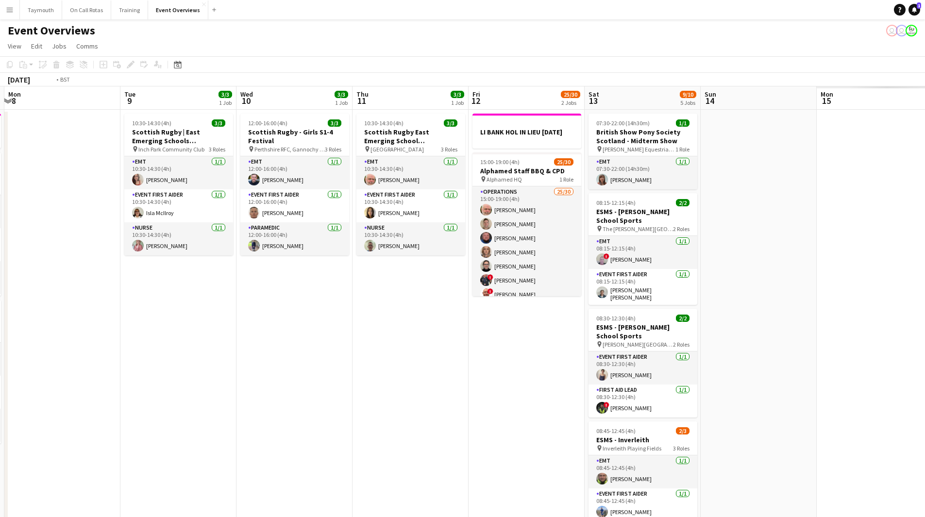
drag, startPoint x: 649, startPoint y: 385, endPoint x: 93, endPoint y: 375, distance: 556.4
click at [91, 377] on app-calendar-viewport "Fri 5 13/13 3 Jobs Sat 6 22/27 7 Jobs Sun 7 18/18 3 Jobs Mon 8 Tue 9 3/3 1 Job …" at bounding box center [462, 513] width 925 height 855
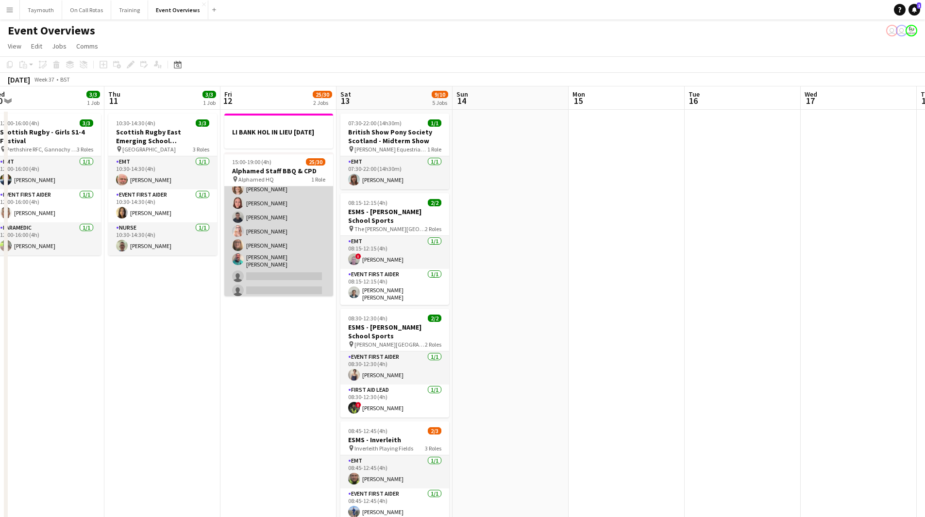
scroll to position [332, 0]
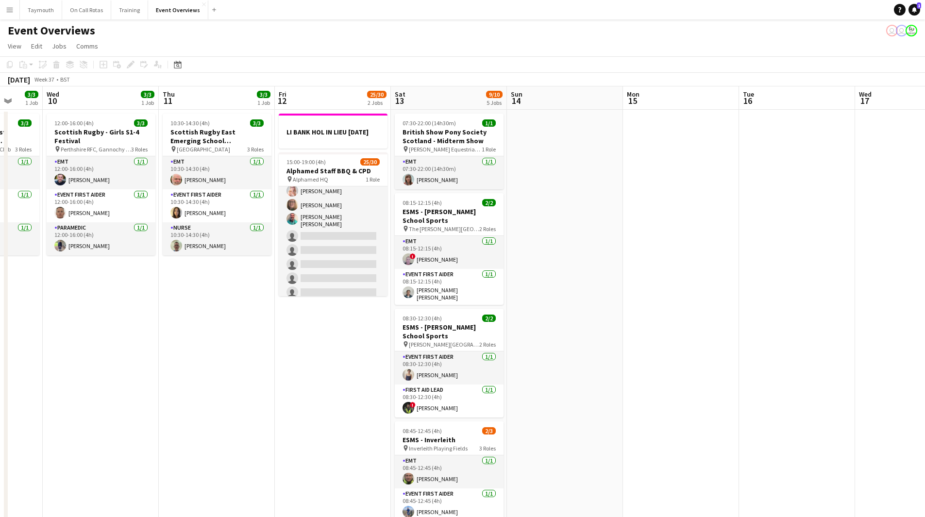
drag, startPoint x: 535, startPoint y: 288, endPoint x: 490, endPoint y: 289, distance: 45.7
click at [490, 289] on app-calendar-viewport "Sun 7 18/18 3 Jobs Mon 8 Tue 9 3/3 1 Job Wed 10 3/3 1 Job Thu 11 3/3 1 Job Fri …" at bounding box center [462, 513] width 925 height 855
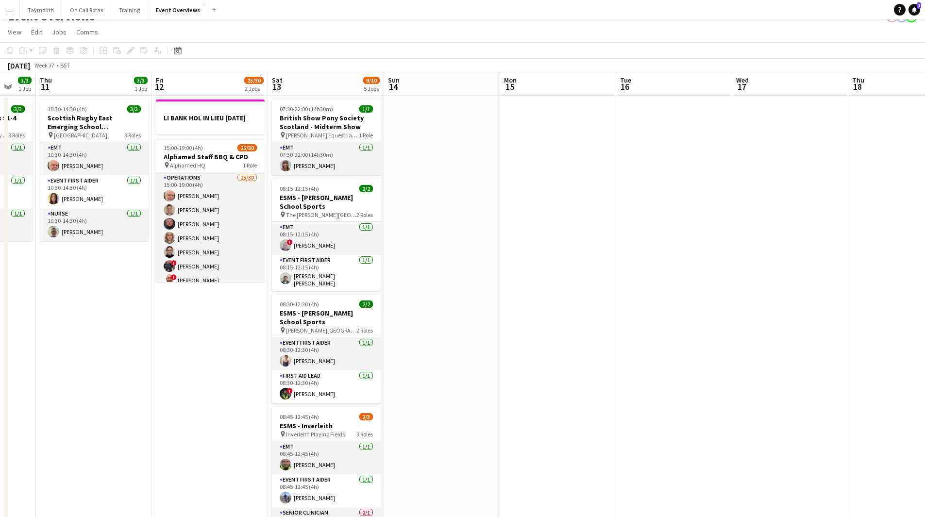
scroll to position [0, 0]
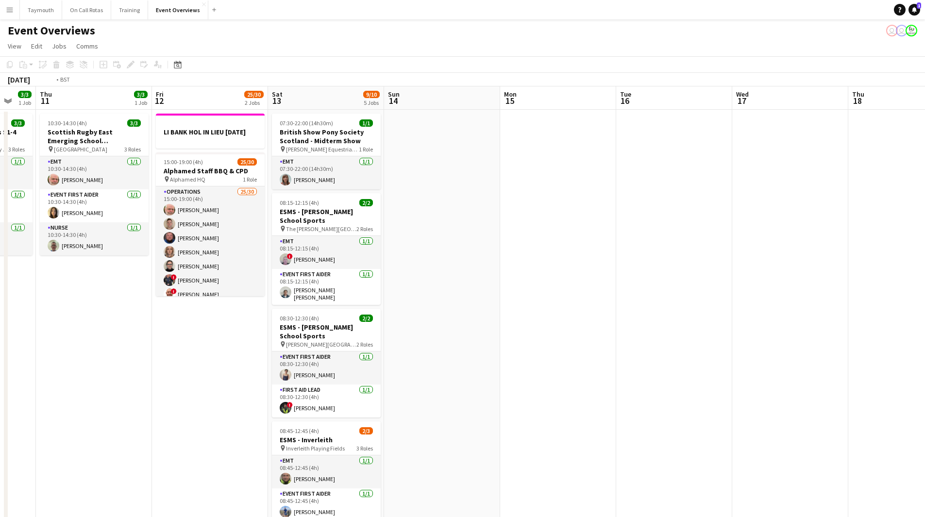
drag, startPoint x: 229, startPoint y: 412, endPoint x: 670, endPoint y: 398, distance: 441.9
click at [670, 398] on app-calendar-viewport "Mon 8 Tue 9 3/3 1 Job Wed 10 3/3 1 Job Thu 11 3/3 1 Job Fri 12 25/30 2 Jobs Sat…" at bounding box center [462, 513] width 925 height 855
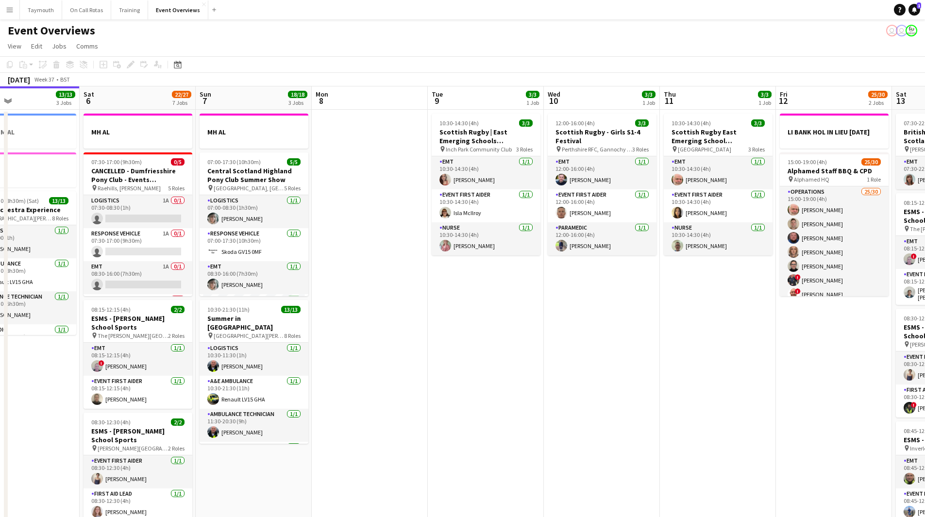
drag, startPoint x: 407, startPoint y: 409, endPoint x: 723, endPoint y: 402, distance: 316.8
click at [723, 402] on app-calendar-viewport "Wed 3 2 Jobs Thu 4 2 Jobs Fri 5 13/13 3 Jobs Sat 6 22/27 7 Jobs Sun 7 18/18 3 J…" at bounding box center [462, 513] width 925 height 855
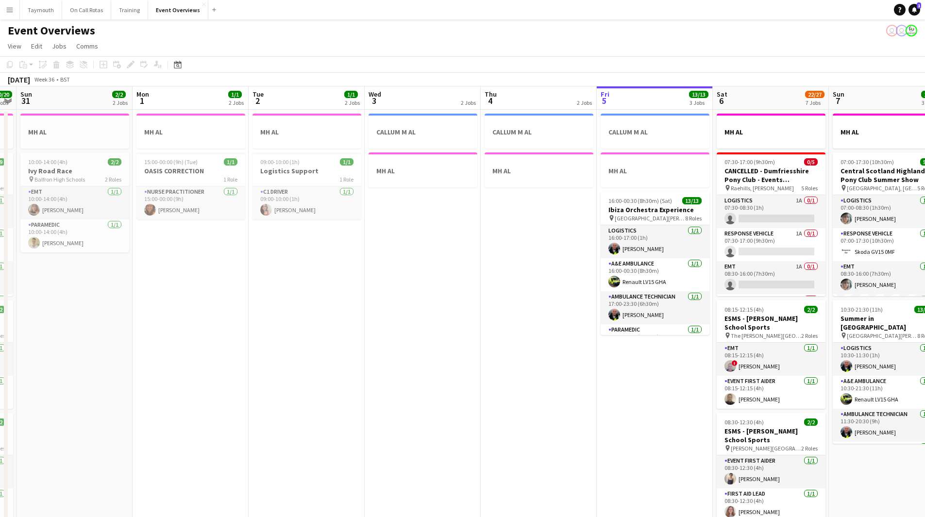
drag, startPoint x: 349, startPoint y: 423, endPoint x: 37, endPoint y: 470, distance: 315.5
click at [36, 471] on app-calendar-viewport "Fri 29 1/1 3 Jobs Sat 30 20/20 7 Jobs Sun 31 2/2 2 Jobs Mon 1 1/1 2 Jobs Tue 2 …" at bounding box center [462, 513] width 925 height 855
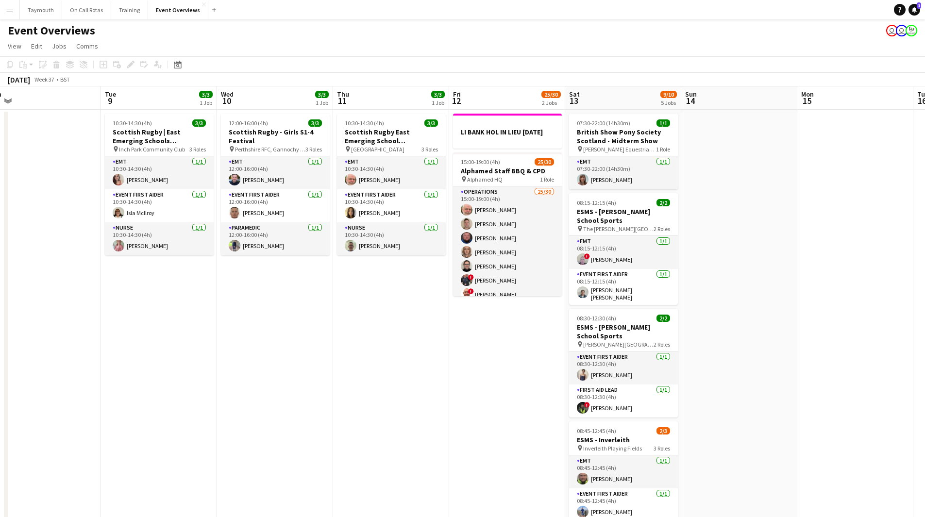
drag, startPoint x: 394, startPoint y: 369, endPoint x: 241, endPoint y: 367, distance: 152.6
click at [241, 367] on app-calendar-viewport "Fri 5 13/13 3 Jobs Sat 6 22/27 7 Jobs Sun 7 18/18 3 Jobs Mon 8 Tue 9 3/3 1 Job …" at bounding box center [462, 513] width 925 height 855
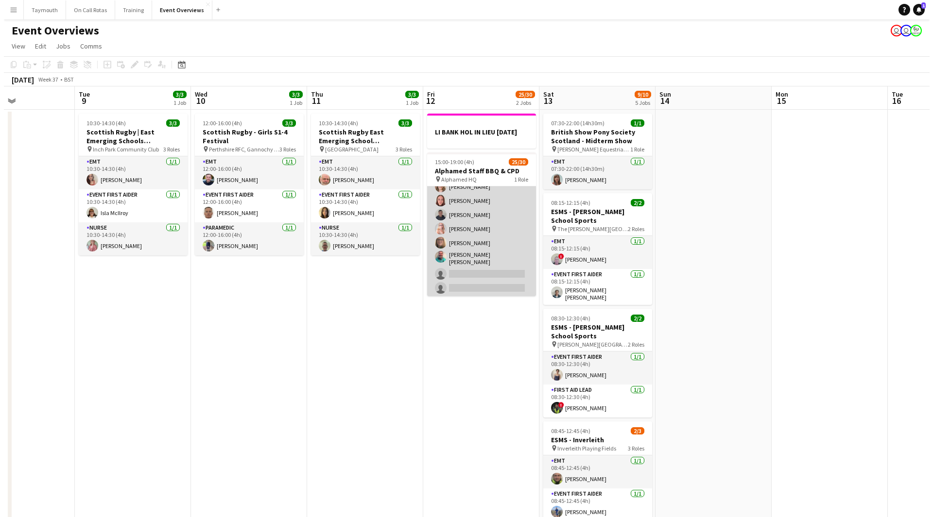
scroll to position [332, 0]
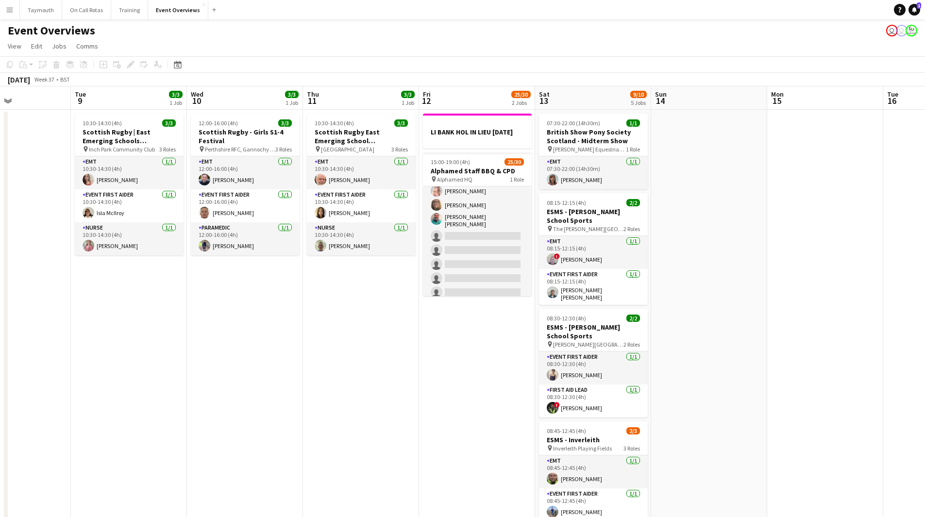
click at [13, 0] on button "Menu" at bounding box center [9, 9] width 19 height 19
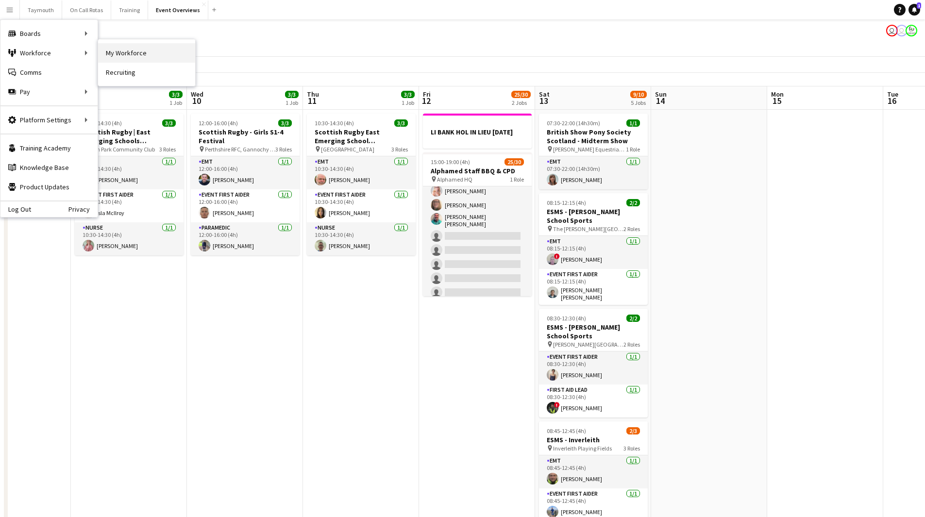
click at [137, 49] on link "My Workforce" at bounding box center [146, 52] width 97 height 19
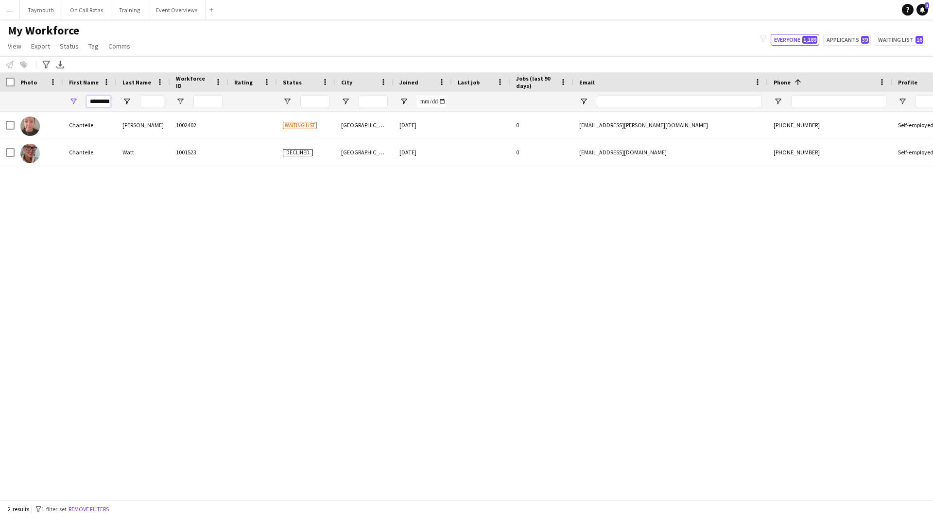
drag, startPoint x: 90, startPoint y: 100, endPoint x: 303, endPoint y: 104, distance: 213.3
click at [303, 104] on div "*********" at bounding box center [601, 101] width 1203 height 19
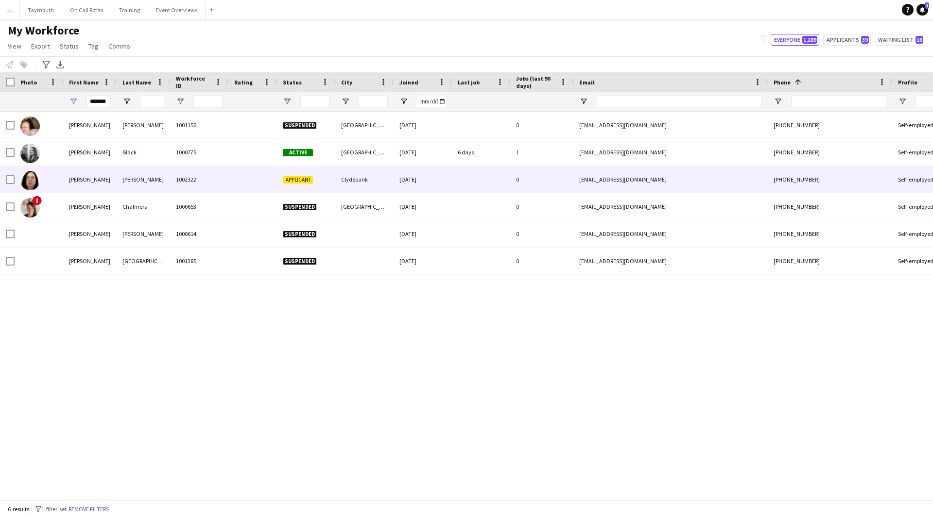
click at [154, 173] on div "[PERSON_NAME]" at bounding box center [143, 179] width 53 height 27
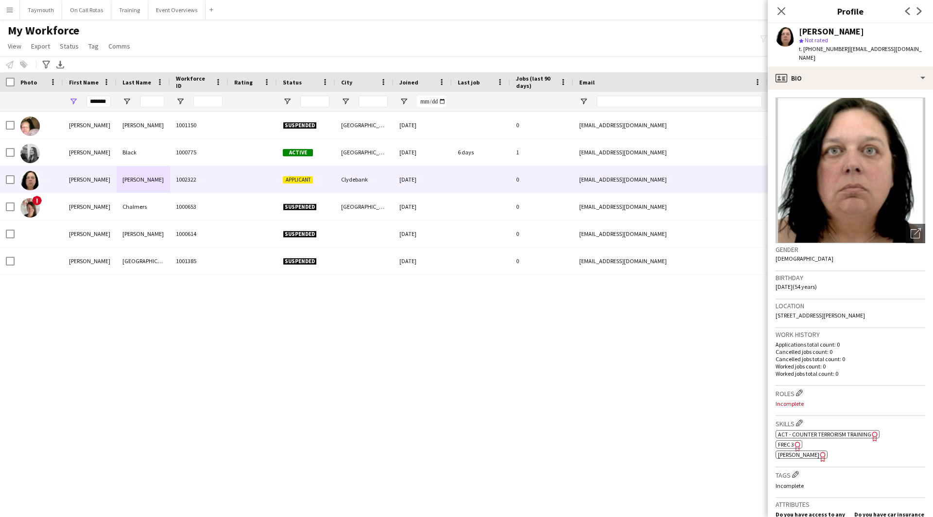
click at [795, 442] on icon "Freelancer has uploaded a photo validation of skill. Click to see" at bounding box center [797, 447] width 10 height 10
click at [792, 451] on span "[PERSON_NAME]" at bounding box center [798, 454] width 41 height 7
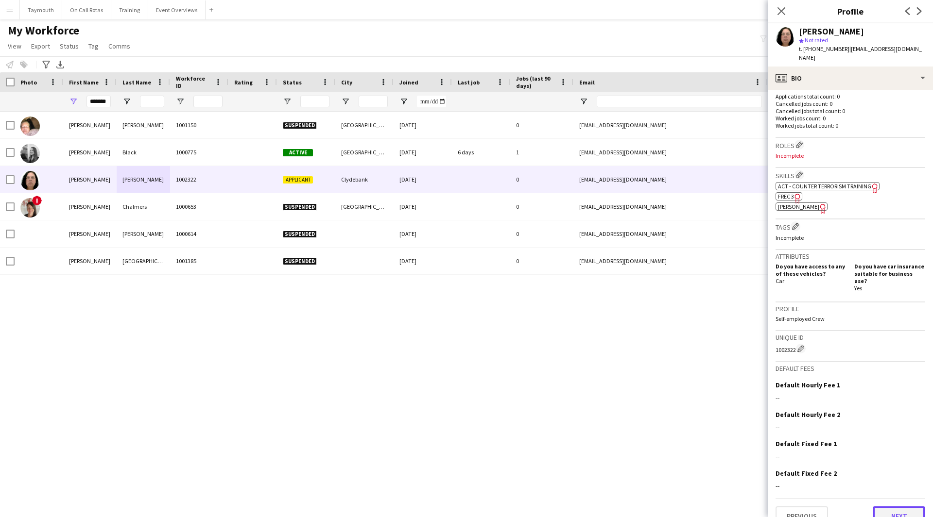
click at [887, 507] on button "Next" at bounding box center [899, 516] width 52 height 19
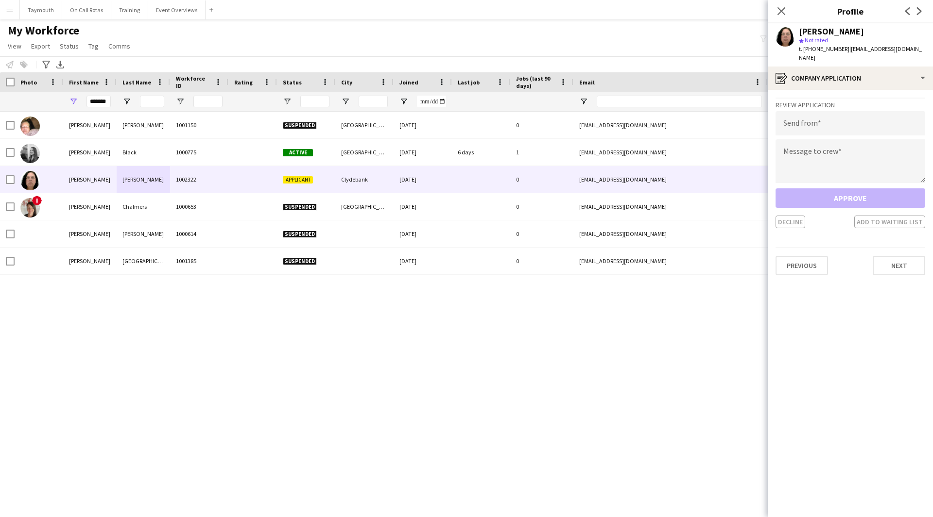
click at [898, 275] on app-crew-profile-application "Review Application Send from Message to crew Approve Decline Add to waiting lis…" at bounding box center [850, 304] width 165 height 428
click at [902, 268] on app-crew-profile-application "Review Application Send from Message to crew Approve Decline Add to waiting lis…" at bounding box center [850, 304] width 165 height 428
click at [906, 261] on button "Next" at bounding box center [899, 265] width 52 height 19
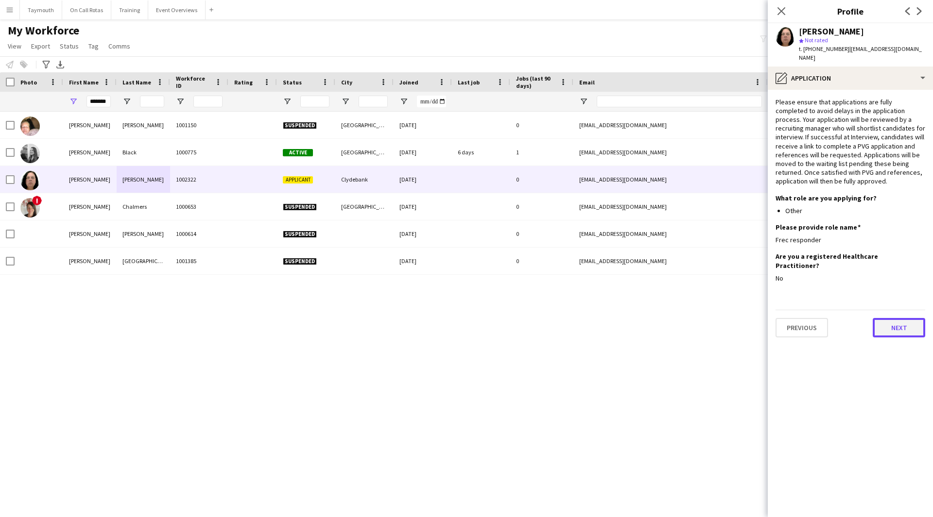
click at [908, 318] on button "Next" at bounding box center [899, 327] width 52 height 19
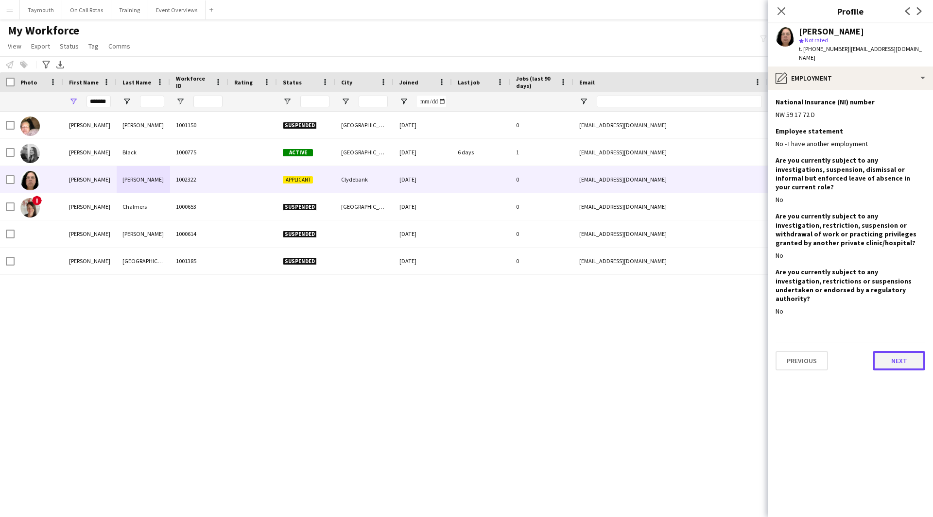
click at [902, 351] on button "Next" at bounding box center [899, 360] width 52 height 19
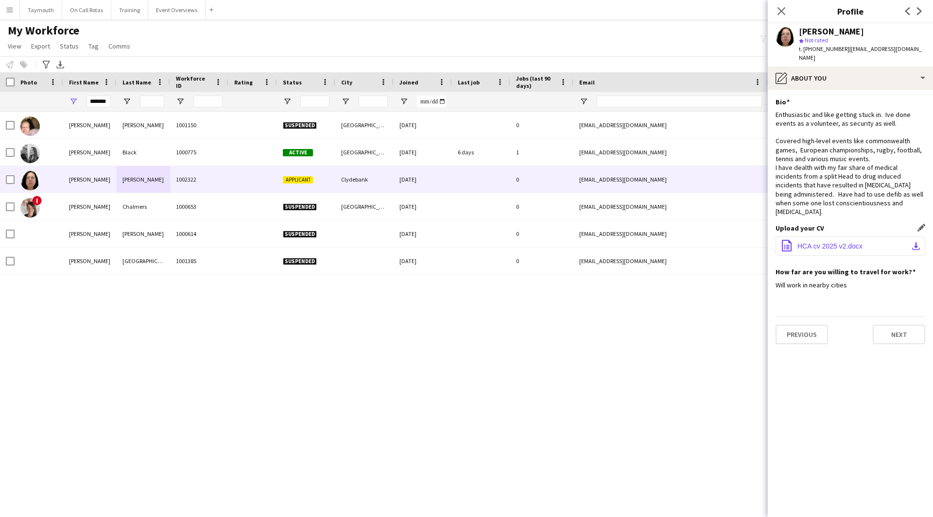
click at [907, 237] on button "office-file-sheet HCA cv 2025 v2.docx download-bottom" at bounding box center [850, 246] width 150 height 19
drag, startPoint x: 88, startPoint y: 101, endPoint x: 228, endPoint y: 64, distance: 145.2
click at [228, 64] on main "My Workforce View Views Default view Active Staff Applications - First Aider Ap…" at bounding box center [466, 261] width 933 height 485
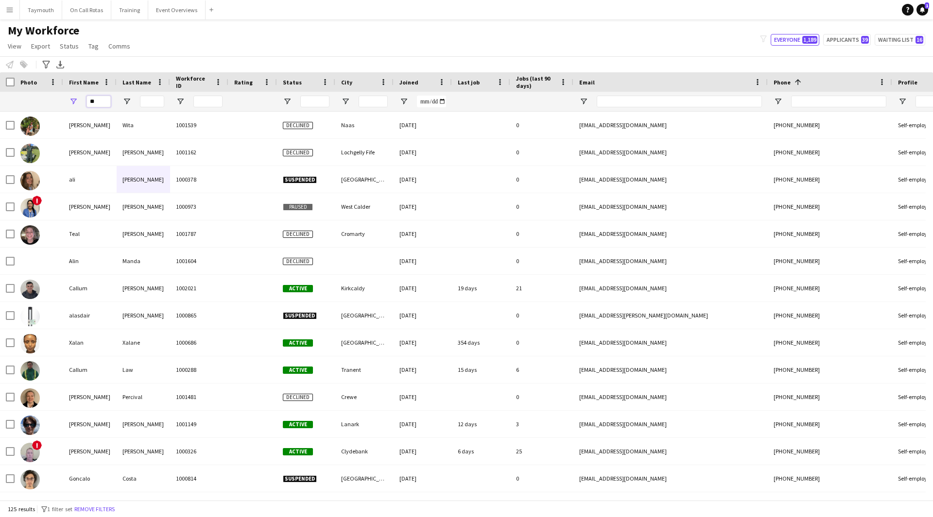
type input "**"
click at [151, 99] on input "Last Name Filter Input" at bounding box center [152, 102] width 24 height 12
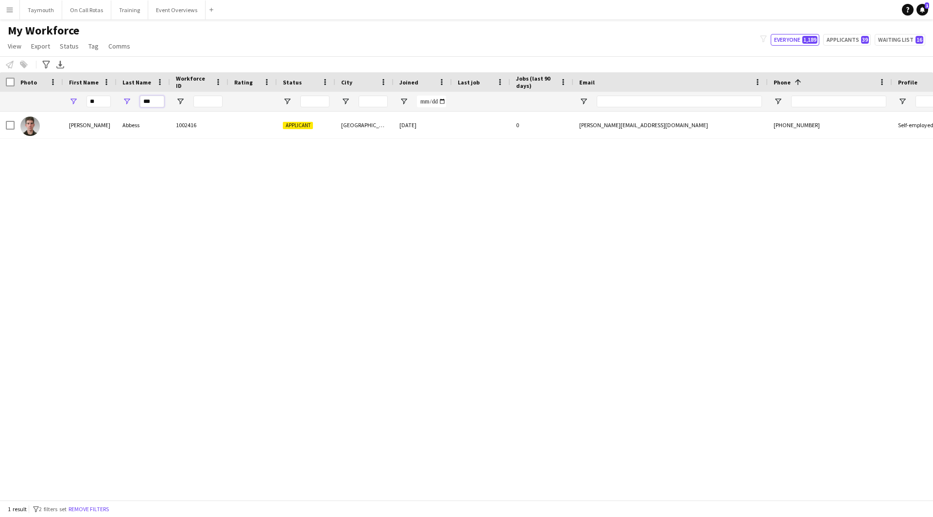
type input "***"
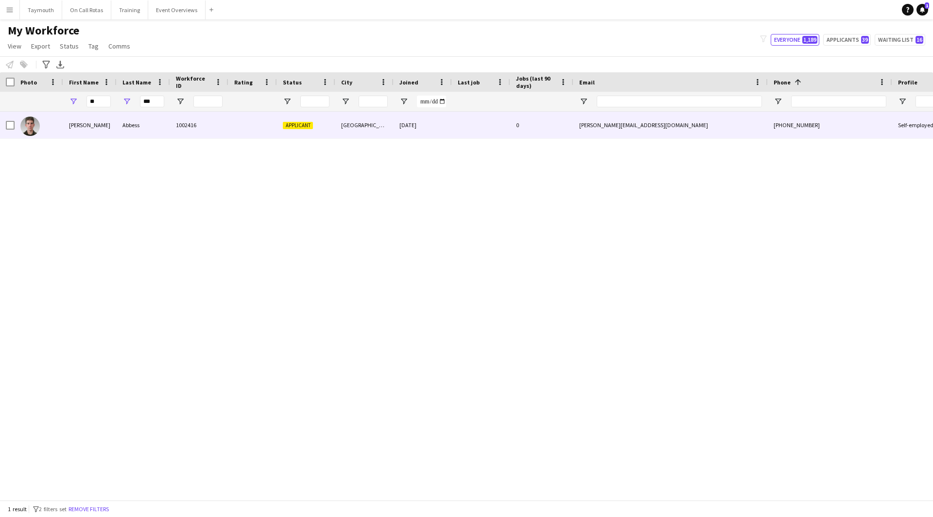
drag, startPoint x: 139, startPoint y: 134, endPoint x: 147, endPoint y: 132, distance: 7.9
click at [139, 133] on div "Abbess" at bounding box center [143, 125] width 53 height 27
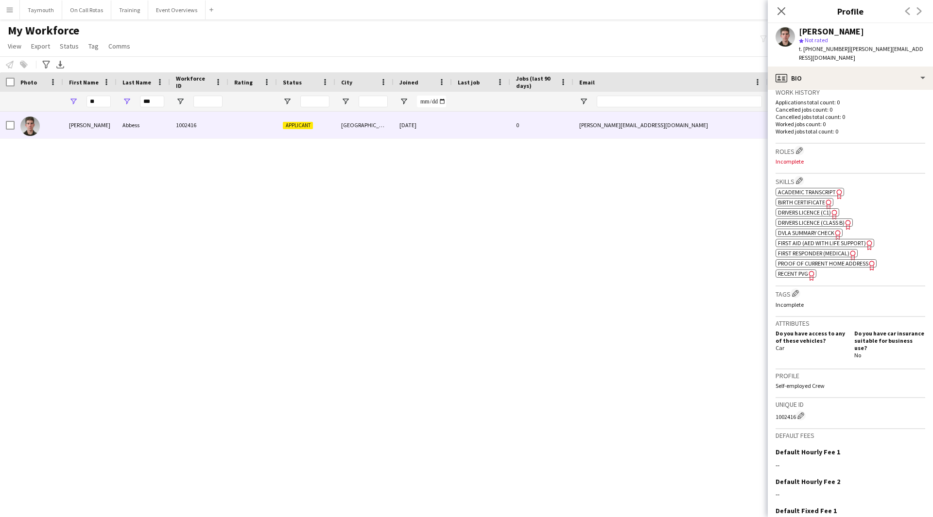
scroll to position [309, 0]
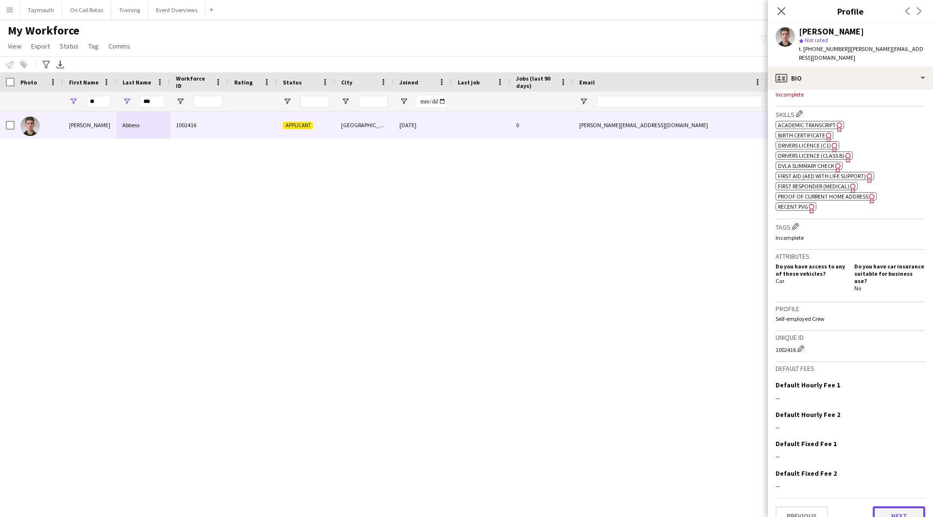
click at [898, 507] on button "Next" at bounding box center [899, 516] width 52 height 19
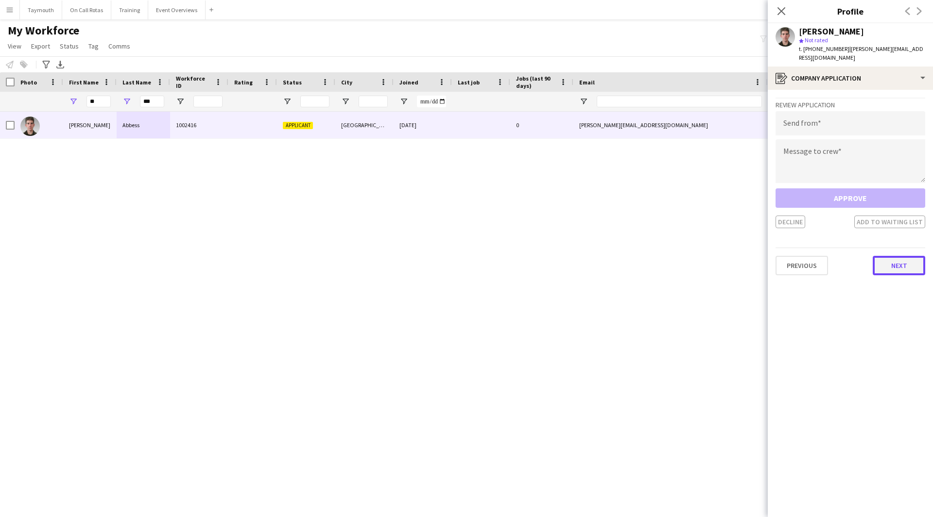
click at [898, 256] on button "Next" at bounding box center [899, 265] width 52 height 19
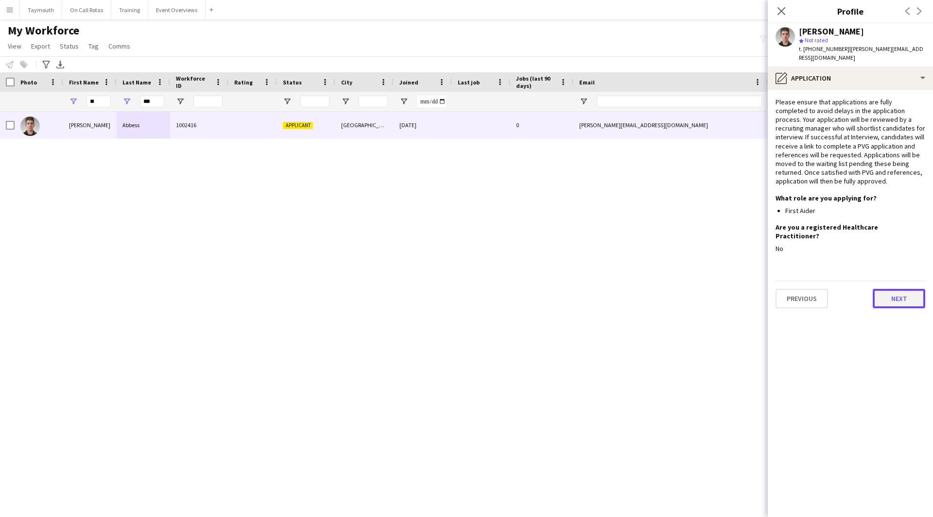
click at [894, 290] on button "Next" at bounding box center [899, 298] width 52 height 19
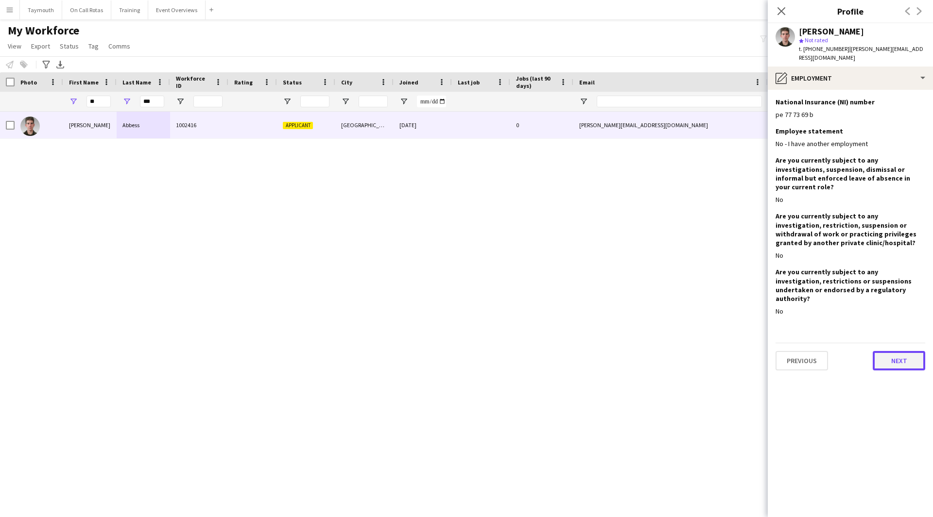
click at [893, 351] on button "Next" at bounding box center [899, 360] width 52 height 19
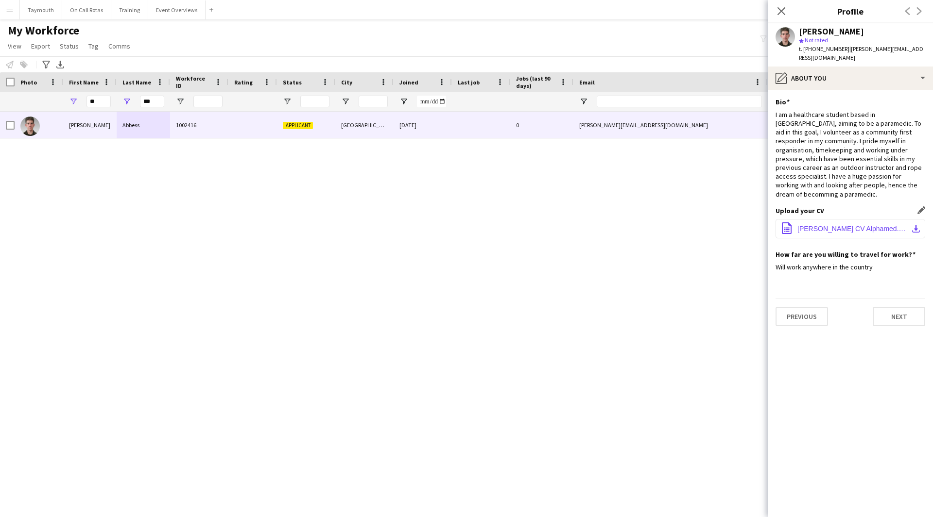
click at [912, 225] on app-icon "download-bottom" at bounding box center [916, 229] width 8 height 8
